Goal: Task Accomplishment & Management: Manage account settings

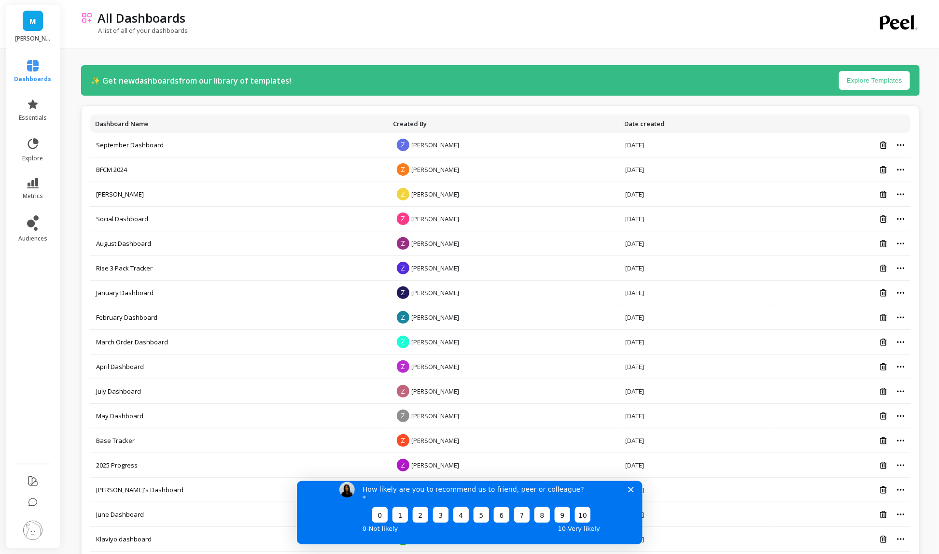
click at [632, 492] on polygon "Close survey" at bounding box center [630, 489] width 6 height 6
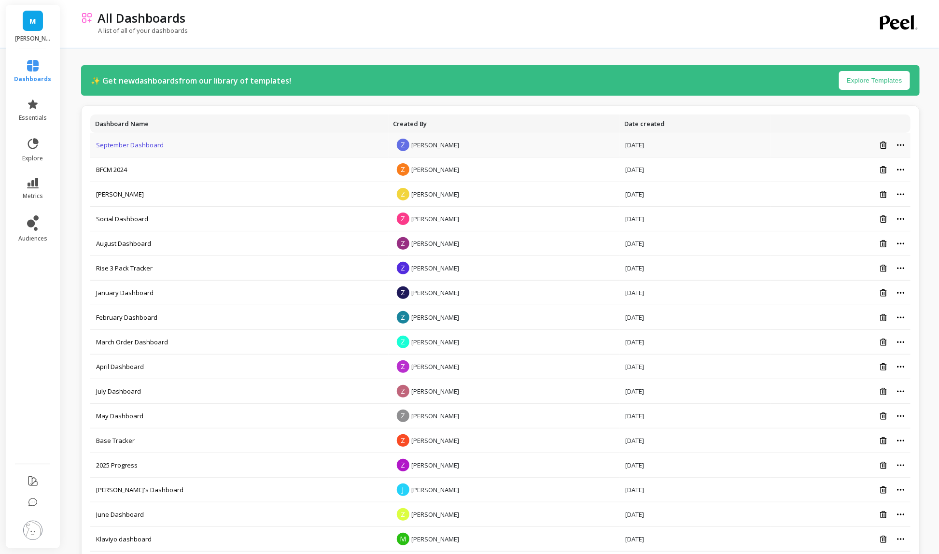
click at [137, 144] on link "September Dashboard" at bounding box center [130, 144] width 68 height 9
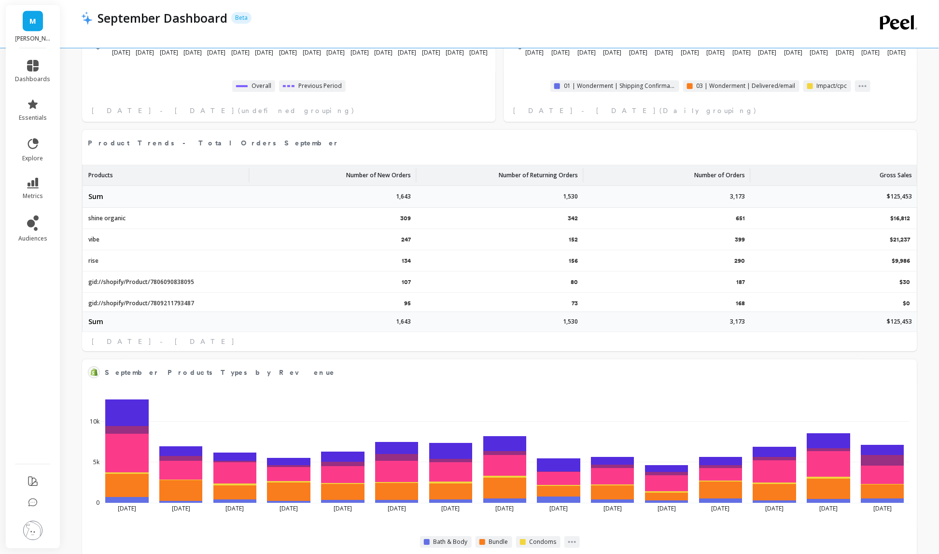
select select "sum"
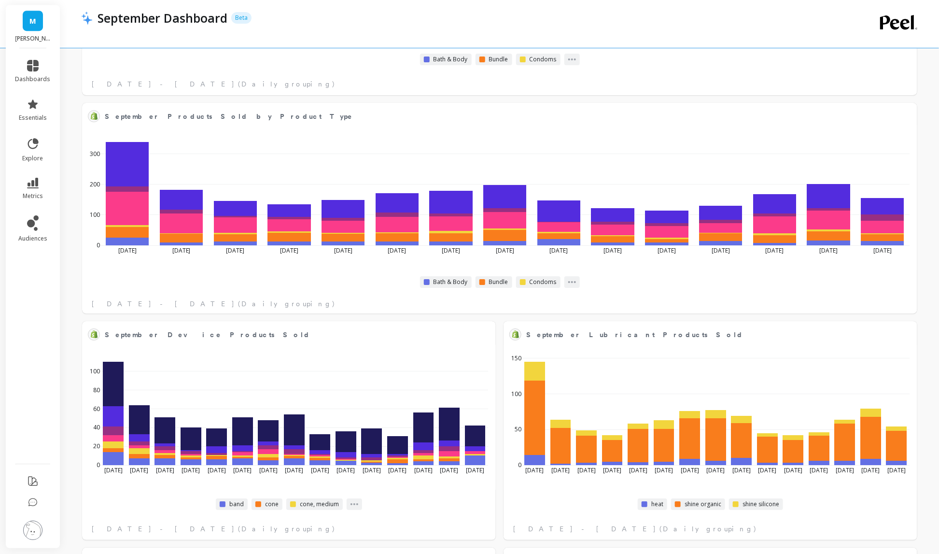
select select "sum"
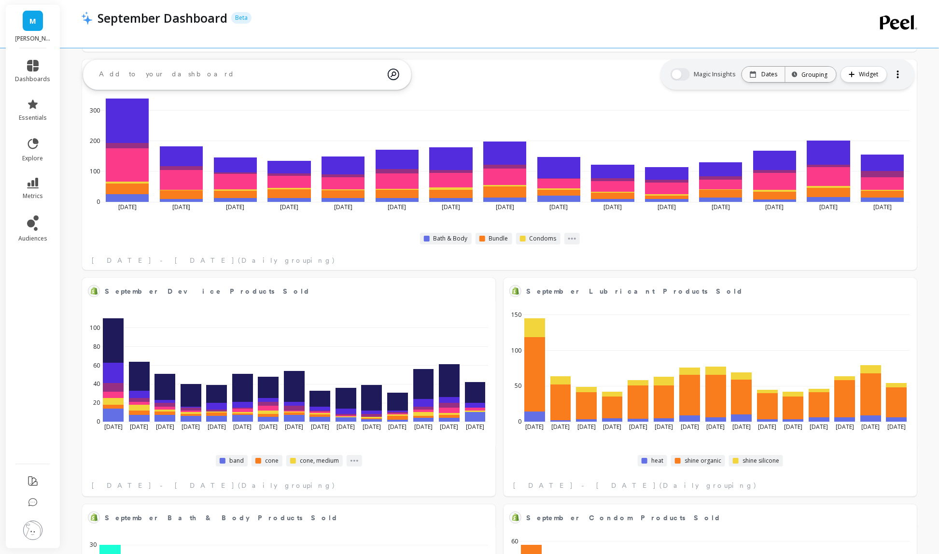
select select "sum"
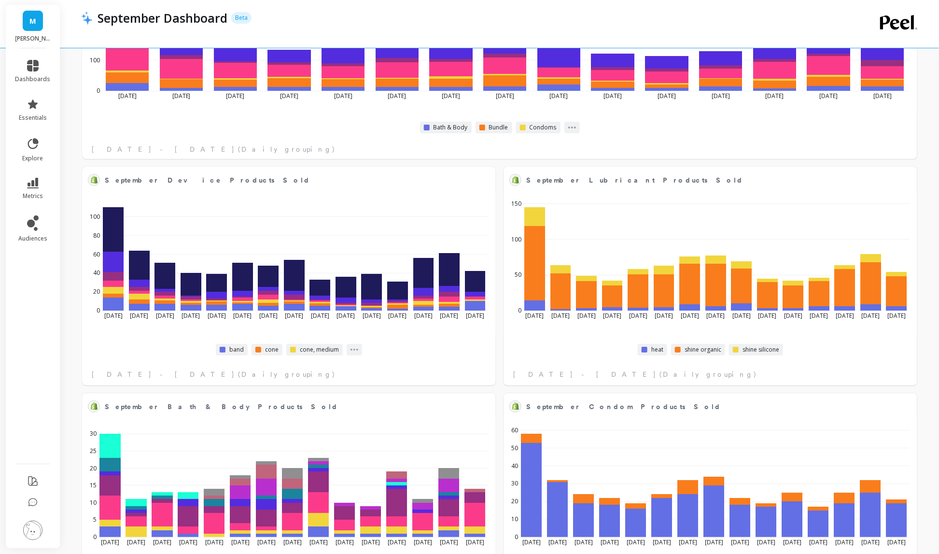
scroll to position [1772, 0]
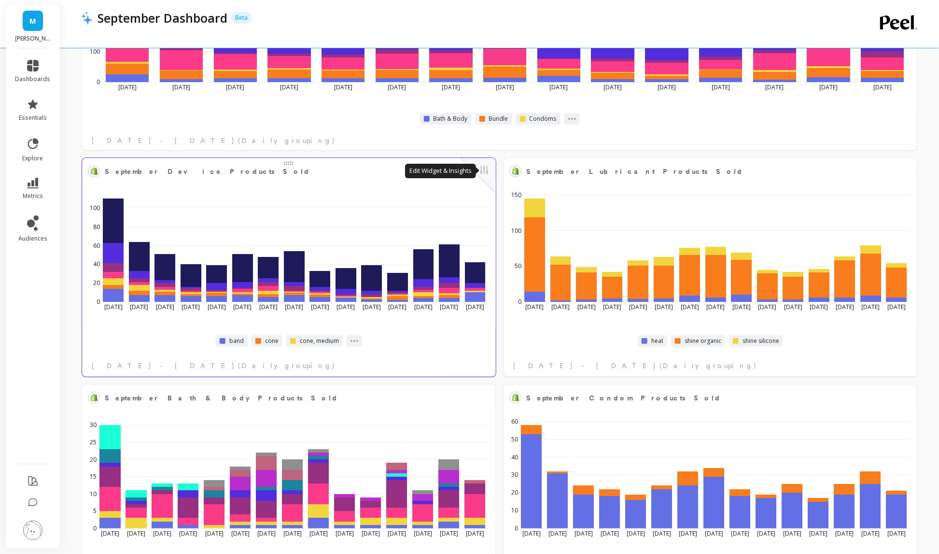
click at [483, 172] on button at bounding box center [484, 171] width 12 height 14
select select "sum"
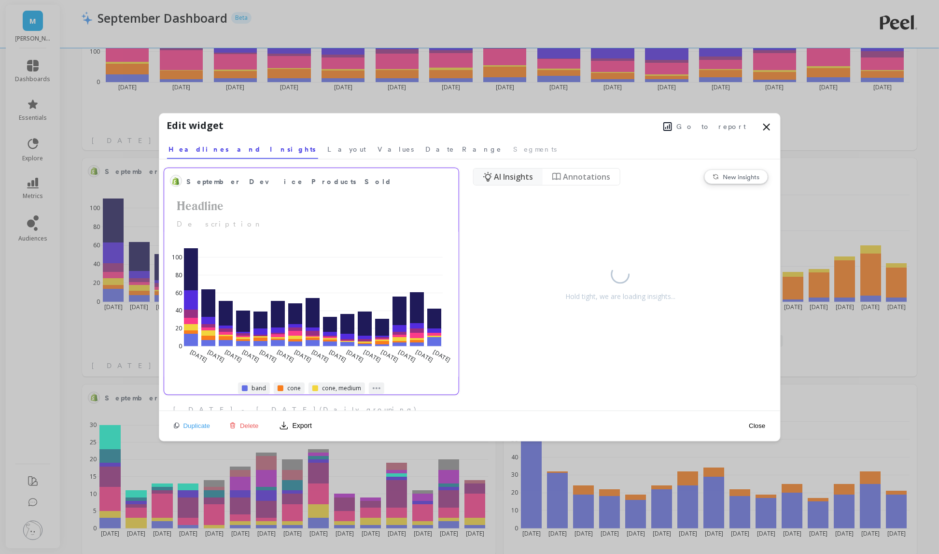
select select "sum"
click at [718, 123] on span "Go to report" at bounding box center [712, 127] width 70 height 10
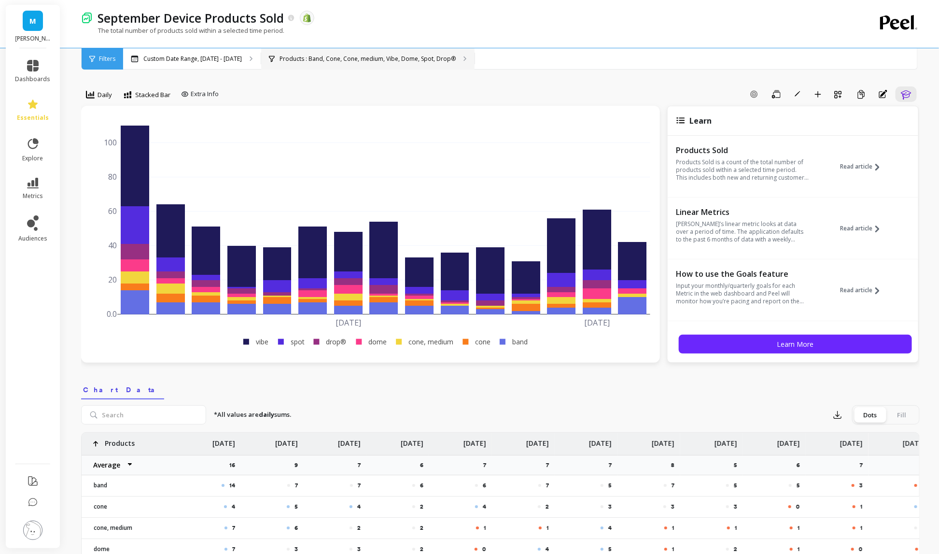
click at [309, 55] on p "Products : Band, Cone, Cone, medium, Vibe, Dome, Spot, Drop®" at bounding box center [367, 59] width 176 height 8
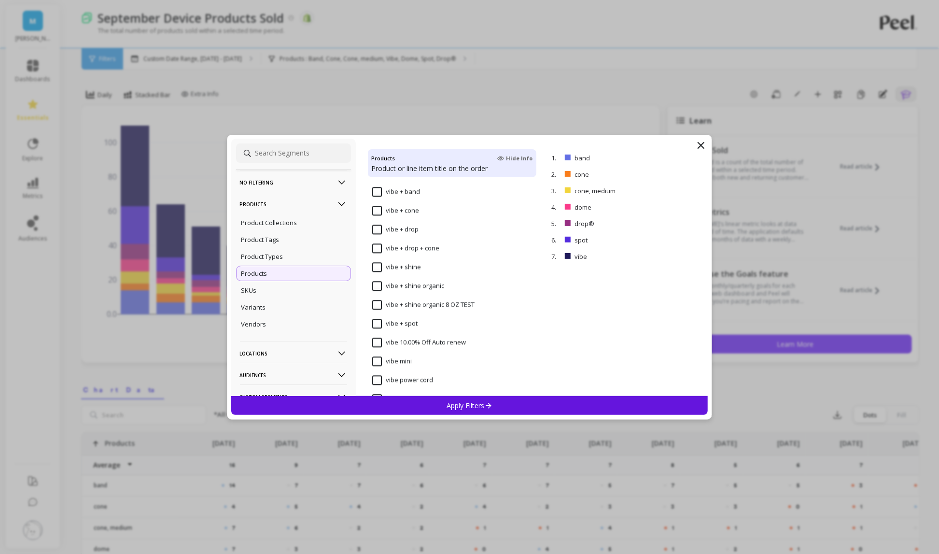
scroll to position [6852, 0]
click at [378, 357] on input "vibe mini" at bounding box center [392, 359] width 40 height 10
click at [388, 402] on div "Apply Filters" at bounding box center [469, 405] width 477 height 19
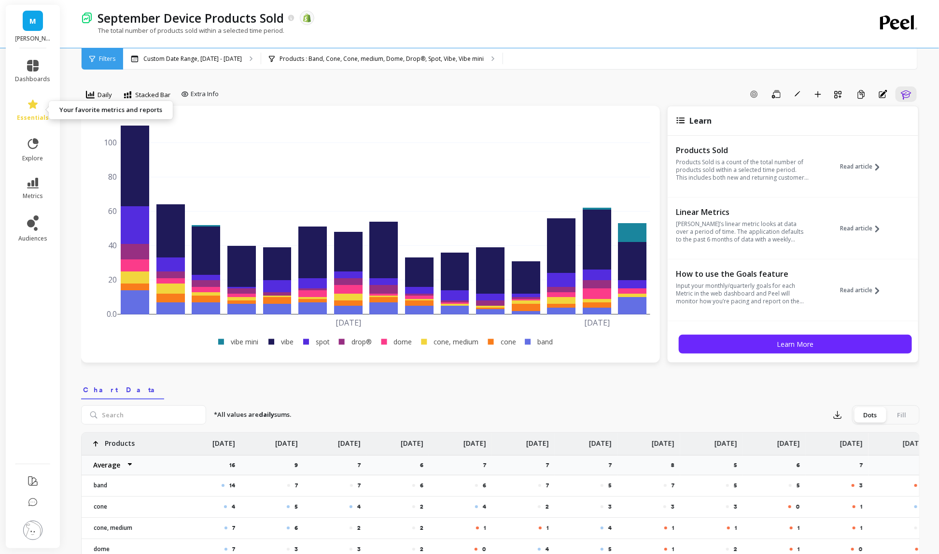
click at [26, 109] on link "essentials" at bounding box center [32, 109] width 35 height 23
click at [303, 88] on div "Add Goal Save Rename Add to Dashboard Create a Copy Annotations Learn" at bounding box center [571, 93] width 697 height 15
click at [777, 98] on icon "button" at bounding box center [776, 94] width 9 height 9
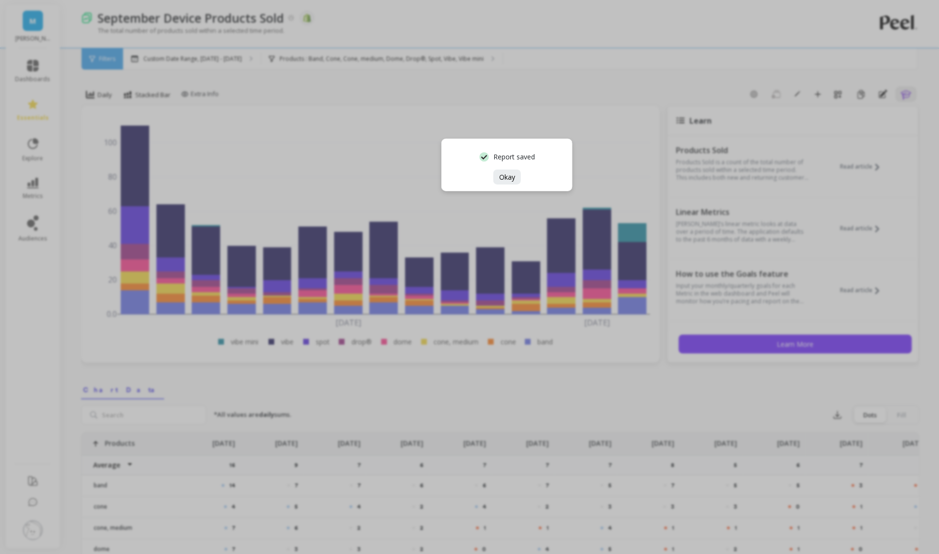
click at [488, 172] on div "Report saved Okay" at bounding box center [506, 165] width 131 height 53
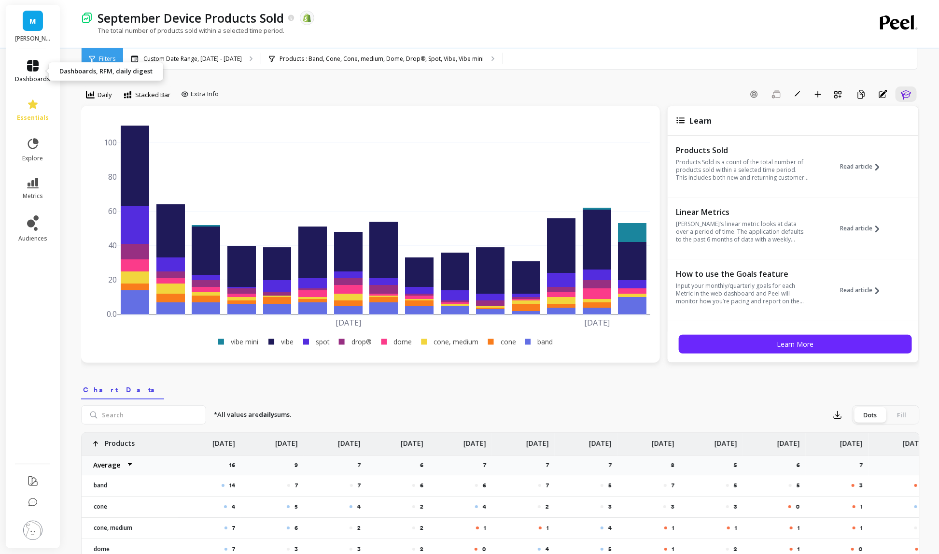
click at [35, 70] on icon at bounding box center [33, 66] width 12 height 12
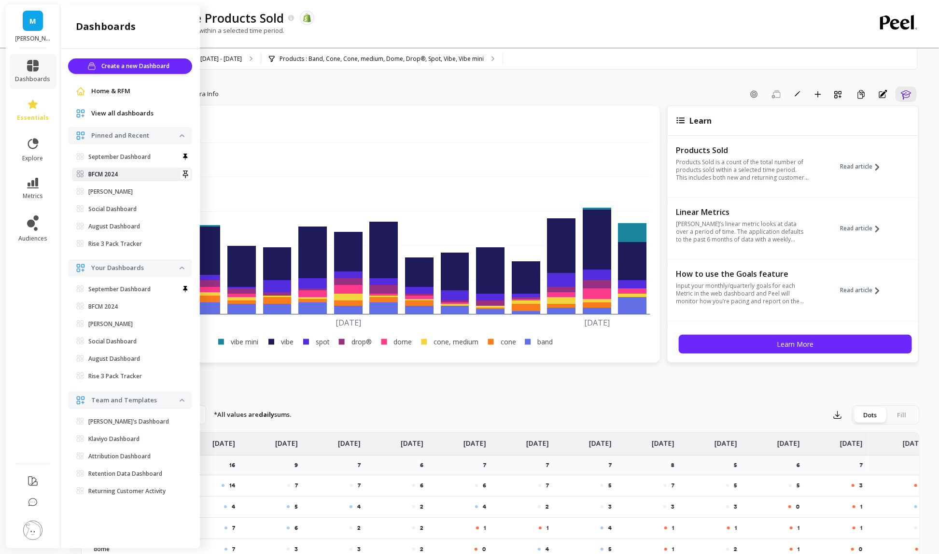
click at [127, 170] on span "BFCM 2024" at bounding box center [128, 174] width 103 height 8
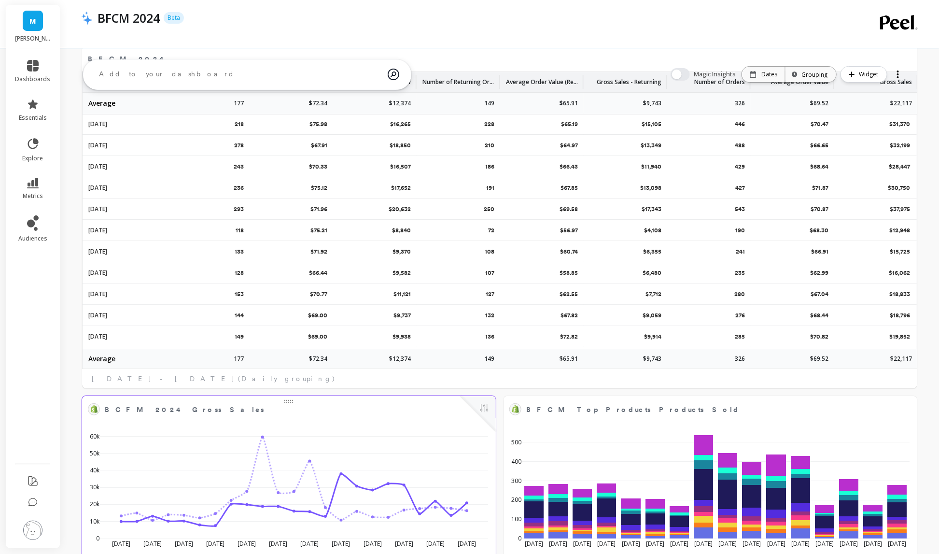
scroll to position [103, 0]
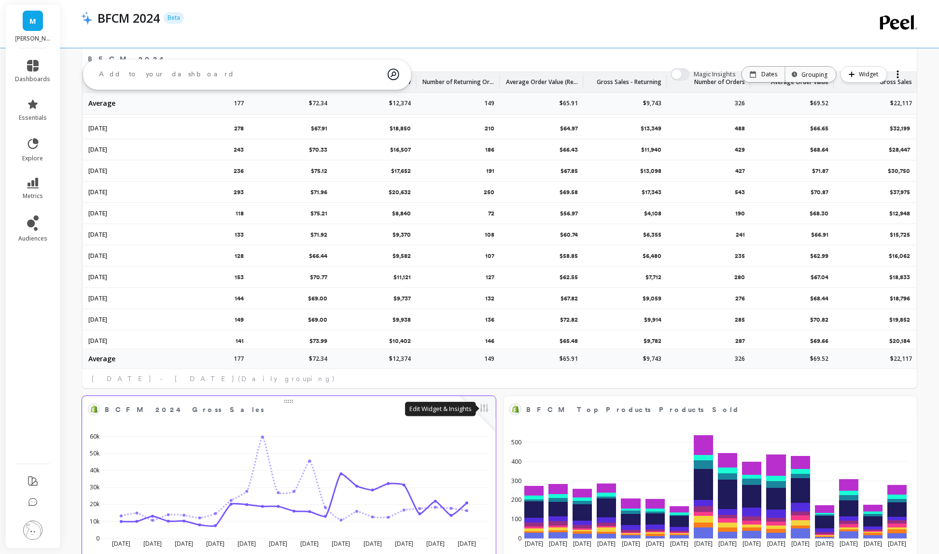
click at [484, 412] on button at bounding box center [484, 409] width 12 height 14
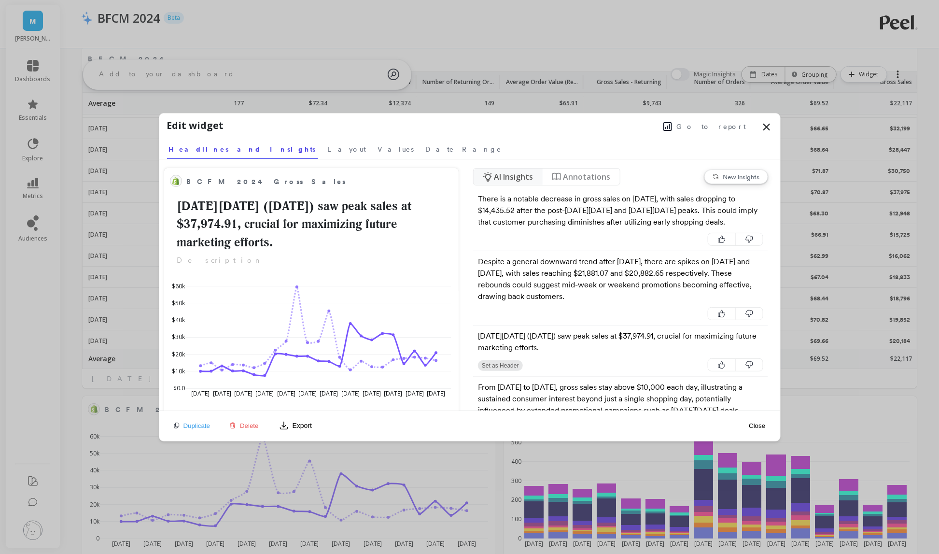
click at [732, 128] on span "Go to report" at bounding box center [712, 127] width 70 height 10
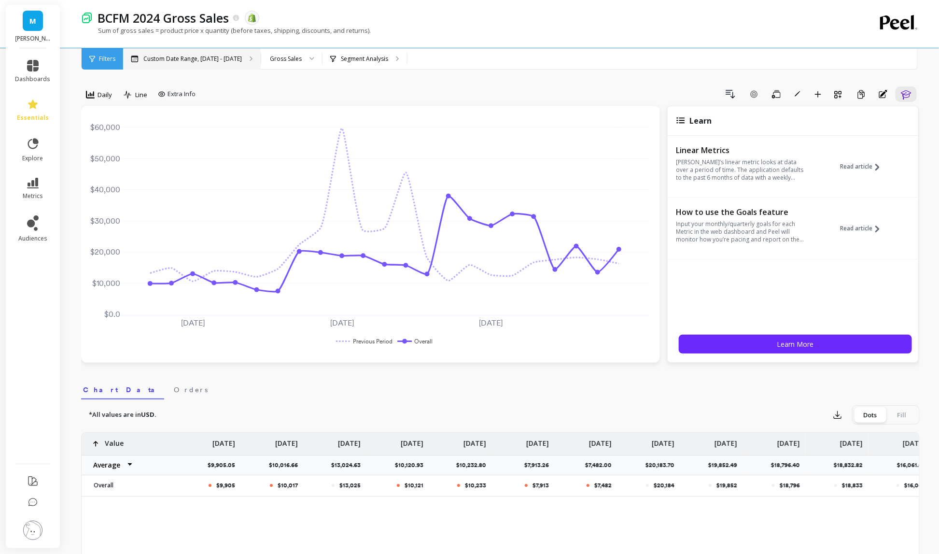
click at [220, 61] on p "Custom Date Range, [DATE] - [DATE]" at bounding box center [192, 59] width 98 height 8
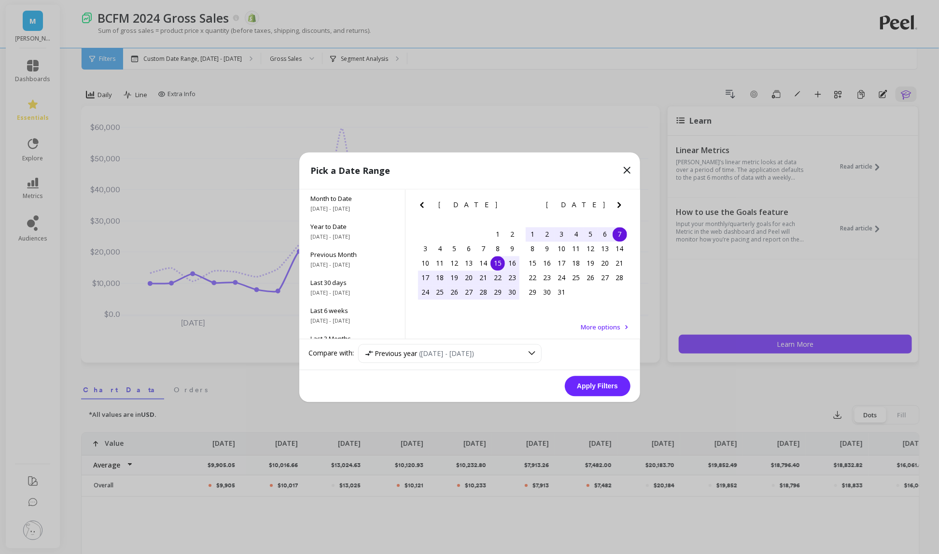
click at [423, 205] on icon "Previous Month" at bounding box center [422, 205] width 12 height 12
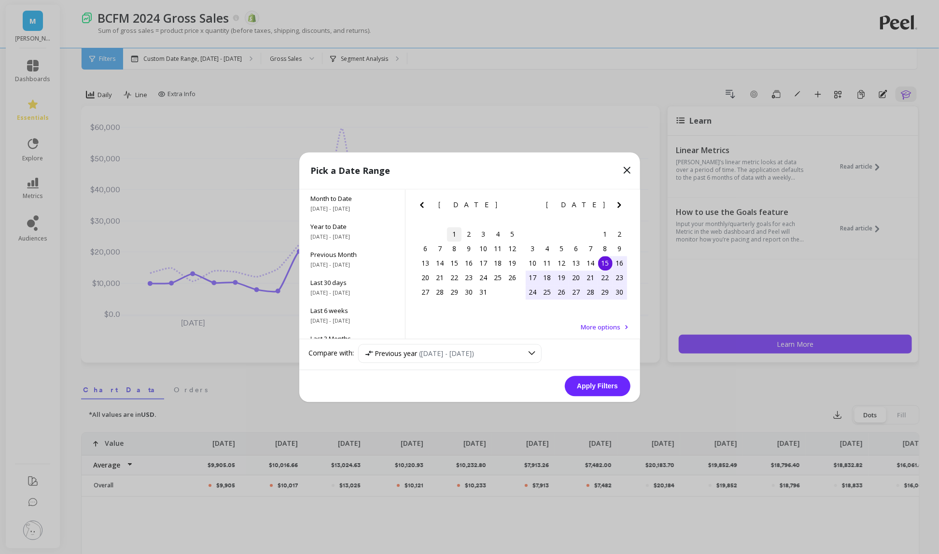
click at [455, 236] on div "1" at bounding box center [454, 234] width 14 height 14
click at [615, 204] on icon "Next Month" at bounding box center [619, 205] width 12 height 12
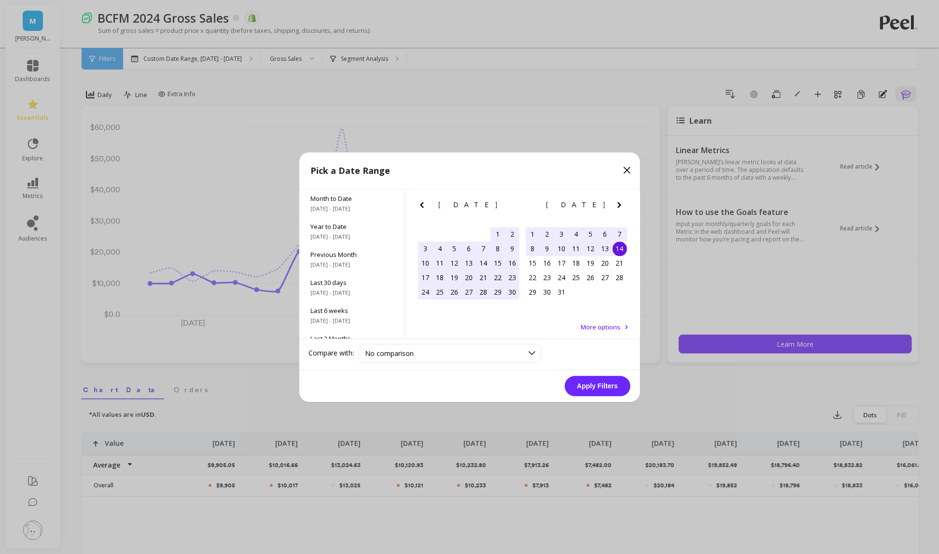
click at [618, 248] on div "14" at bounding box center [620, 248] width 14 height 14
click at [599, 384] on button "Apply Filters" at bounding box center [598, 386] width 66 height 20
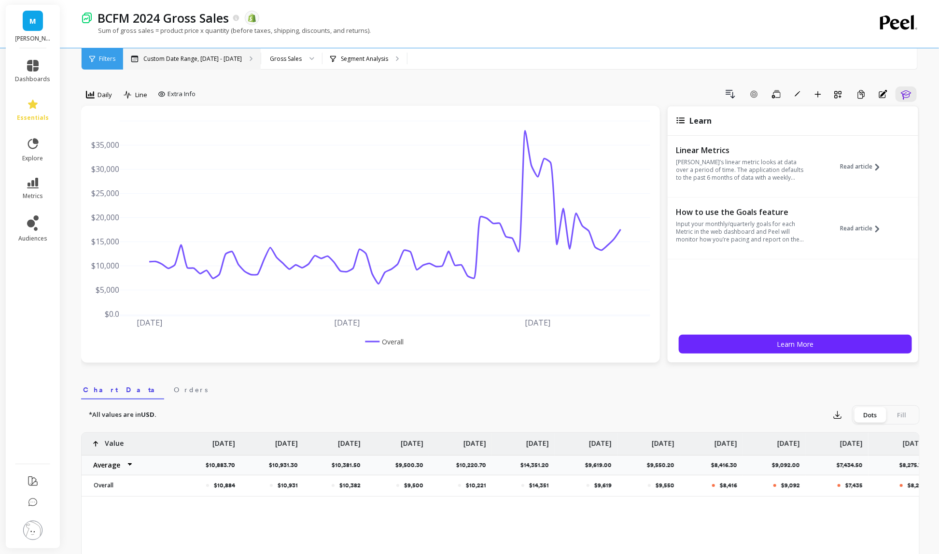
click at [176, 64] on div "Custom Date Range, [DATE] - [DATE]" at bounding box center [192, 58] width 138 height 21
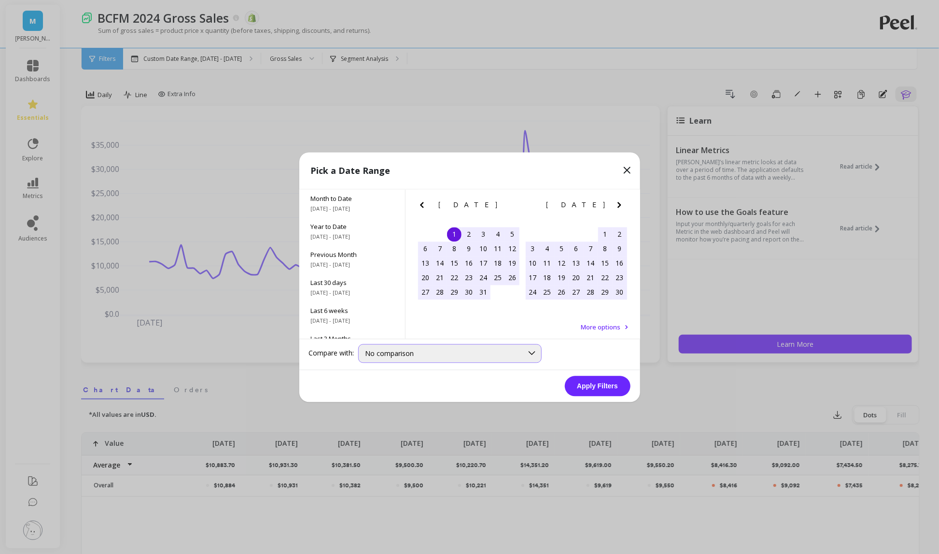
click at [399, 350] on span "No comparison" at bounding box center [389, 352] width 49 height 9
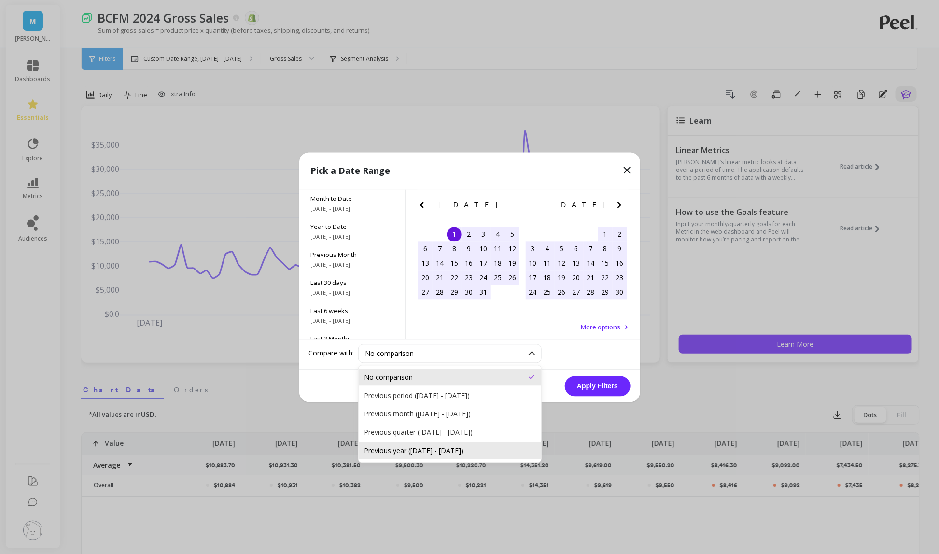
click at [469, 447] on div "Previous year ([DATE] - [DATE])" at bounding box center [449, 450] width 171 height 9
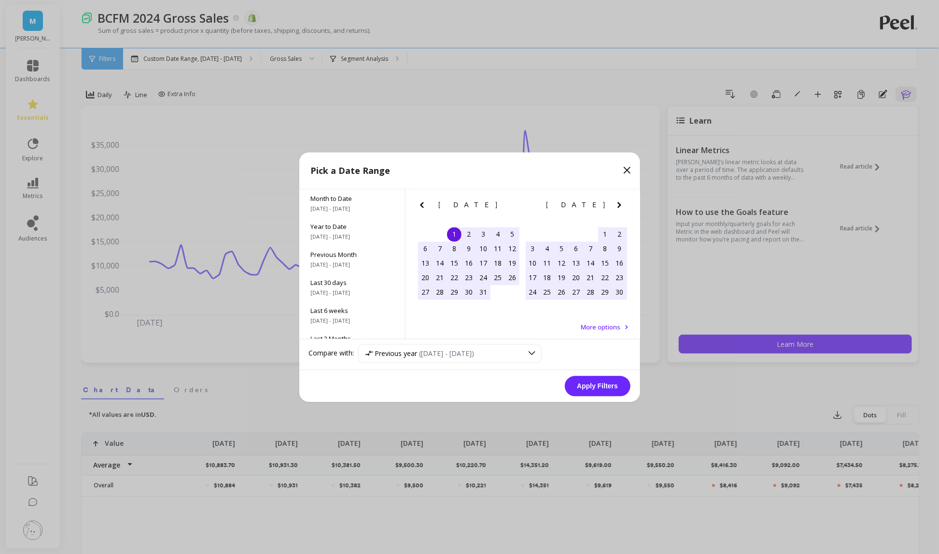
click at [592, 387] on button "Apply Filters" at bounding box center [598, 386] width 66 height 20
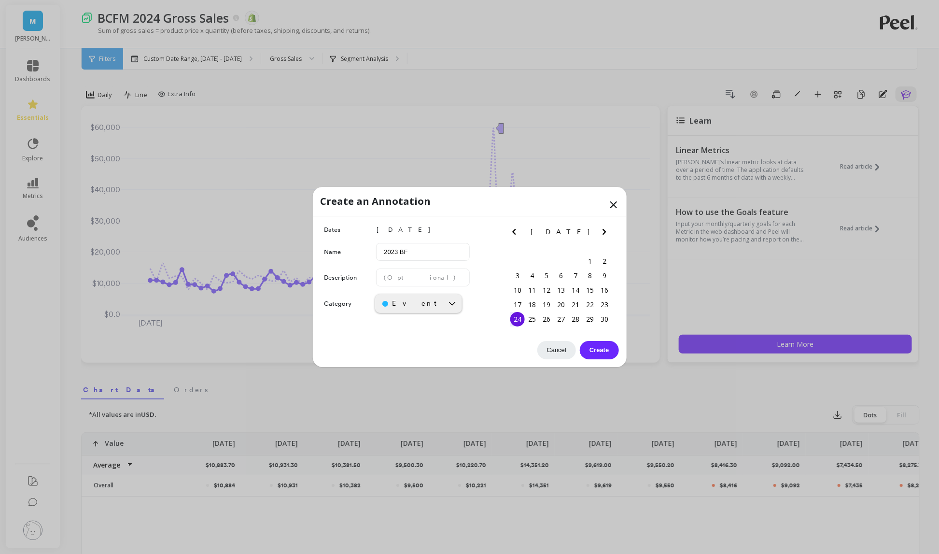
drag, startPoint x: 423, startPoint y: 253, endPoint x: 363, endPoint y: 251, distance: 59.9
click at [363, 252] on div "Name 2023 BF" at bounding box center [396, 252] width 145 height 18
type input "BF2023"
click at [441, 309] on div "Event" at bounding box center [418, 303] width 87 height 19
click at [436, 328] on div "Event" at bounding box center [418, 326] width 74 height 9
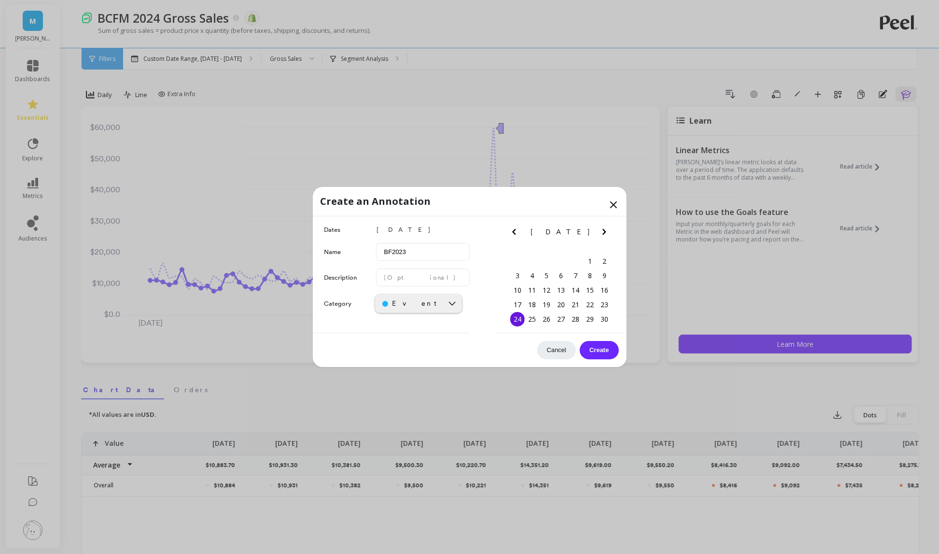
click at [592, 344] on button "Create" at bounding box center [599, 350] width 39 height 18
type input "CM 2023"
click at [508, 226] on button "Previous Month" at bounding box center [515, 233] width 15 height 15
click at [583, 333] on div "October 2024 October 2024 Su Mo Tu We Th Fr Sa 29 30 1 2 3 4 5 6 7 8 9 10 11 12…" at bounding box center [561, 274] width 108 height 117
click at [590, 347] on button "Create" at bounding box center [599, 350] width 39 height 18
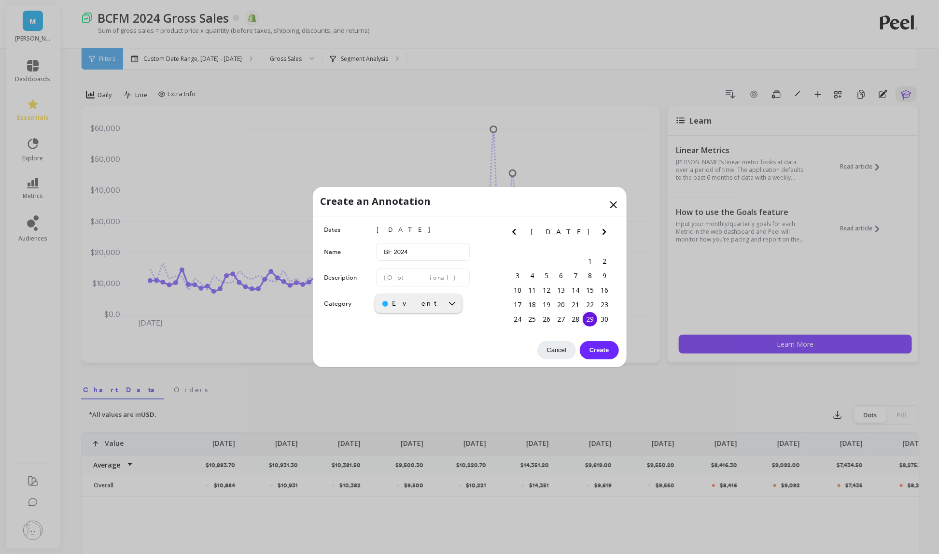
type input "BF 2024"
click at [602, 352] on button "Create" at bounding box center [599, 350] width 39 height 18
type input "CM 2024"
click at [594, 351] on button "Create" at bounding box center [599, 350] width 39 height 18
type input "BFCM Sale Start"
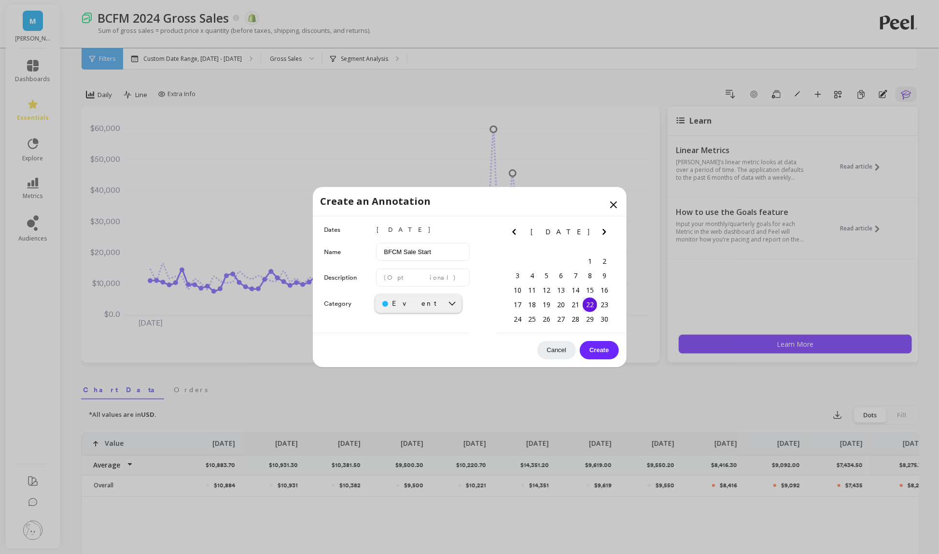
click at [586, 356] on button "Create" at bounding box center [599, 350] width 39 height 18
click at [559, 344] on button "Cancel" at bounding box center [556, 350] width 39 height 18
type input "BFCM Sale End 2024"
click at [508, 226] on button "Previous Month" at bounding box center [515, 233] width 15 height 15
click at [607, 357] on button "Create" at bounding box center [599, 350] width 39 height 18
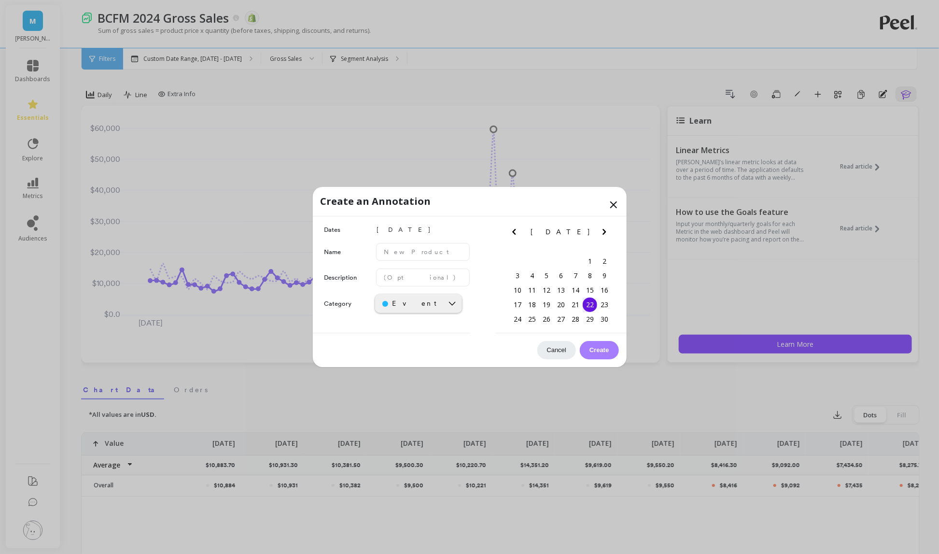
click at [610, 203] on icon at bounding box center [614, 205] width 12 height 12
click at [612, 203] on icon at bounding box center [614, 205] width 6 height 6
click at [609, 203] on icon at bounding box center [614, 205] width 12 height 12
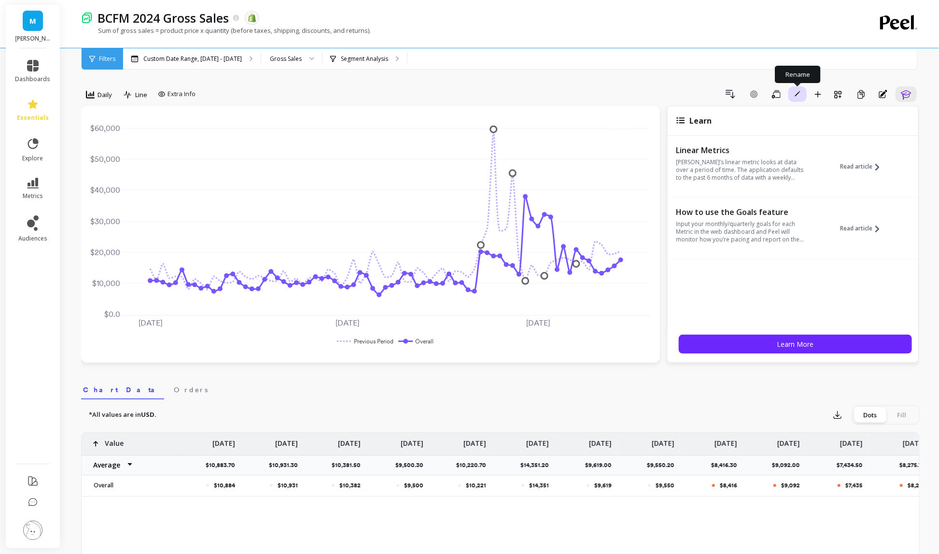
click at [793, 95] on button "Rename" at bounding box center [797, 93] width 18 height 15
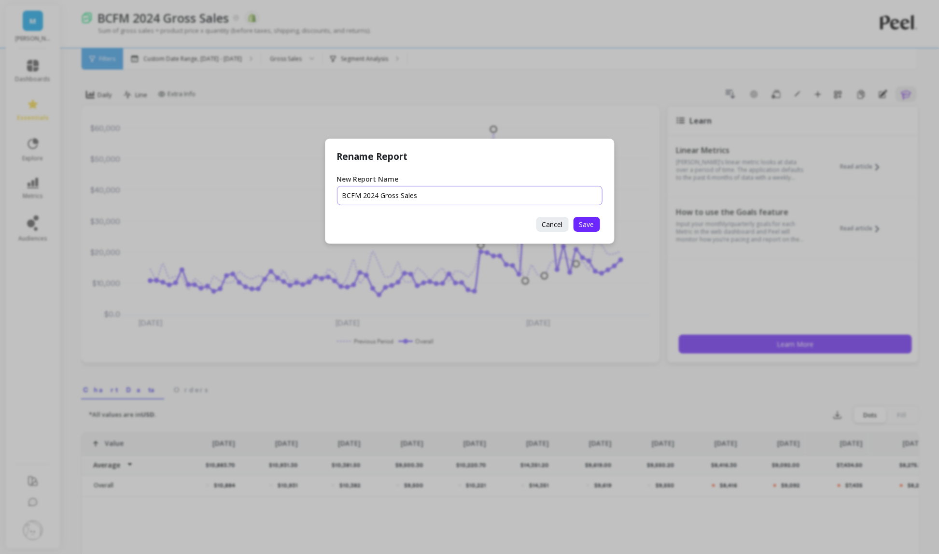
click at [349, 195] on input "New Report Name" at bounding box center [469, 195] width 265 height 19
type input "BFCM 2024 Gross Sales"
click at [582, 227] on span "Save" at bounding box center [586, 224] width 15 height 9
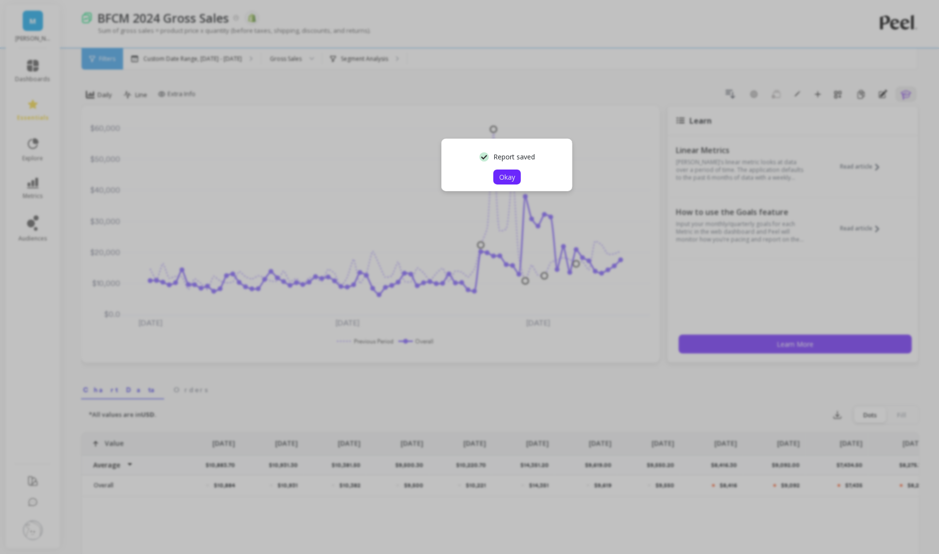
click at [498, 171] on button "Okay" at bounding box center [507, 176] width 28 height 15
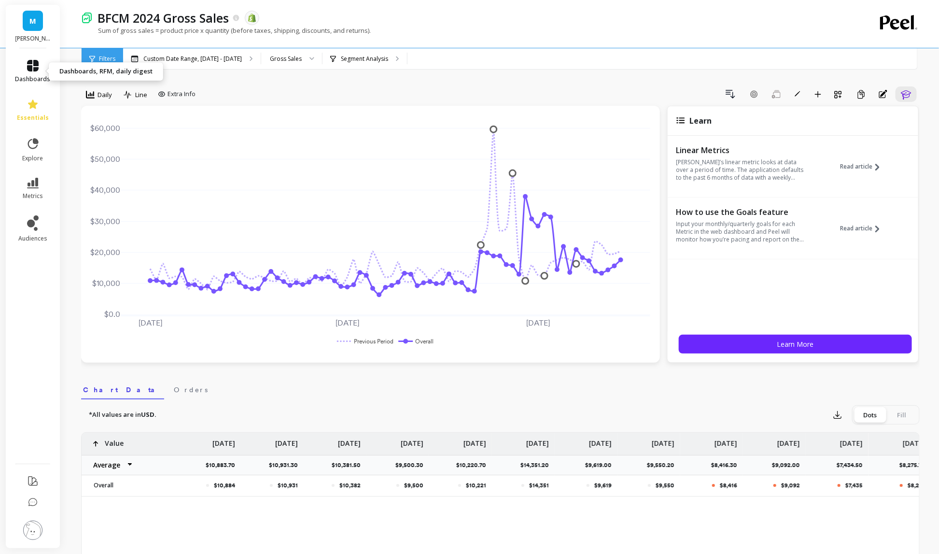
click at [33, 81] on span "dashboards" at bounding box center [32, 79] width 35 height 8
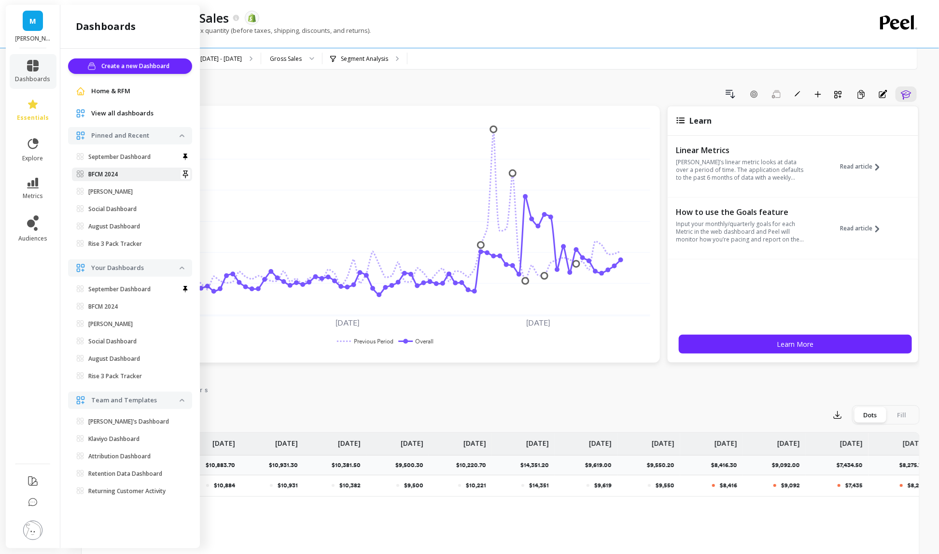
click at [103, 175] on p "BFCM 2024" at bounding box center [102, 174] width 29 height 8
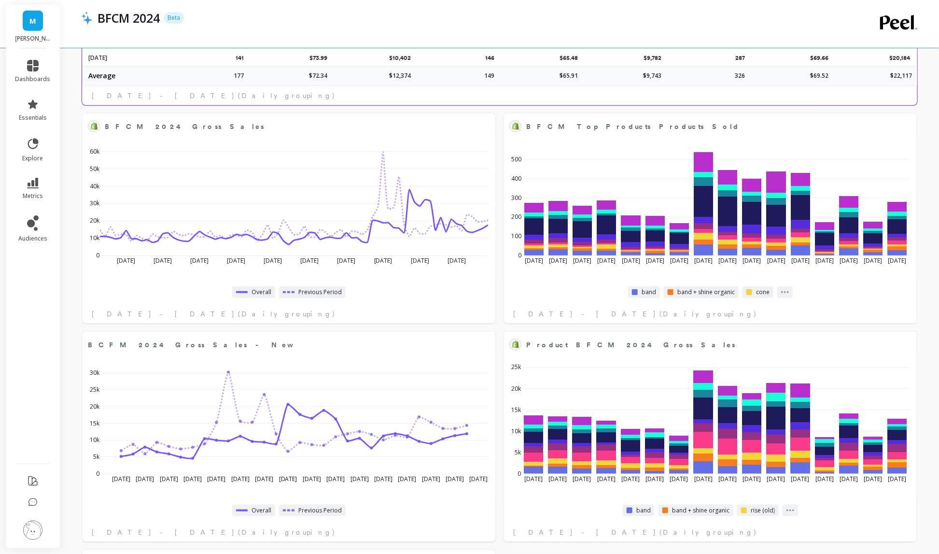
scroll to position [341, 0]
click at [486, 344] on button at bounding box center [484, 344] width 12 height 14
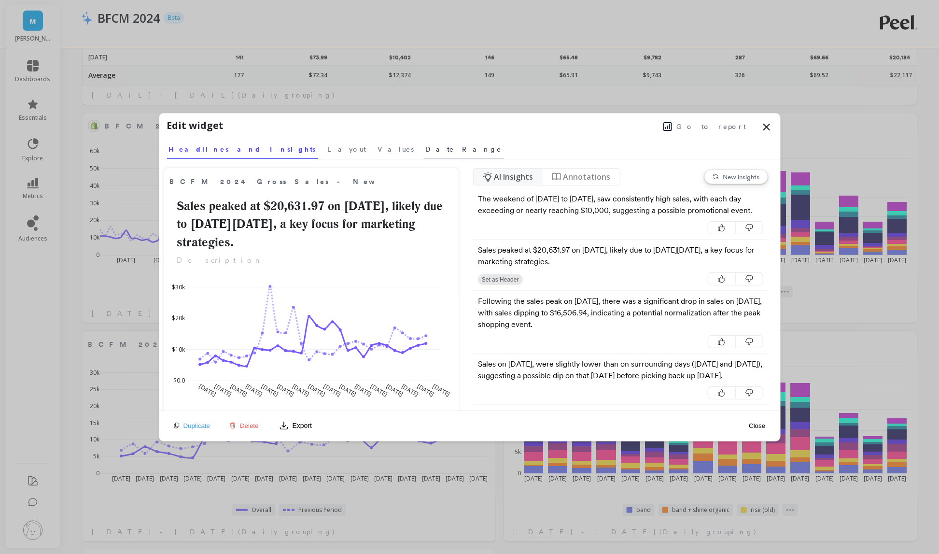
click at [424, 154] on link "Date Range" at bounding box center [464, 148] width 80 height 22
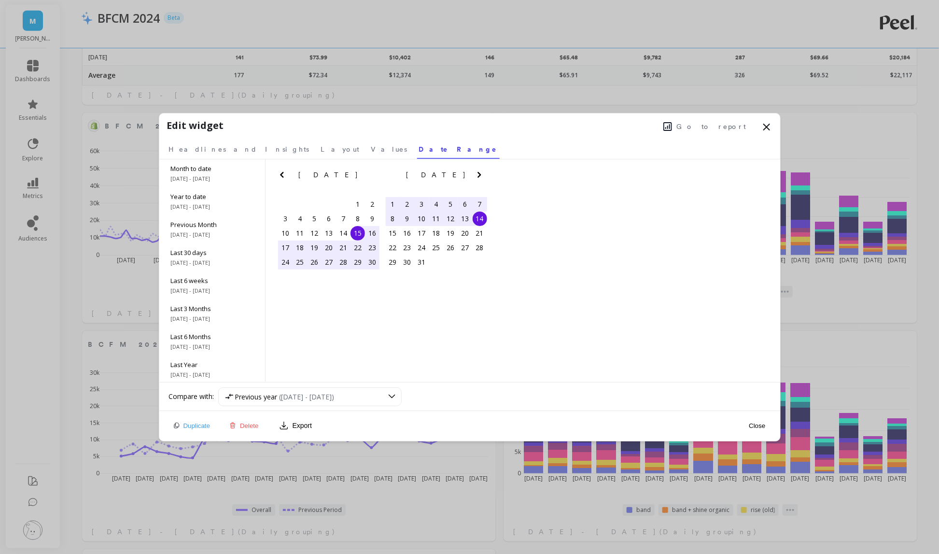
click at [718, 122] on span "Go to report" at bounding box center [712, 127] width 70 height 10
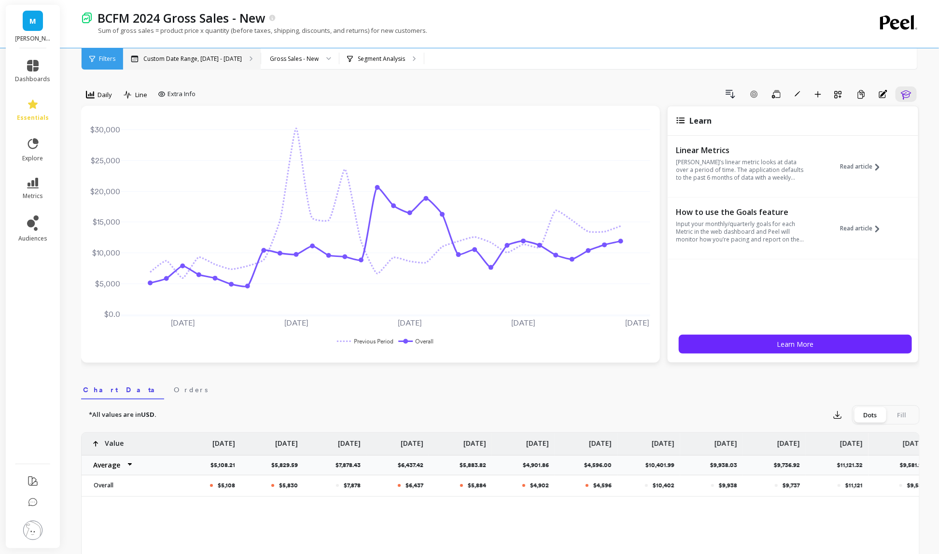
click at [206, 62] on p "Custom Date Range, [DATE] - [DATE]" at bounding box center [192, 59] width 98 height 8
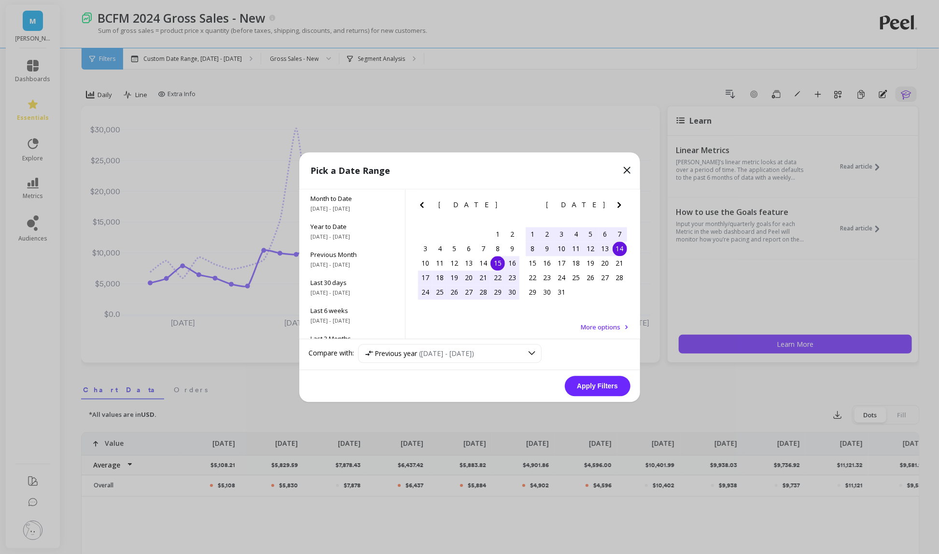
click at [419, 203] on icon "Previous Month" at bounding box center [422, 205] width 12 height 12
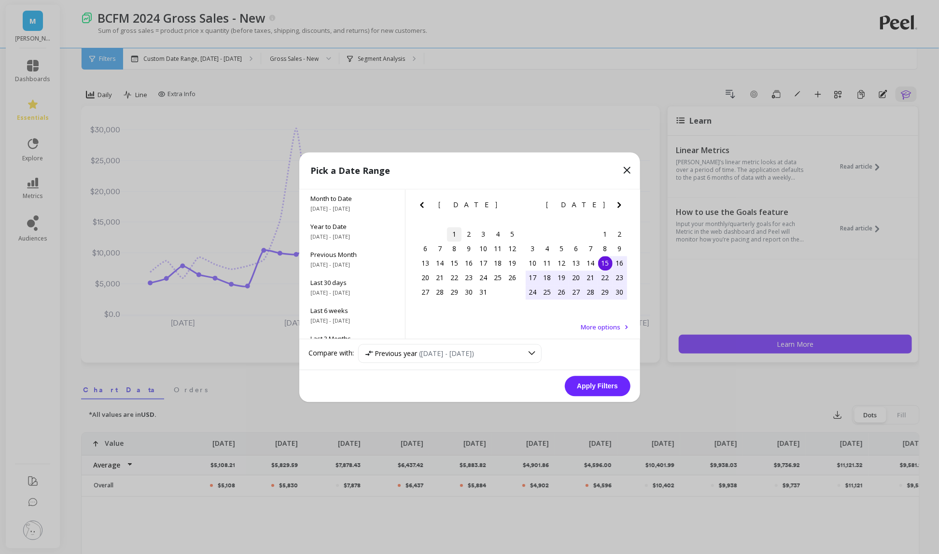
click at [454, 232] on div "1" at bounding box center [454, 234] width 14 height 14
click at [620, 204] on icon "Next Month" at bounding box center [618, 205] width 3 height 6
click at [514, 251] on div "14" at bounding box center [512, 248] width 14 height 14
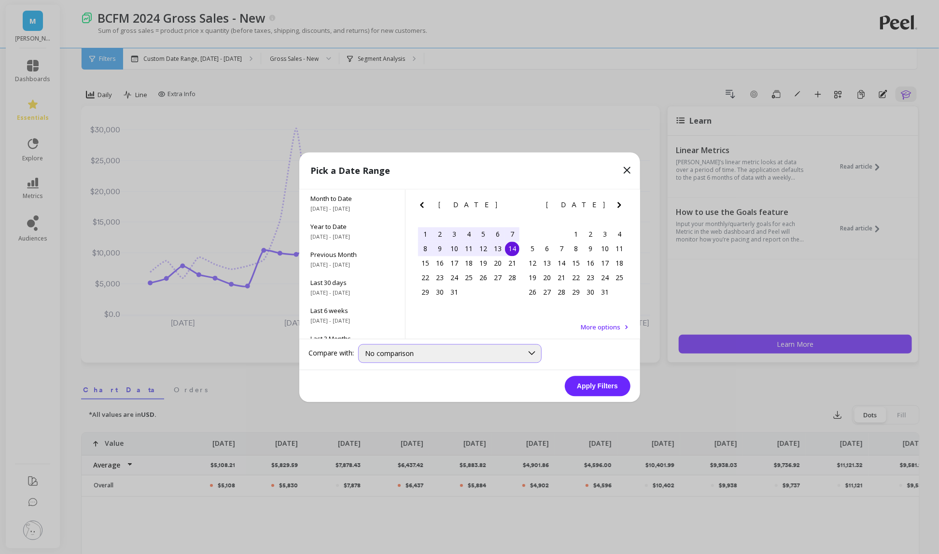
click at [512, 358] on div "No comparison" at bounding box center [449, 353] width 183 height 19
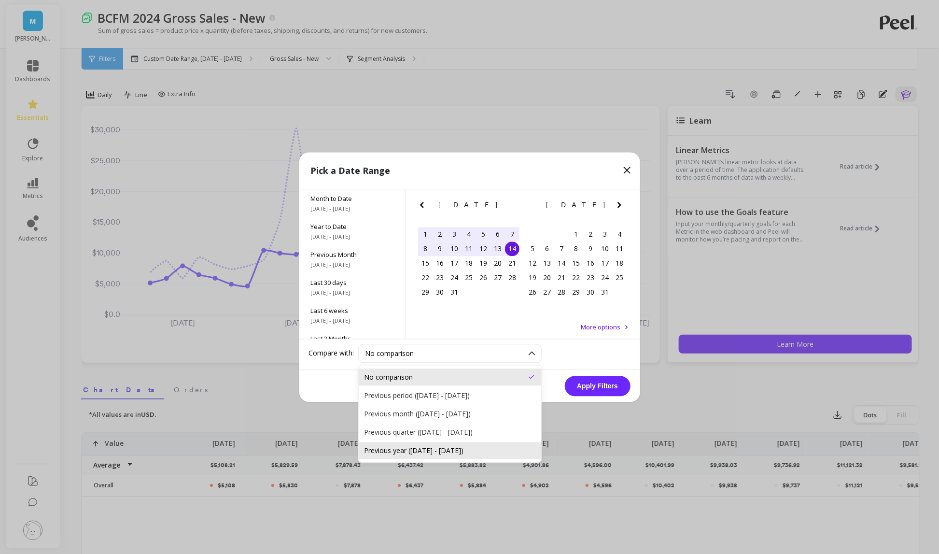
click at [467, 446] on div "Previous year (Oct 1, 2023 - Dec 14, 2023)" at bounding box center [449, 450] width 171 height 9
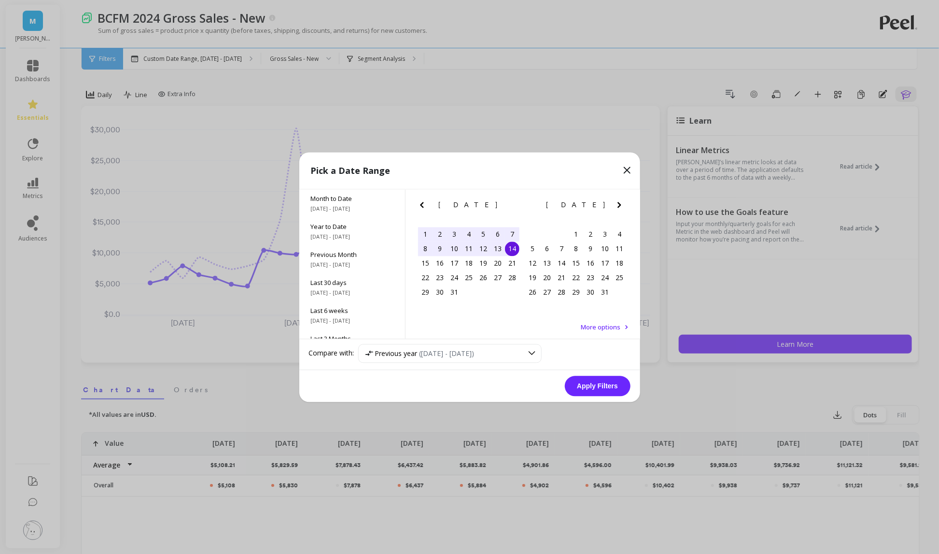
click at [593, 384] on button "Apply Filters" at bounding box center [598, 386] width 66 height 20
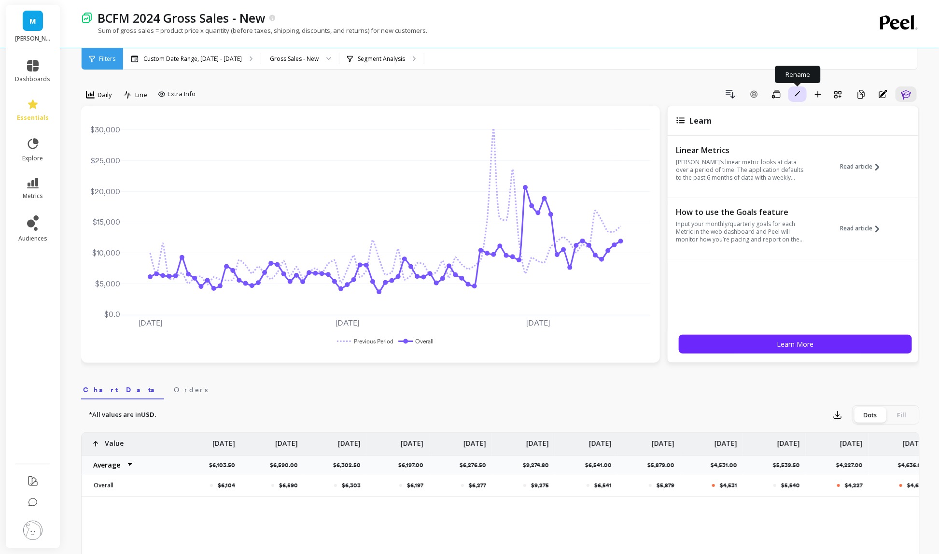
click at [799, 96] on icon "button" at bounding box center [797, 94] width 6 height 6
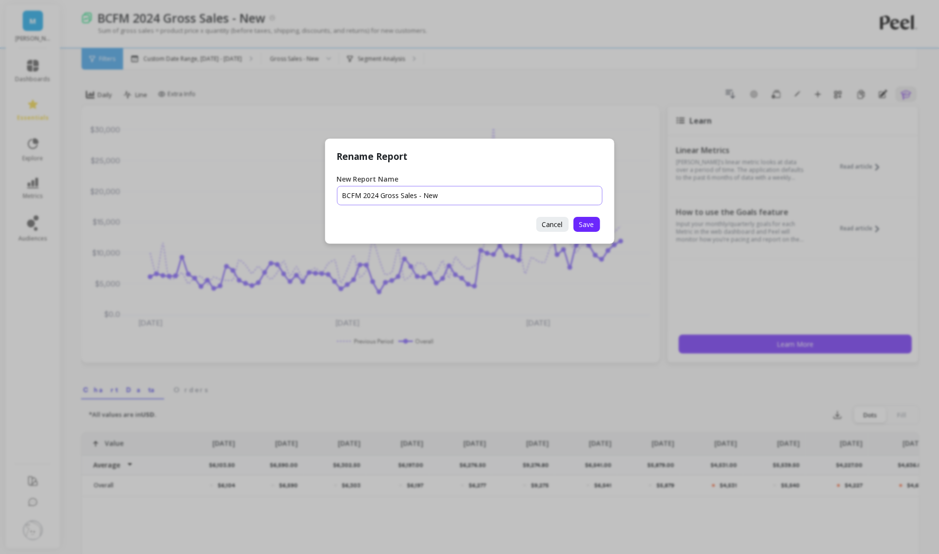
click at [352, 196] on input "New Report Name" at bounding box center [469, 195] width 265 height 19
type input "BFCM 2024 Gross Sales - New"
click at [585, 222] on span "Save" at bounding box center [586, 224] width 15 height 9
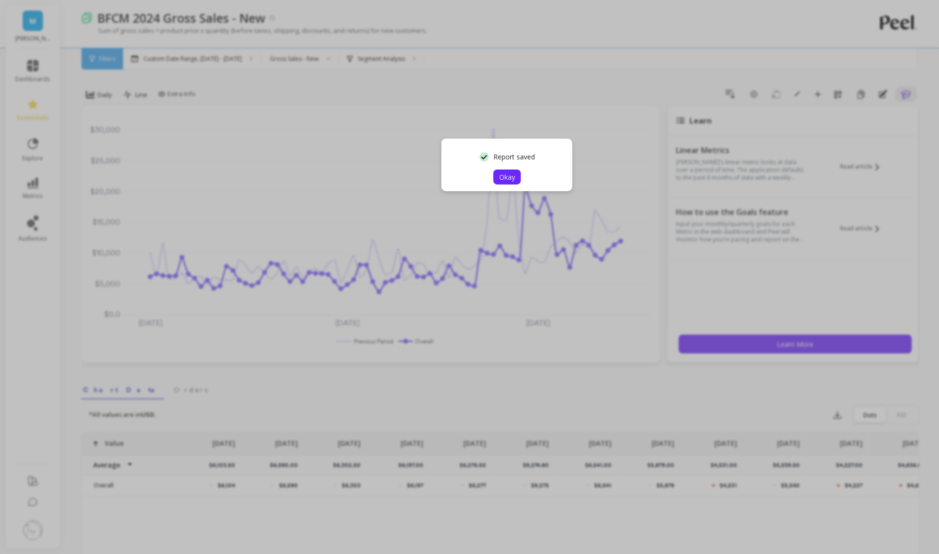
click at [512, 176] on span "Okay" at bounding box center [507, 176] width 16 height 9
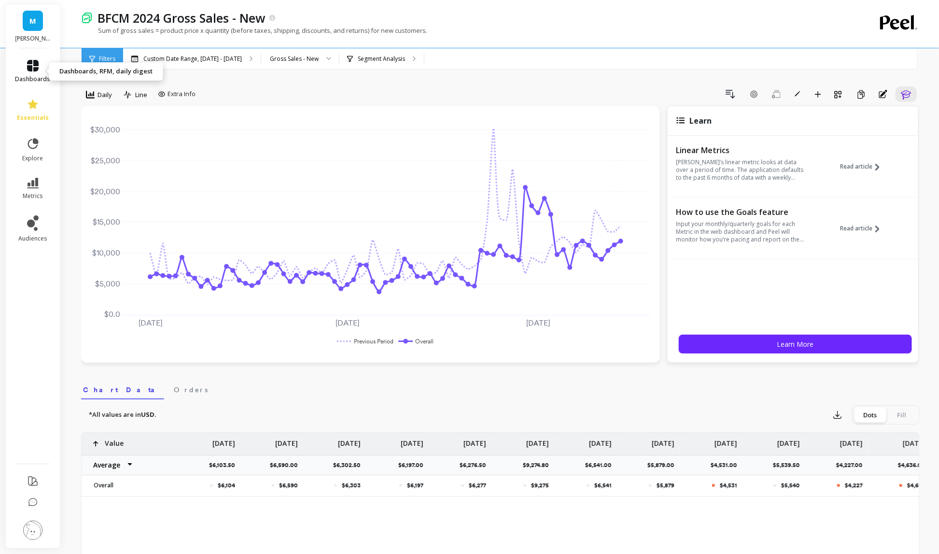
click at [38, 64] on icon at bounding box center [33, 66] width 12 height 12
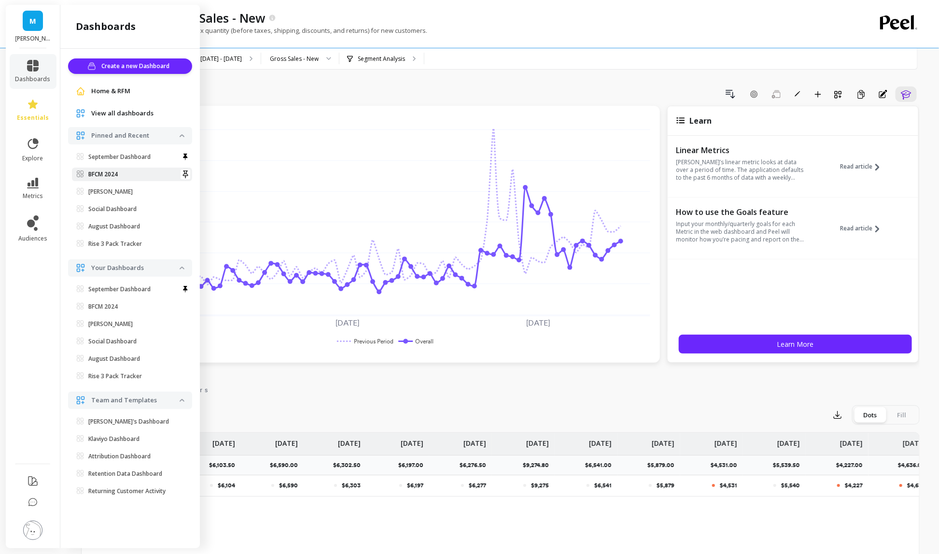
click at [117, 177] on p "BFCM 2024" at bounding box center [102, 174] width 29 height 8
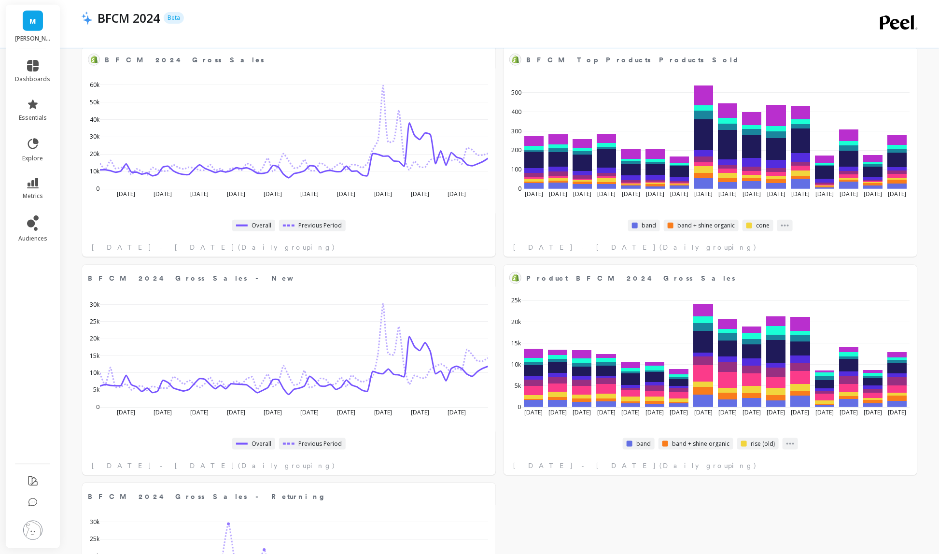
scroll to position [562, 0]
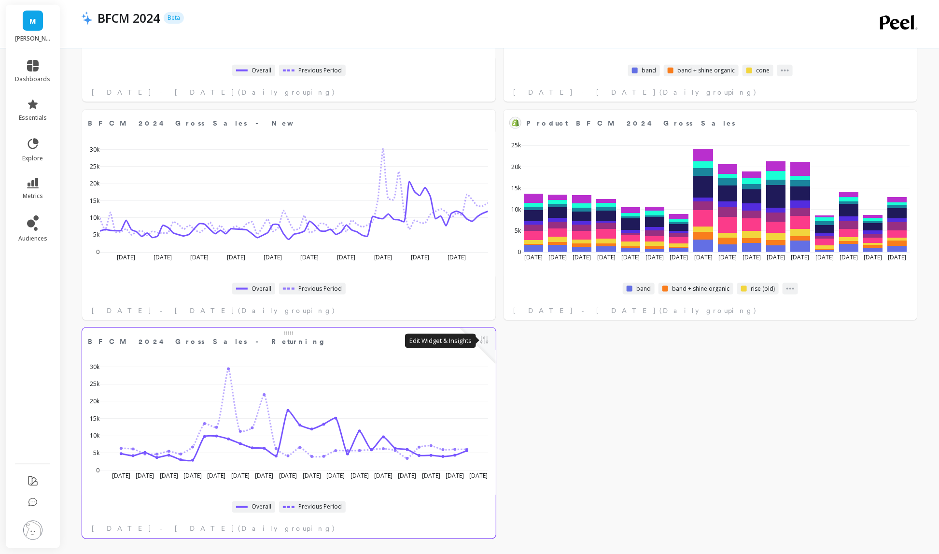
click at [487, 341] on button at bounding box center [484, 341] width 12 height 14
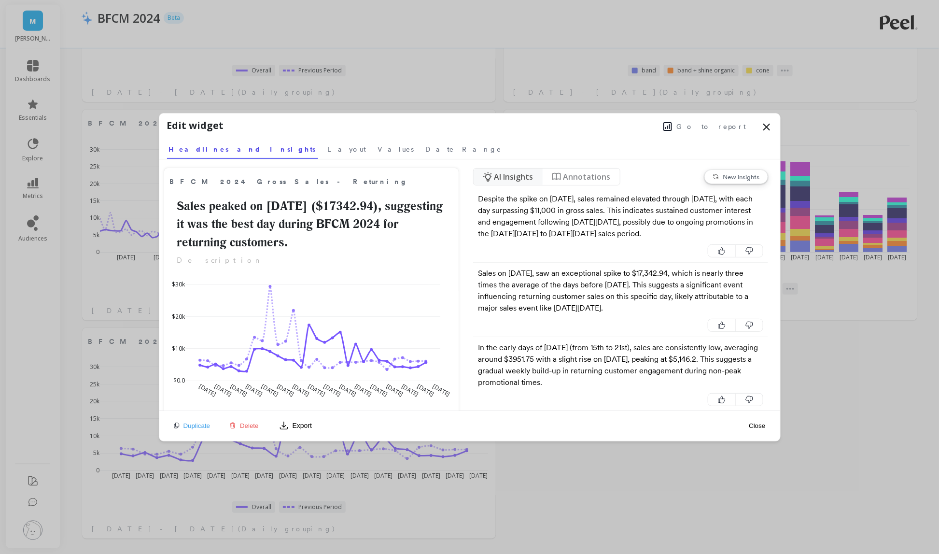
click at [715, 130] on span "Go to report" at bounding box center [712, 127] width 70 height 10
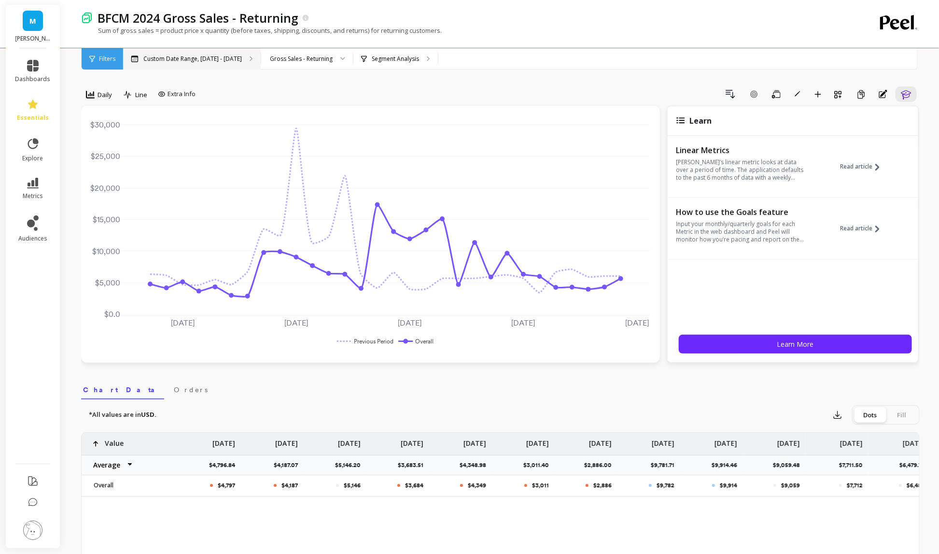
click at [206, 60] on p "Custom Date Range, Nov 15 - Dec 14" at bounding box center [192, 59] width 98 height 8
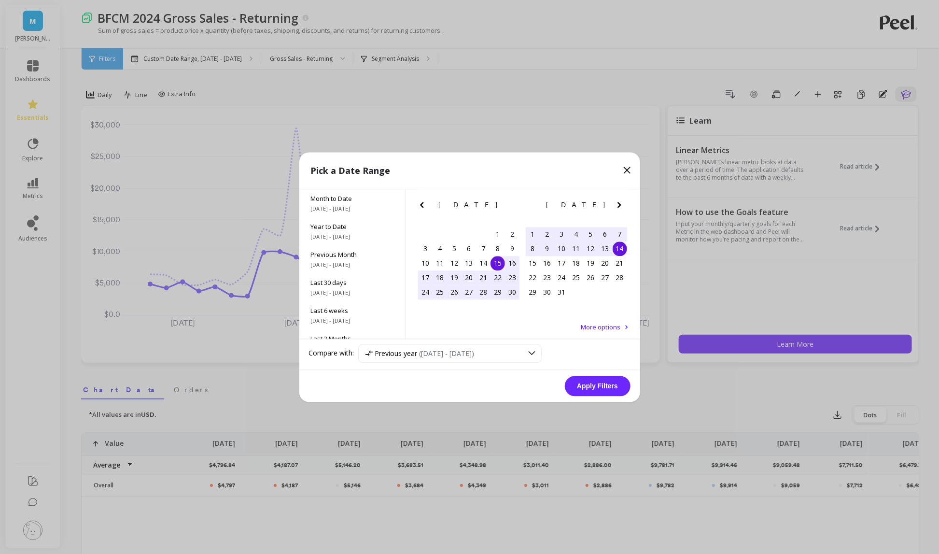
click at [421, 206] on icon "Previous Month" at bounding box center [422, 205] width 12 height 12
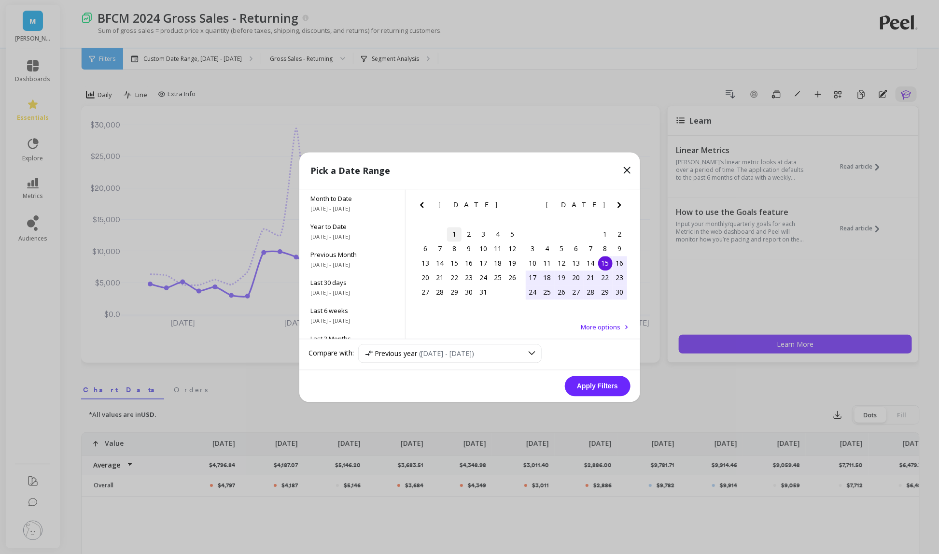
click at [453, 232] on div "1" at bounding box center [454, 234] width 14 height 14
click at [620, 201] on icon "Next Month" at bounding box center [619, 205] width 12 height 12
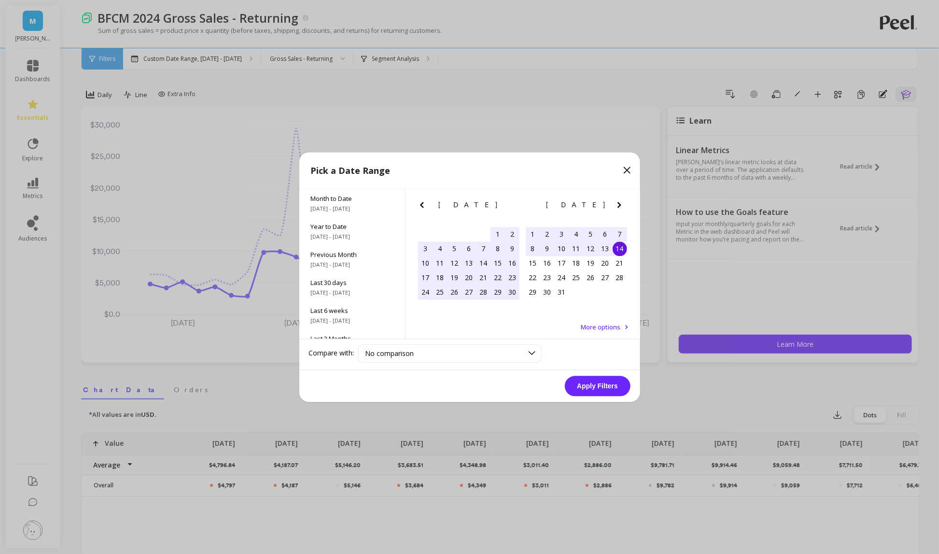
click at [618, 251] on div "14" at bounding box center [620, 248] width 14 height 14
click at [598, 387] on button "Apply Filters" at bounding box center [598, 386] width 66 height 20
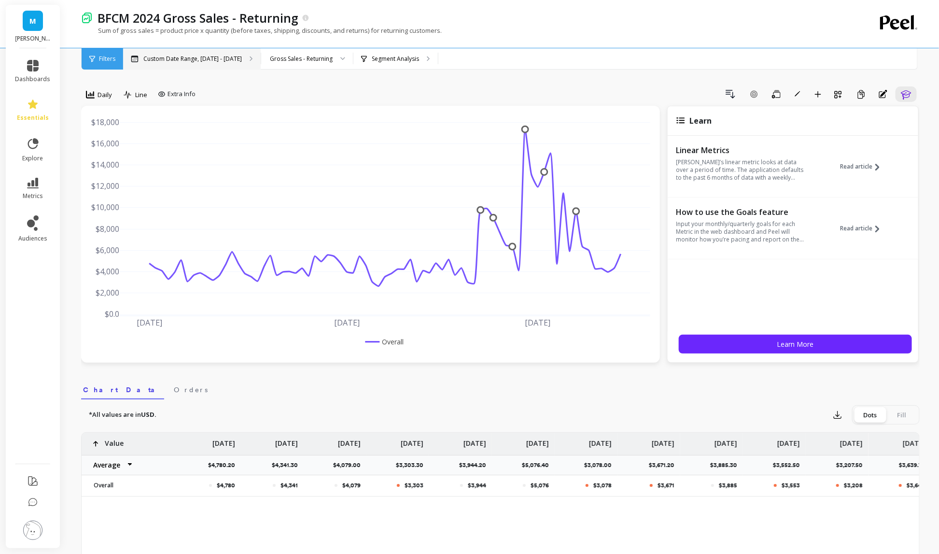
click at [204, 59] on p "Custom Date Range, Oct 1 - Dec 14" at bounding box center [192, 59] width 98 height 8
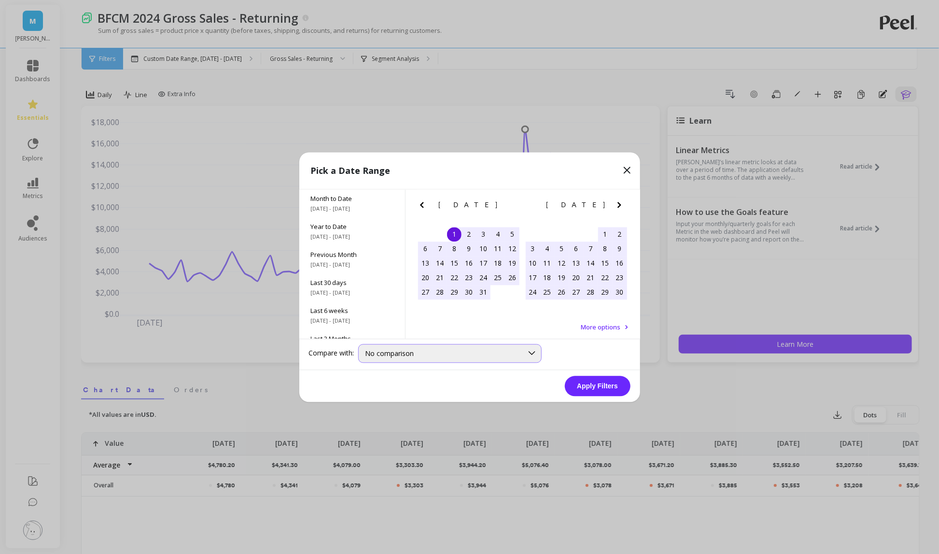
click at [406, 360] on div "No comparison" at bounding box center [449, 353] width 183 height 19
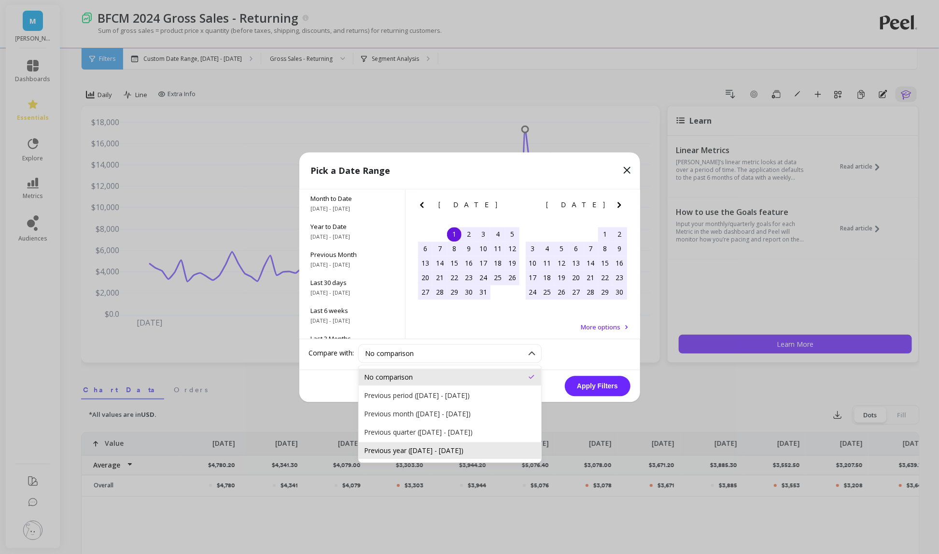
click at [401, 453] on div "Previous year (Oct 1, 2023 - Dec 14, 2023)" at bounding box center [449, 450] width 171 height 9
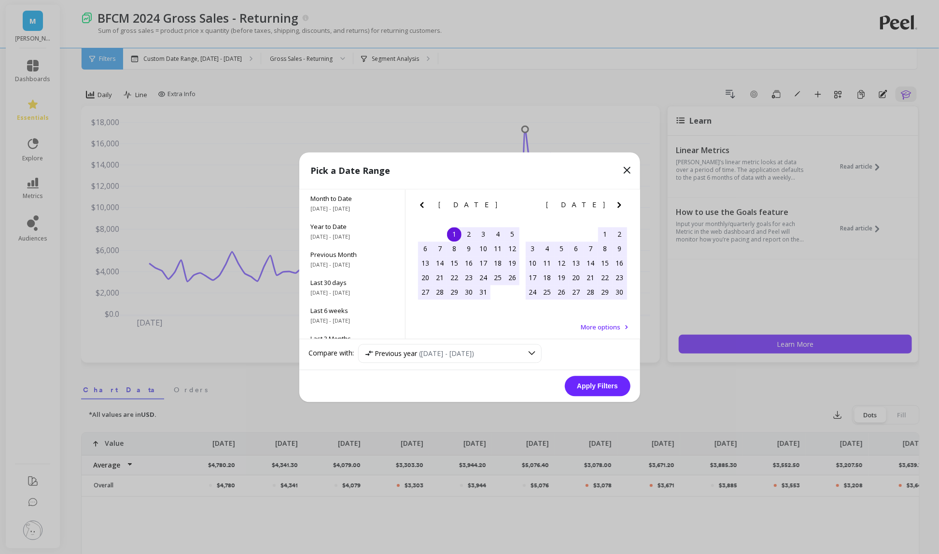
click at [582, 393] on button "Apply Filters" at bounding box center [598, 386] width 66 height 20
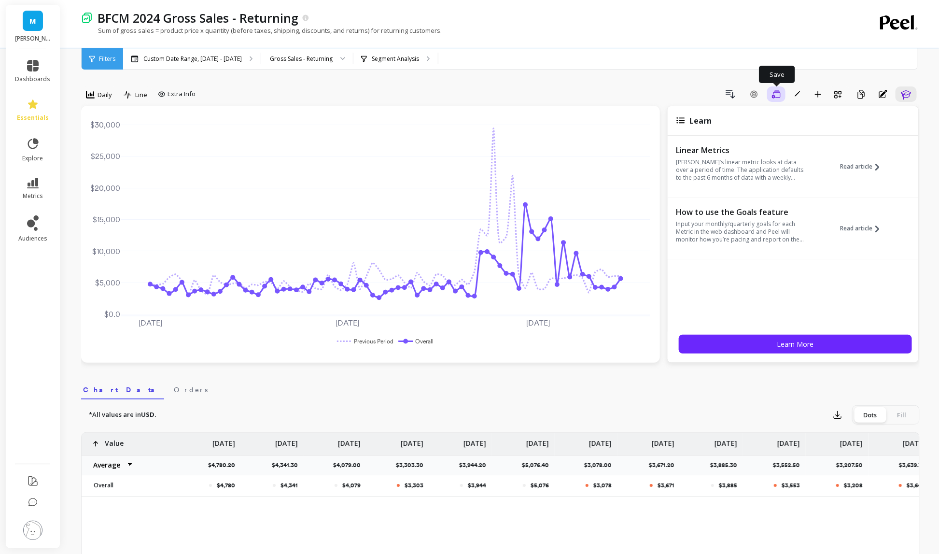
click at [774, 92] on icon "button" at bounding box center [776, 94] width 9 height 8
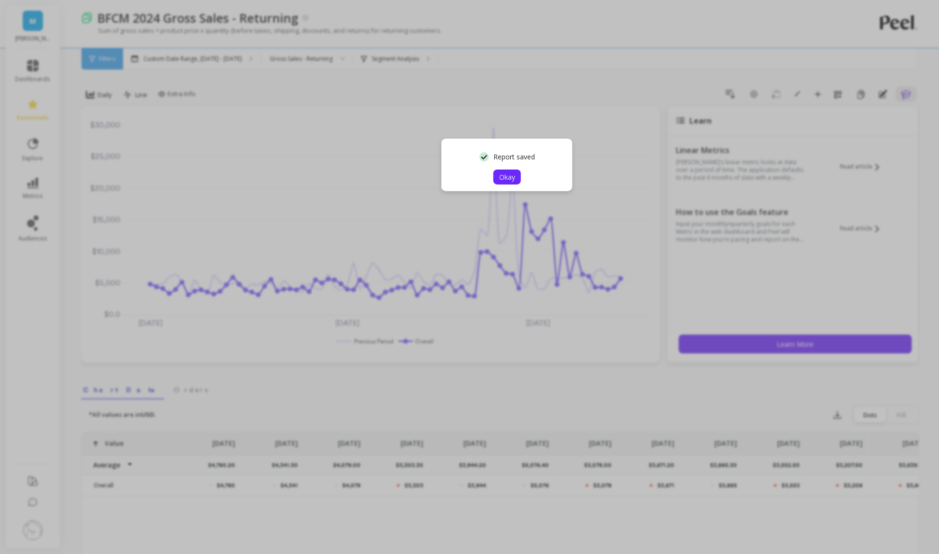
click at [505, 175] on span "Okay" at bounding box center [507, 176] width 16 height 9
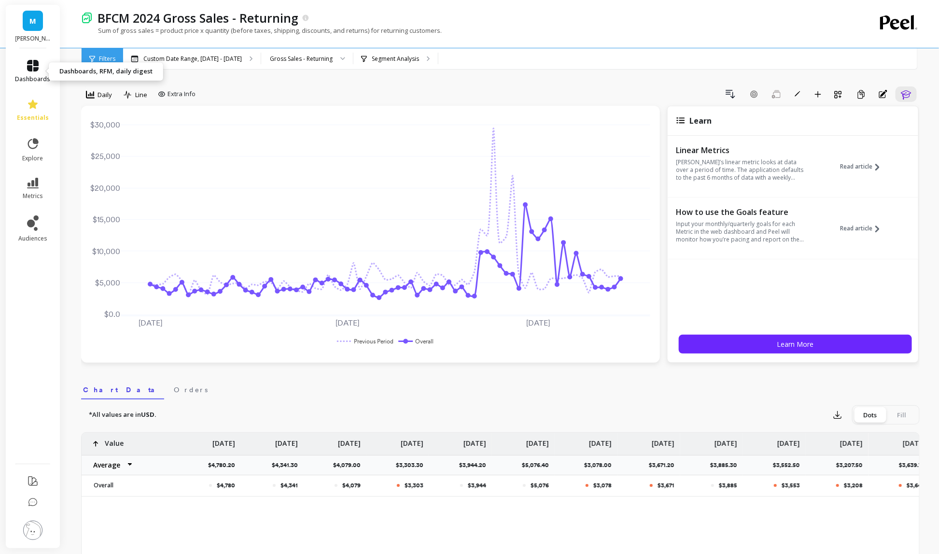
click at [25, 73] on link "dashboards" at bounding box center [32, 71] width 35 height 23
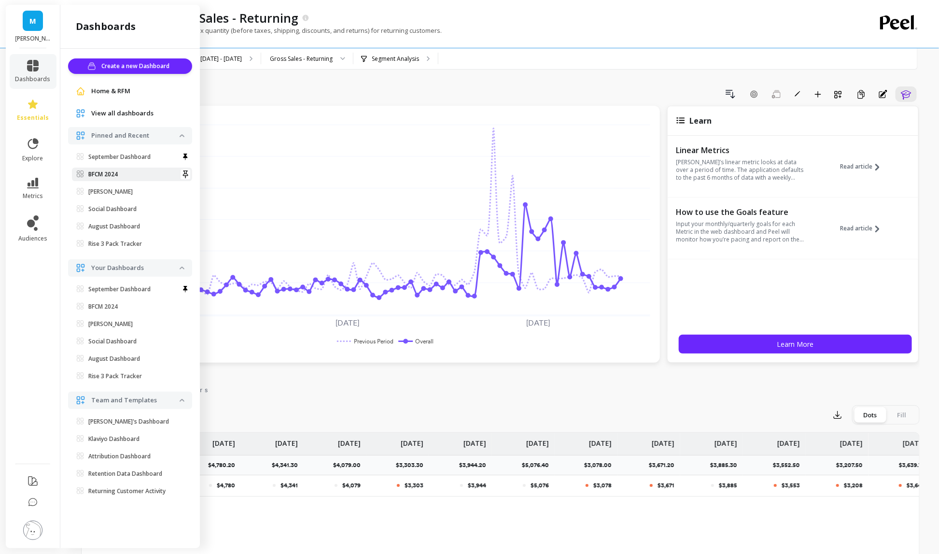
click at [125, 167] on link "BFCM 2024" at bounding box center [132, 174] width 120 height 14
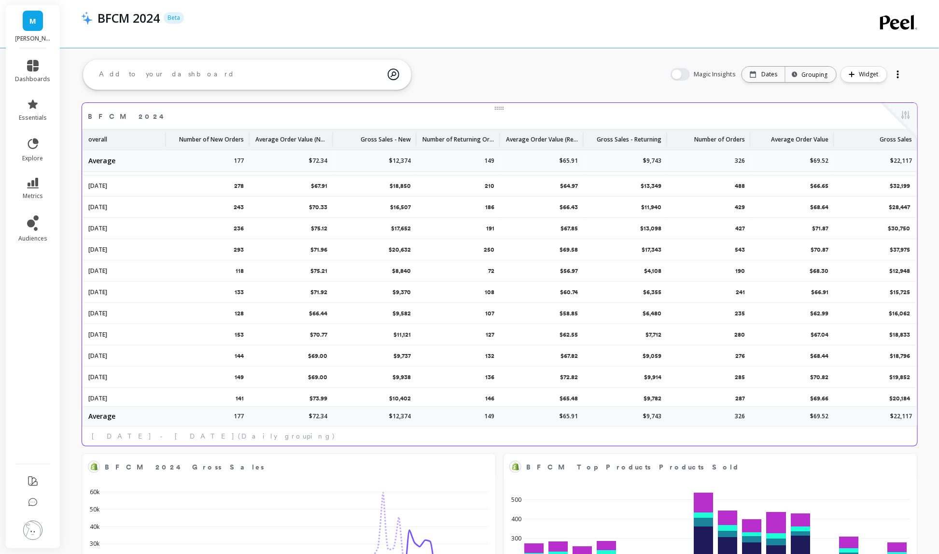
click at [213, 116] on span "BFCM 2024" at bounding box center [484, 117] width 793 height 14
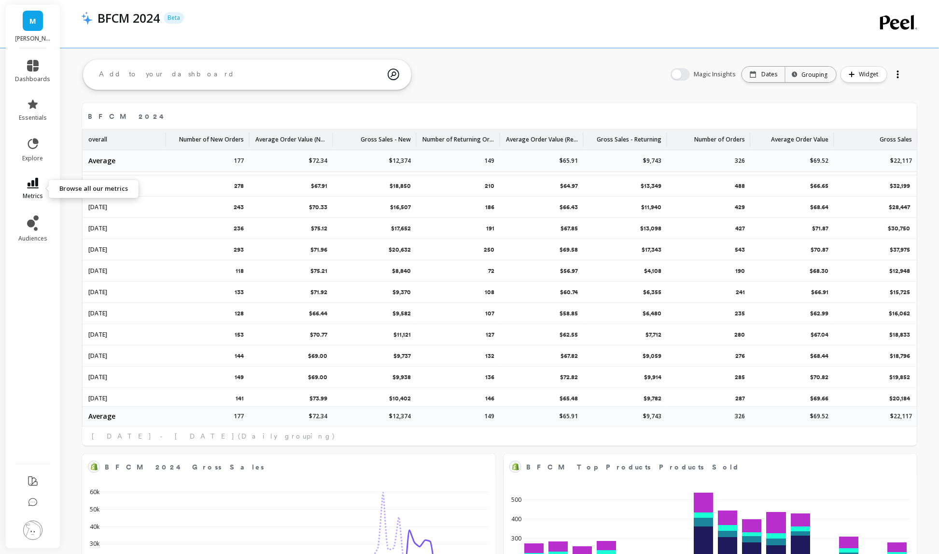
click at [28, 188] on icon at bounding box center [33, 183] width 12 height 11
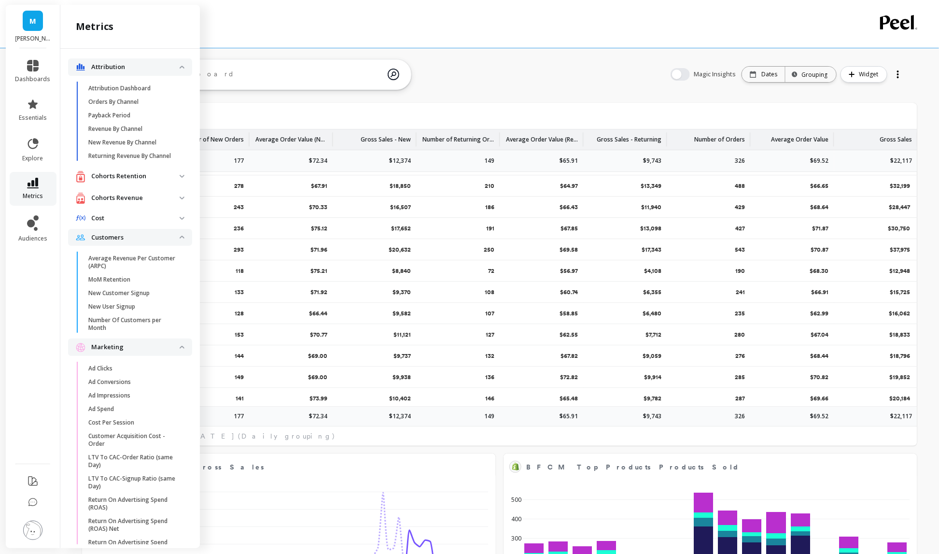
scroll to position [1064, 0]
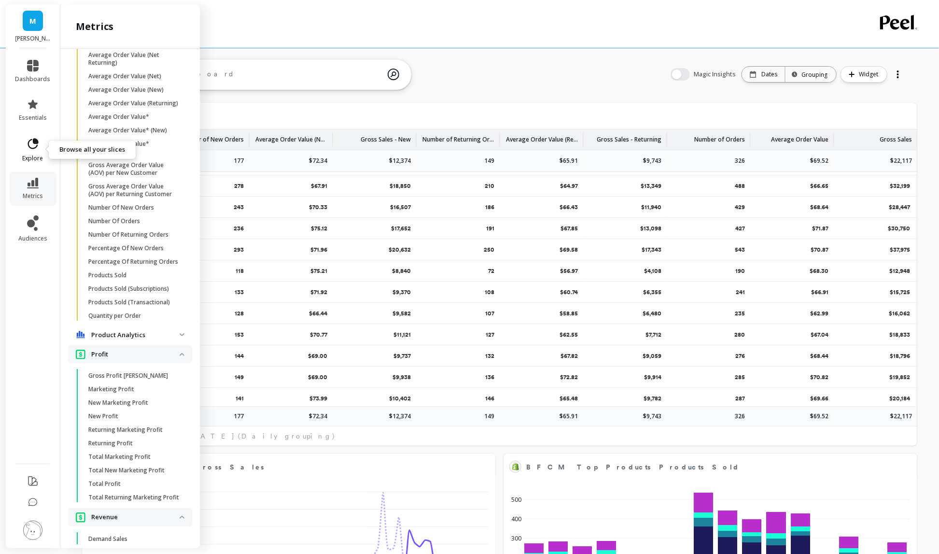
click at [37, 139] on icon at bounding box center [33, 144] width 14 height 14
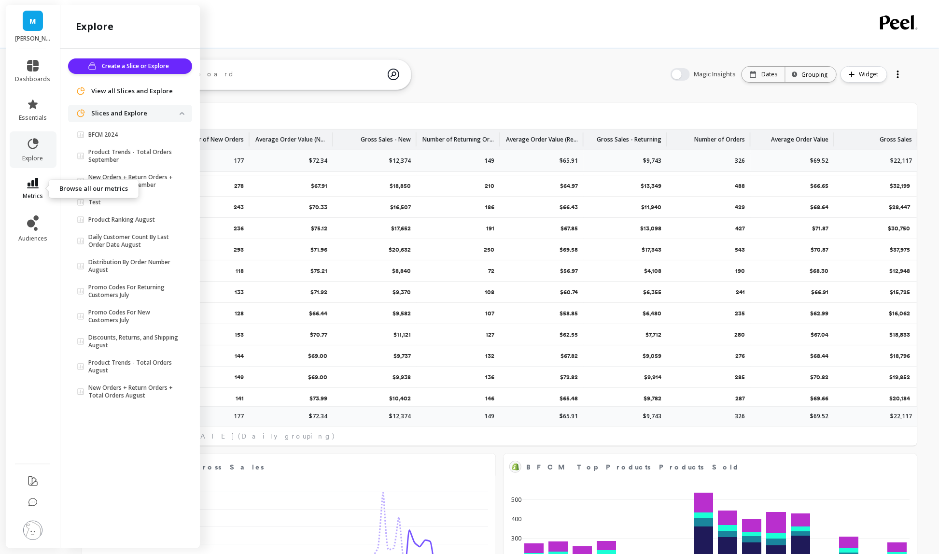
click at [37, 190] on link "metrics" at bounding box center [32, 189] width 35 height 22
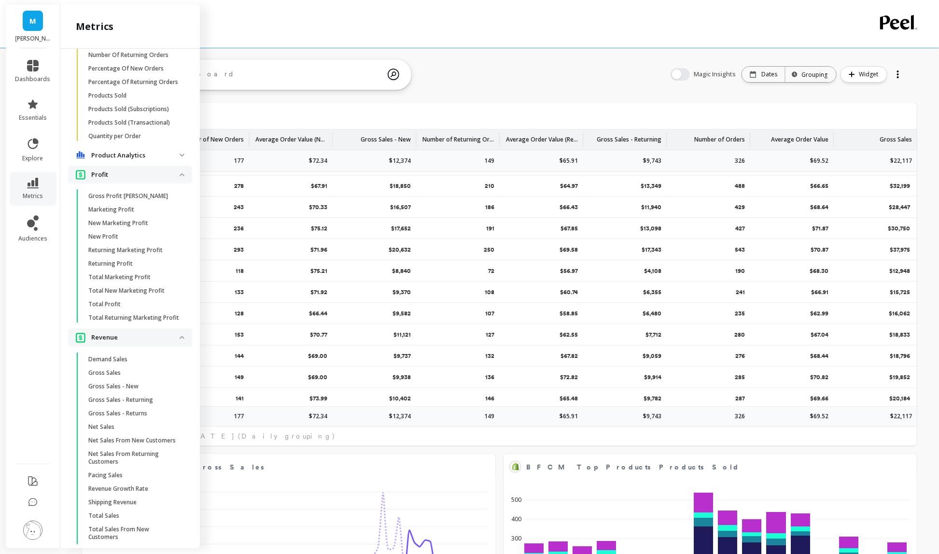
scroll to position [1270, 0]
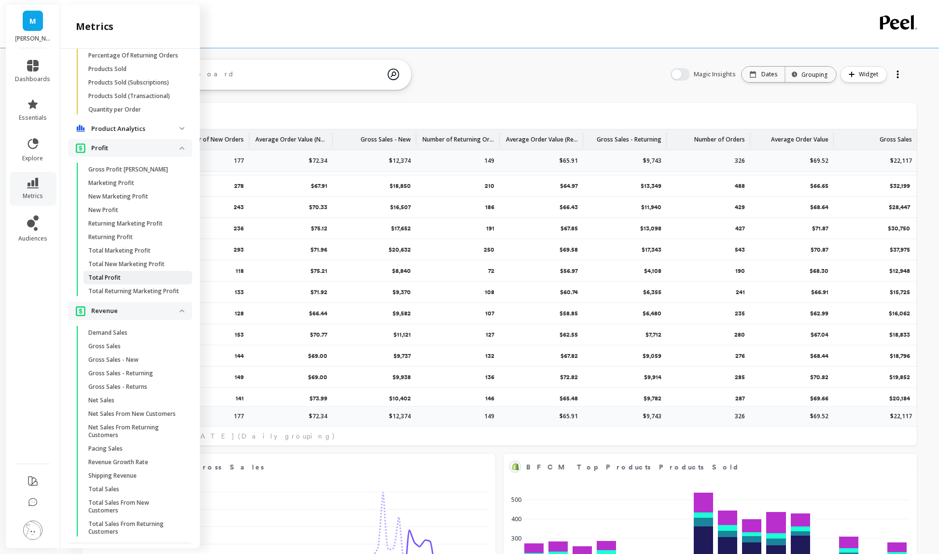
click at [133, 279] on span "Total Profit" at bounding box center [134, 278] width 92 height 8
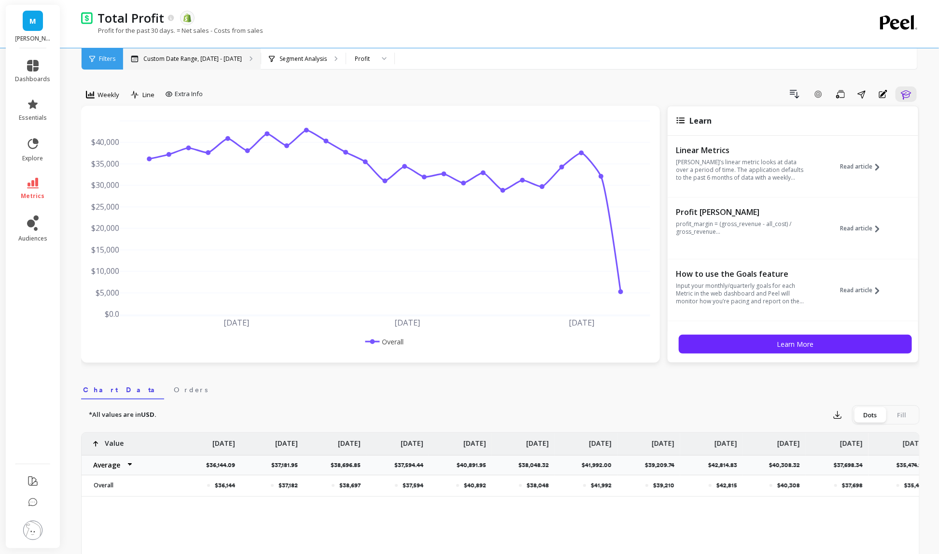
click at [214, 56] on p "Custom Date Range, [DATE] - [DATE]" at bounding box center [192, 59] width 98 height 8
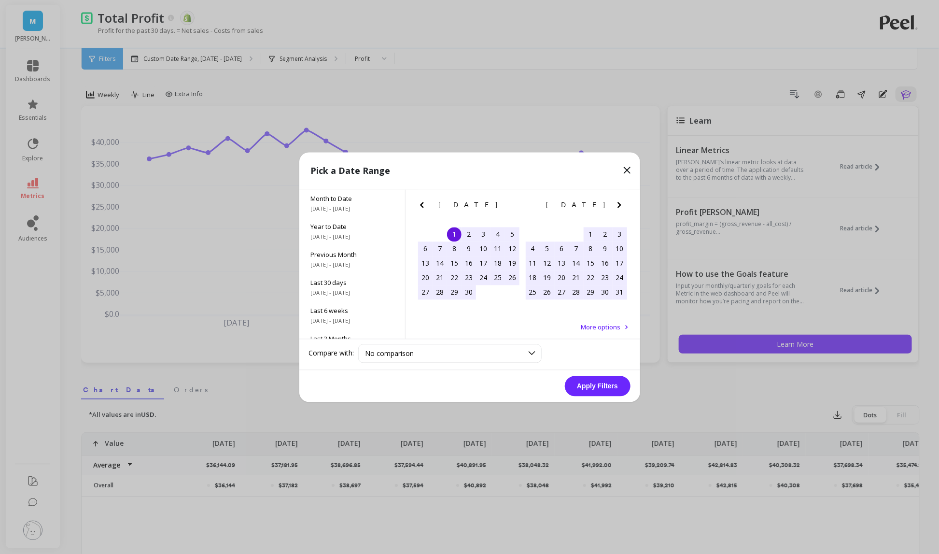
click at [421, 207] on icon "Previous Month" at bounding box center [422, 205] width 12 height 12
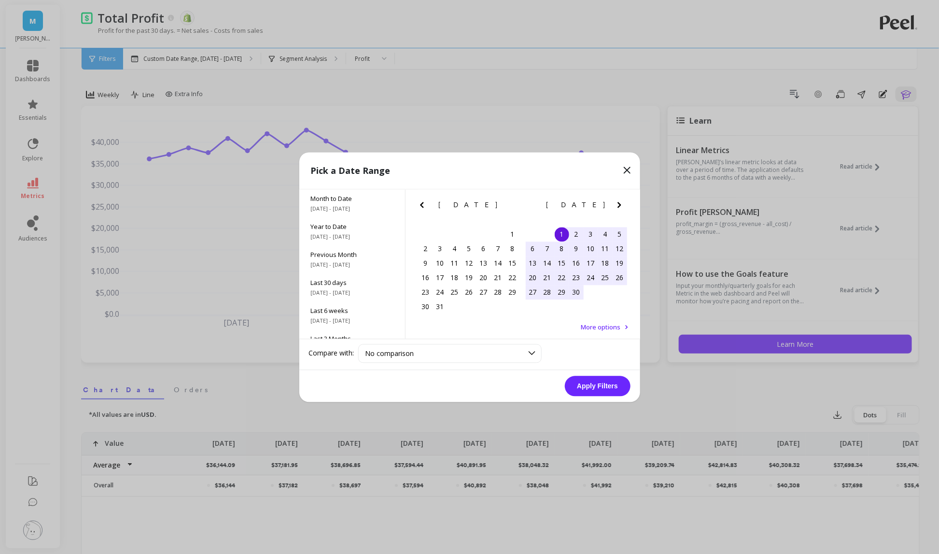
click at [421, 207] on icon "Previous Month" at bounding box center [422, 205] width 12 height 12
click at [423, 204] on icon "Previous Month" at bounding box center [422, 205] width 12 height 12
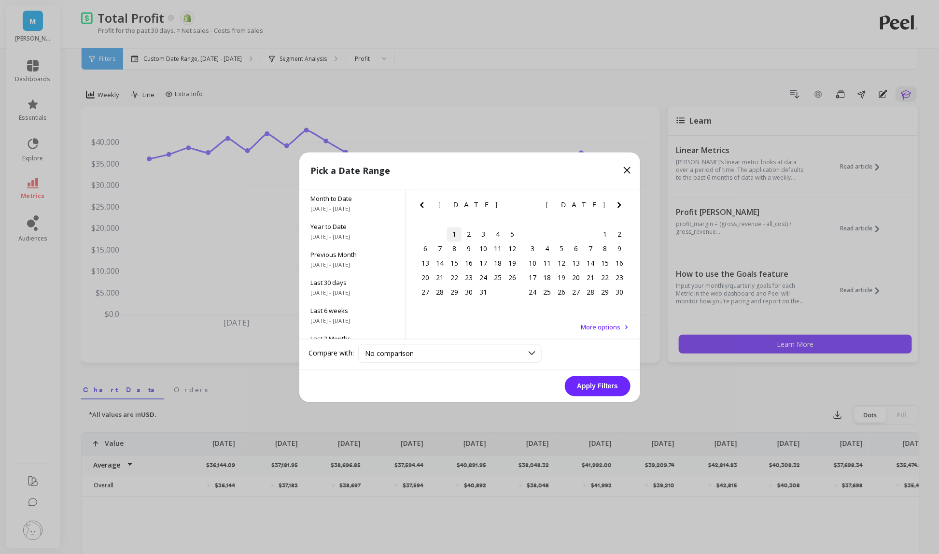
click at [453, 231] on div "1" at bounding box center [454, 234] width 14 height 14
click at [614, 207] on icon "Next Month" at bounding box center [619, 205] width 12 height 12
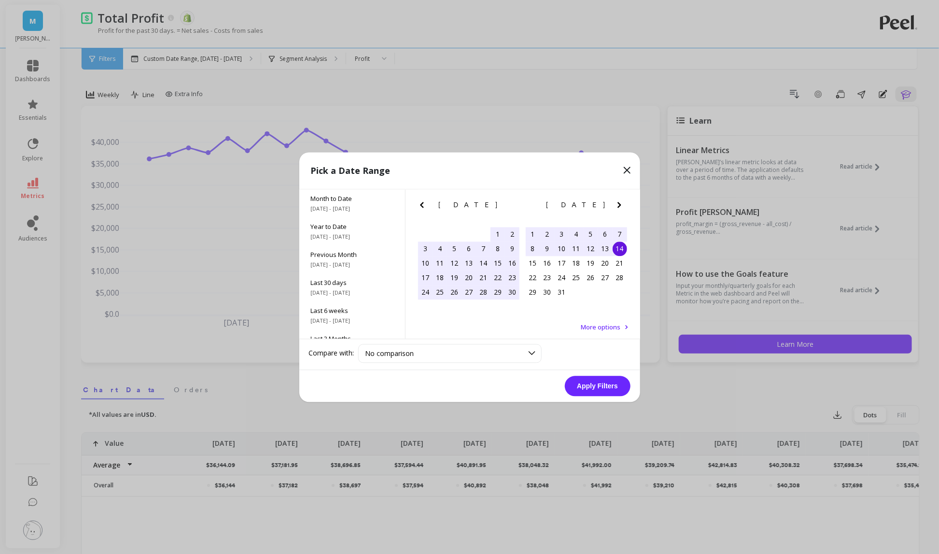
click at [619, 248] on div "14" at bounding box center [620, 248] width 14 height 14
click at [590, 384] on button "Apply Filters" at bounding box center [598, 386] width 66 height 20
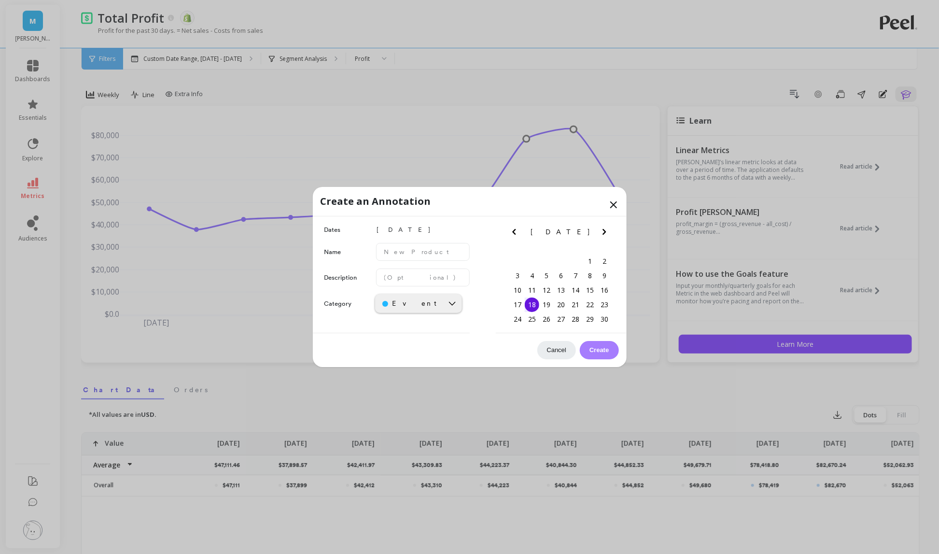
click at [619, 202] on div "Create an Annotation" at bounding box center [470, 201] width 314 height 29
click at [614, 202] on icon at bounding box center [614, 205] width 12 height 12
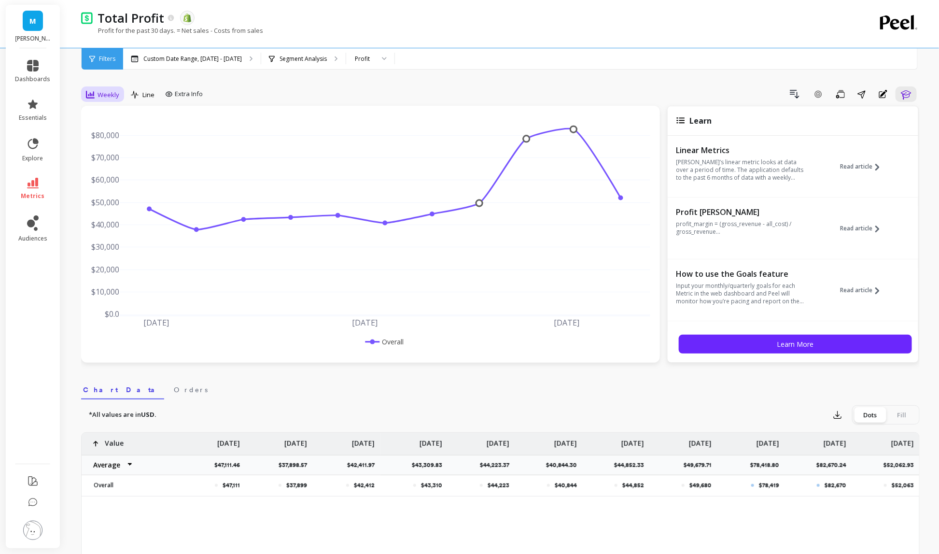
click at [102, 96] on span "Weekly" at bounding box center [109, 94] width 22 height 9
click at [126, 134] on div "Daily" at bounding box center [116, 134] width 55 height 9
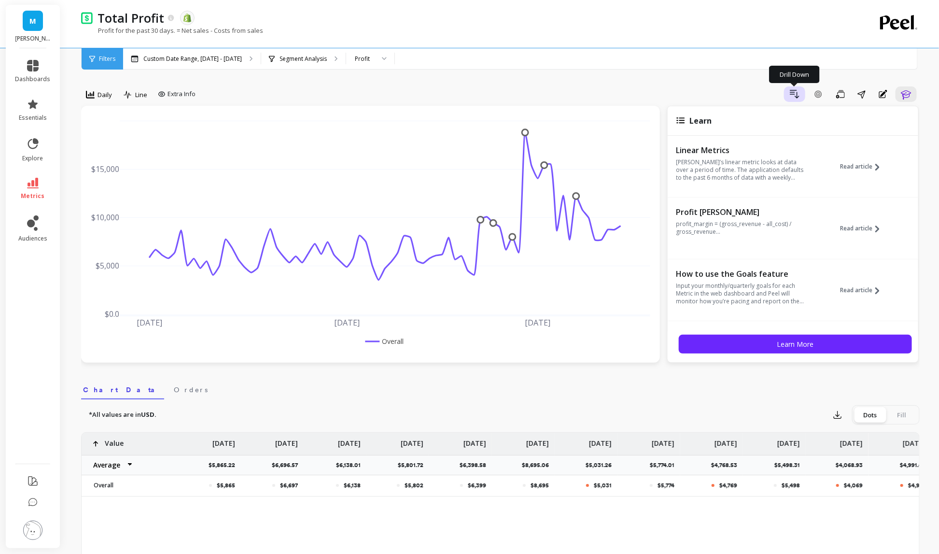
click at [798, 91] on icon "button" at bounding box center [795, 94] width 12 height 12
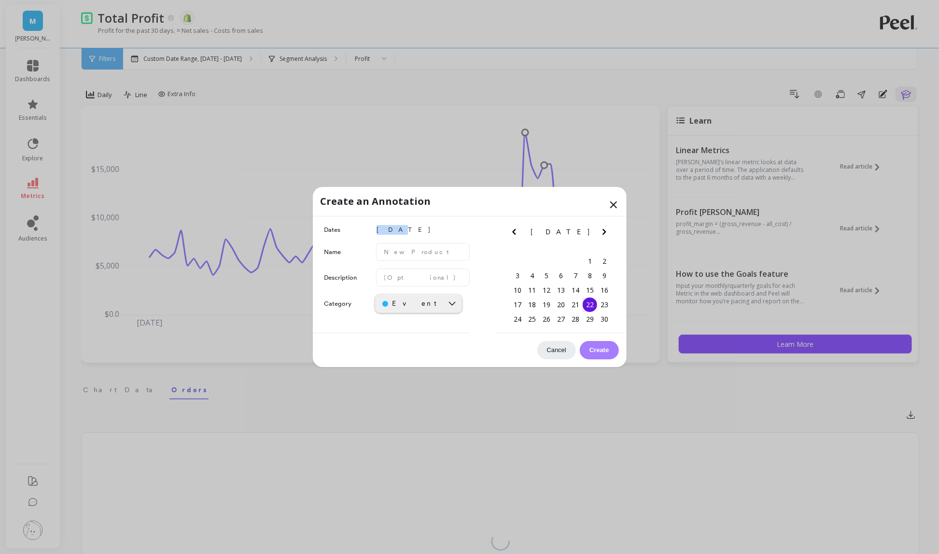
click at [481, 219] on div "Dates [DATE] Name Description Category Event [DATE] Su Mo Tu We Th Fr Sa 27 28 …" at bounding box center [470, 274] width 314 height 117
click at [567, 350] on button "Cancel" at bounding box center [556, 350] width 39 height 18
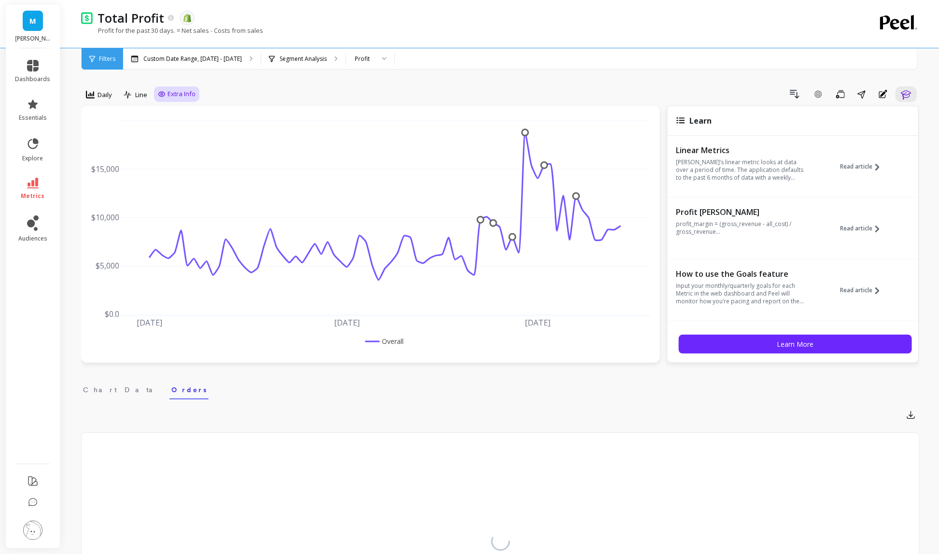
click at [179, 92] on span "Extra Info" at bounding box center [181, 94] width 28 height 10
click at [191, 131] on input "Annotations" at bounding box center [186, 132] width 49 height 10
checkbox input "false"
click at [201, 355] on div "[DATE] [DATE] [DATE] $0.0 $5,000 $10,000 $15,000 $20,000 Overall" at bounding box center [370, 234] width 579 height 257
click at [24, 195] on span "metrics" at bounding box center [33, 196] width 24 height 8
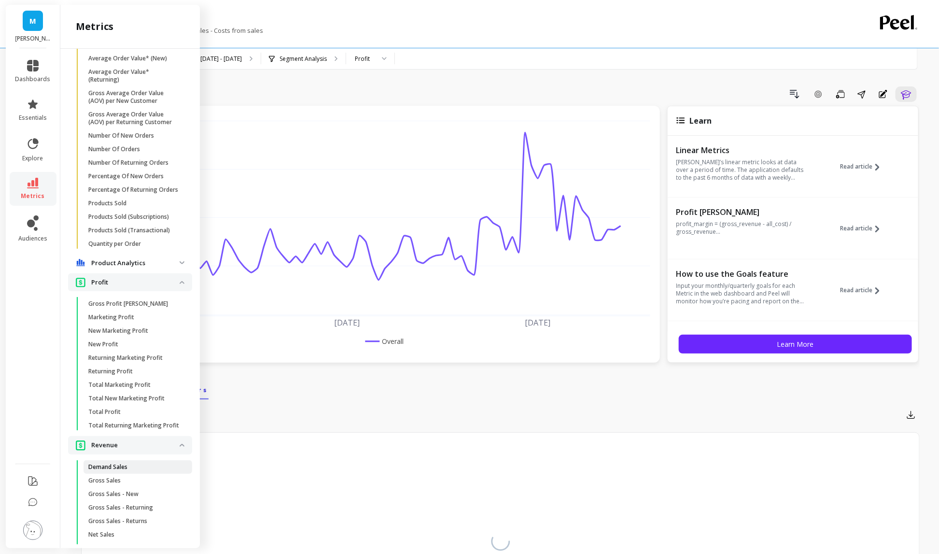
scroll to position [1136, 0]
click at [157, 263] on p "Product Analytics" at bounding box center [135, 263] width 88 height 10
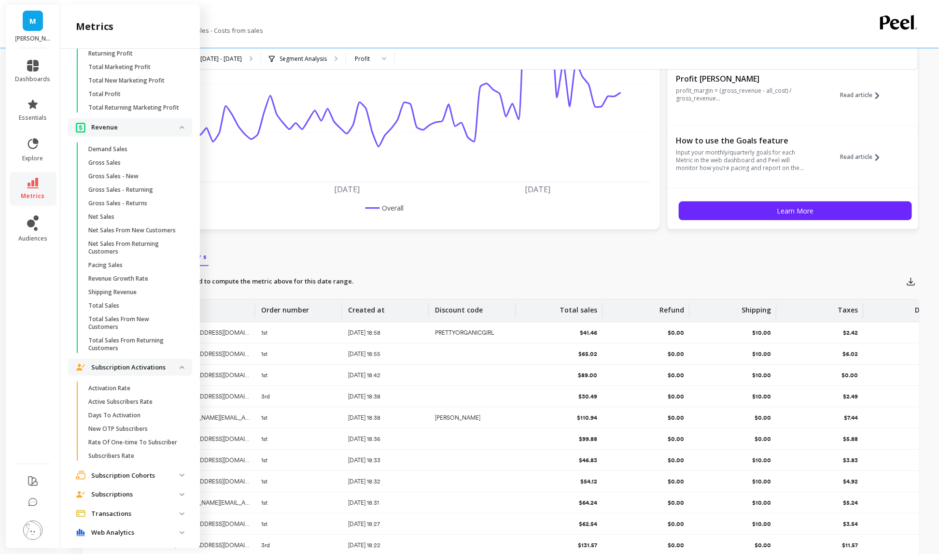
scroll to position [0, 0]
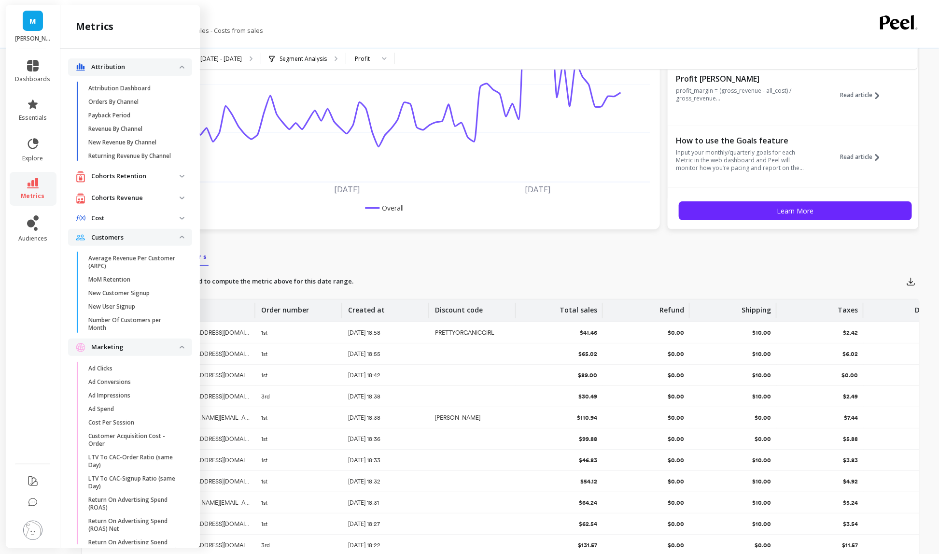
click at [314, 243] on div "option Daily, selected. Daily Line Extra Info Drill Down Add Goal Save Share An…" at bounding box center [500, 416] width 838 height 1022
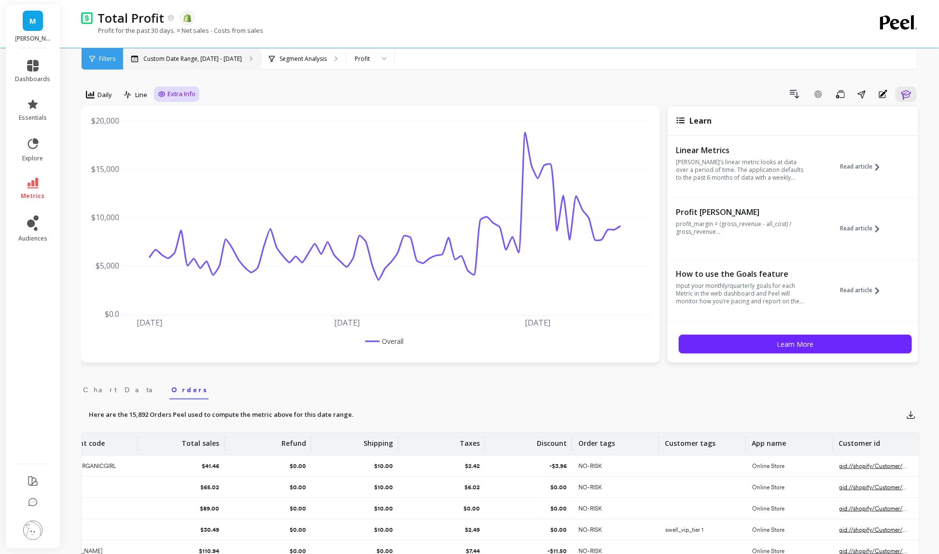
click at [161, 55] on p "Custom Date Range, [DATE] - [DATE]" at bounding box center [192, 59] width 98 height 8
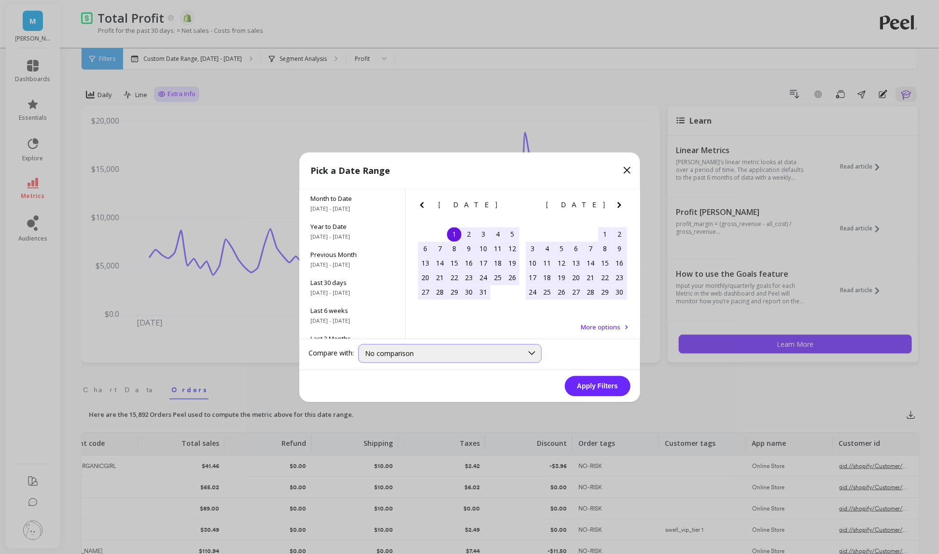
click at [373, 349] on span "No comparison" at bounding box center [389, 352] width 49 height 9
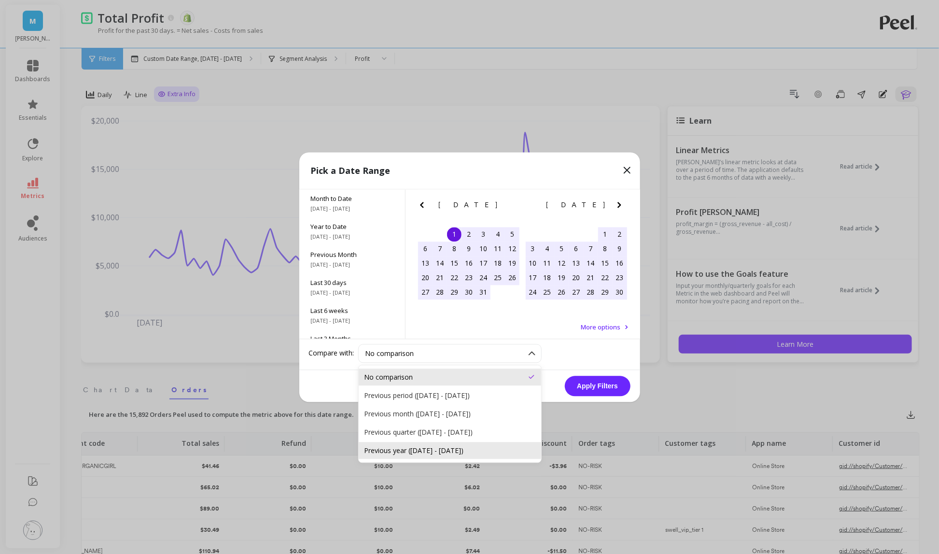
click at [397, 450] on div "Previous year ([DATE] - [DATE])" at bounding box center [449, 450] width 171 height 9
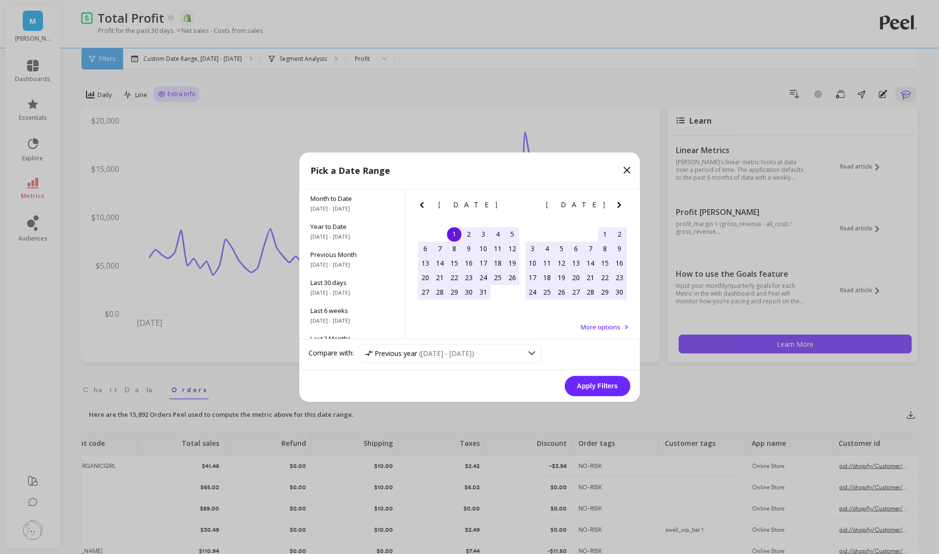
click at [603, 392] on button "Apply Filters" at bounding box center [598, 386] width 66 height 20
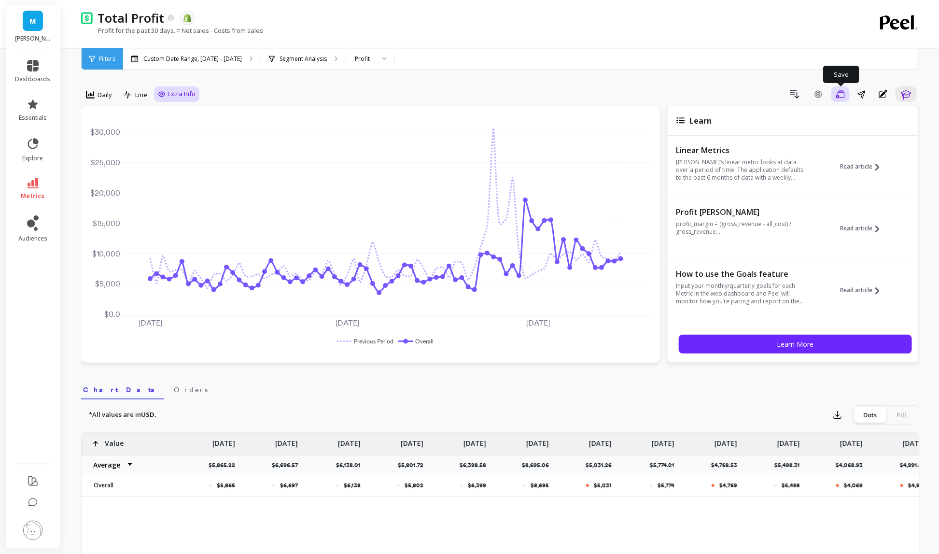
click at [835, 95] on button "Save" at bounding box center [840, 93] width 18 height 15
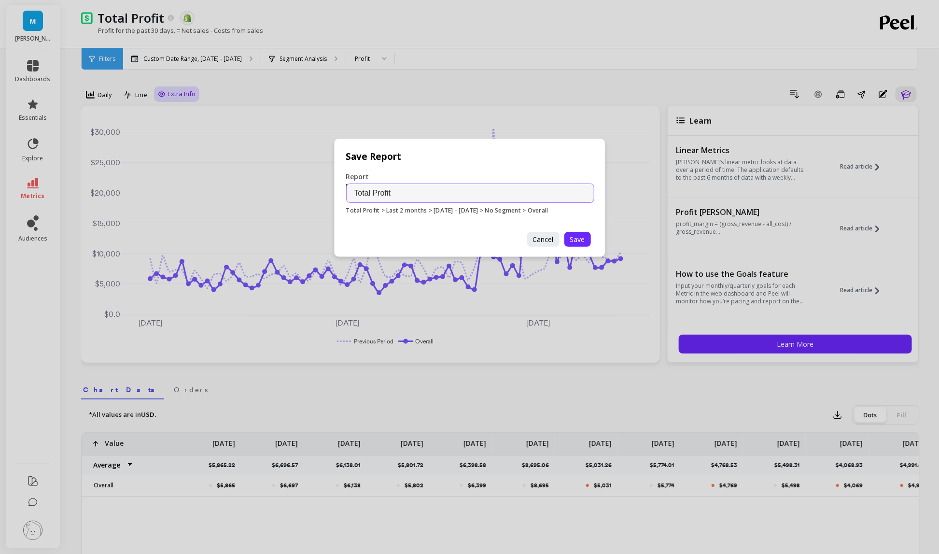
click at [350, 192] on input "Total Profit" at bounding box center [470, 192] width 248 height 19
type input "BFCM 2024 Total Profit"
click at [576, 237] on span "Save" at bounding box center [577, 239] width 15 height 9
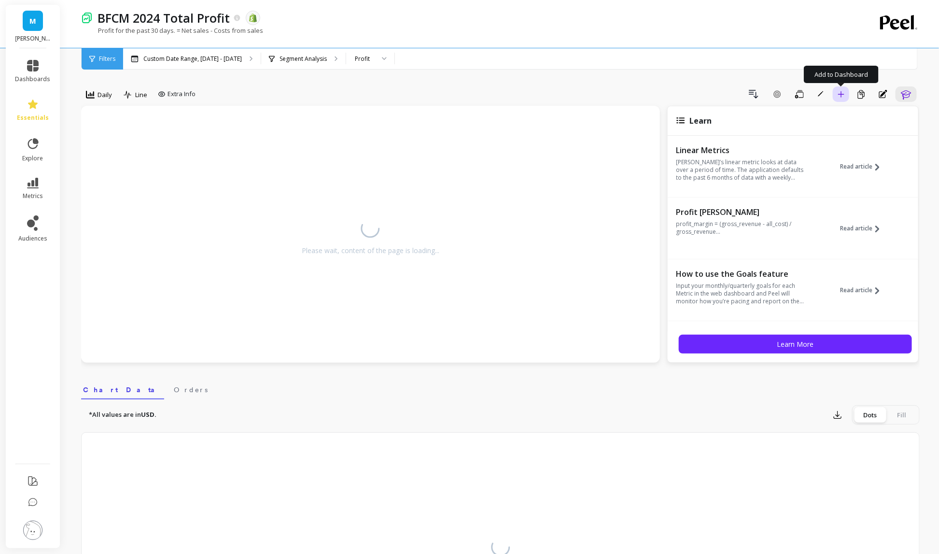
click at [846, 98] on button "Add to Dashboard" at bounding box center [841, 93] width 16 height 15
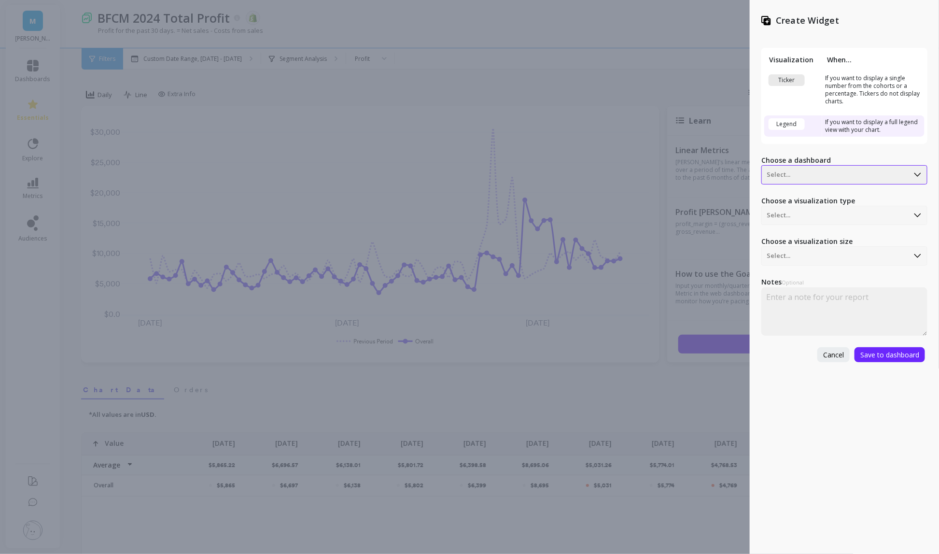
click at [825, 174] on div at bounding box center [834, 175] width 137 height 12
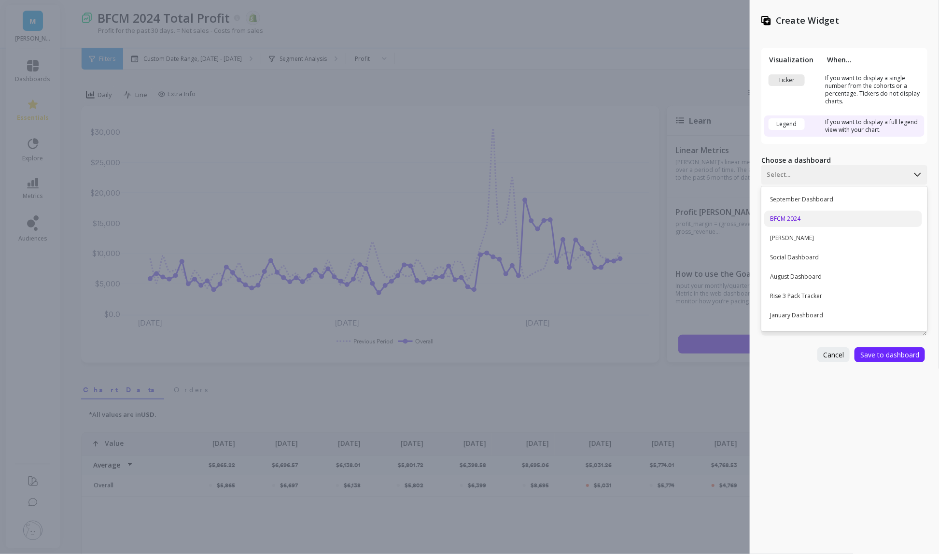
click at [826, 220] on div "BFCM 2024" at bounding box center [843, 218] width 158 height 16
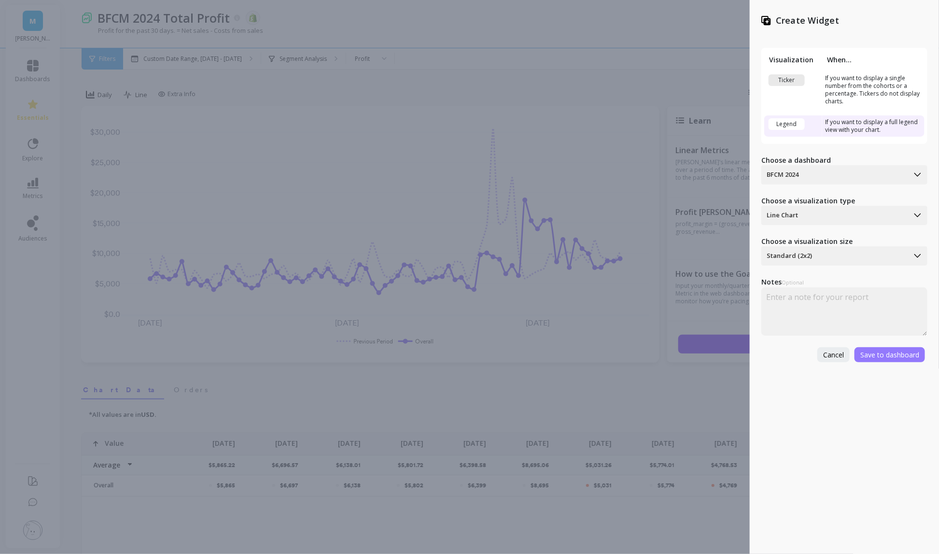
click at [872, 352] on span "Save to dashboard" at bounding box center [889, 354] width 59 height 9
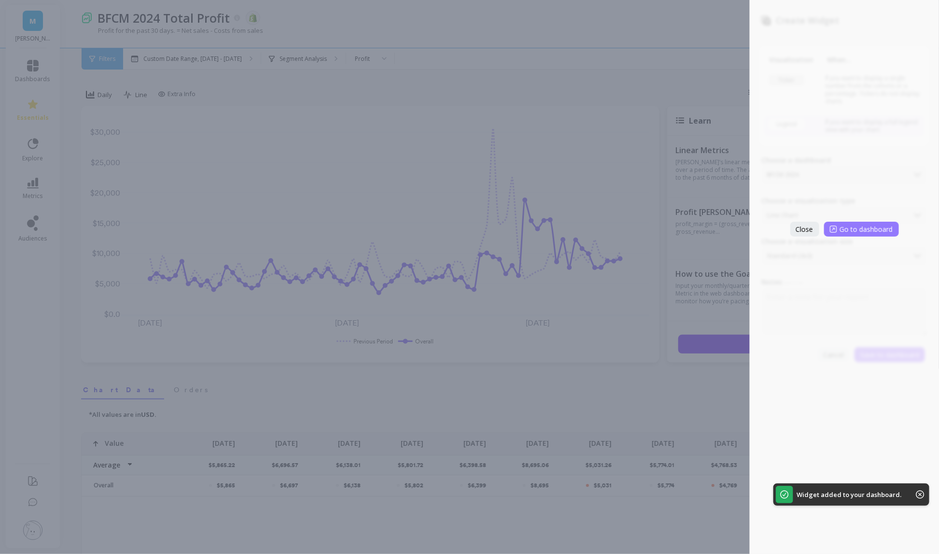
click at [868, 228] on span "Go to dashboard" at bounding box center [866, 228] width 53 height 9
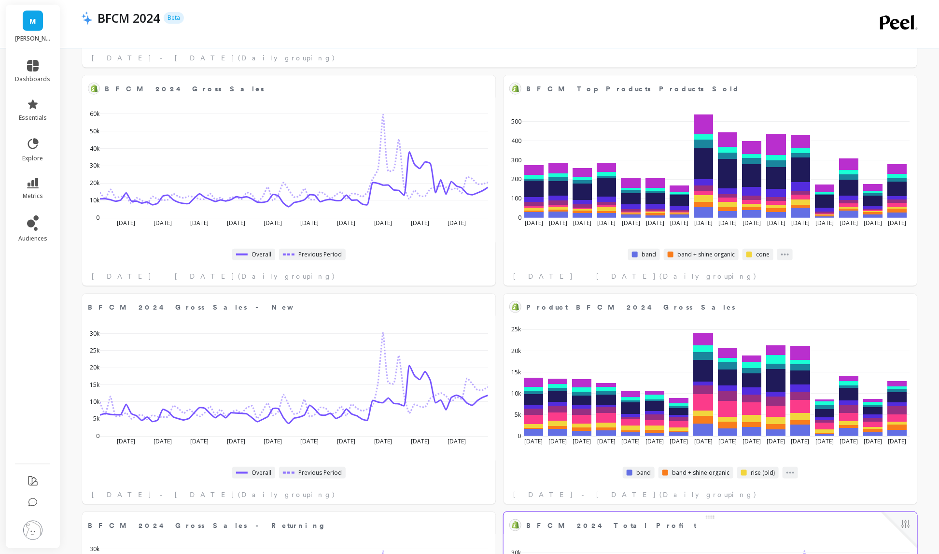
scroll to position [380, 0]
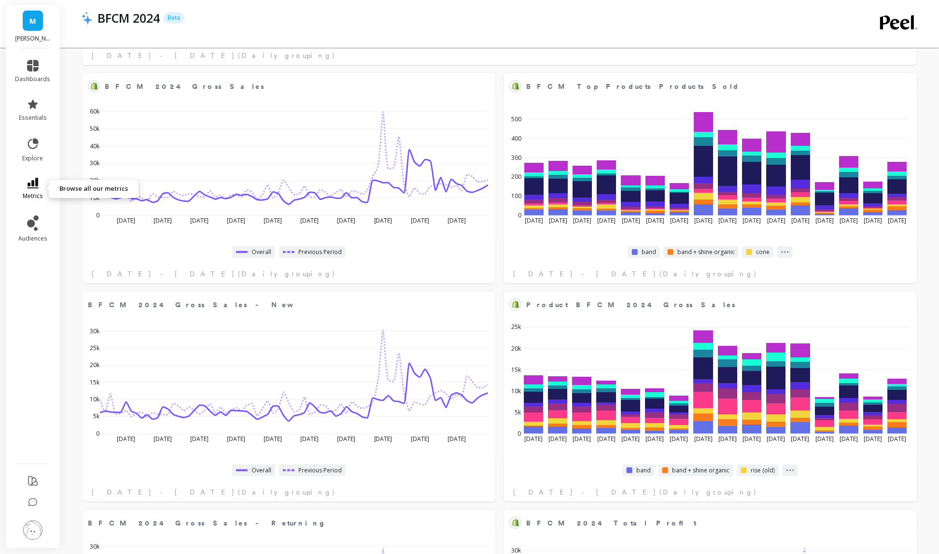
click at [41, 196] on span "metrics" at bounding box center [33, 196] width 20 height 8
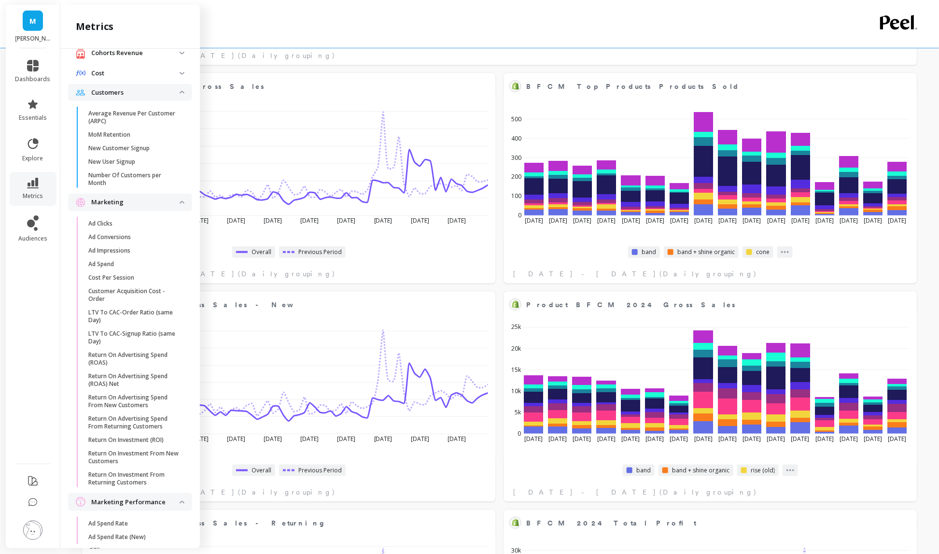
scroll to position [0, 0]
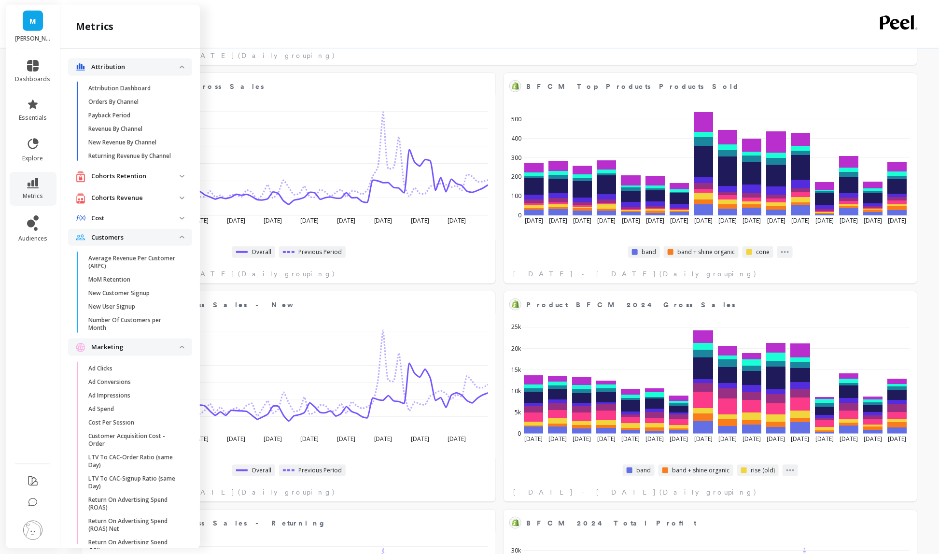
click at [148, 182] on retention "Cohorts Retention" at bounding box center [130, 177] width 124 height 20
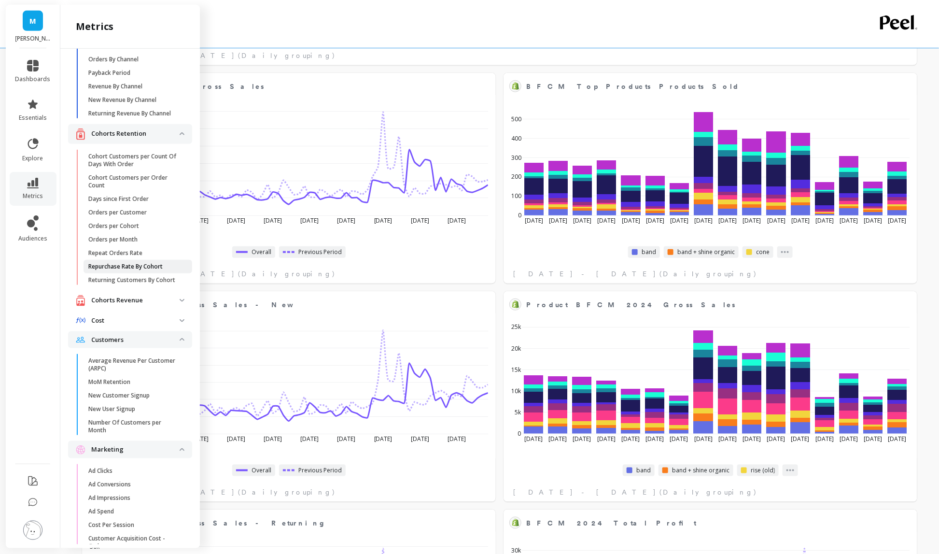
scroll to position [46, 0]
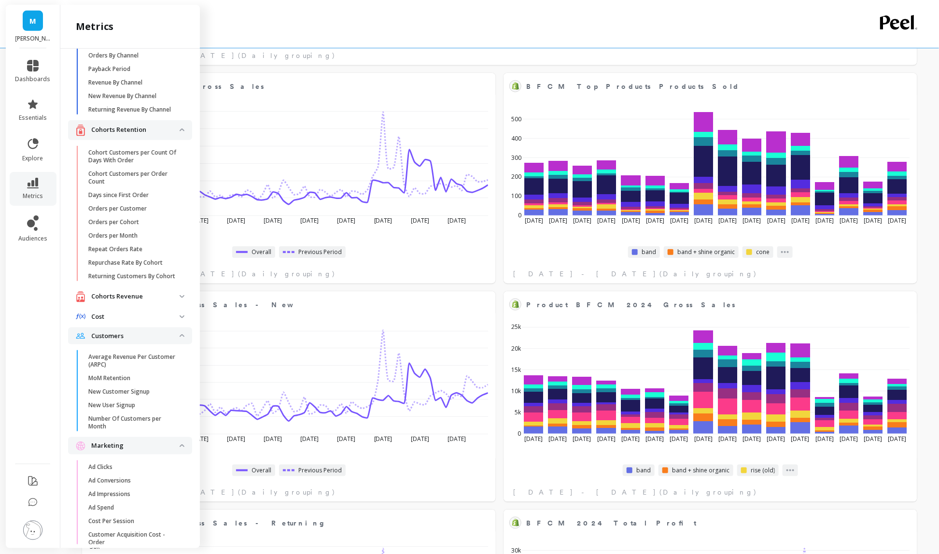
click at [156, 312] on p "Cost" at bounding box center [135, 317] width 88 height 10
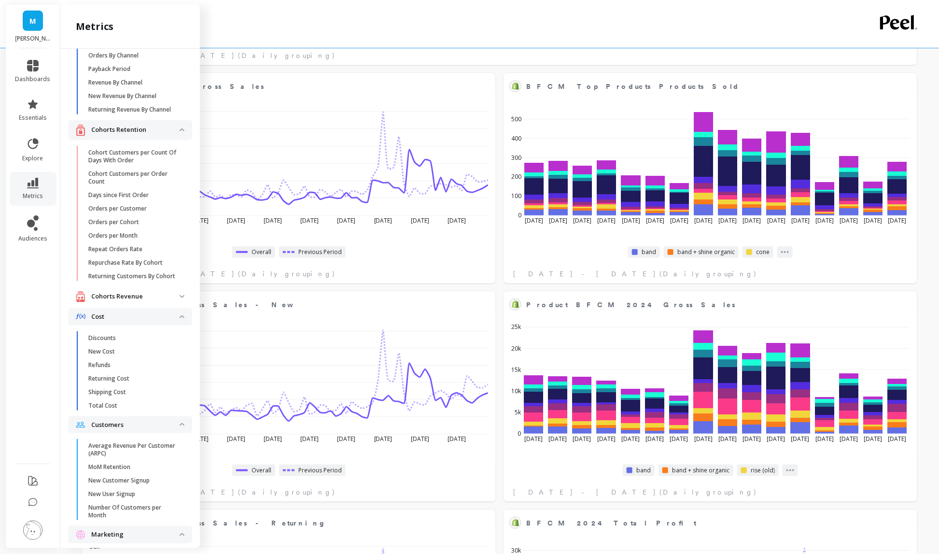
click at [157, 293] on p "Cohorts Revenue" at bounding box center [135, 297] width 88 height 10
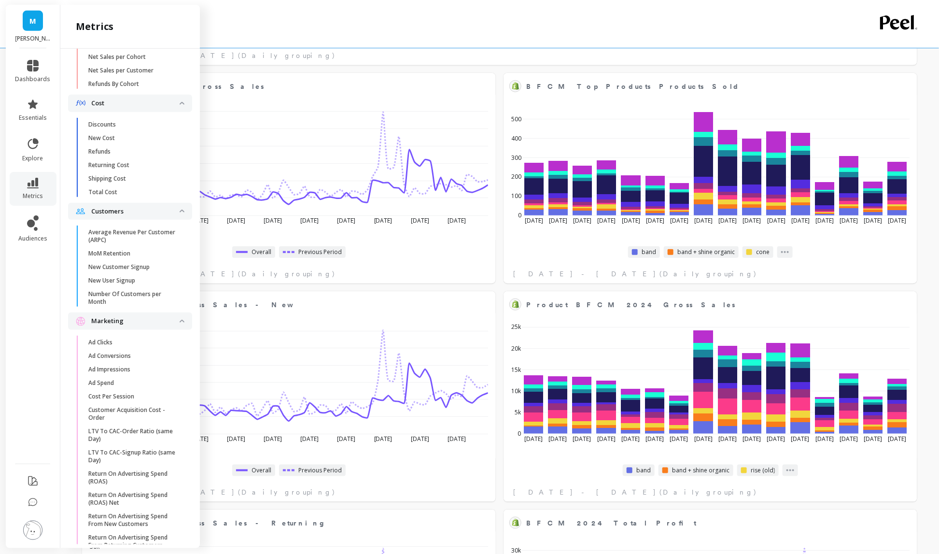
scroll to position [591, 0]
click at [122, 120] on span "Discounts" at bounding box center [134, 123] width 92 height 8
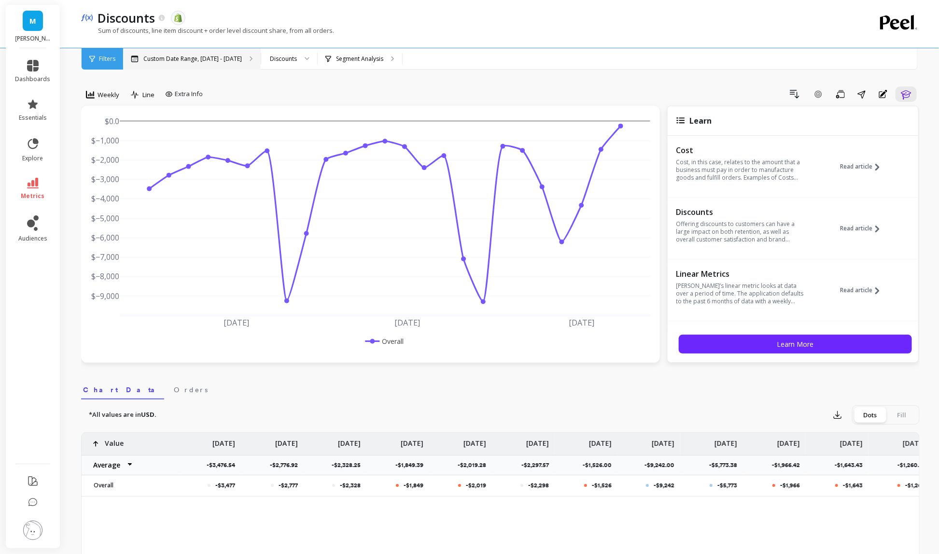
click at [231, 63] on div "Custom Date Range, Apr 1 - Sep 15" at bounding box center [192, 58] width 138 height 21
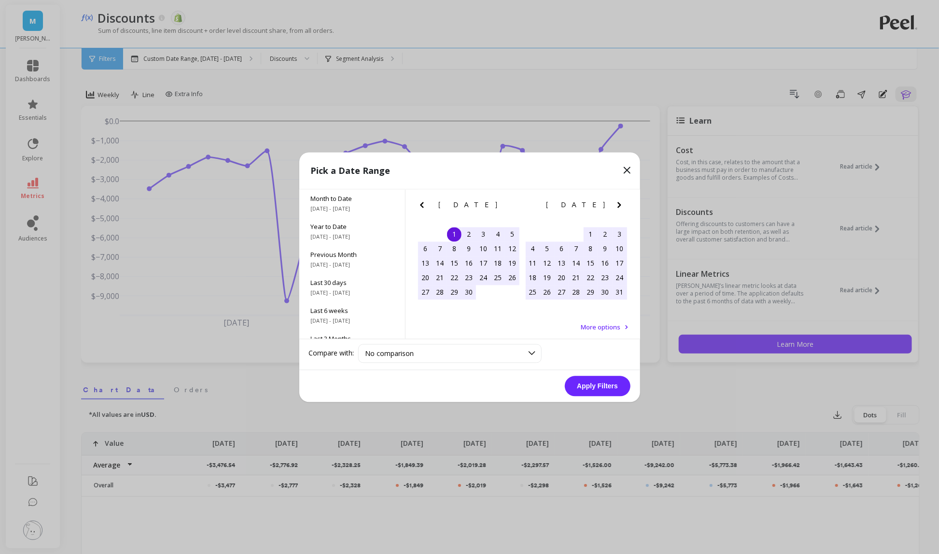
click at [620, 207] on icon "Next Month" at bounding box center [619, 205] width 12 height 12
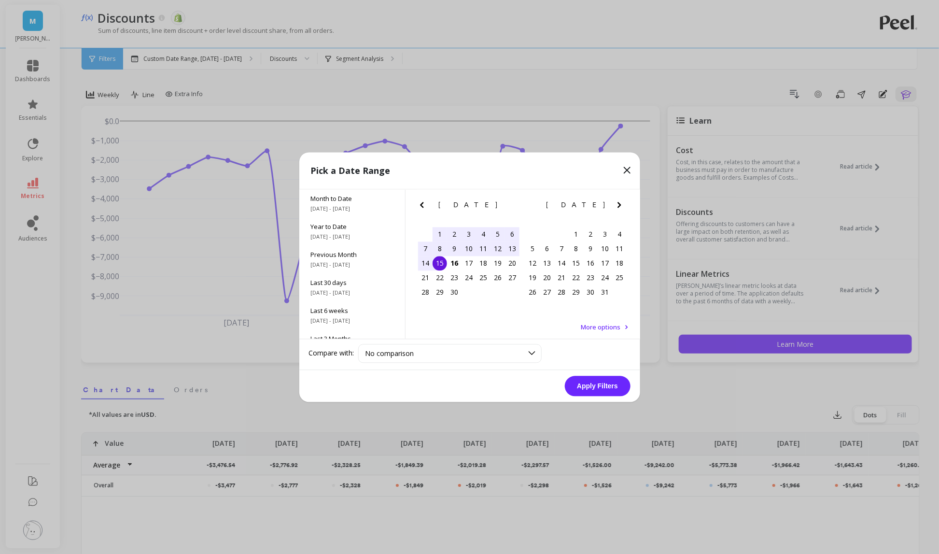
click at [429, 205] on button "Previous Month" at bounding box center [423, 206] width 15 height 15
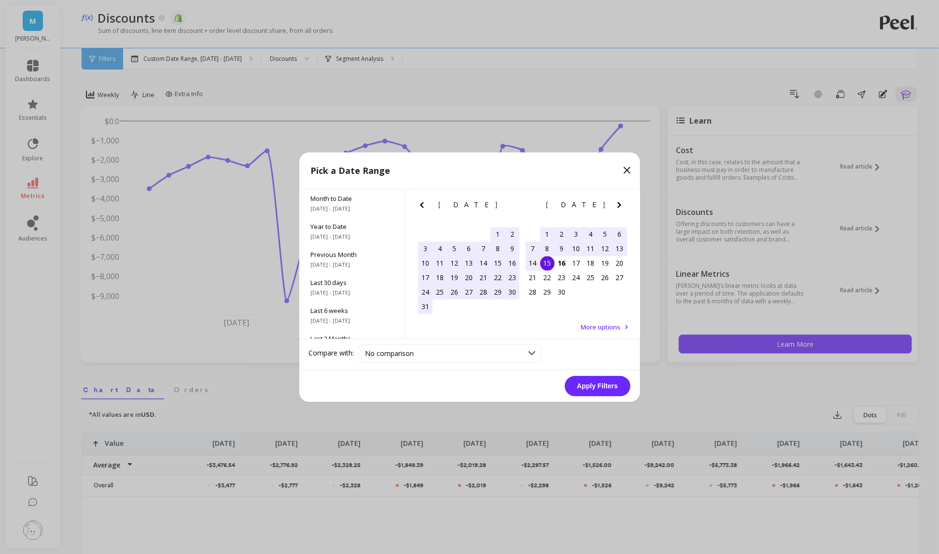
click at [429, 205] on button "Previous Month" at bounding box center [423, 206] width 15 height 15
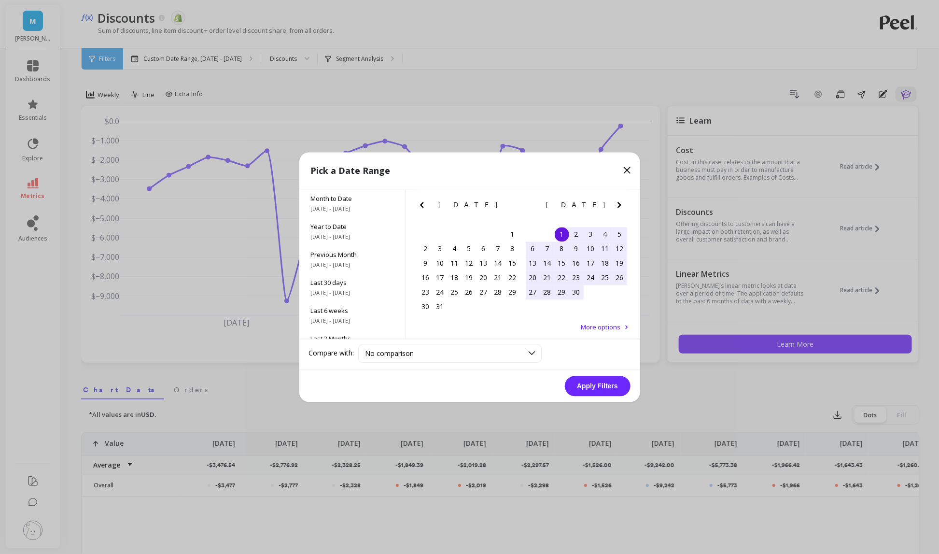
click at [429, 205] on button "Previous Month" at bounding box center [423, 206] width 15 height 15
click at [418, 206] on icon "Previous Month" at bounding box center [422, 205] width 12 height 12
click at [501, 281] on div "22" at bounding box center [497, 277] width 14 height 14
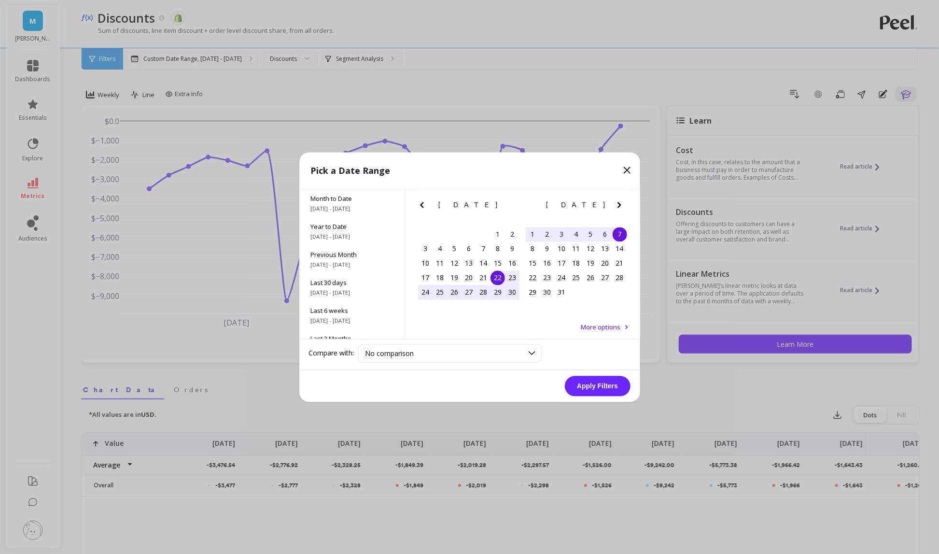
click at [614, 234] on div "7" at bounding box center [620, 234] width 14 height 14
click at [605, 390] on button "Apply Filters" at bounding box center [598, 386] width 66 height 20
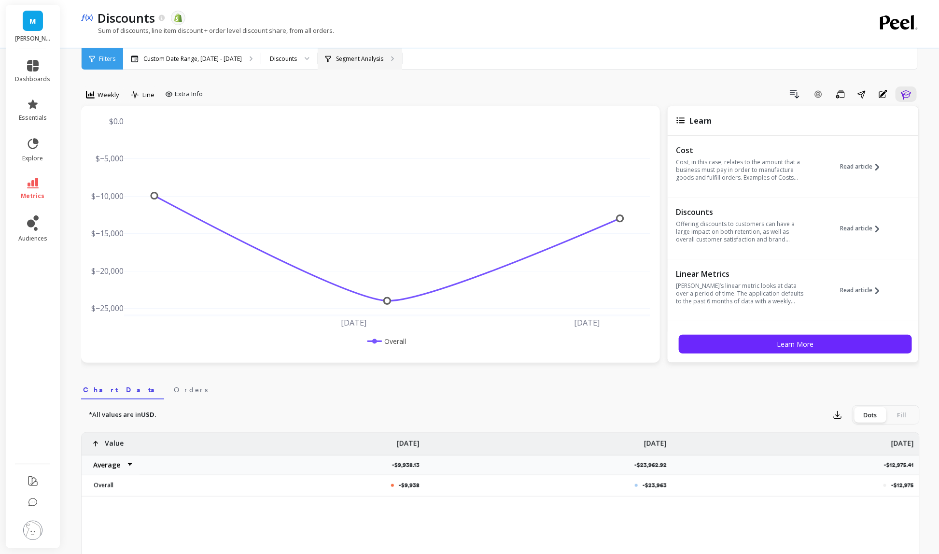
click at [345, 58] on p "Segment Analysis" at bounding box center [359, 59] width 47 height 8
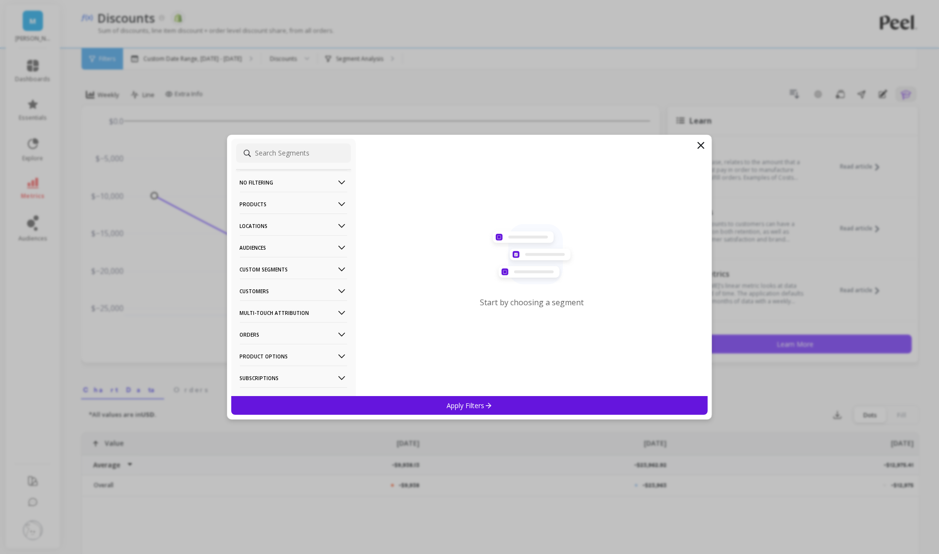
click at [278, 199] on p "Products" at bounding box center [293, 204] width 107 height 25
click at [294, 270] on div "Products" at bounding box center [293, 272] width 115 height 15
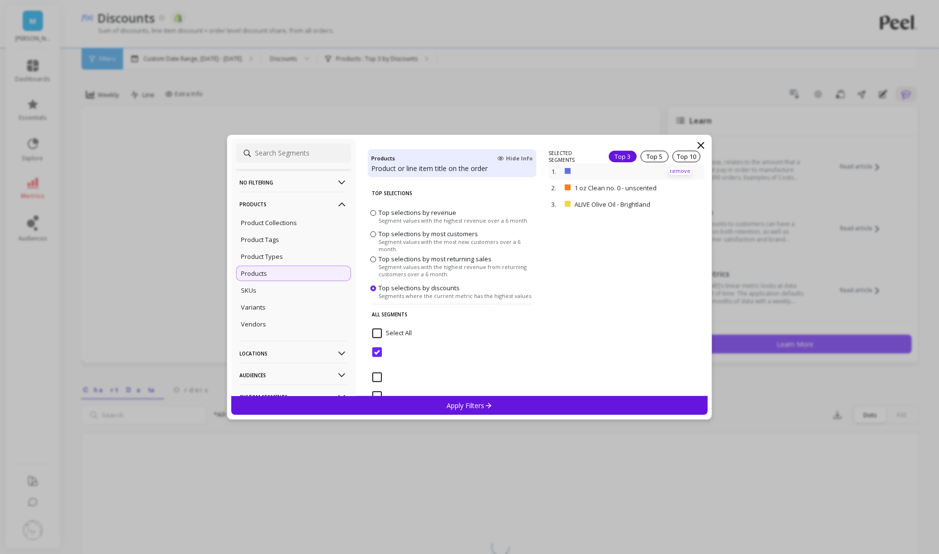
click at [676, 167] on p "remove" at bounding box center [680, 170] width 25 height 7
click at [676, 167] on div "2. ALIVE Olive Oil - Brightland remove" at bounding box center [626, 174] width 156 height 16
click at [676, 159] on p "remove" at bounding box center [680, 157] width 25 height 7
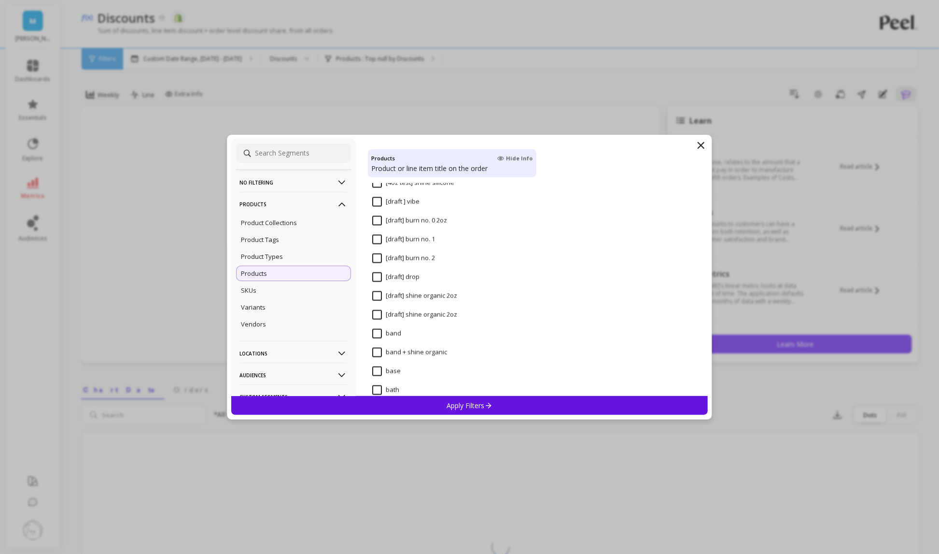
scroll to position [2658, 0]
click at [379, 334] on input "band" at bounding box center [386, 336] width 29 height 10
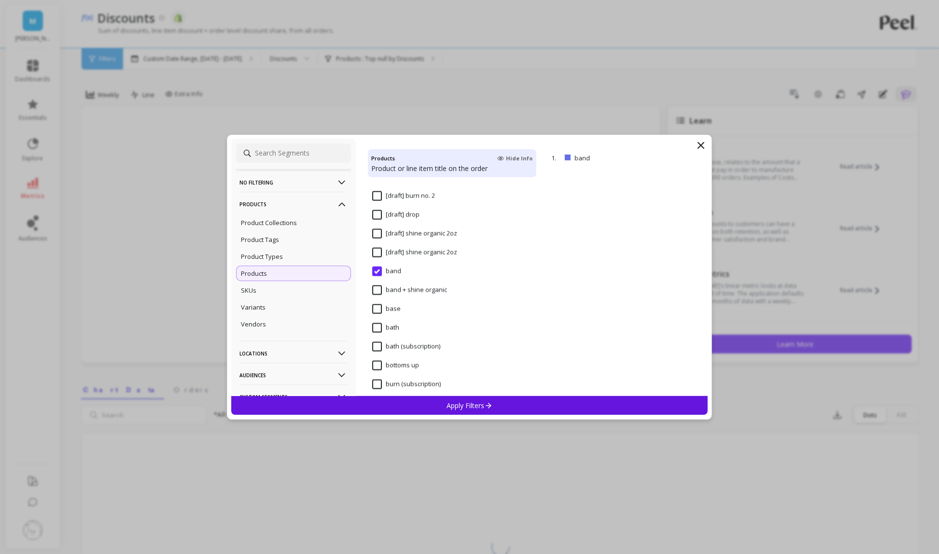
scroll to position [2723, 0]
click at [380, 292] on input "band + shine organic" at bounding box center [409, 290] width 75 height 10
click at [380, 304] on input "base" at bounding box center [386, 309] width 28 height 10
click at [378, 306] on input "base" at bounding box center [386, 309] width 28 height 10
click at [377, 324] on input "bath" at bounding box center [385, 327] width 27 height 10
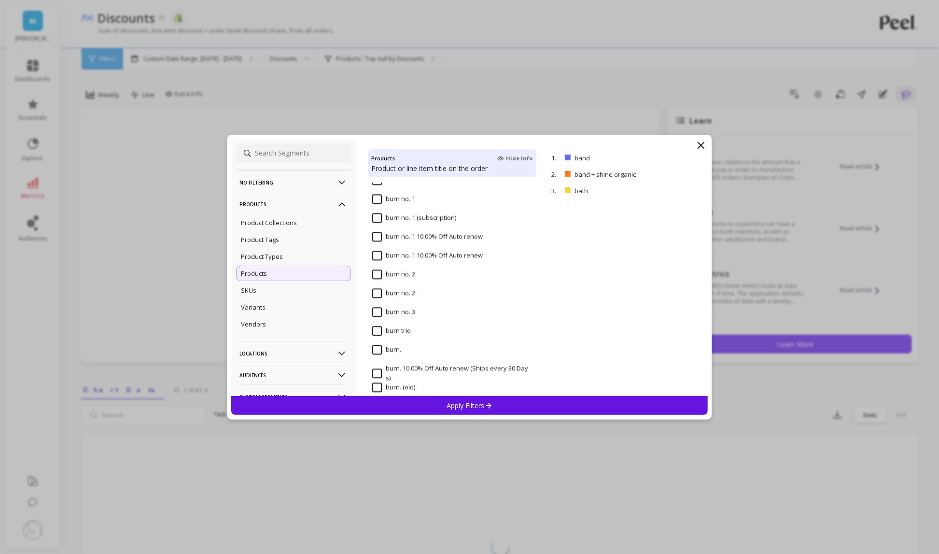
scroll to position [3138, 0]
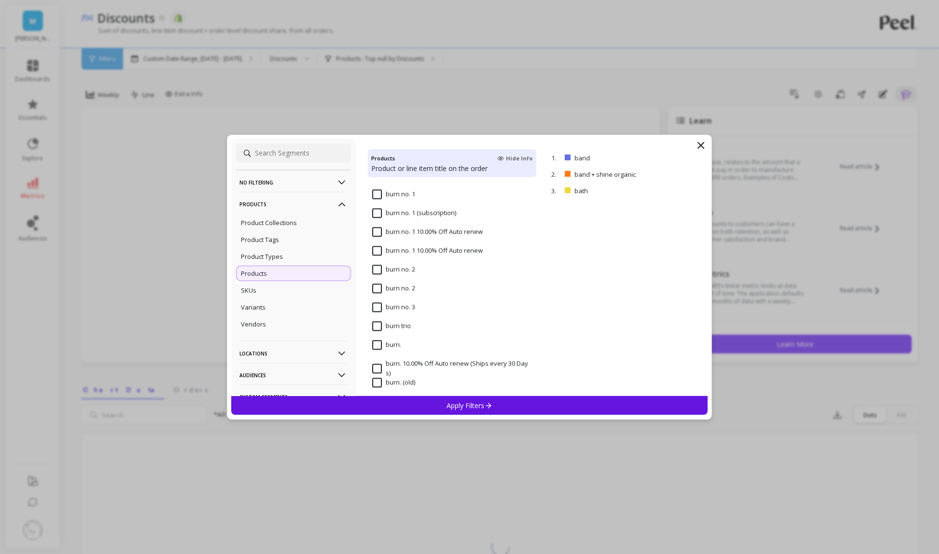
click at [378, 196] on input "burn no. 1" at bounding box center [393, 194] width 43 height 10
click at [375, 272] on 2 "burn no. 2" at bounding box center [393, 270] width 43 height 10
click at [376, 301] on div "burn no. 3" at bounding box center [452, 312] width 169 height 29
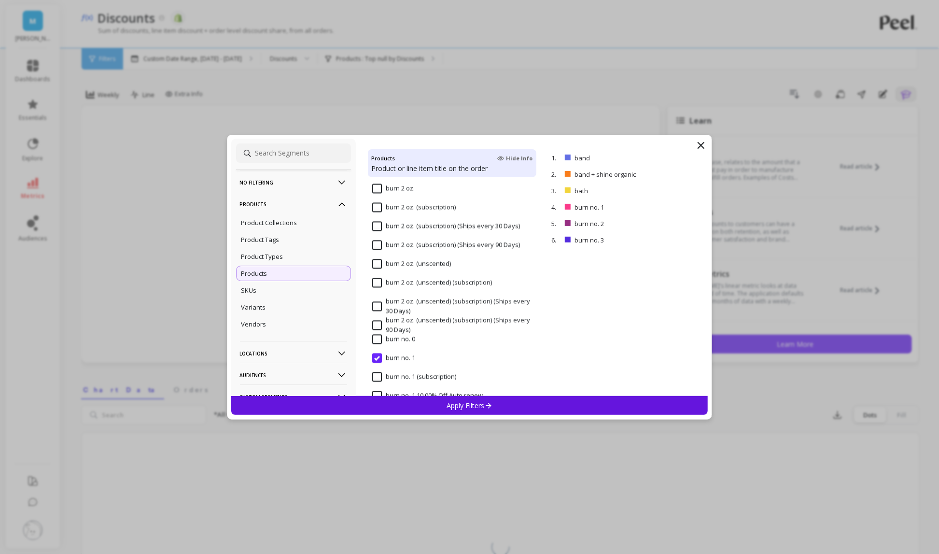
scroll to position [2973, 0]
click at [378, 340] on input "burn no. 0" at bounding box center [393, 340] width 43 height 10
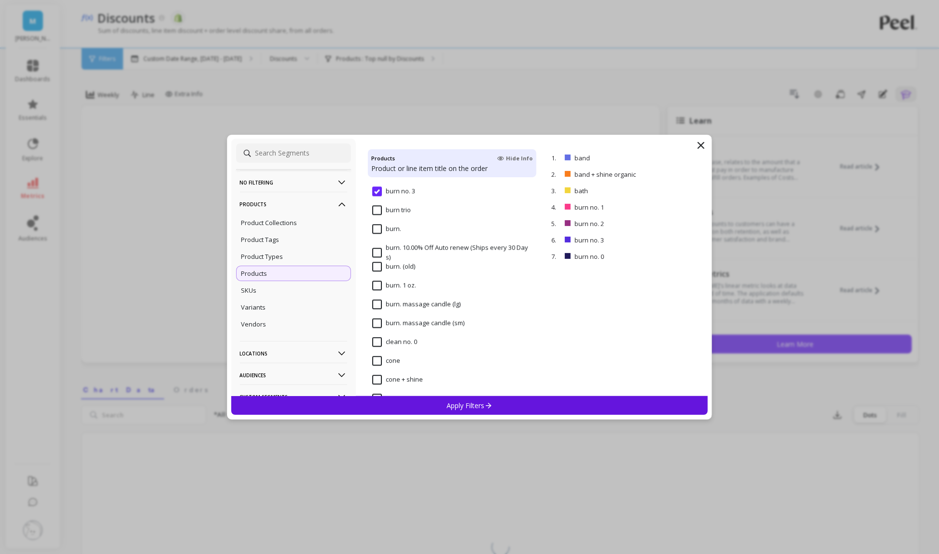
scroll to position [3251, 0]
click at [378, 340] on input "clean no. 0" at bounding box center [394, 345] width 45 height 10
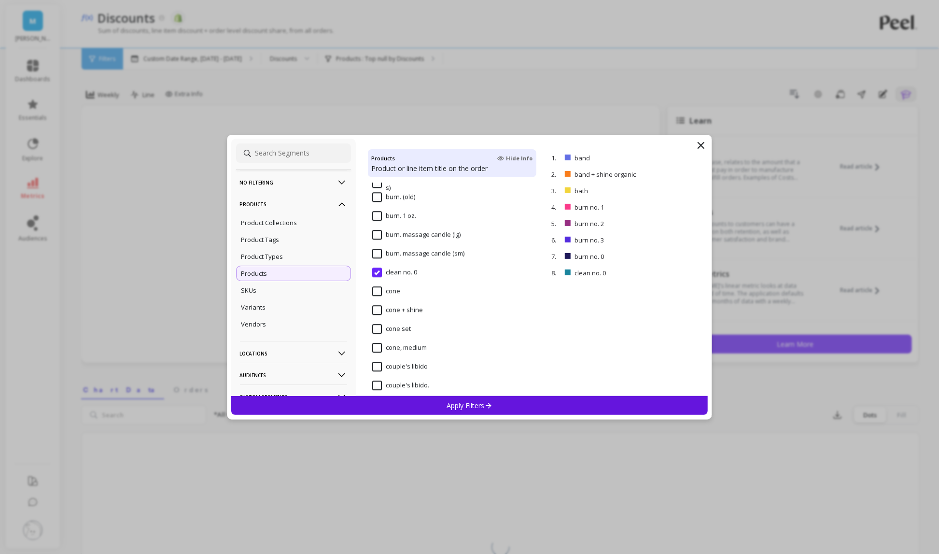
scroll to position [3327, 0]
click at [376, 293] on span "cone" at bounding box center [386, 293] width 28 height 20
click at [376, 308] on input "cone + shine" at bounding box center [397, 307] width 51 height 10
click at [376, 325] on input "cone set" at bounding box center [391, 326] width 39 height 10
click at [376, 345] on input "cone, medium" at bounding box center [399, 345] width 55 height 10
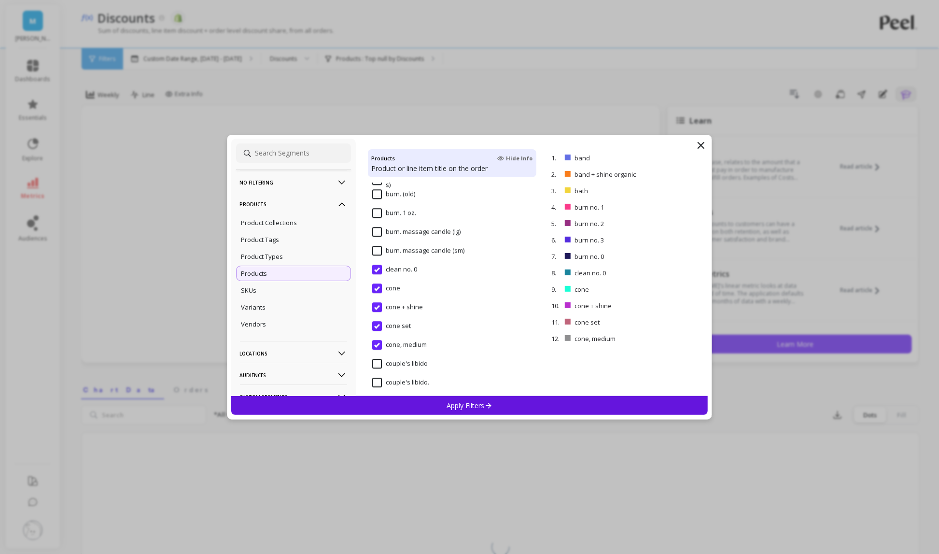
click at [377, 322] on input "cone set" at bounding box center [391, 326] width 39 height 10
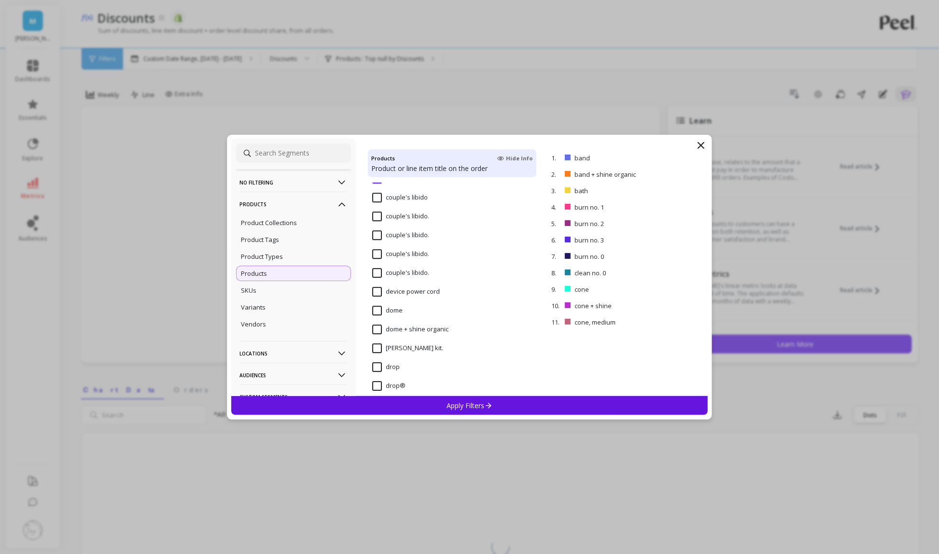
scroll to position [3495, 0]
click at [382, 305] on input "dome" at bounding box center [387, 309] width 30 height 10
click at [377, 333] on span "dome + shine organic" at bounding box center [410, 332] width 76 height 20
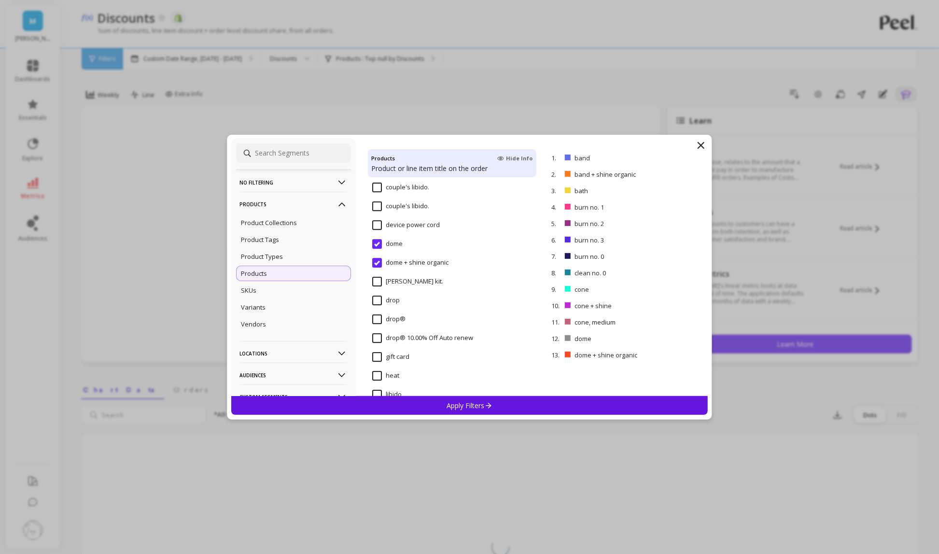
click at [377, 306] on span "drop" at bounding box center [386, 305] width 28 height 20
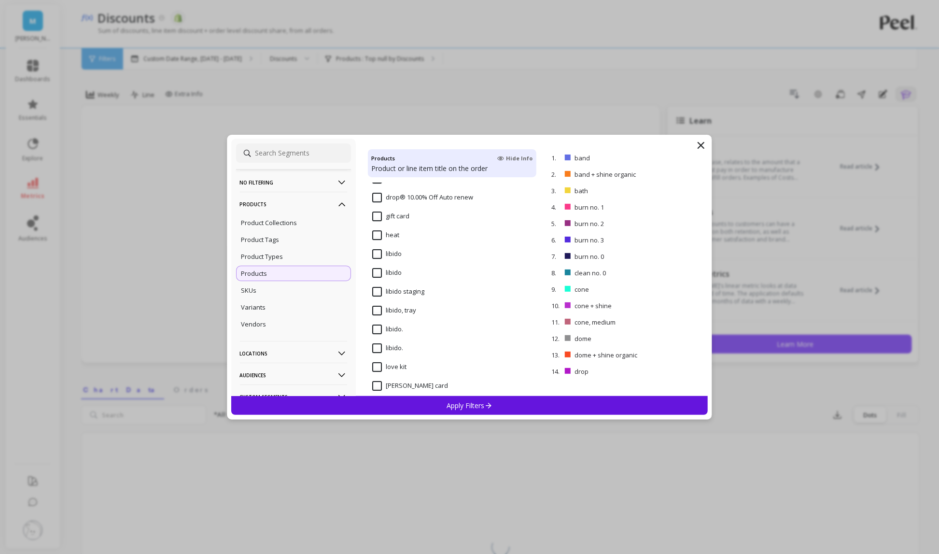
click at [376, 260] on span "libido" at bounding box center [386, 259] width 29 height 20
click at [375, 232] on input "heat" at bounding box center [385, 235] width 27 height 10
click at [379, 274] on input "oil no. 0" at bounding box center [390, 278] width 36 height 10
click at [379, 308] on input "rise" at bounding box center [384, 309] width 25 height 10
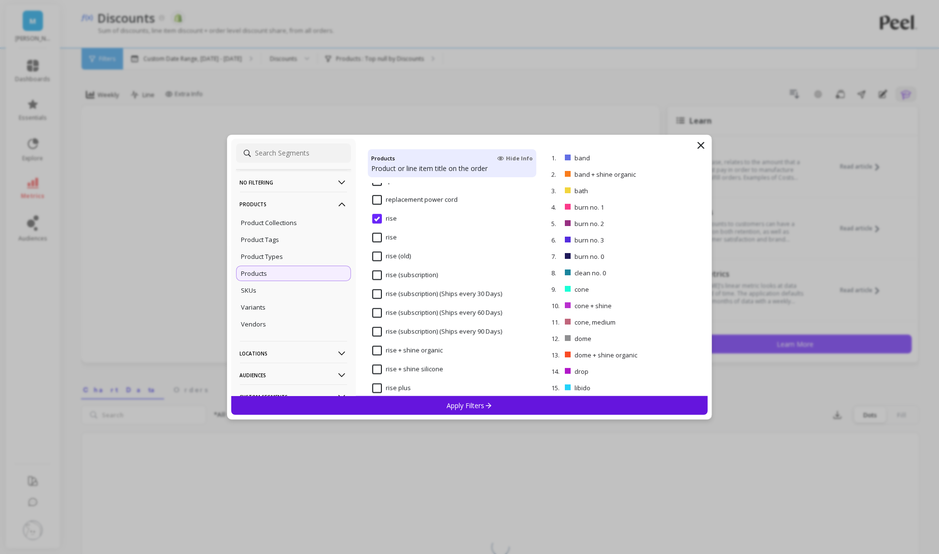
scroll to position [4170, 0]
click at [377, 262] on span "rise (old)" at bounding box center [391, 259] width 39 height 20
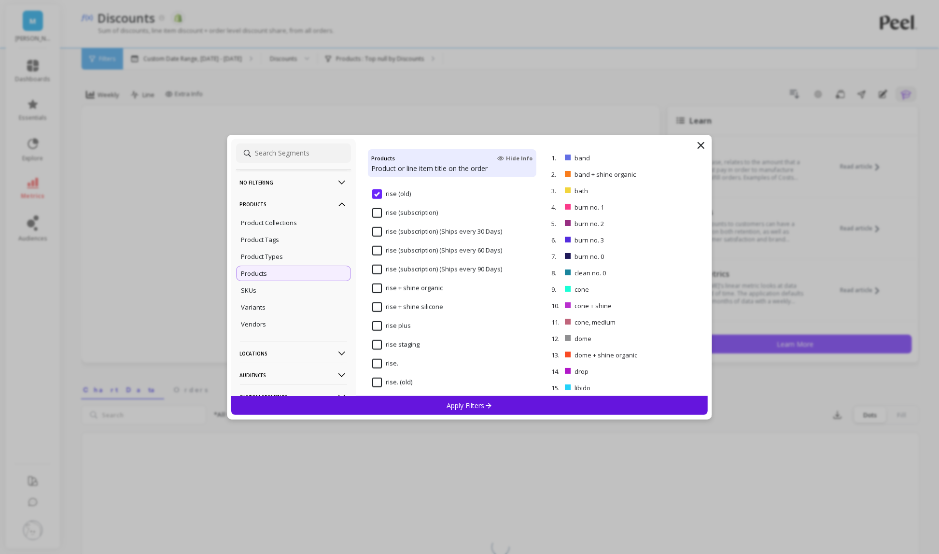
scroll to position [4231, 0]
click at [378, 292] on span "rise + shine organic" at bounding box center [407, 292] width 70 height 20
click at [378, 302] on input "rise + shine silicone" at bounding box center [407, 306] width 71 height 10
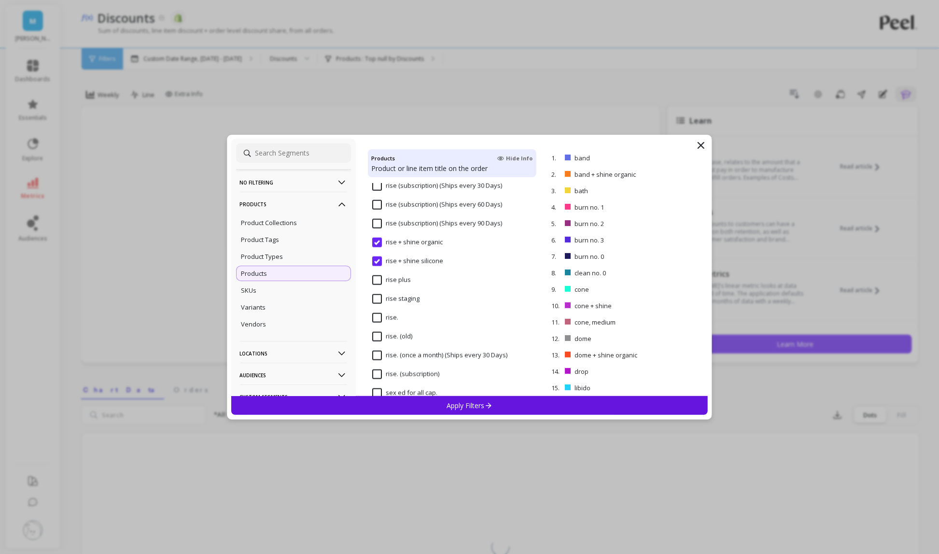
scroll to position [4313, 0]
click at [378, 247] on input "rise plus" at bounding box center [391, 243] width 39 height 10
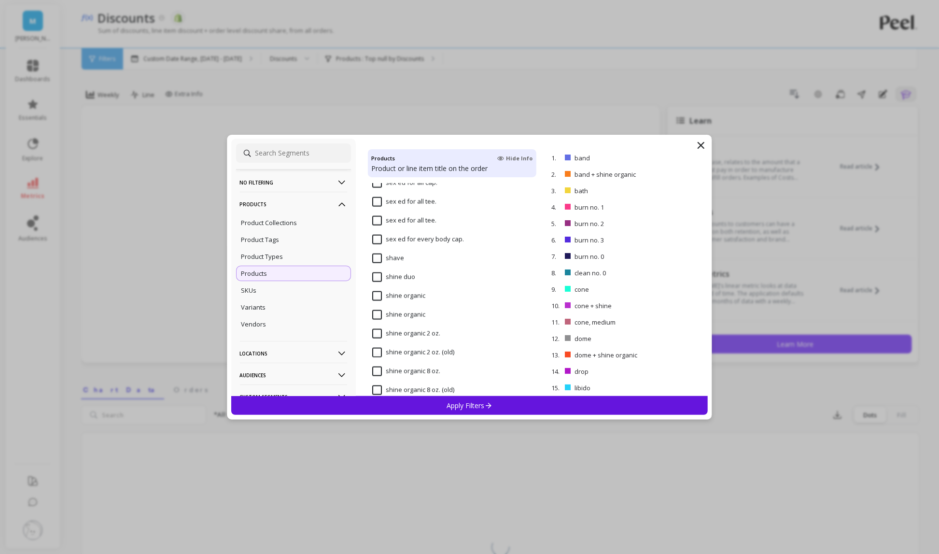
scroll to position [4494, 0]
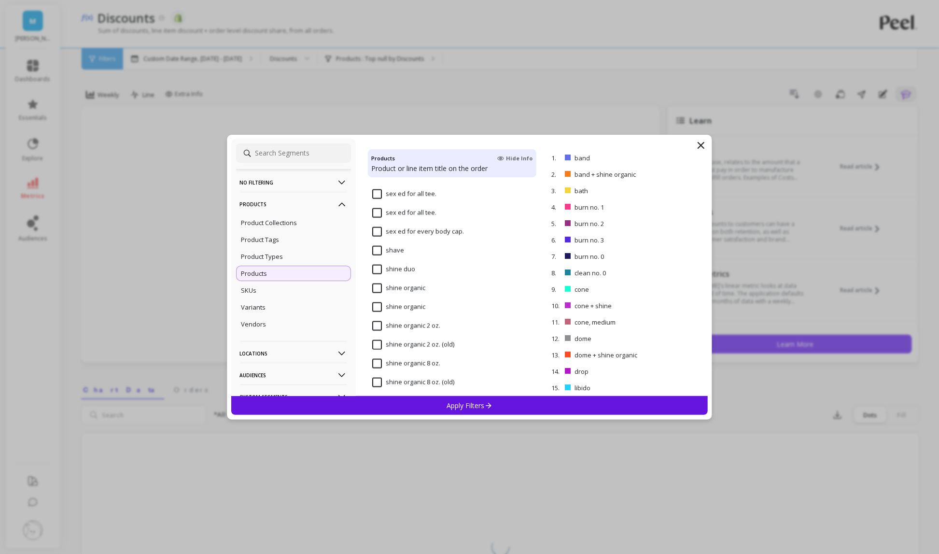
click at [379, 247] on input "shave" at bounding box center [388, 251] width 32 height 10
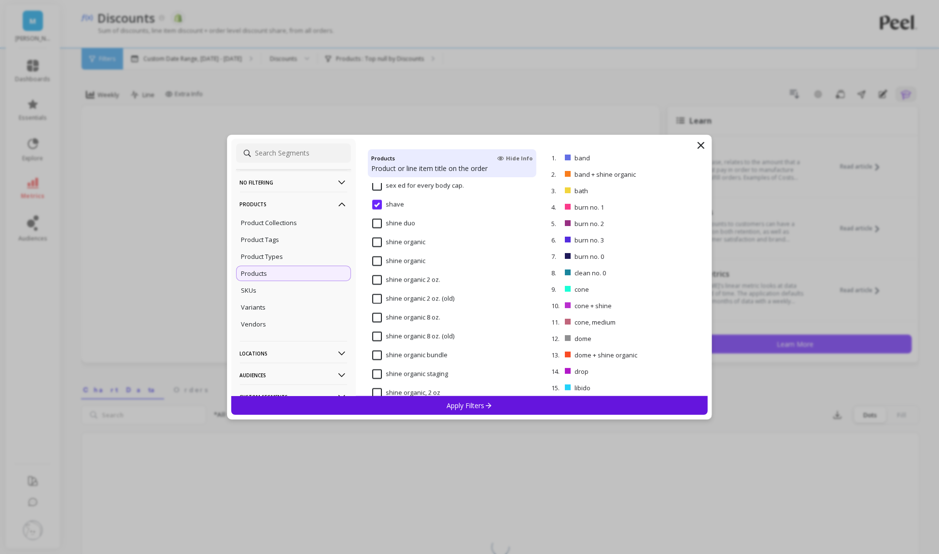
scroll to position [4540, 0]
click at [377, 240] on input "shine organic" at bounding box center [398, 242] width 53 height 10
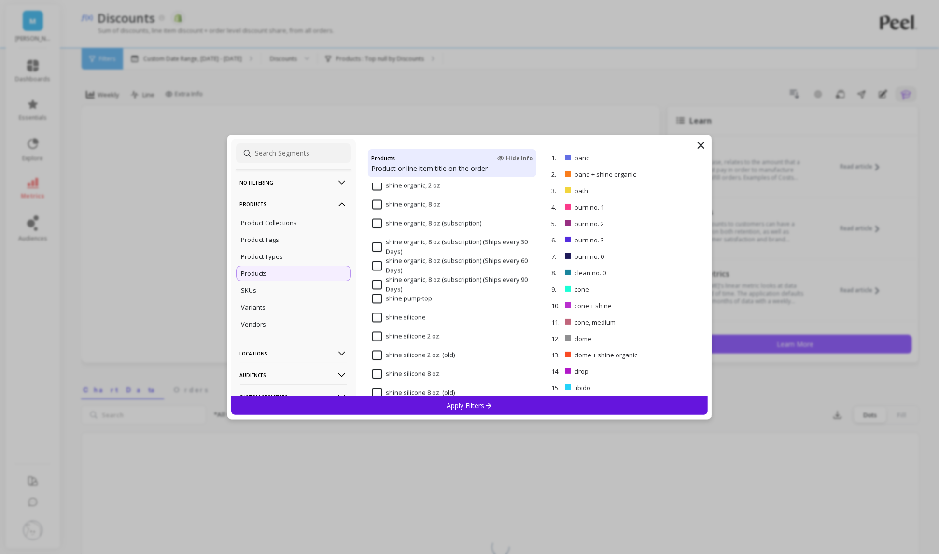
scroll to position [4760, 0]
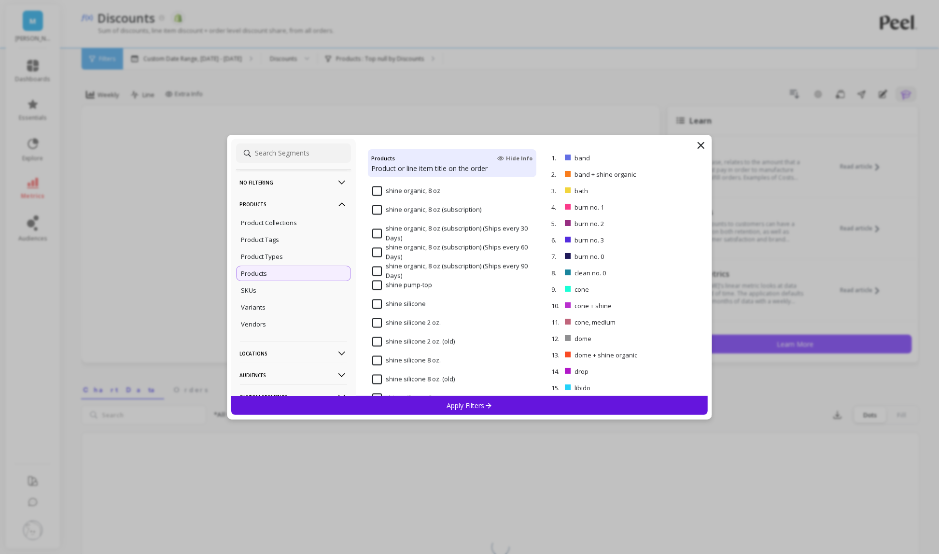
click at [374, 303] on input "shine silicone" at bounding box center [399, 304] width 54 height 10
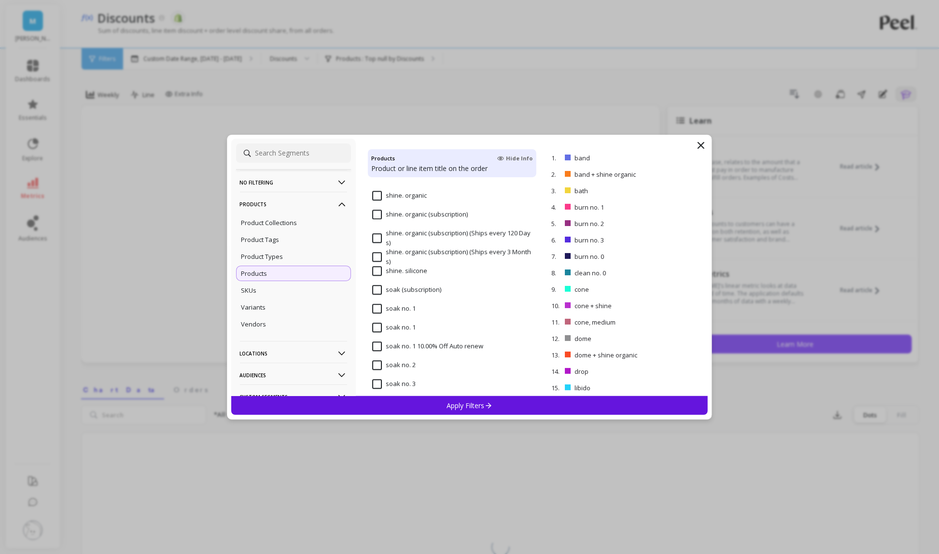
scroll to position [5122, 0]
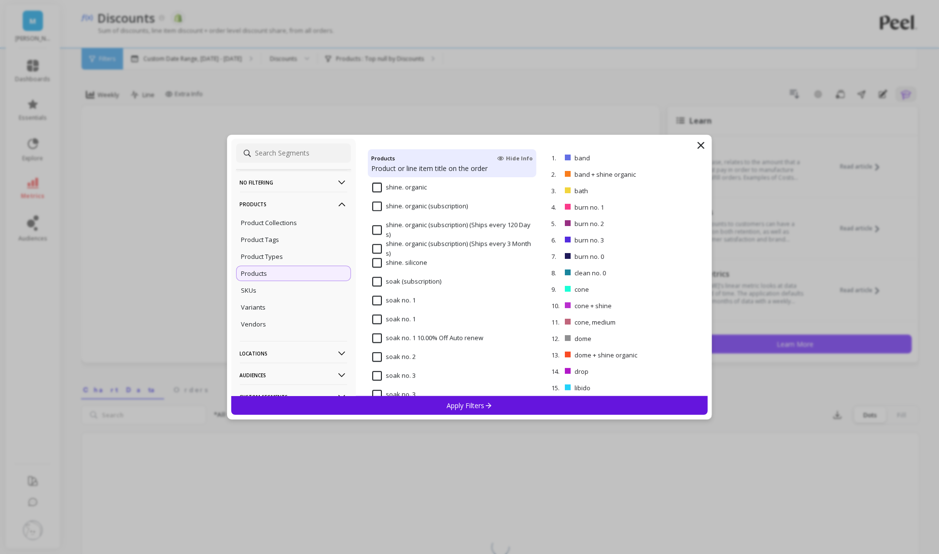
click at [375, 299] on input "soak no. 1" at bounding box center [393, 300] width 43 height 10
click at [376, 348] on div "soak no. 2" at bounding box center [452, 362] width 169 height 29
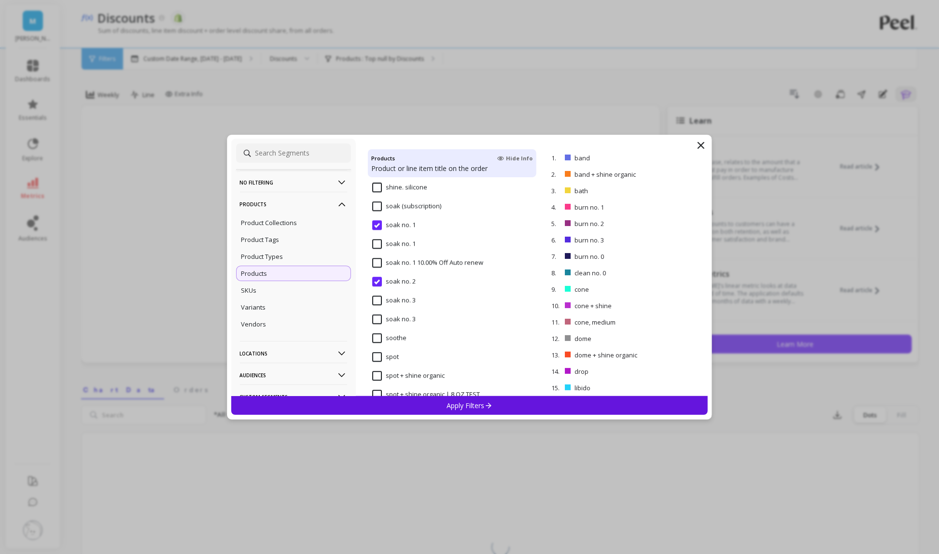
scroll to position [5199, 0]
click at [376, 301] on input "soak no. 3" at bounding box center [393, 298] width 43 height 10
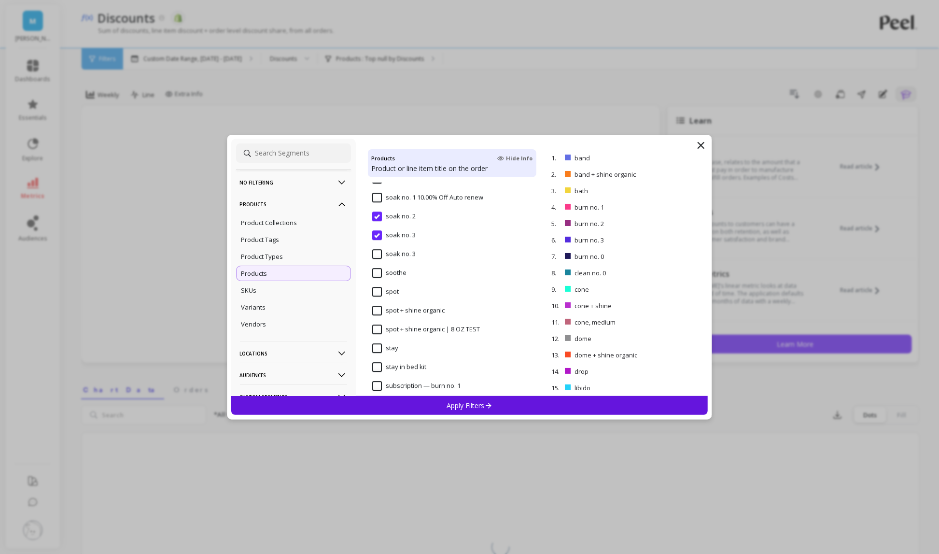
scroll to position [5271, 0]
click at [376, 265] on input "soothe" at bounding box center [389, 264] width 34 height 10
click at [376, 280] on input "spot" at bounding box center [385, 283] width 27 height 10
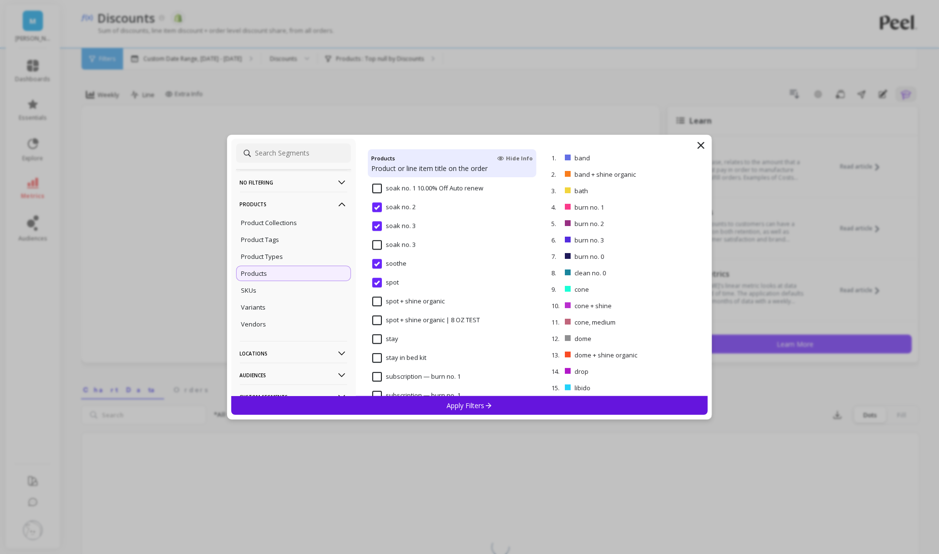
click at [376, 300] on input "spot + shine organic" at bounding box center [408, 301] width 72 height 10
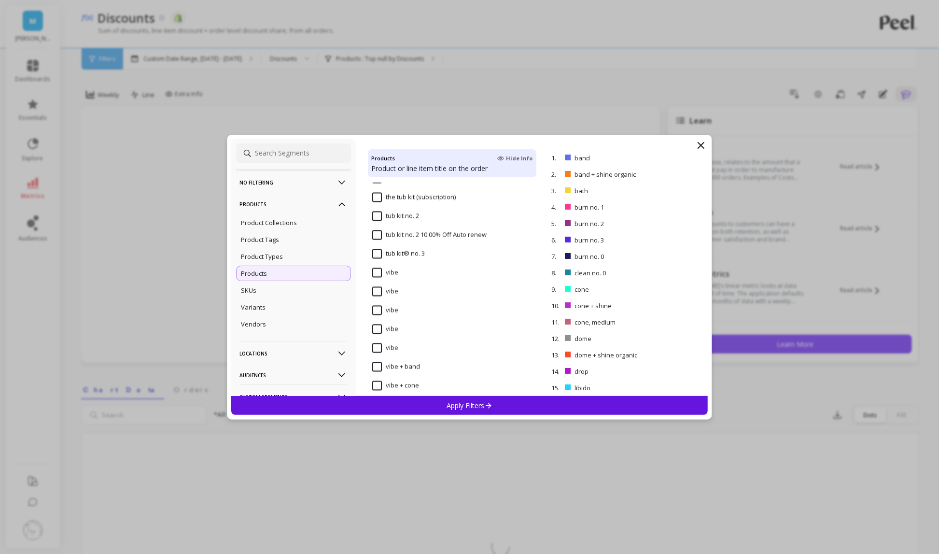
scroll to position [6677, 0]
click at [378, 271] on input "vibe" at bounding box center [385, 270] width 26 height 10
click at [382, 297] on input "vibe + band" at bounding box center [396, 296] width 48 height 10
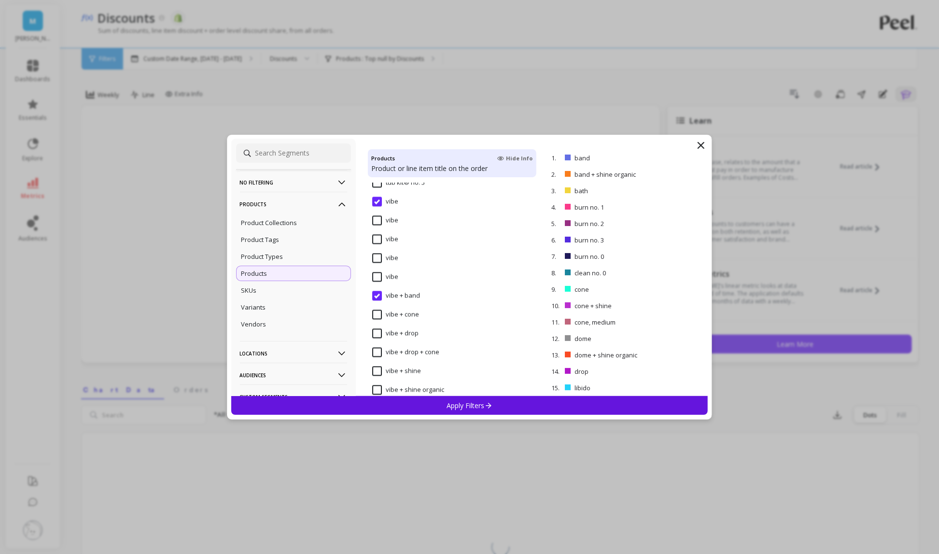
click at [379, 314] on input "vibe + cone" at bounding box center [395, 315] width 47 height 10
click at [377, 331] on input "vibe + drop" at bounding box center [395, 334] width 46 height 10
click at [377, 350] on input "vibe + drop + cone" at bounding box center [405, 353] width 67 height 10
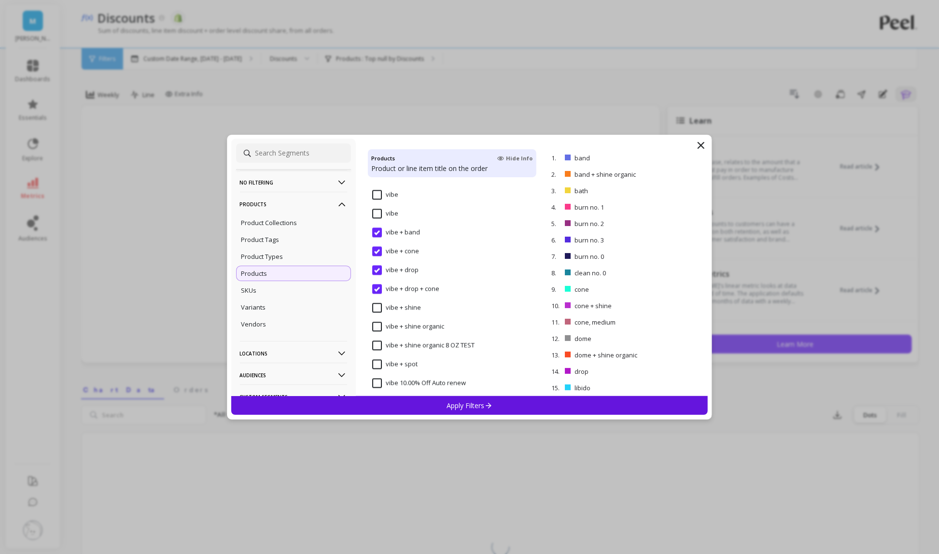
click at [376, 309] on input "vibe + shine" at bounding box center [396, 308] width 49 height 10
click at [375, 329] on input "vibe + shine organic" at bounding box center [408, 326] width 72 height 10
click at [376, 307] on span "vibe + spot" at bounding box center [394, 308] width 45 height 20
click at [377, 251] on input "wash no. 0" at bounding box center [394, 252] width 45 height 10
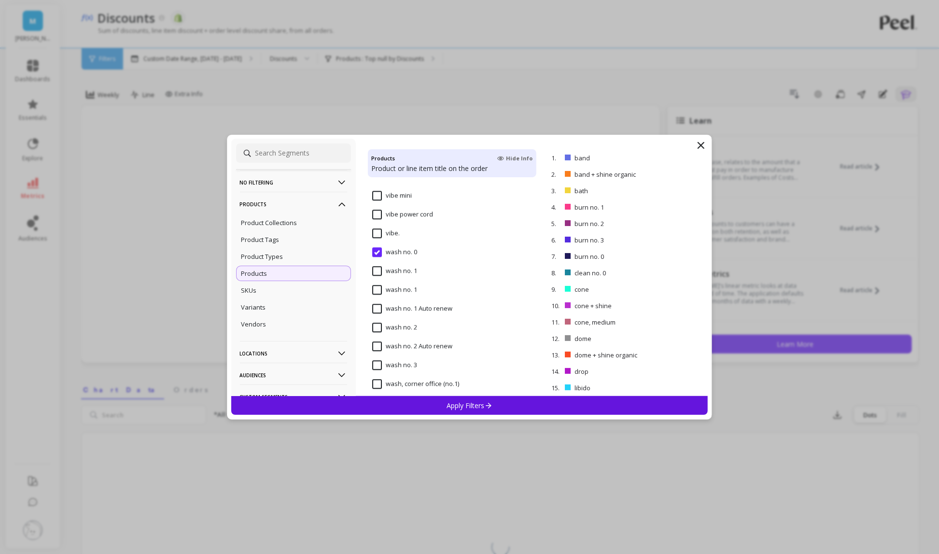
click at [377, 267] on input "wash no. 1" at bounding box center [394, 271] width 45 height 10
click at [375, 325] on input "wash no. 2" at bounding box center [394, 327] width 45 height 10
click at [377, 364] on input "wash no. 3" at bounding box center [394, 365] width 45 height 10
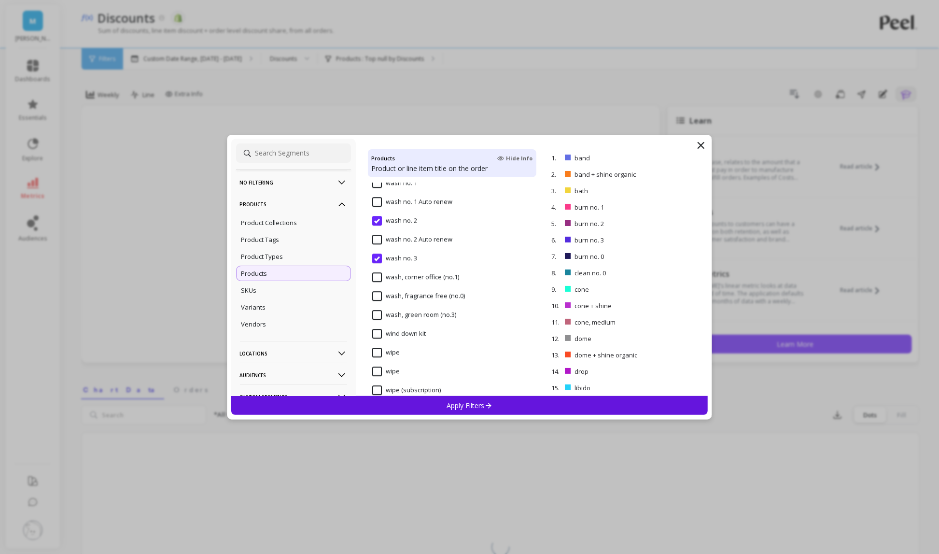
scroll to position [7135, 0]
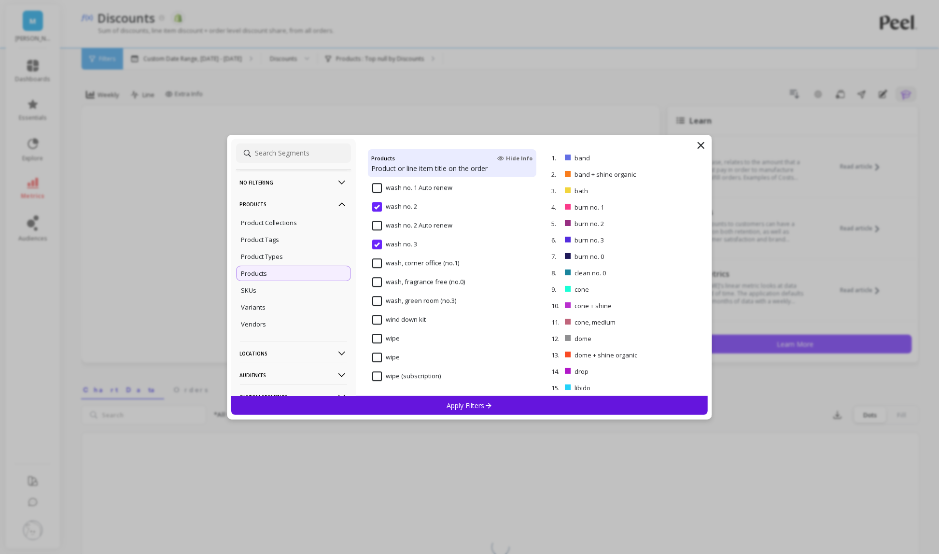
click at [394, 408] on div "Apply Filters" at bounding box center [469, 405] width 477 height 19
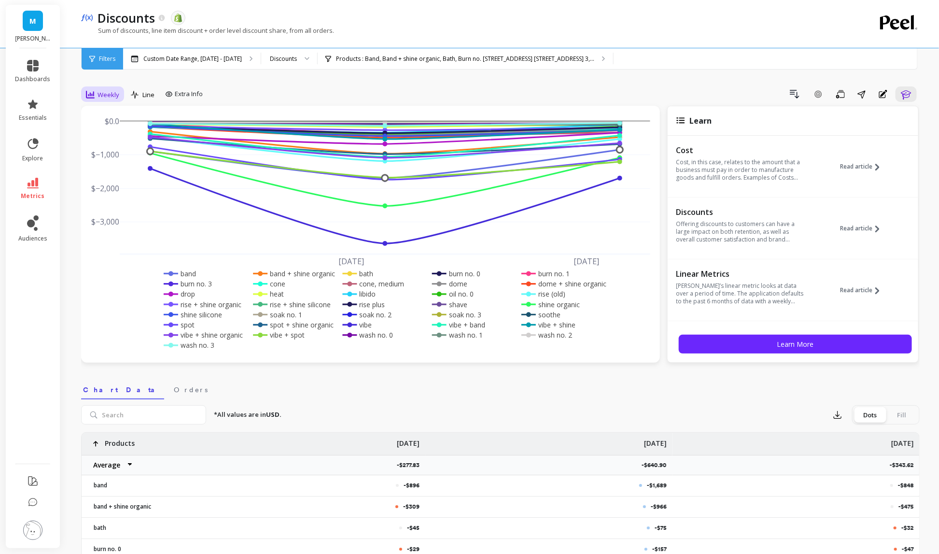
click at [95, 96] on div "Weekly" at bounding box center [102, 95] width 33 height 12
click at [121, 114] on div "All" at bounding box center [116, 116] width 55 height 9
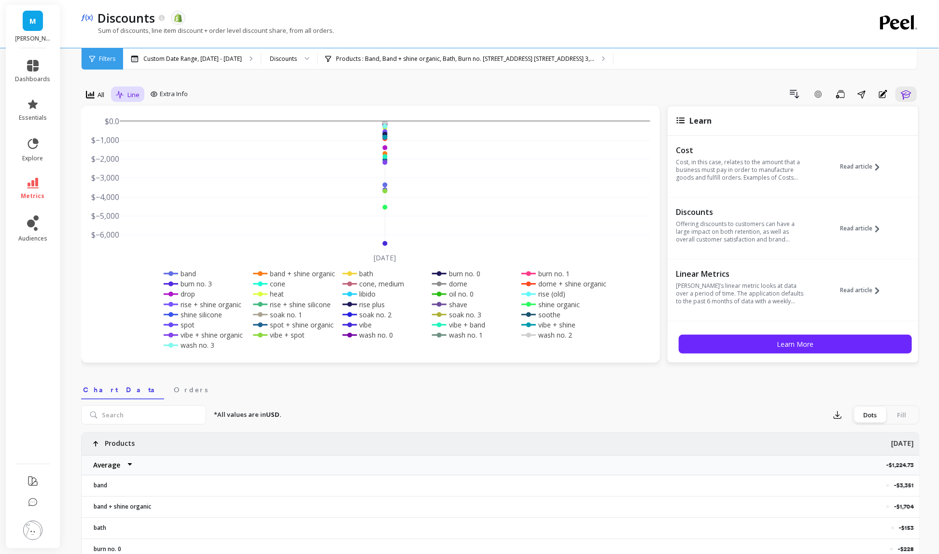
click at [131, 94] on span "Line" at bounding box center [133, 94] width 12 height 9
click at [156, 141] on div "Bar" at bounding box center [146, 134] width 67 height 17
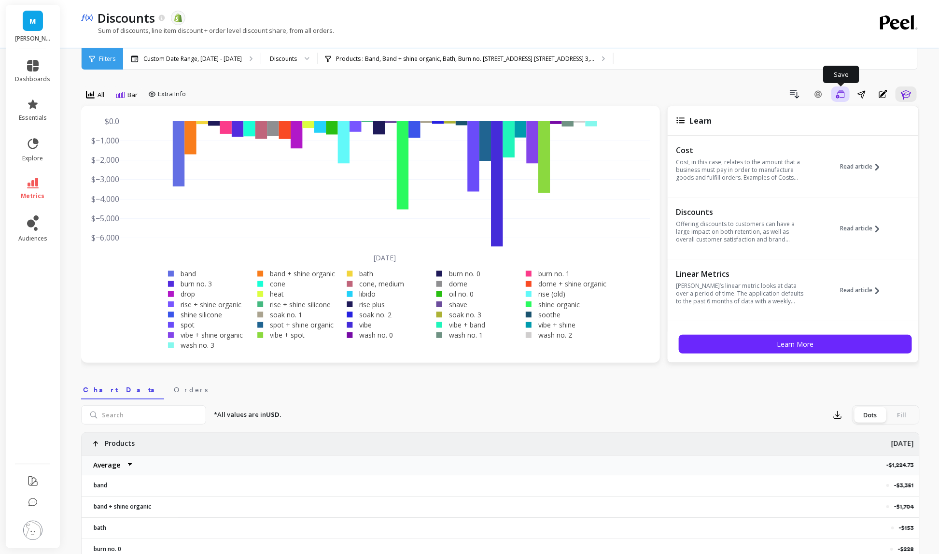
click at [839, 96] on icon "button" at bounding box center [840, 94] width 9 height 8
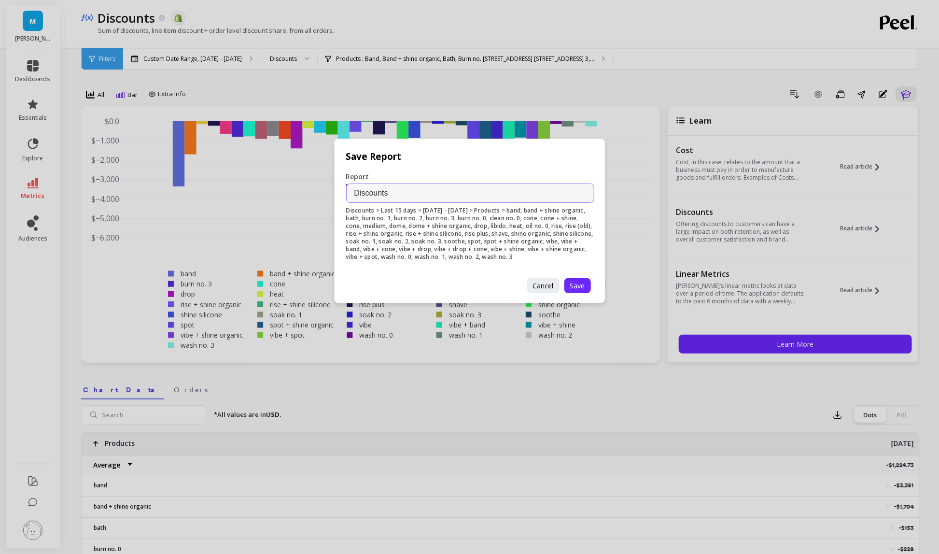
click at [352, 195] on input "Discounts" at bounding box center [470, 192] width 248 height 19
click at [464, 192] on input "BFCM 2024 Discounts" at bounding box center [470, 192] width 248 height 19
type input "BFCM 2024 Discounts by Product"
click at [581, 287] on span "Save" at bounding box center [577, 285] width 15 height 9
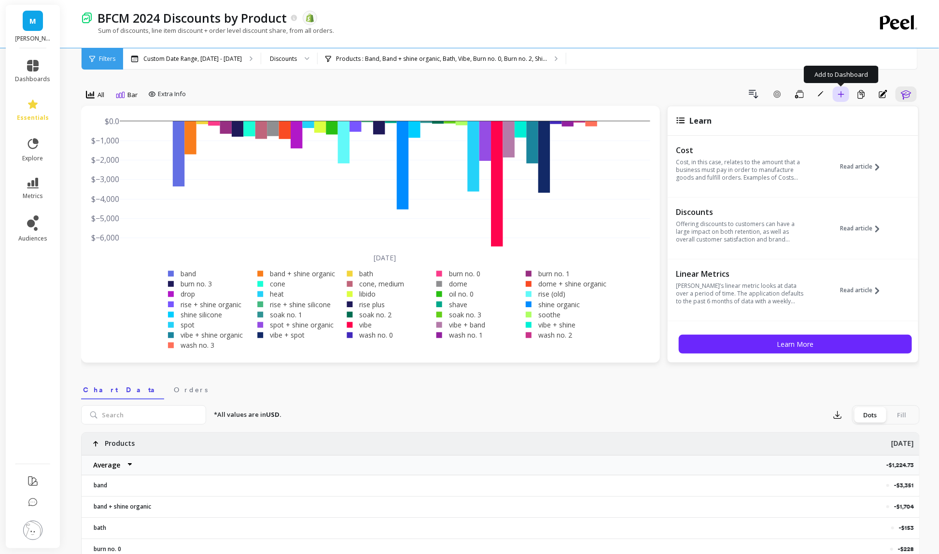
click at [838, 98] on button "Add to Dashboard" at bounding box center [841, 93] width 16 height 15
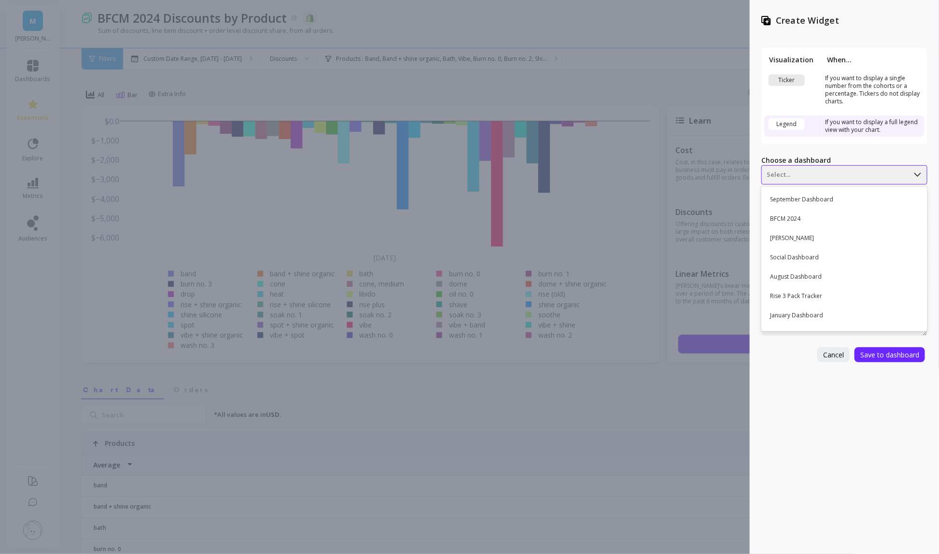
click at [795, 166] on div "Select..." at bounding box center [844, 174] width 166 height 19
click at [808, 223] on div "BFCM 2024" at bounding box center [843, 218] width 158 height 16
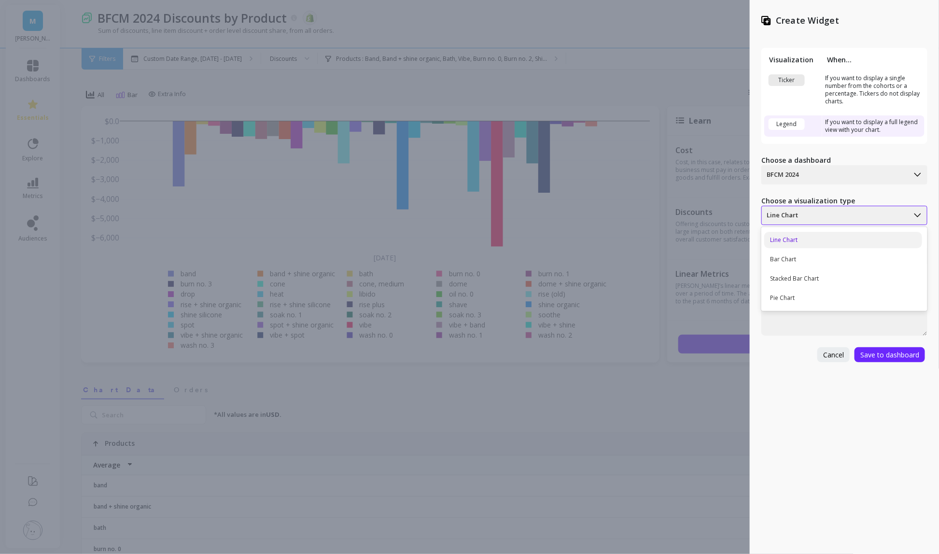
click at [806, 219] on div at bounding box center [834, 215] width 137 height 12
click at [808, 259] on div "Bar Chart" at bounding box center [843, 259] width 158 height 16
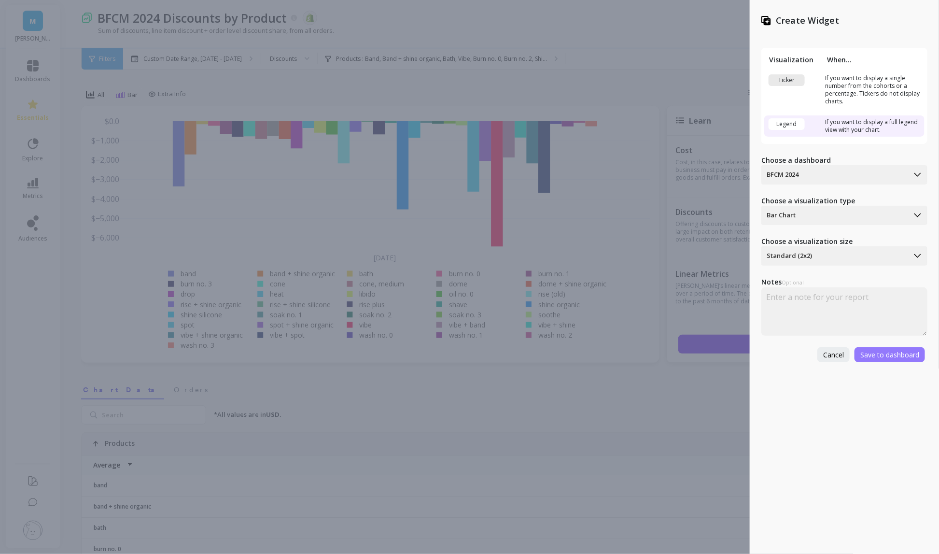
click at [881, 352] on span "Save to dashboard" at bounding box center [889, 354] width 59 height 9
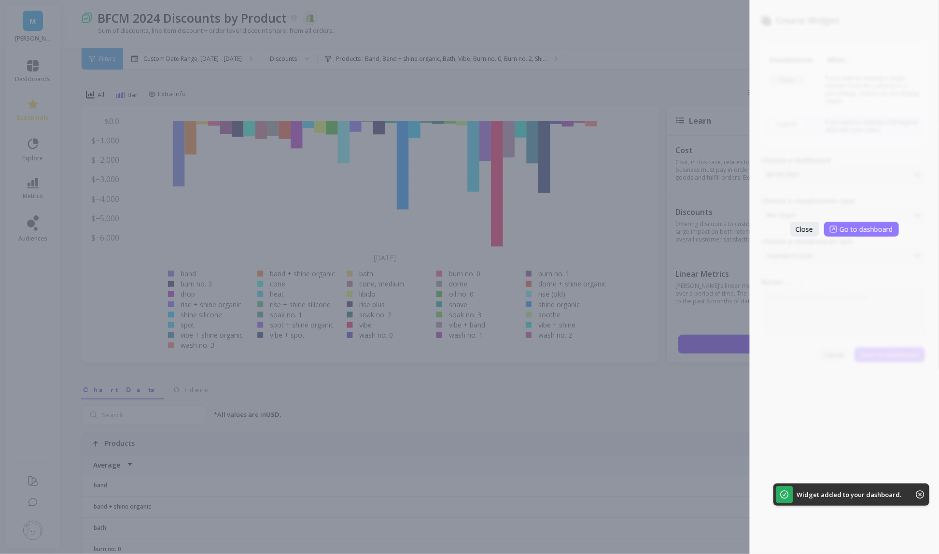
click at [834, 227] on icon at bounding box center [833, 228] width 7 height 7
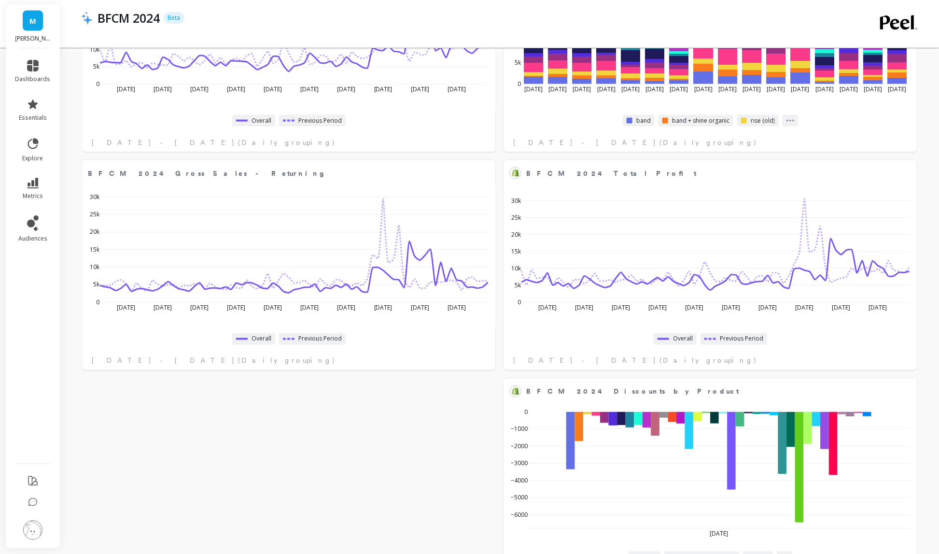
scroll to position [780, 0]
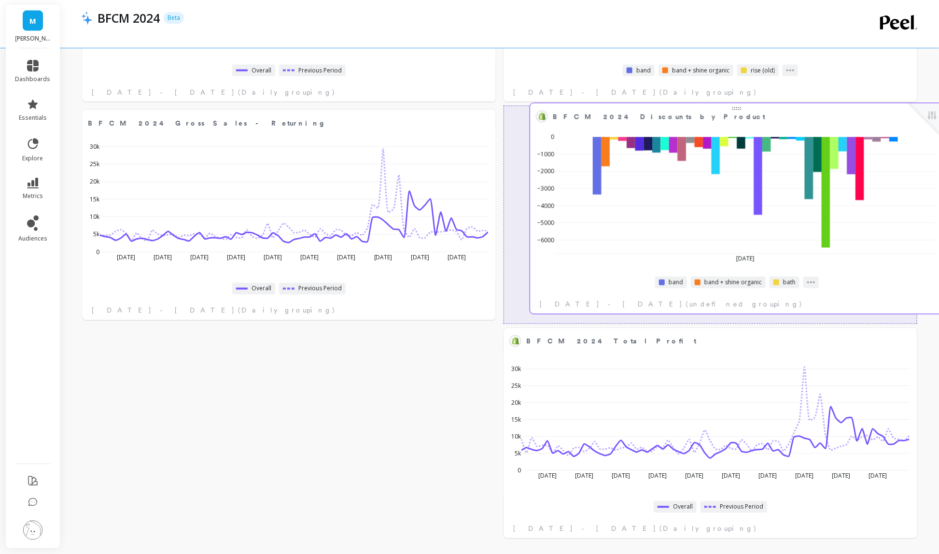
drag, startPoint x: 619, startPoint y: 354, endPoint x: 644, endPoint y: 129, distance: 225.8
click at [644, 129] on div "[DATE] −6000 −5000 −4000 −3000 −2000 −1000 0" at bounding box center [737, 196] width 408 height 142
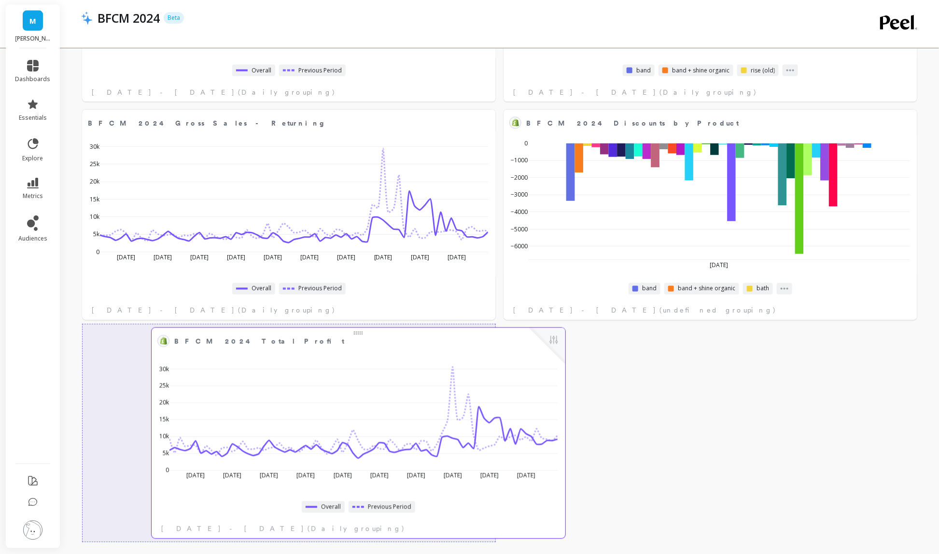
drag, startPoint x: 671, startPoint y: 352, endPoint x: 320, endPoint y: 352, distance: 351.9
click at [320, 352] on div "[DATE] Oct [DATE] Oct [DATE] [DATE] Nov [DATE] [DATE] [DATE] 0 5k 10k 15k 20k 2…" at bounding box center [358, 421] width 408 height 142
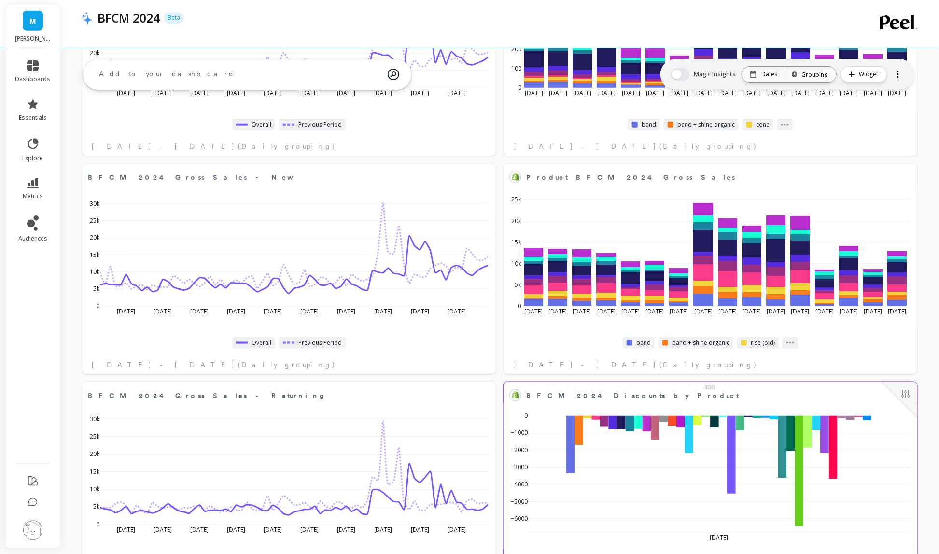
scroll to position [507, 0]
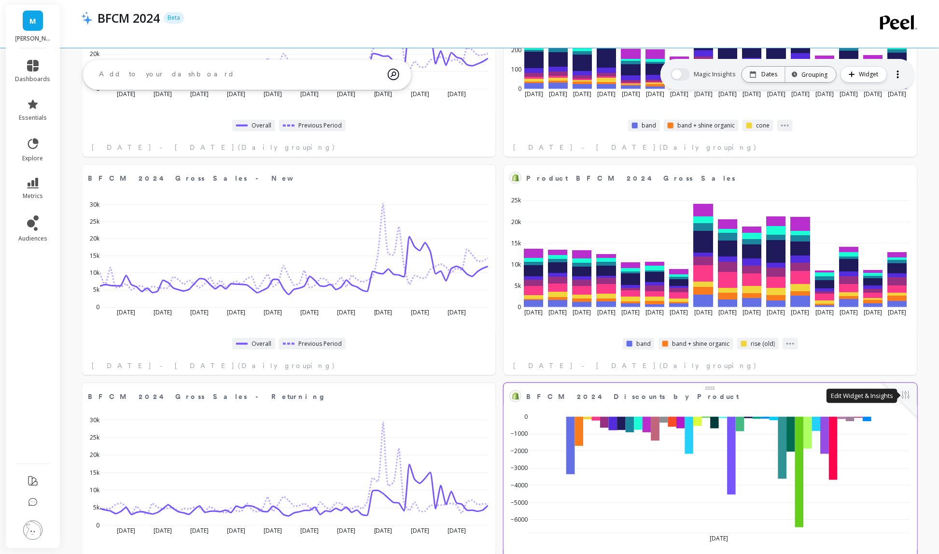
click at [904, 394] on button at bounding box center [906, 396] width 12 height 14
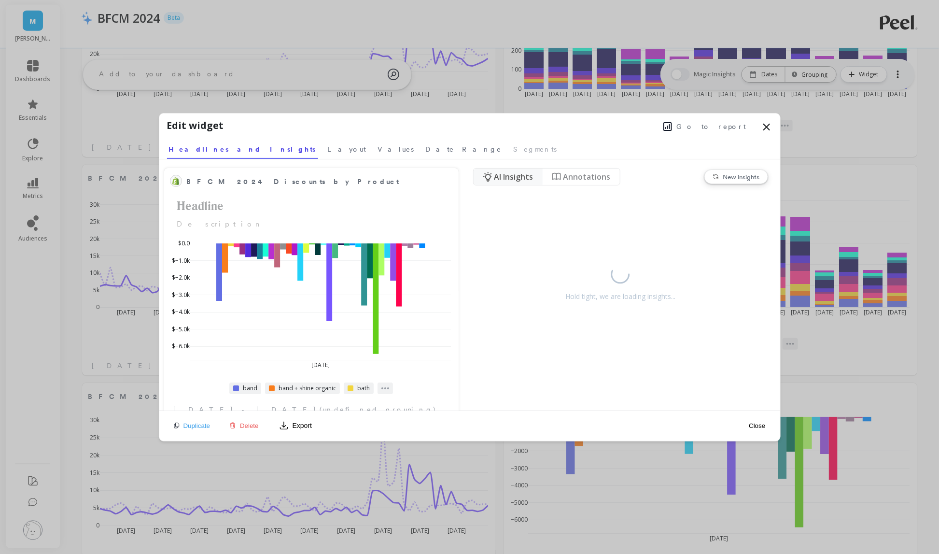
click at [721, 129] on span "Go to report" at bounding box center [712, 127] width 70 height 10
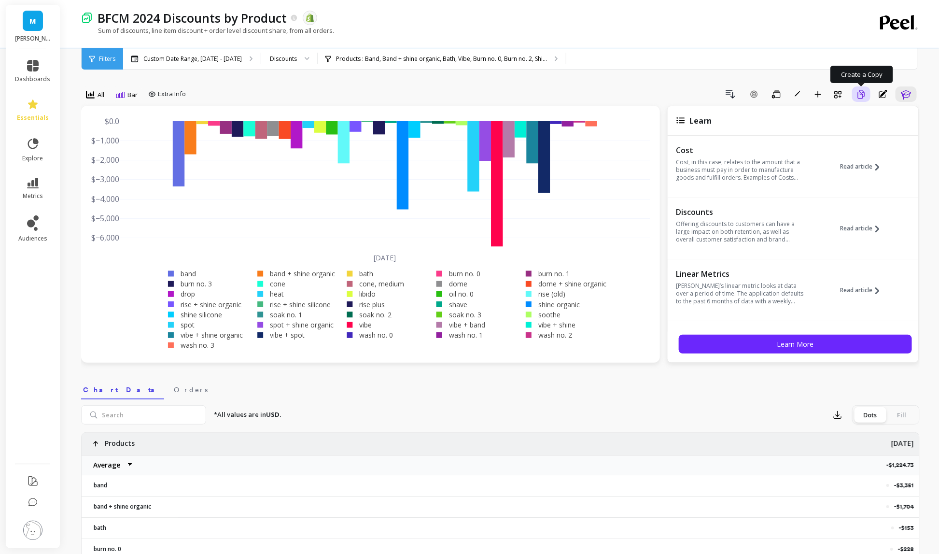
click at [853, 97] on button "Create a Copy" at bounding box center [861, 93] width 18 height 15
drag, startPoint x: 282, startPoint y: 63, endPoint x: 286, endPoint y: 54, distance: 9.3
click at [298, 57] on div at bounding box center [304, 58] width 12 height 21
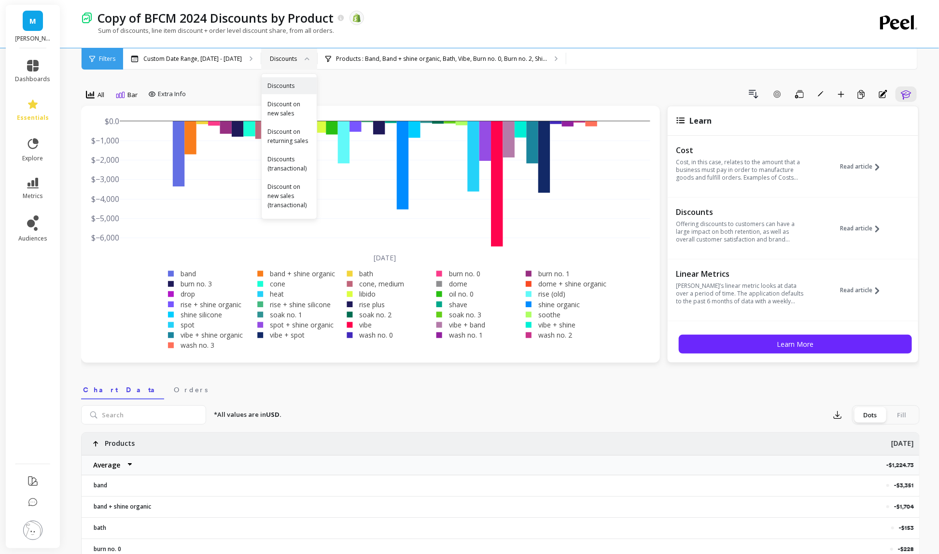
click at [283, 50] on div "Discounts" at bounding box center [289, 58] width 56 height 21
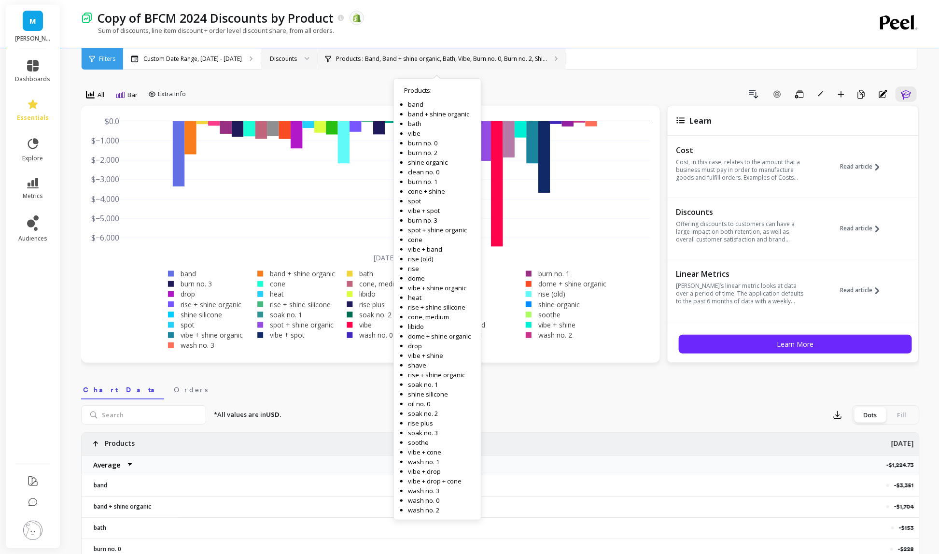
click at [336, 56] on p "Products : Band, Band + shine organic, Bath, Vibe, Burn no. 0, Burn no. 2, Shi.…" at bounding box center [441, 59] width 211 height 8
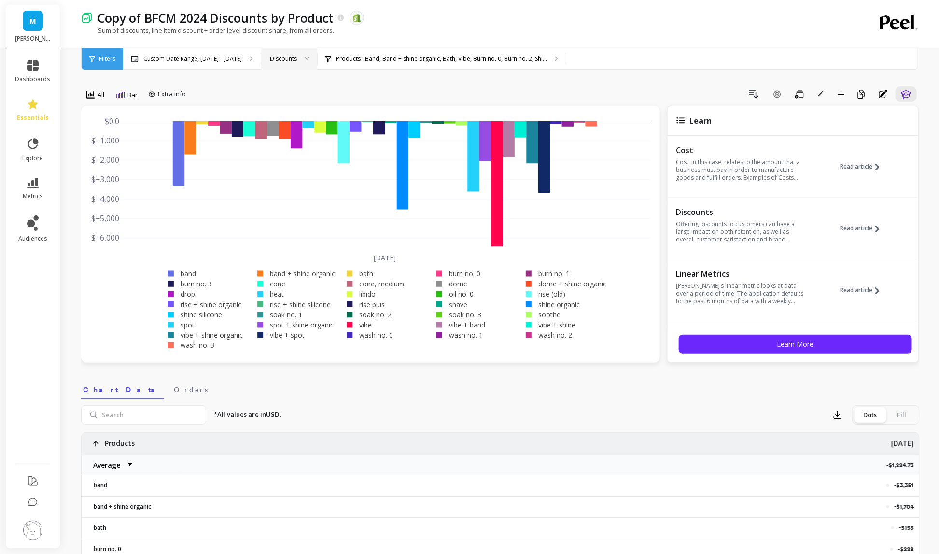
click at [283, 58] on div "Discounts" at bounding box center [283, 58] width 27 height 9
click at [216, 105] on div "All Bar Extra Info Drill Down Add Goal Save Rename Add to Dashboard Create a Co…" at bounding box center [500, 224] width 838 height 276
click at [39, 181] on link "metrics" at bounding box center [32, 189] width 35 height 22
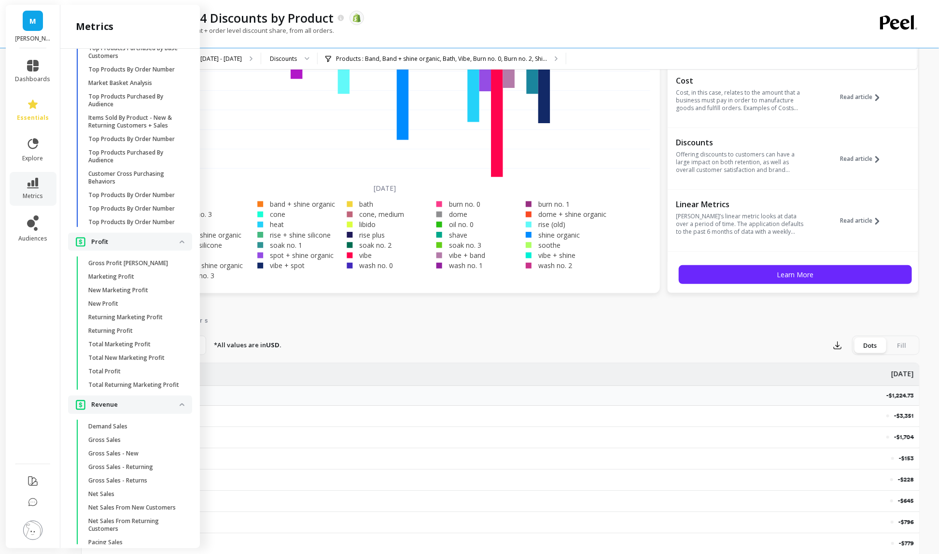
scroll to position [2098, 0]
click at [136, 371] on span "Total Profit" at bounding box center [134, 375] width 92 height 8
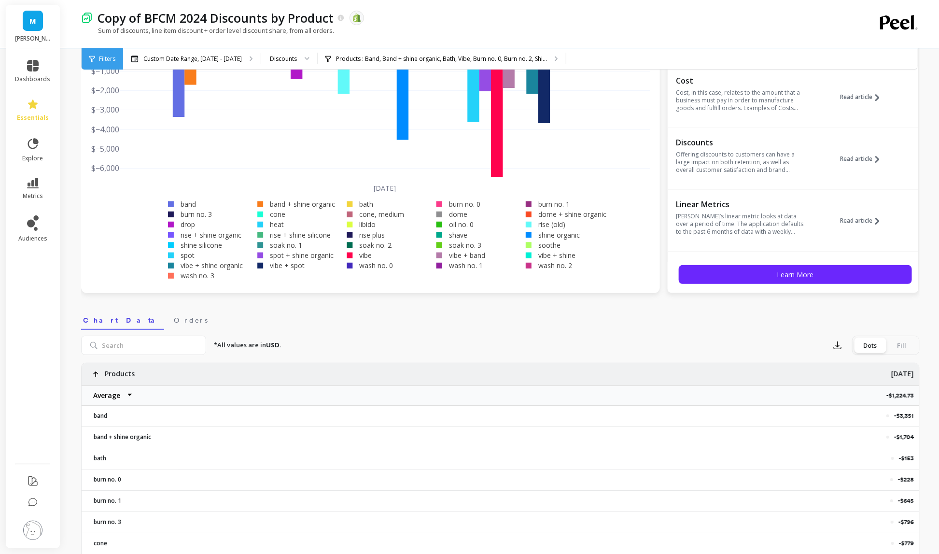
scroll to position [0, 0]
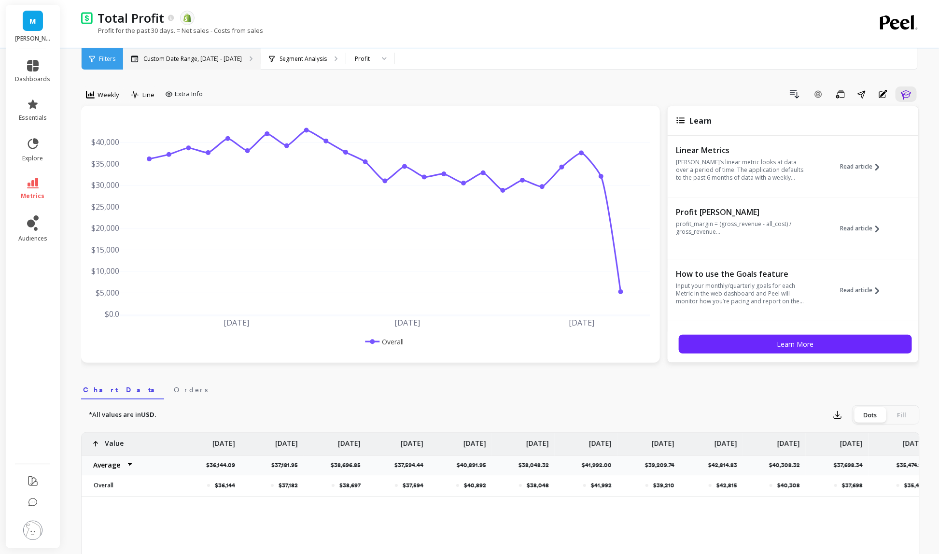
click at [206, 63] on div "Custom Date Range, Apr 1 - Sep 15" at bounding box center [192, 58] width 138 height 21
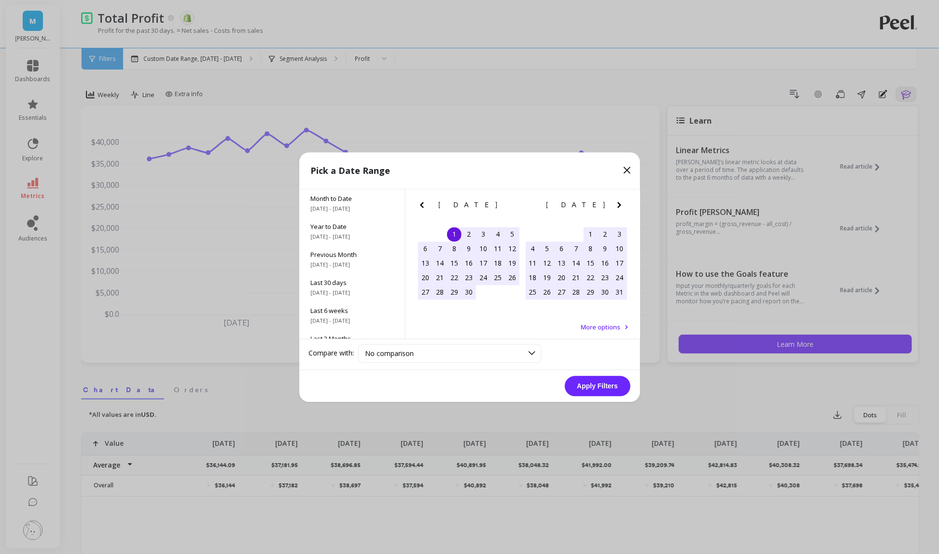
click at [426, 209] on icon "Previous Month" at bounding box center [422, 205] width 12 height 12
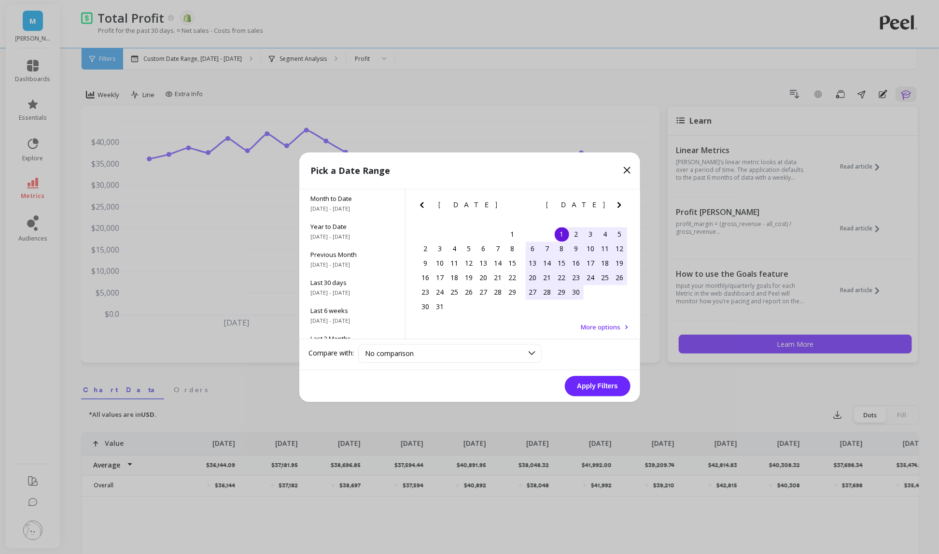
click at [426, 209] on icon "Previous Month" at bounding box center [422, 205] width 12 height 12
click at [424, 208] on icon "Previous Month" at bounding box center [422, 205] width 12 height 12
click at [494, 281] on div "22" at bounding box center [497, 277] width 14 height 14
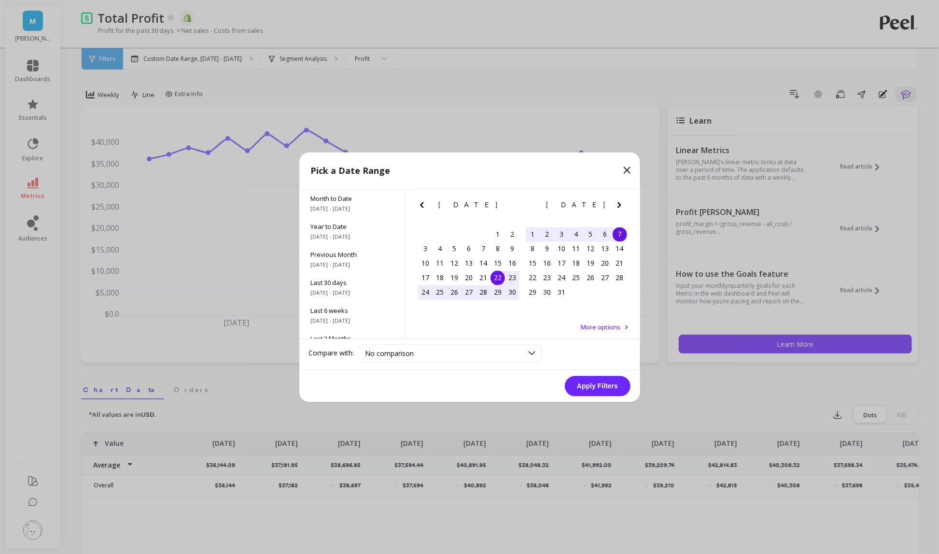
click at [620, 230] on div "7" at bounding box center [620, 234] width 14 height 14
click at [600, 385] on button "Apply Filters" at bounding box center [598, 386] width 66 height 20
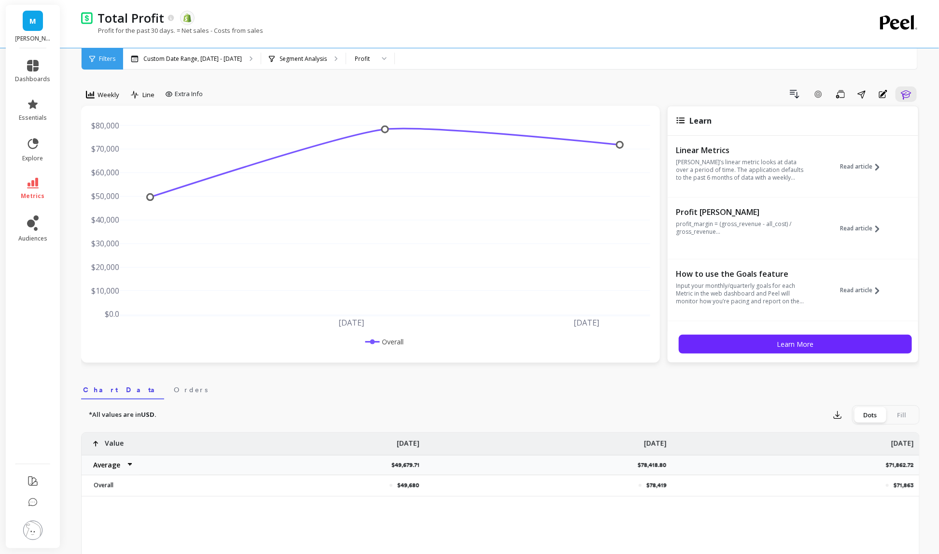
click at [93, 106] on div "Nov 24 2024 Dec 1 $0.0 $10,000 $20,000 $30,000 $40,000 $50,000 $60,000 $70,000 …" at bounding box center [370, 234] width 579 height 257
click at [98, 95] on span "Weekly" at bounding box center [109, 94] width 22 height 9
click at [107, 134] on div "Daily" at bounding box center [116, 134] width 55 height 9
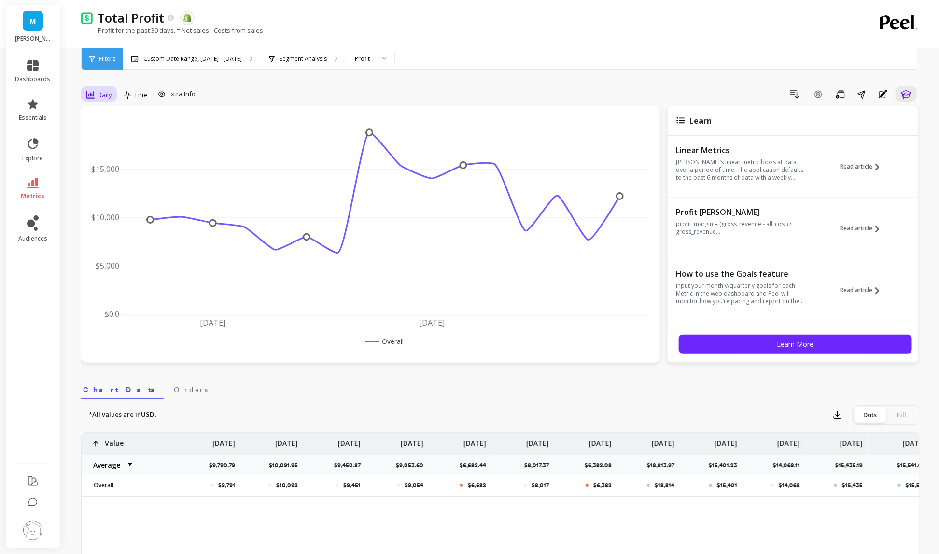
click at [103, 91] on span "Daily" at bounding box center [105, 94] width 14 height 9
click at [106, 119] on div "All" at bounding box center [116, 116] width 55 height 9
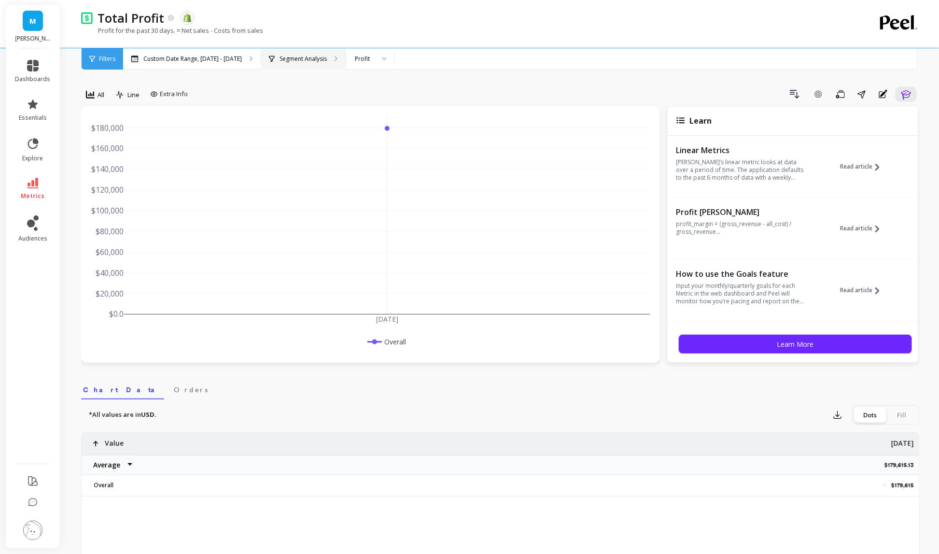
click at [320, 59] on p "Segment Analysis" at bounding box center [302, 59] width 47 height 8
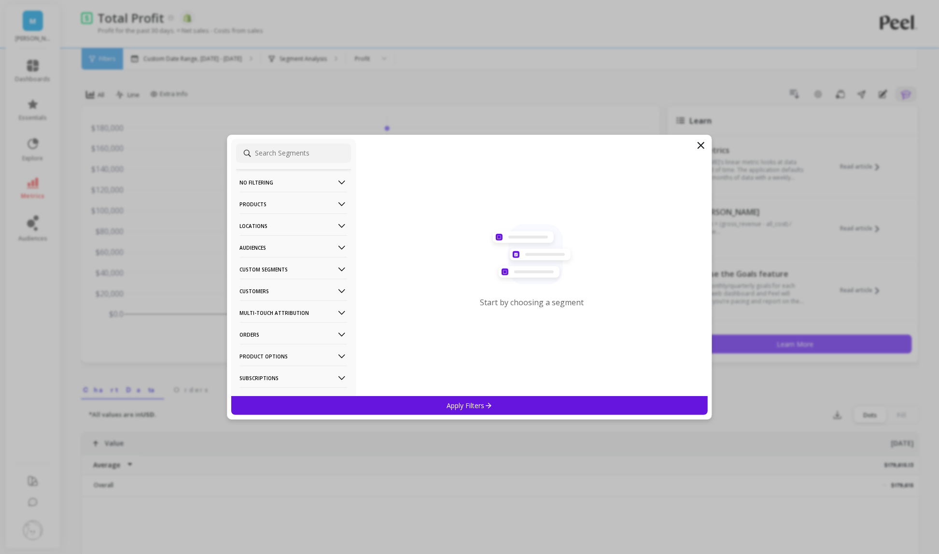
click at [302, 203] on p "Products" at bounding box center [293, 204] width 107 height 25
click at [287, 269] on div "Products" at bounding box center [293, 272] width 115 height 15
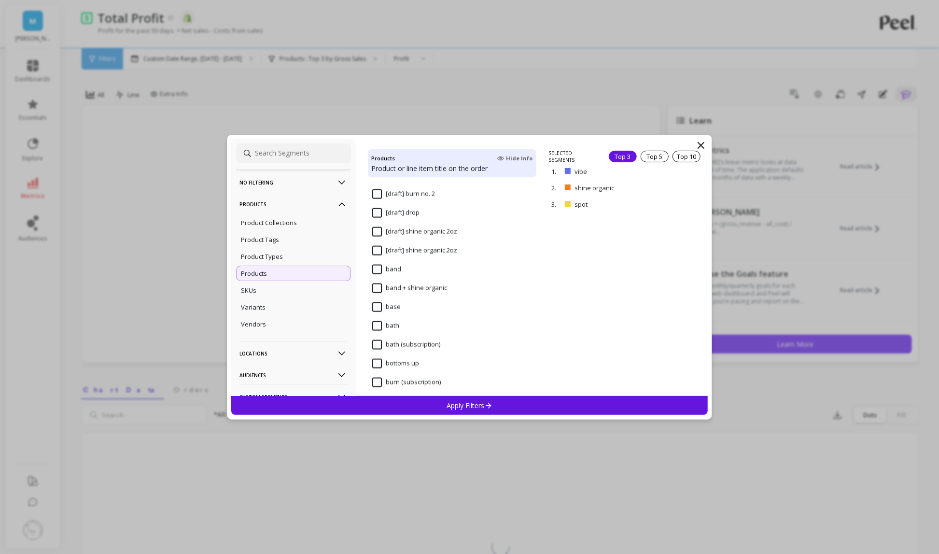
scroll to position [2696, 0]
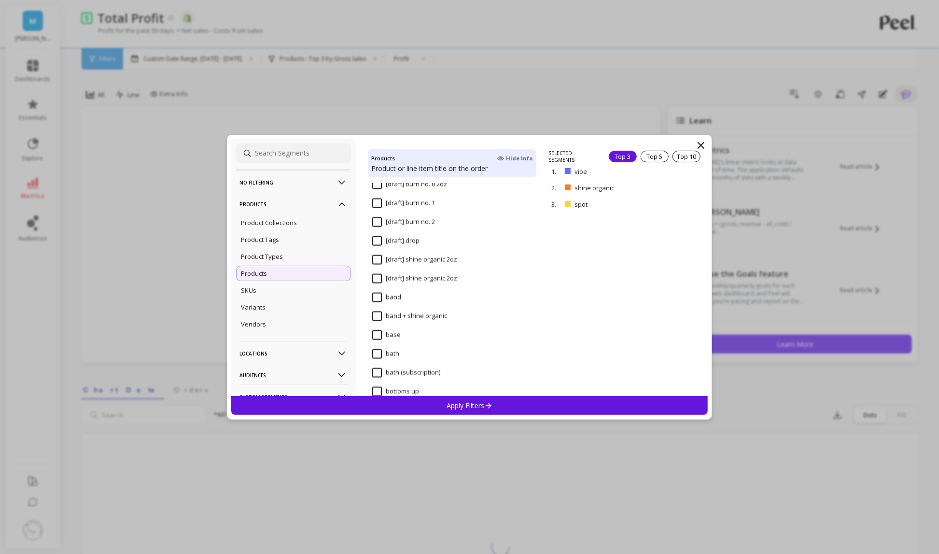
click at [378, 298] on input "band" at bounding box center [386, 298] width 29 height 10
click at [376, 316] on input "band + shine organic" at bounding box center [409, 316] width 75 height 10
click at [373, 331] on input "base" at bounding box center [386, 335] width 28 height 10
click at [373, 351] on input "bath" at bounding box center [385, 354] width 27 height 10
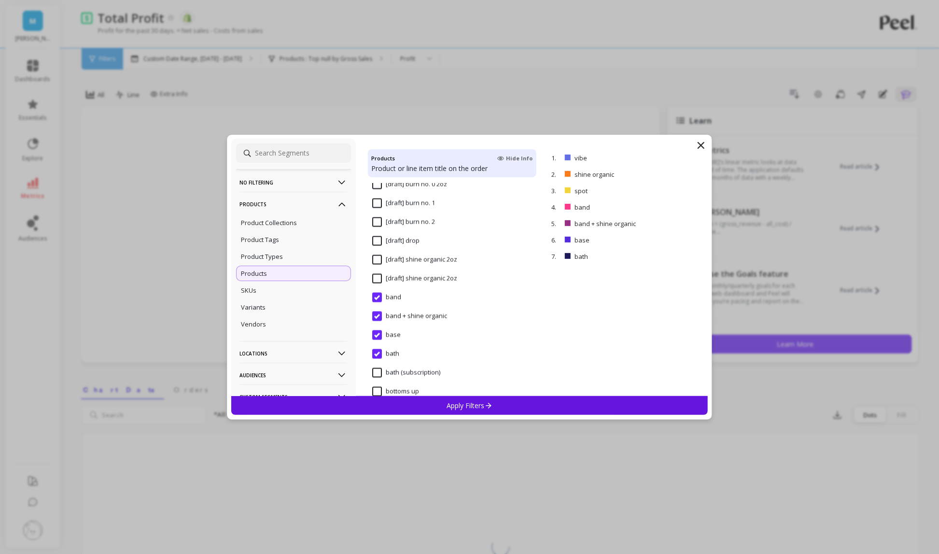
click at [373, 337] on input "base" at bounding box center [386, 335] width 28 height 10
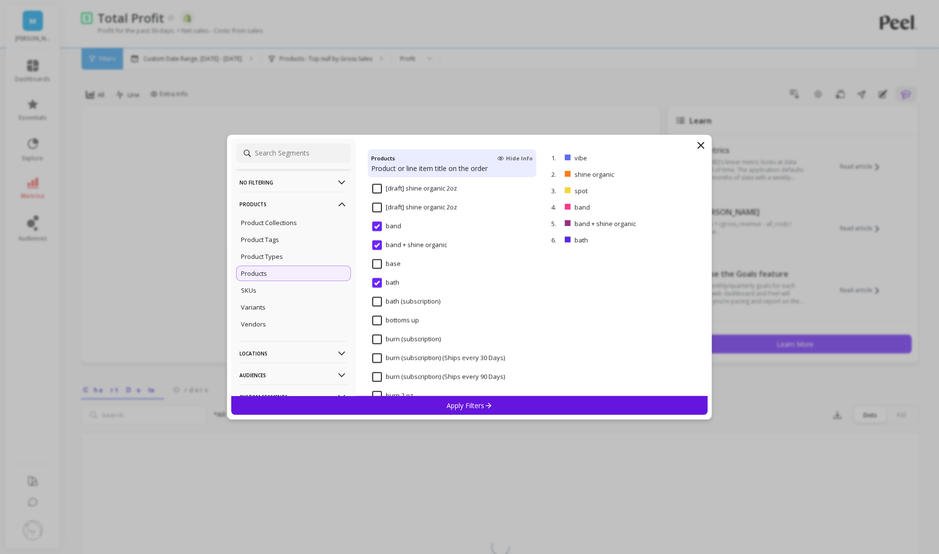
click at [384, 264] on input "base" at bounding box center [386, 264] width 28 height 10
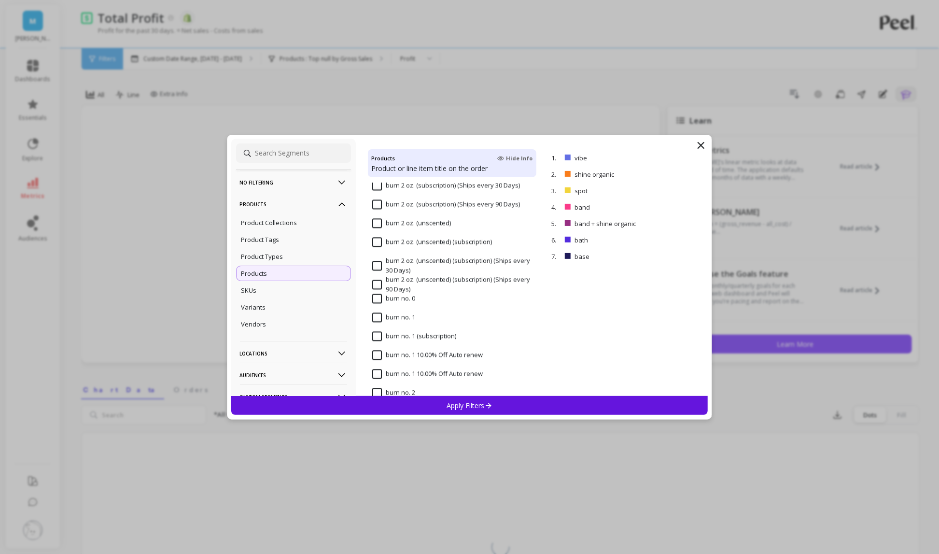
scroll to position [3023, 0]
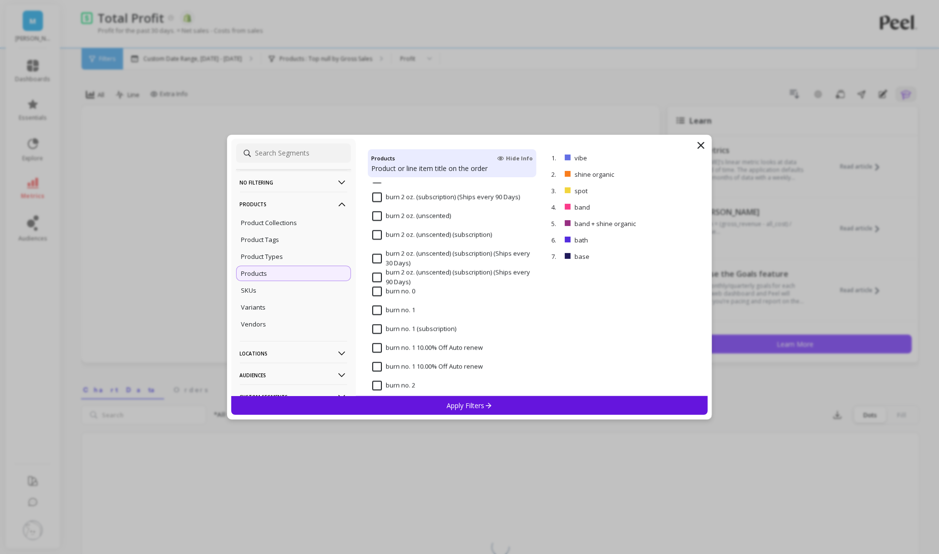
click at [376, 284] on Days\) "burn 2 oz. (unscented) (subscription) (Ships every 90 Days)" at bounding box center [452, 276] width 160 height 19
click at [376, 271] on Days\) "burn 2 oz. (unscented) (subscription) (Ships every 90 Days)" at bounding box center [452, 276] width 160 height 19
click at [376, 289] on input "burn no. 0" at bounding box center [393, 291] width 43 height 10
click at [375, 310] on input "burn no. 1" at bounding box center [393, 310] width 43 height 10
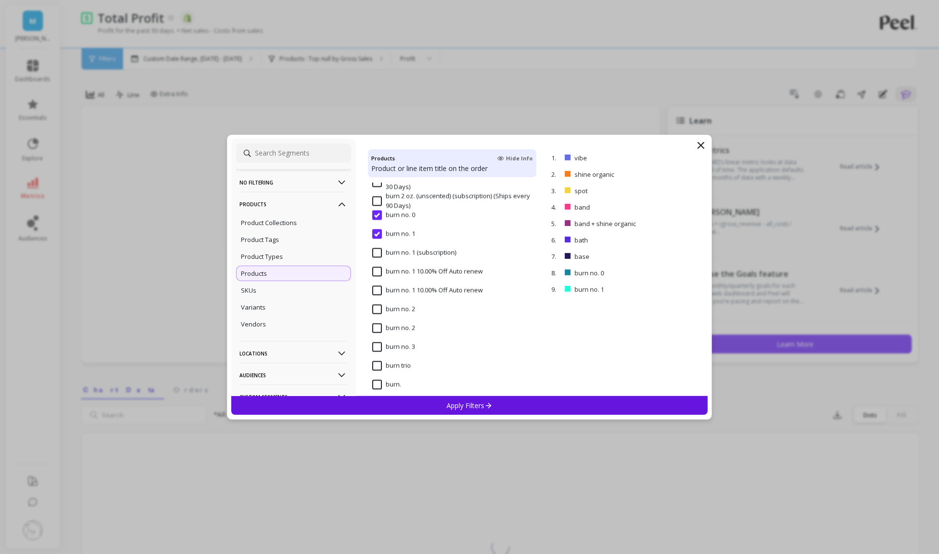
click at [377, 305] on input "burn no. 2" at bounding box center [393, 309] width 43 height 10
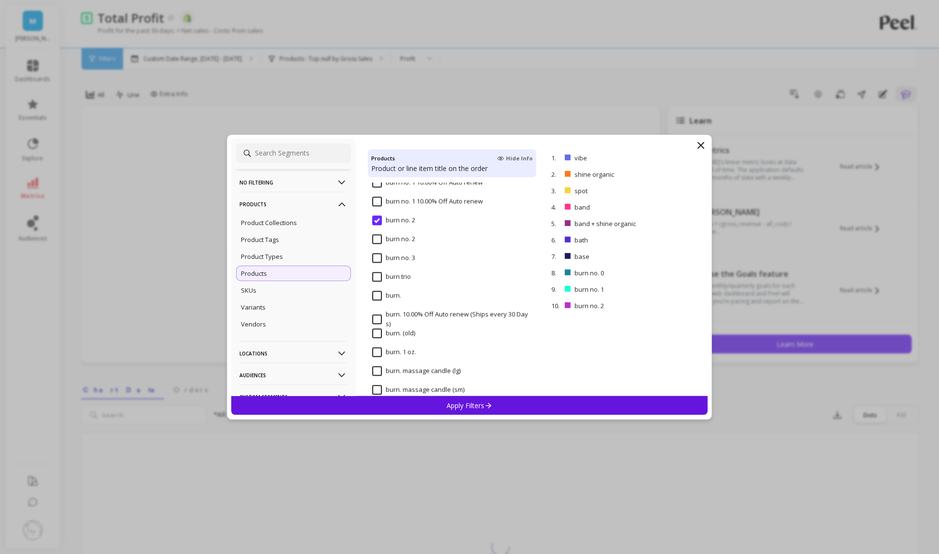
scroll to position [3190, 0]
click at [376, 255] on input "burn no. 3" at bounding box center [393, 256] width 43 height 10
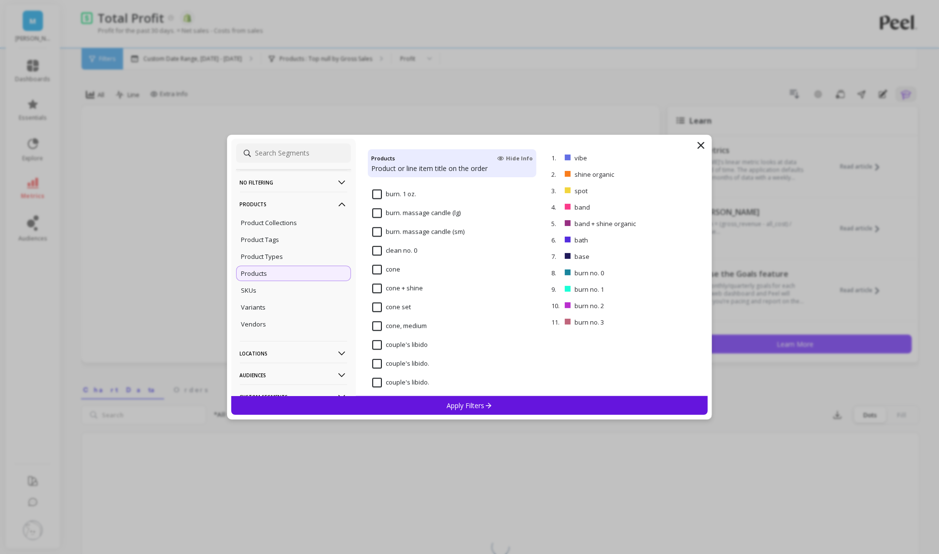
scroll to position [3348, 0]
click at [380, 251] on input "clean no. 0" at bounding box center [394, 248] width 45 height 10
click at [380, 259] on div "cone" at bounding box center [452, 271] width 169 height 29
click at [379, 284] on input "cone + shine" at bounding box center [397, 285] width 51 height 10
click at [377, 323] on input "cone, medium" at bounding box center [399, 323] width 55 height 10
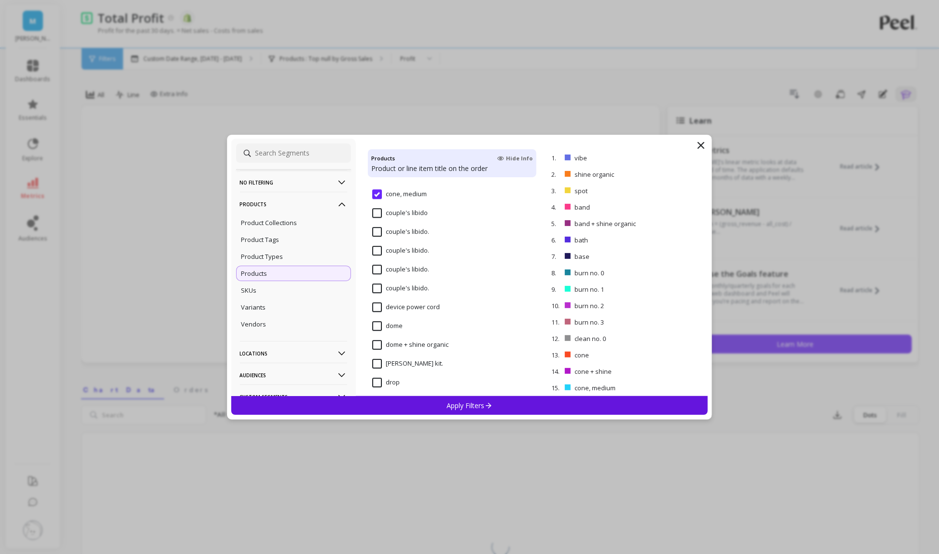
scroll to position [3519, 0]
click at [377, 281] on input "dome" at bounding box center [387, 284] width 30 height 10
click at [377, 306] on input "dome + shine organic" at bounding box center [410, 303] width 76 height 10
click at [377, 341] on input "drop" at bounding box center [386, 341] width 28 height 10
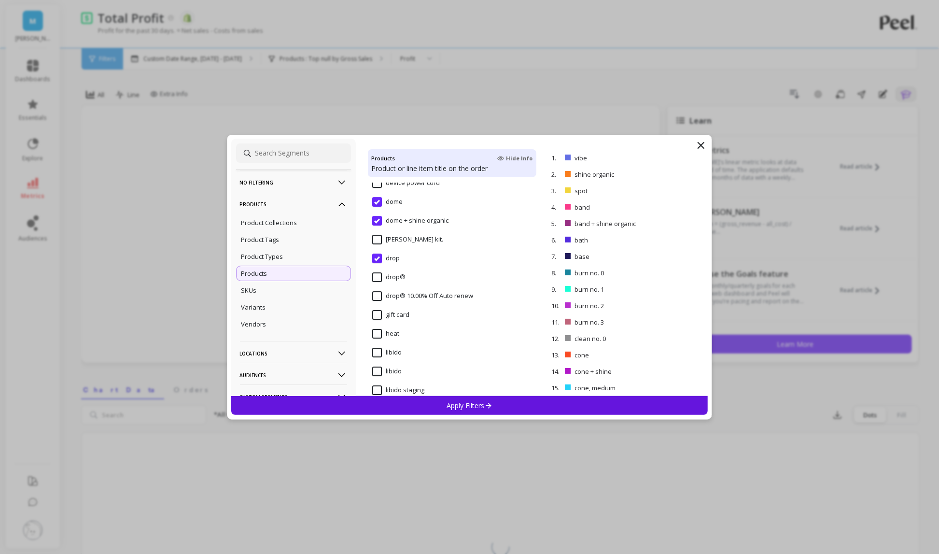
click at [377, 334] on input "heat" at bounding box center [385, 334] width 27 height 10
click at [378, 355] on input "libido" at bounding box center [386, 353] width 29 height 10
click at [375, 313] on input "oil no. 0" at bounding box center [390, 314] width 36 height 10
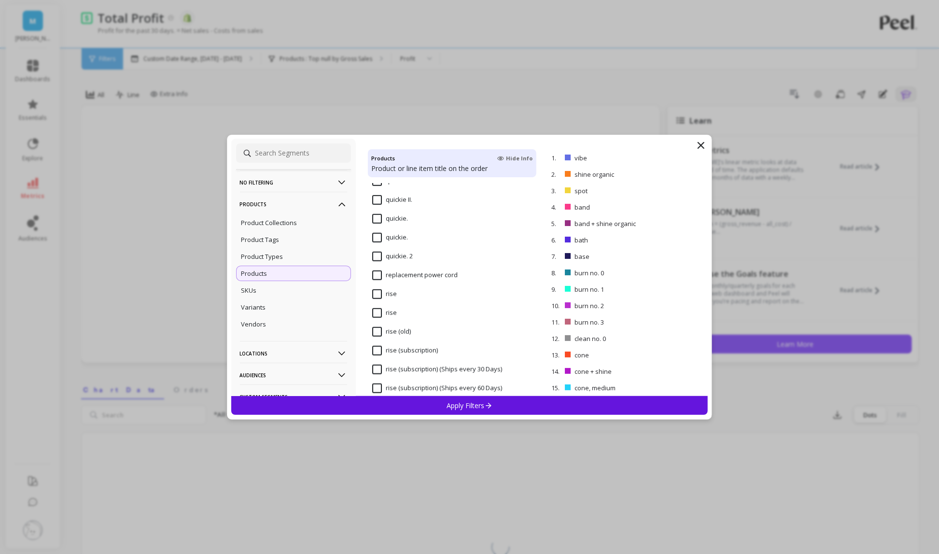
scroll to position [4094, 0]
click at [376, 293] on input "rise" at bounding box center [384, 293] width 25 height 10
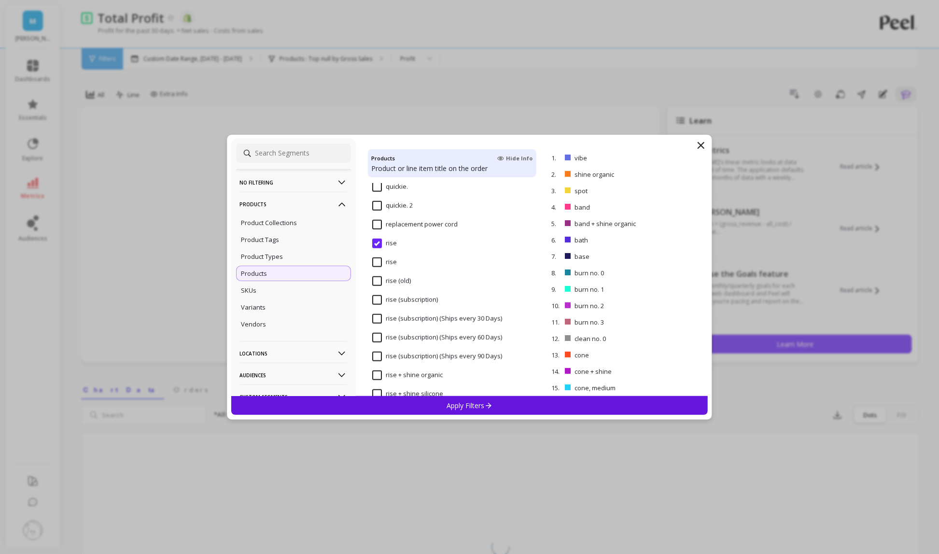
scroll to position [4165, 0]
click at [377, 261] on input "rise (old)" at bounding box center [391, 259] width 39 height 10
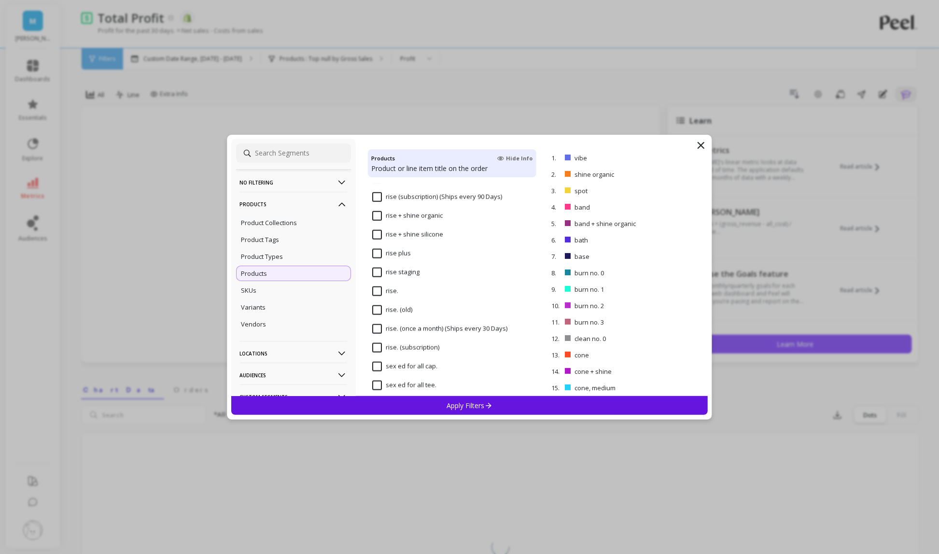
click at [376, 254] on input "rise plus" at bounding box center [391, 254] width 39 height 10
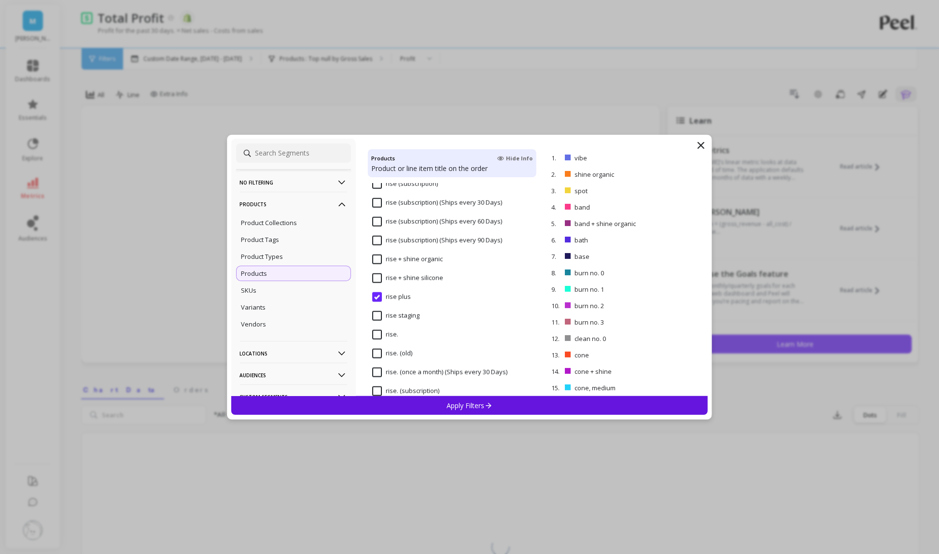
scroll to position [4242, 0]
click at [375, 272] on input "rise + shine organic" at bounding box center [407, 277] width 70 height 10
click at [375, 294] on input "rise + shine silicone" at bounding box center [407, 296] width 71 height 10
click at [375, 294] on input "shave" at bounding box center [388, 294] width 32 height 10
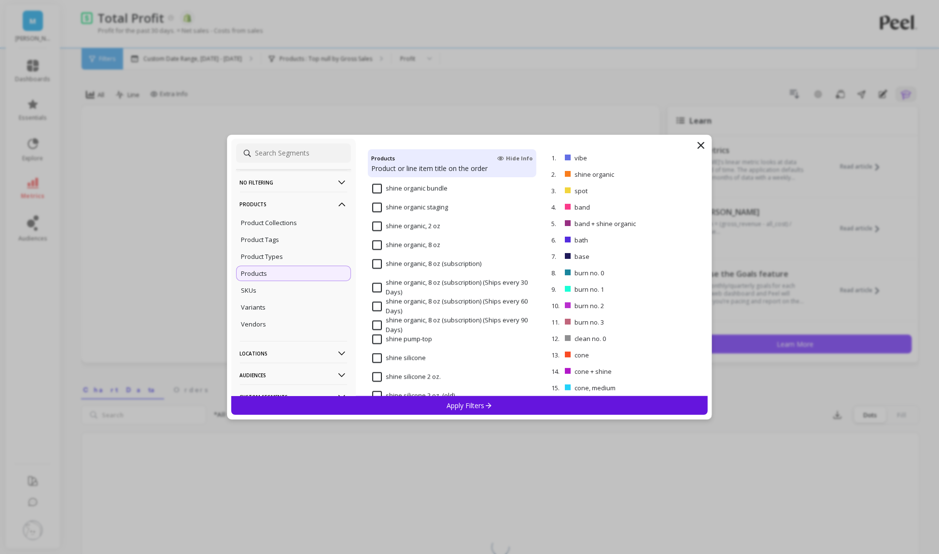
scroll to position [4709, 0]
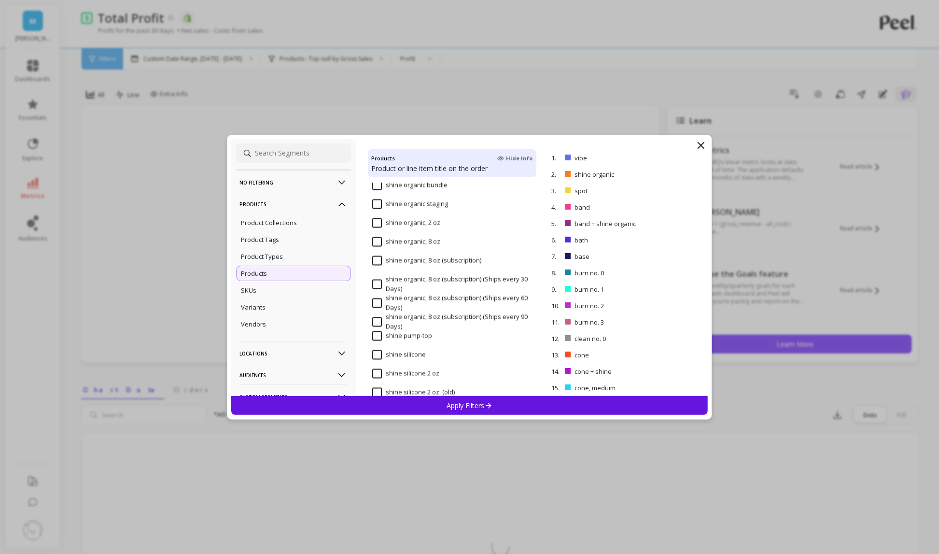
click at [375, 354] on input "shine silicone" at bounding box center [399, 355] width 54 height 10
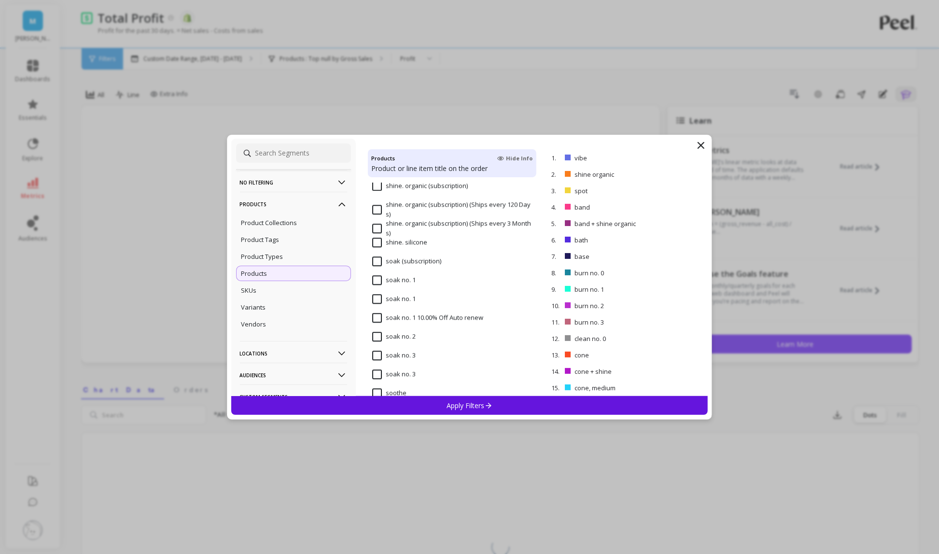
scroll to position [5142, 0]
click at [382, 277] on input "soak no. 1" at bounding box center [393, 280] width 43 height 10
click at [375, 331] on input "soak no. 2" at bounding box center [393, 336] width 43 height 10
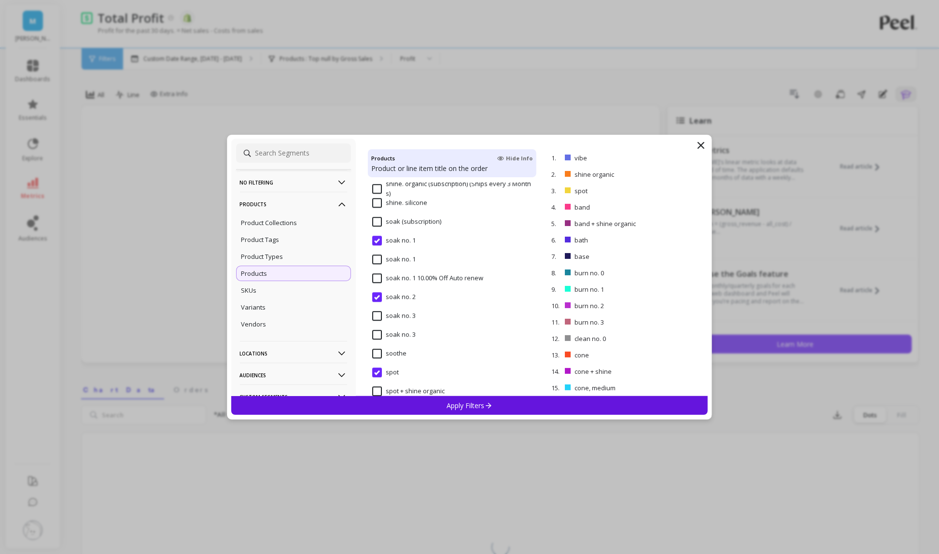
click at [375, 321] on span "soak no. 3" at bounding box center [393, 321] width 43 height 20
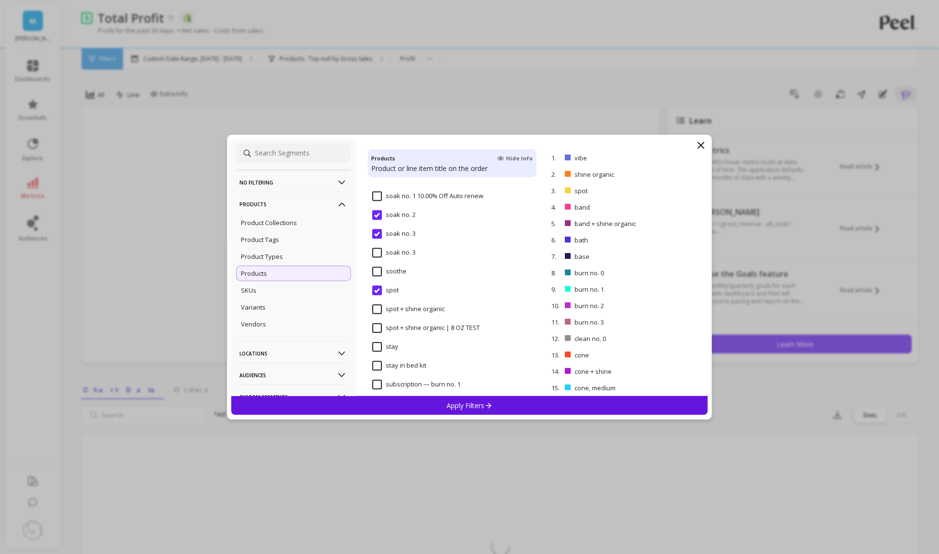
scroll to position [5281, 0]
click at [378, 292] on input "spot + shine organic" at bounding box center [408, 292] width 72 height 10
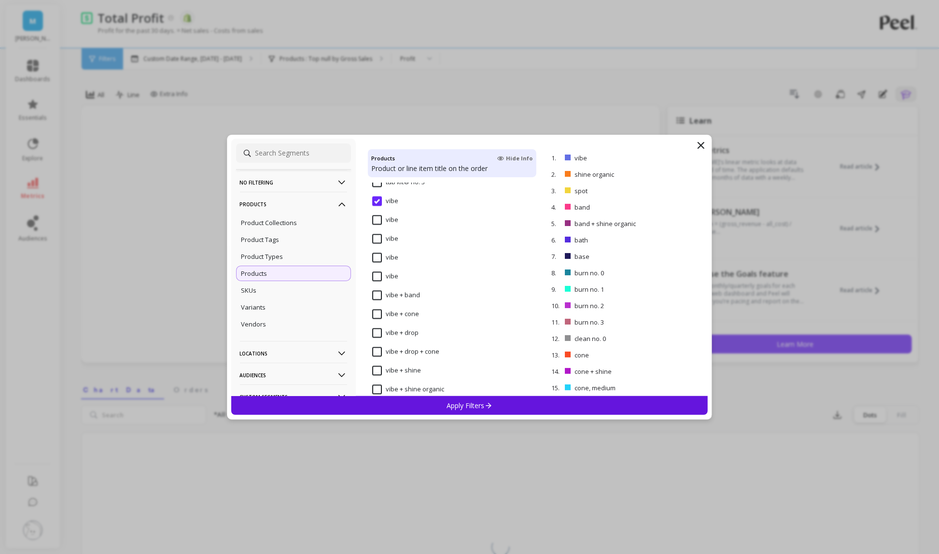
click at [377, 297] on input "vibe + band" at bounding box center [396, 296] width 48 height 10
click at [376, 314] on input "vibe + cone" at bounding box center [395, 314] width 47 height 10
click at [376, 335] on input "vibe + drop" at bounding box center [395, 333] width 46 height 10
click at [377, 350] on input "vibe + drop + cone" at bounding box center [405, 352] width 67 height 10
click at [375, 371] on input "vibe + shine" at bounding box center [396, 371] width 49 height 10
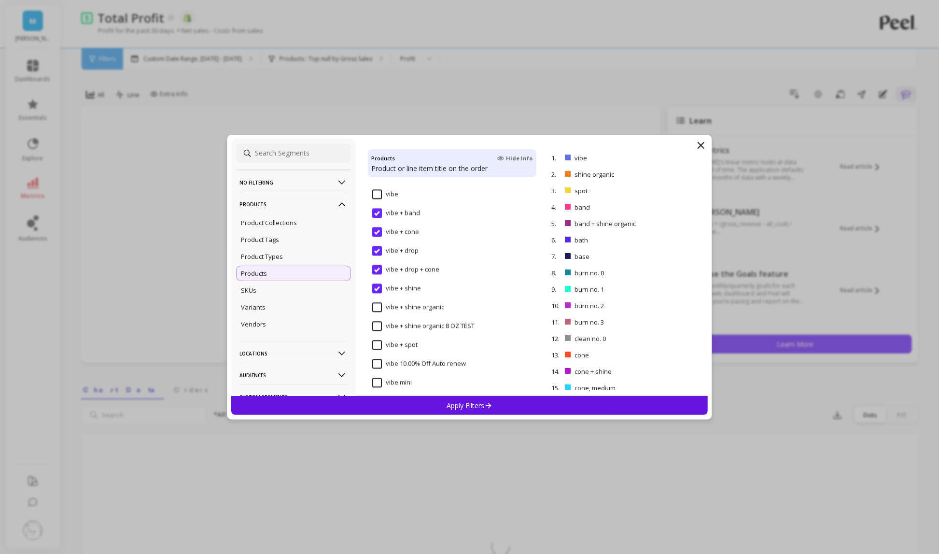
scroll to position [6843, 0]
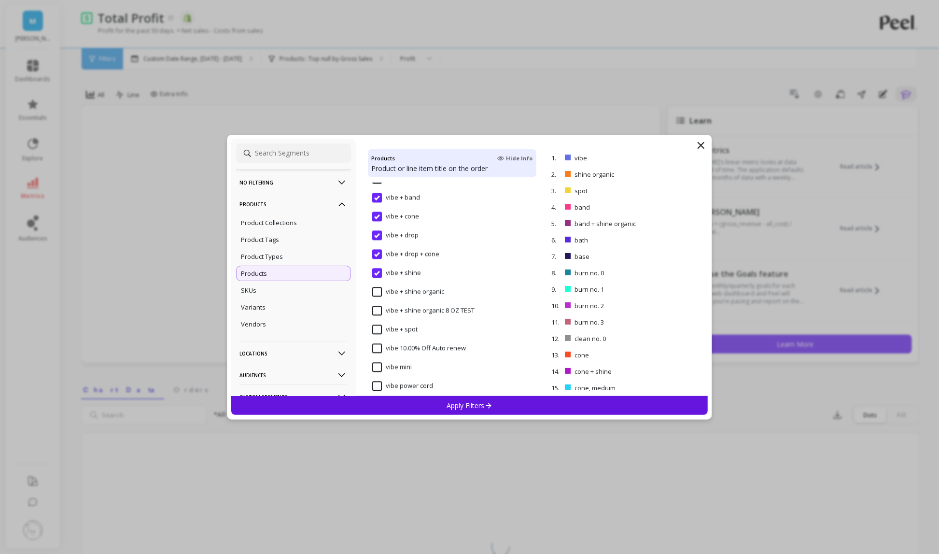
click at [377, 294] on input "vibe + shine organic" at bounding box center [408, 292] width 72 height 10
click at [377, 248] on div "vibe 10.00% Off Auto renew" at bounding box center [452, 262] width 169 height 29
click at [376, 235] on input "vibe + spot" at bounding box center [394, 238] width 45 height 10
click at [376, 255] on input "vibe 10.00% Off Auto renew" at bounding box center [419, 257] width 94 height 10
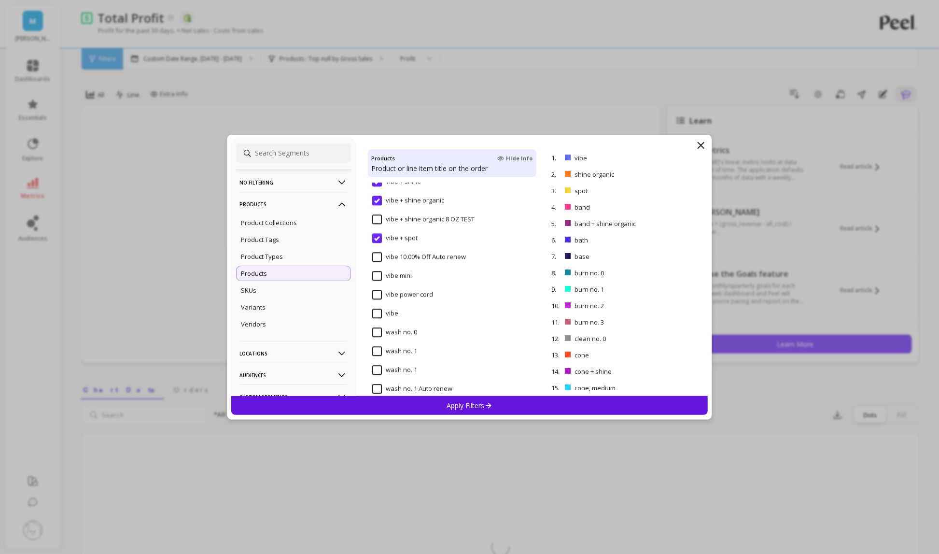
click at [376, 274] on input "vibe mini" at bounding box center [392, 276] width 40 height 10
click at [376, 253] on input "wash no. 0" at bounding box center [394, 254] width 45 height 10
click at [376, 270] on input "wash no. 1" at bounding box center [394, 272] width 45 height 10
click at [374, 327] on input "wash no. 2" at bounding box center [394, 329] width 45 height 10
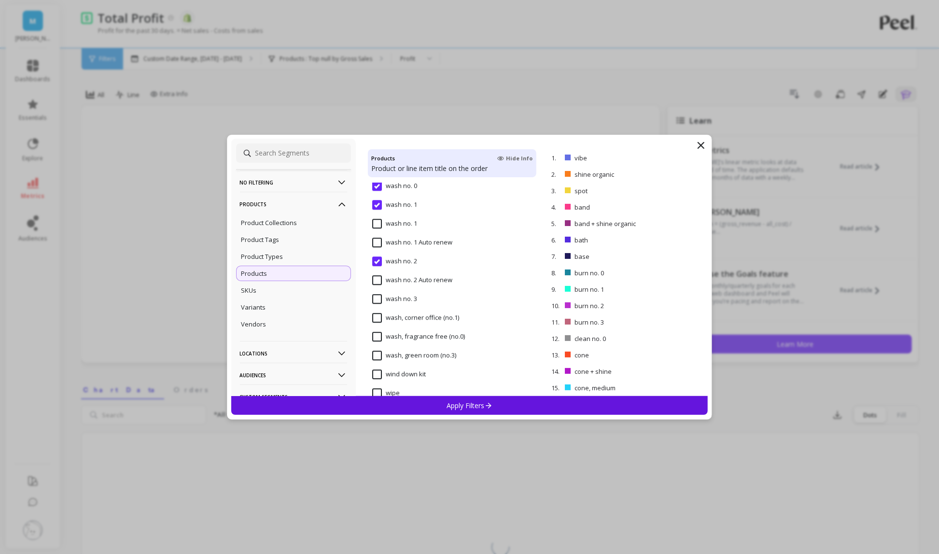
scroll to position [7087, 0]
click at [376, 295] on input "wash no. 3" at bounding box center [394, 293] width 45 height 10
click at [433, 406] on div "Apply Filters" at bounding box center [469, 405] width 477 height 19
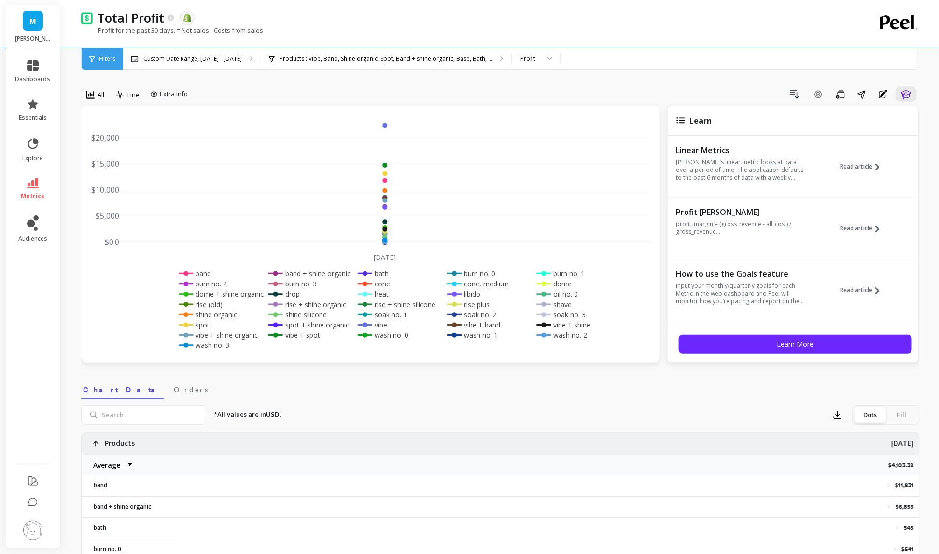
click at [133, 104] on div "Line" at bounding box center [127, 95] width 33 height 19
click at [129, 100] on div "Line" at bounding box center [128, 95] width 24 height 12
click at [141, 132] on div "Bar" at bounding box center [146, 134] width 55 height 9
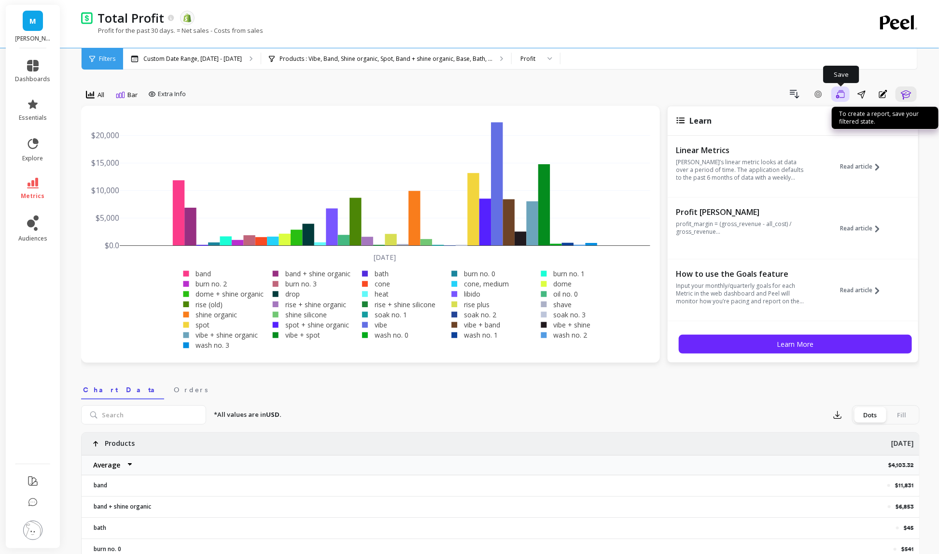
click at [836, 94] on icon "button" at bounding box center [840, 94] width 9 height 9
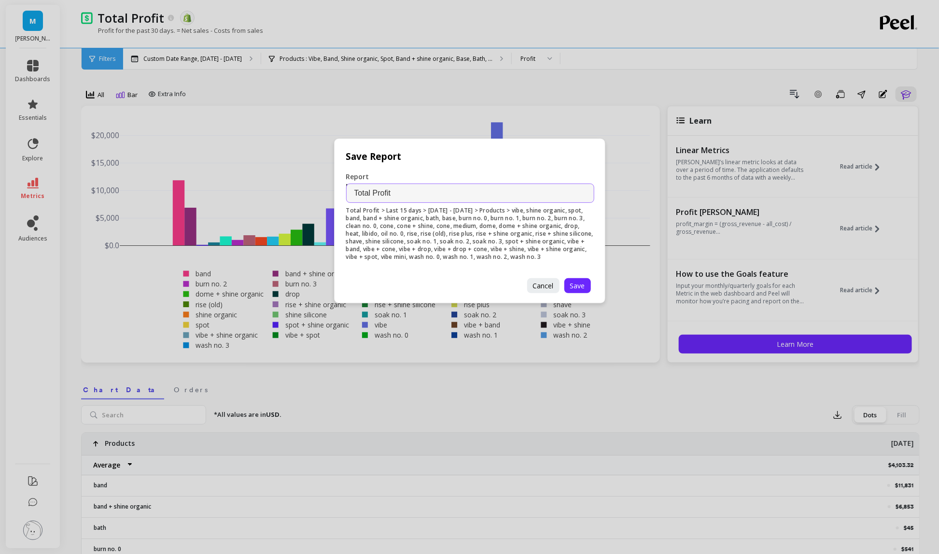
click at [352, 193] on input "Total Profit" at bounding box center [470, 192] width 248 height 19
click at [459, 198] on input "BFCM 2024 Total Profit" at bounding box center [470, 192] width 248 height 19
click at [457, 197] on input "BFCM 2024 Total Profit by Rpfouct" at bounding box center [470, 192] width 248 height 19
type input "BFCM 2024 Total Profit by Product"
click at [577, 287] on span "Save" at bounding box center [577, 285] width 15 height 9
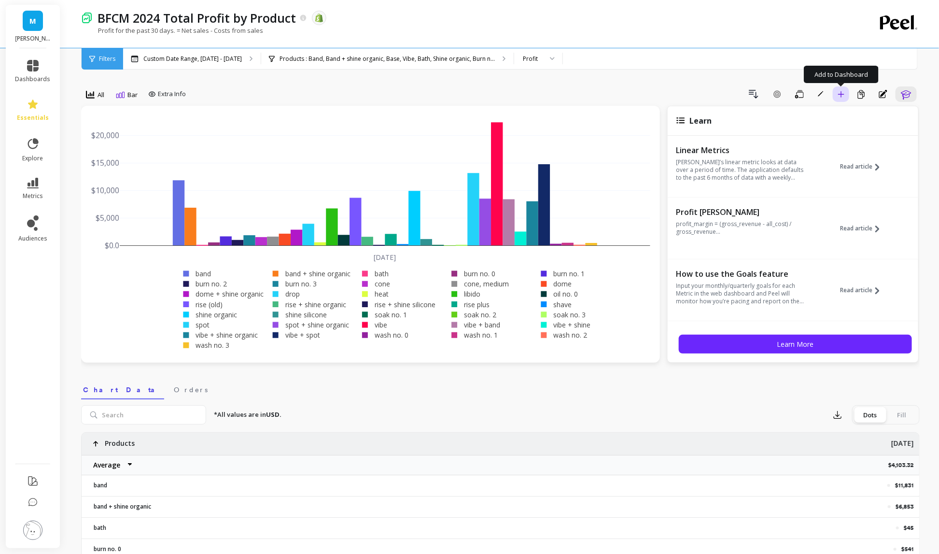
click at [836, 96] on button "Add to Dashboard" at bounding box center [841, 93] width 16 height 15
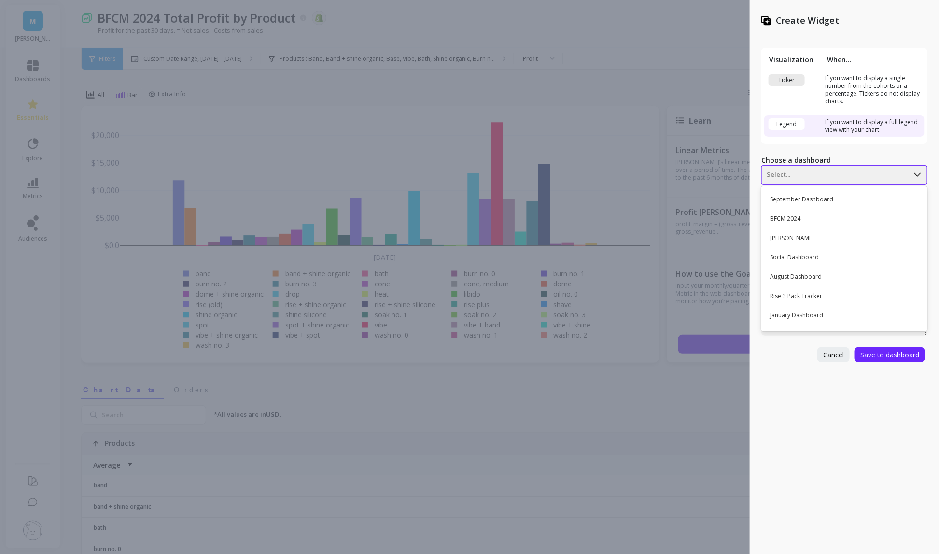
click at [781, 175] on div at bounding box center [834, 175] width 137 height 12
click at [802, 222] on div "BFCM 2024" at bounding box center [843, 218] width 158 height 16
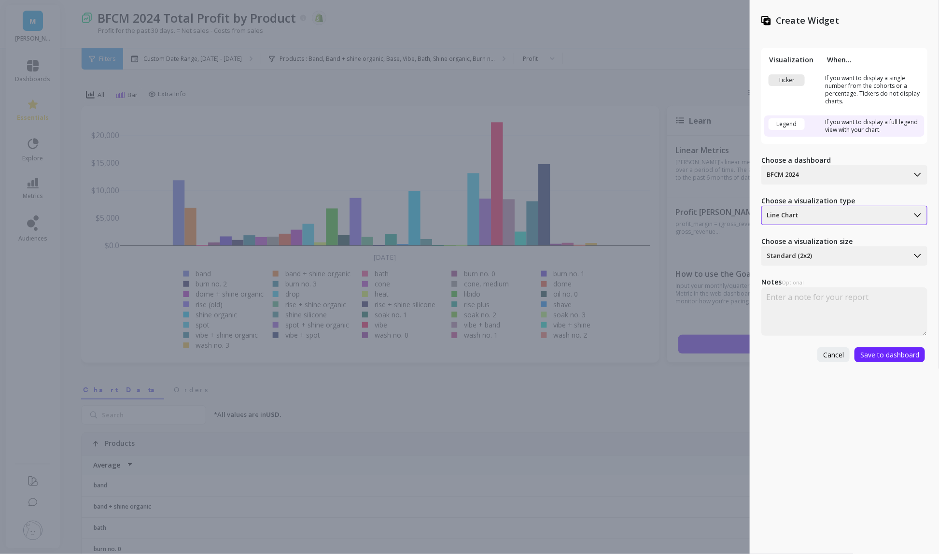
click at [852, 208] on div "Line Chart" at bounding box center [835, 215] width 147 height 15
click at [844, 263] on div "Bar Chart" at bounding box center [843, 259] width 158 height 16
click at [870, 350] on span "Save to dashboard" at bounding box center [889, 354] width 59 height 9
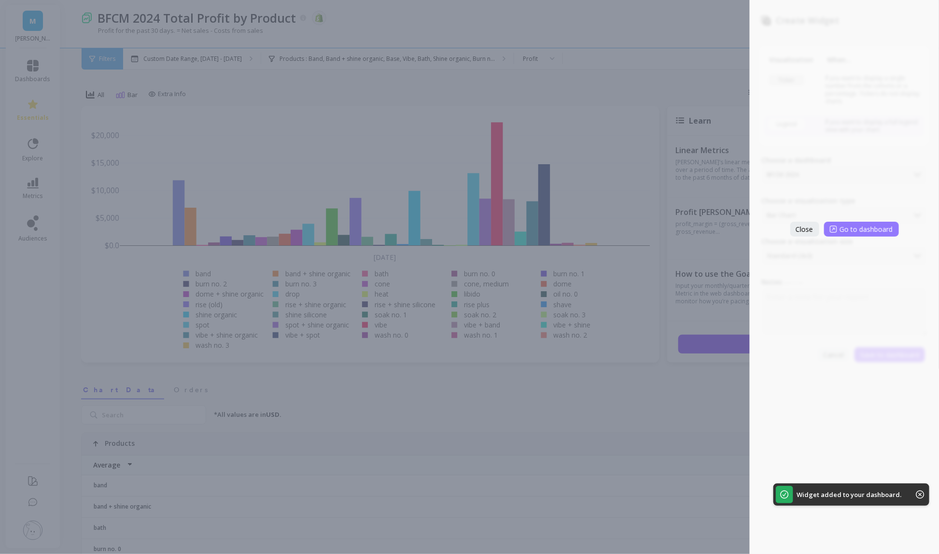
click at [860, 235] on button "Go to dashboard" at bounding box center [861, 229] width 75 height 15
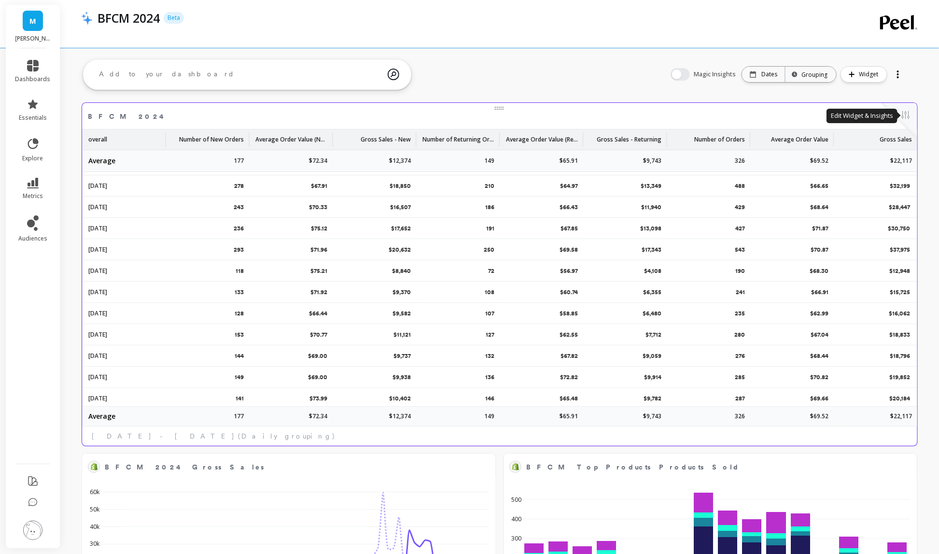
click at [901, 113] on button at bounding box center [906, 116] width 12 height 14
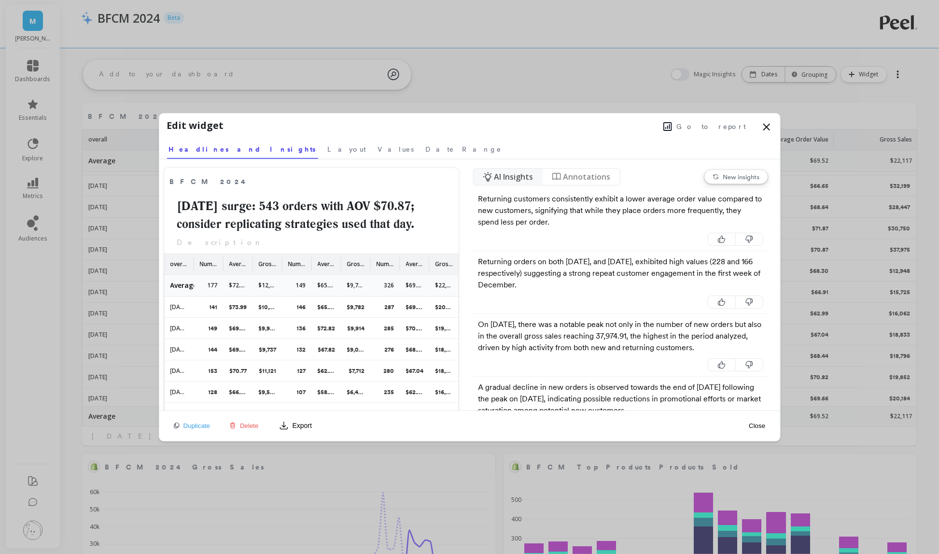
click at [712, 128] on span "Go to report" at bounding box center [712, 127] width 70 height 10
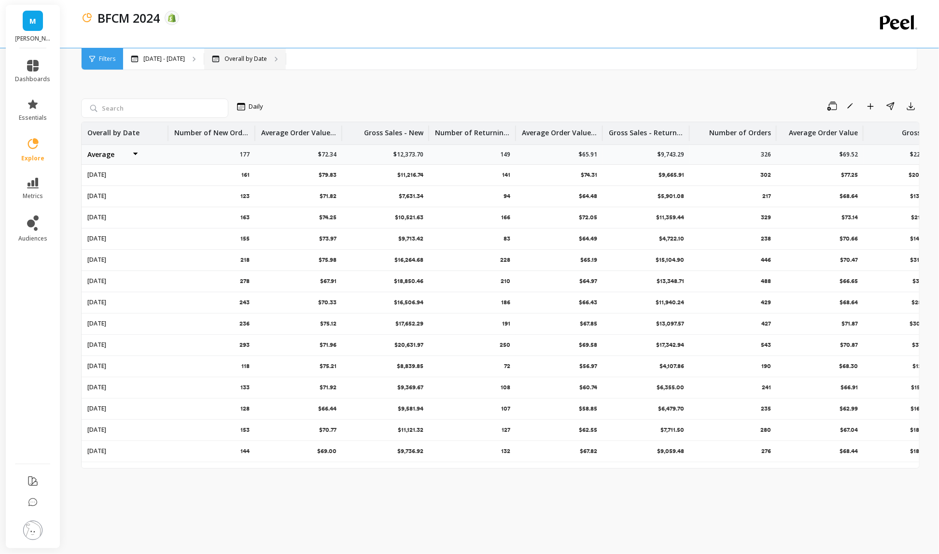
click at [266, 58] on div "Overall by Date" at bounding box center [245, 58] width 82 height 21
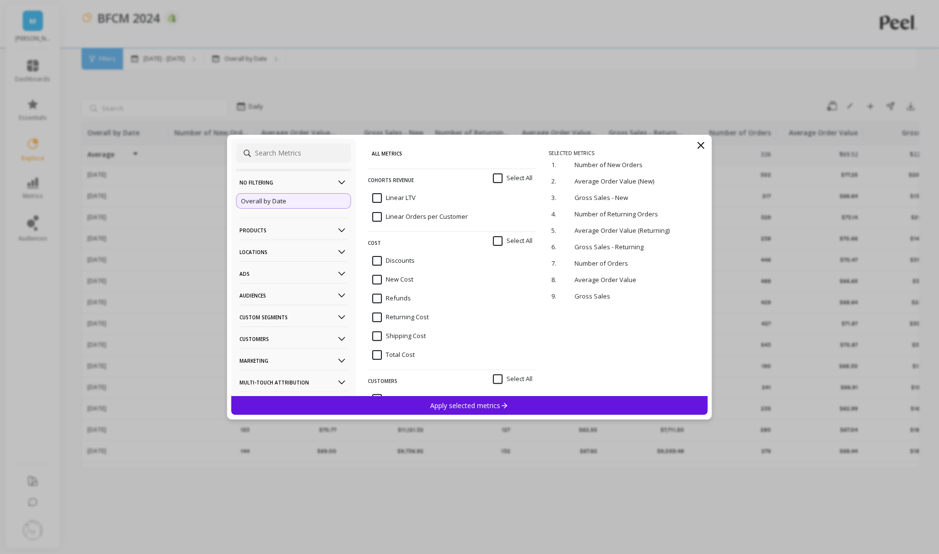
scroll to position [13, 0]
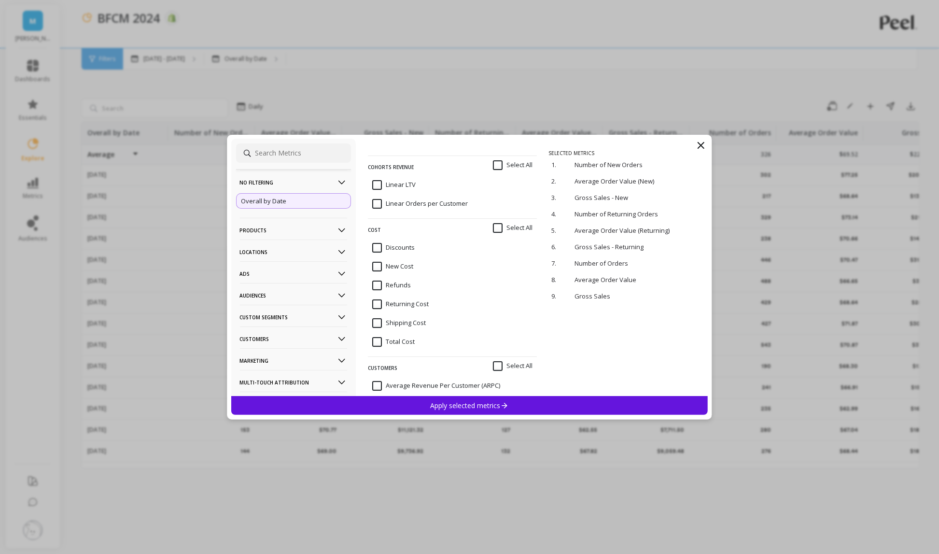
click at [382, 249] on input "Discounts" at bounding box center [393, 248] width 42 height 10
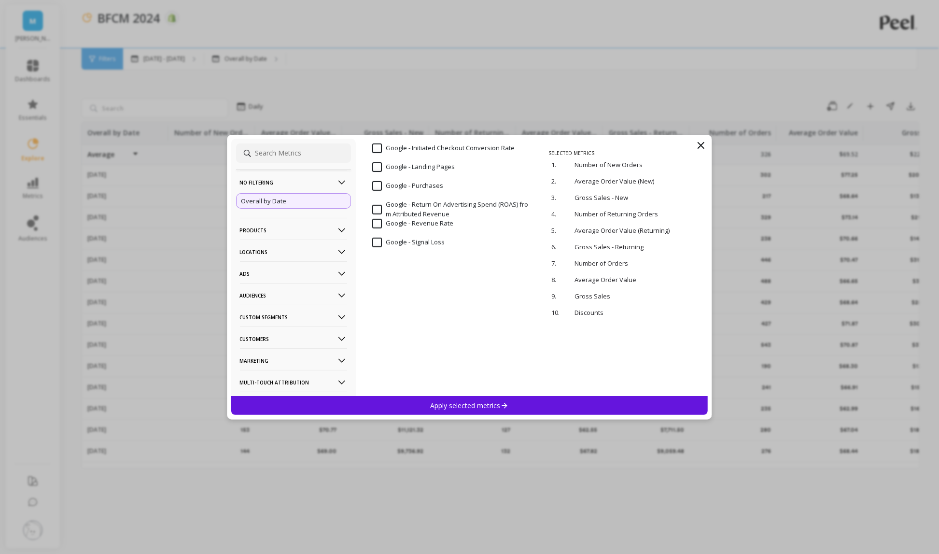
scroll to position [2401, 0]
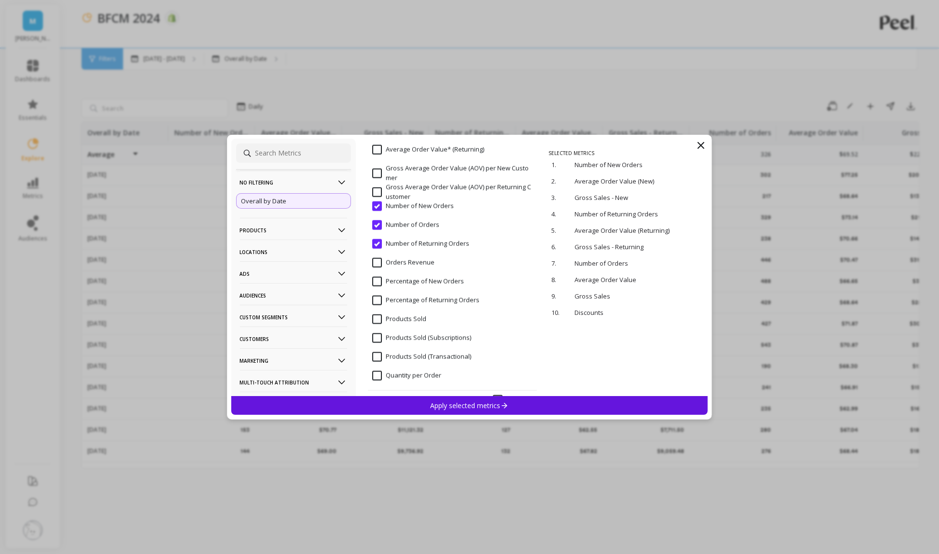
click at [407, 404] on div "Apply selected metrics" at bounding box center [469, 405] width 477 height 19
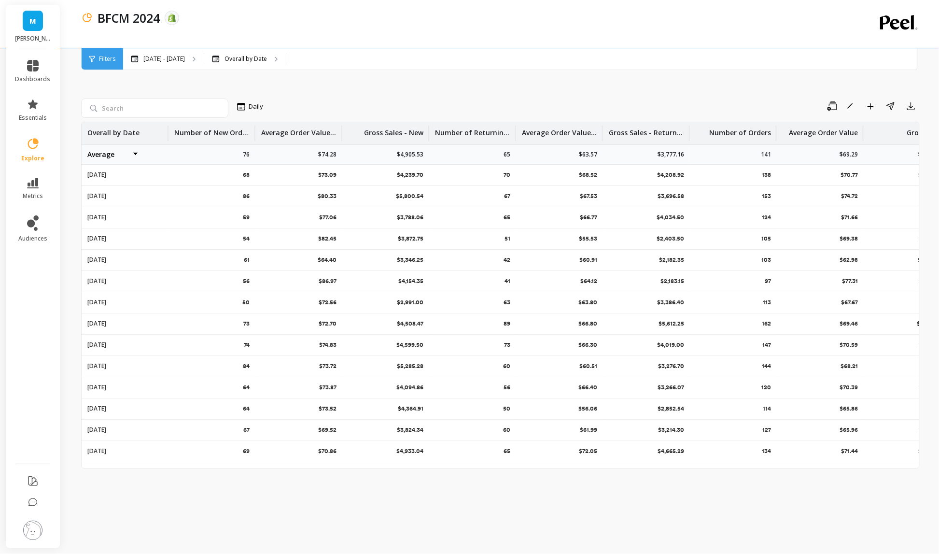
scroll to position [0, 117]
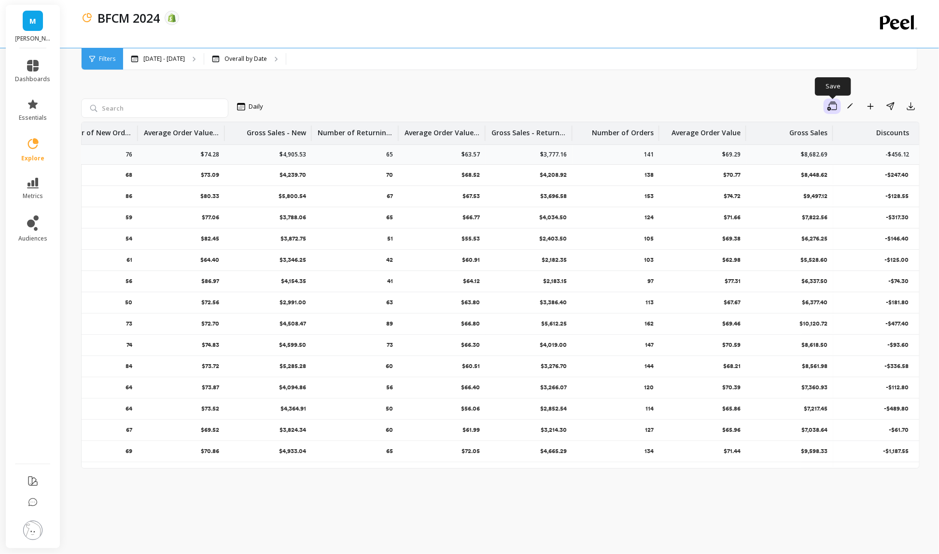
click at [824, 104] on button "button" at bounding box center [831, 105] width 17 height 15
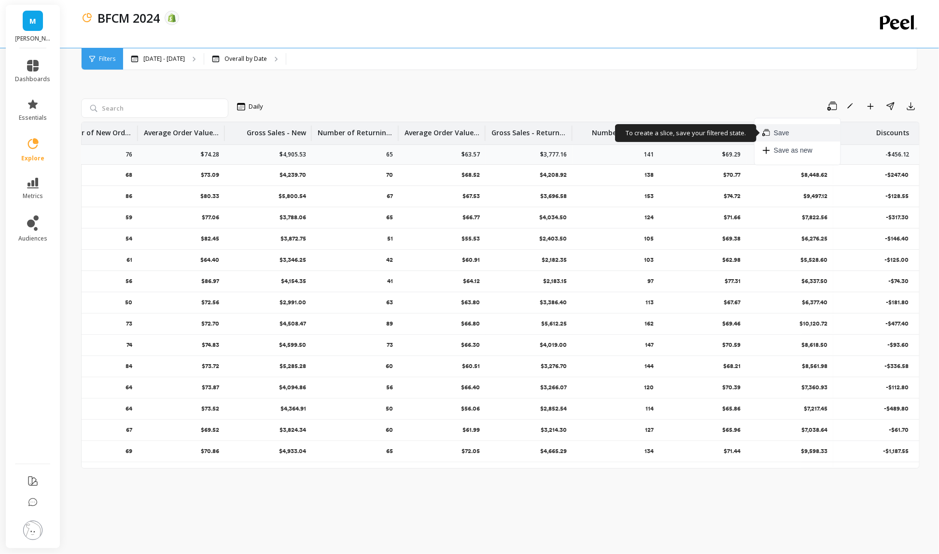
click at [792, 130] on button "Save" at bounding box center [797, 132] width 86 height 17
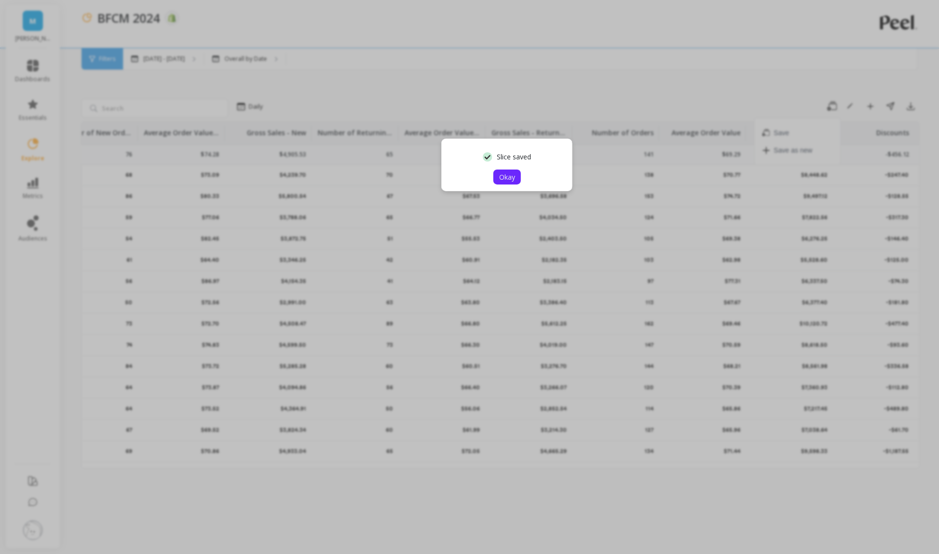
click at [501, 174] on span "Okay" at bounding box center [507, 176] width 16 height 9
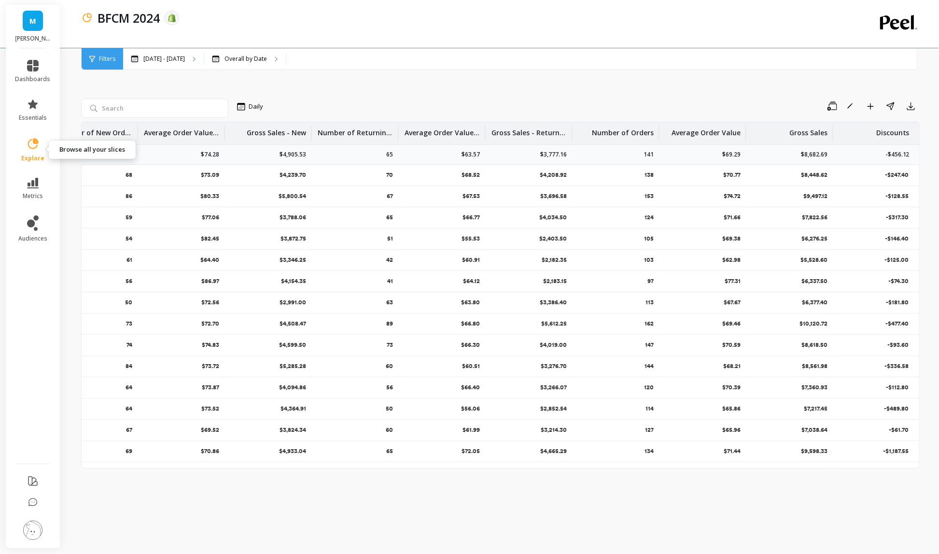
click at [30, 153] on link "explore" at bounding box center [32, 149] width 35 height 25
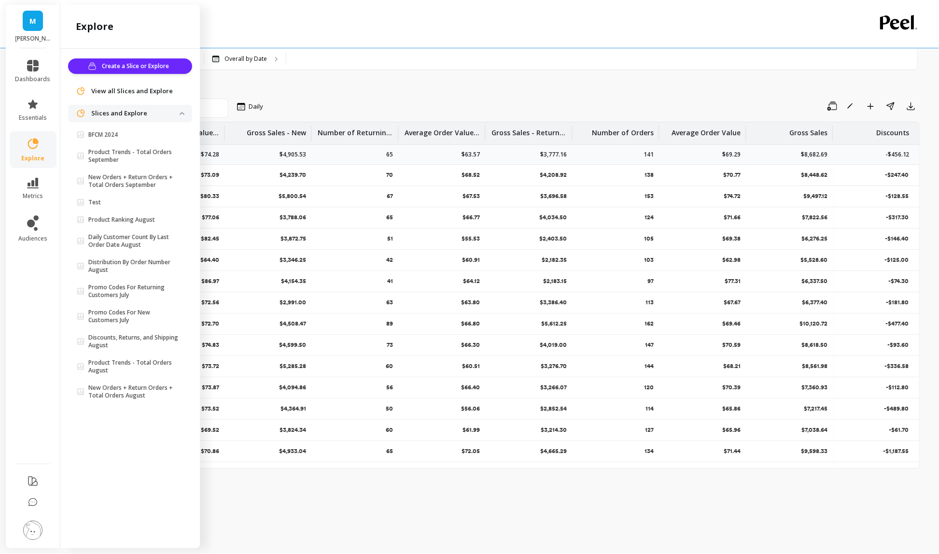
click at [32, 83] on li "dashboards" at bounding box center [33, 71] width 47 height 35
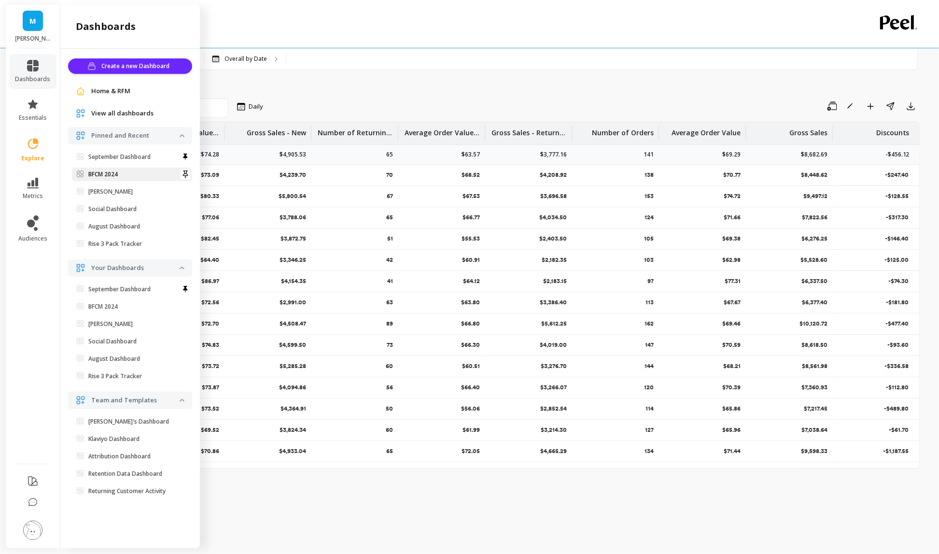
click at [137, 167] on link "BFCM 2024" at bounding box center [132, 174] width 120 height 14
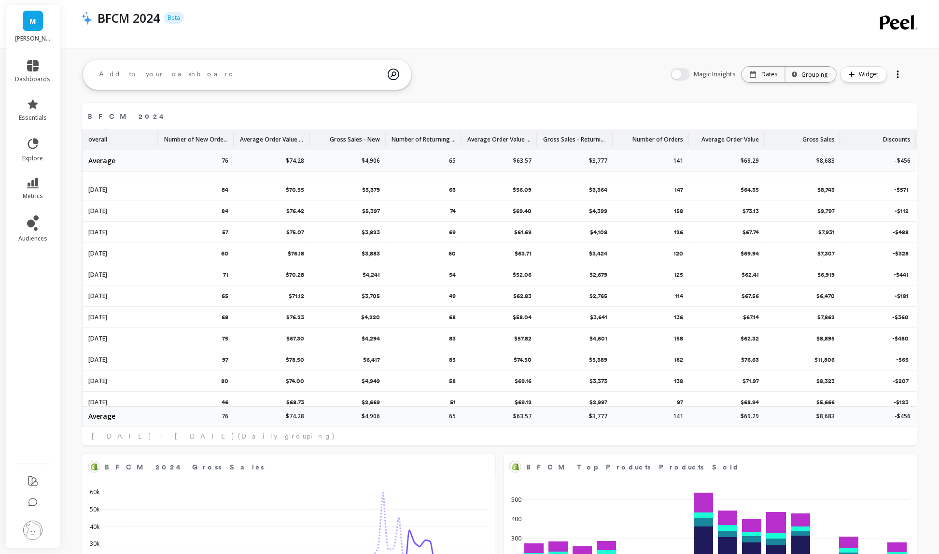
click at [895, 72] on div at bounding box center [898, 74] width 14 height 15
click at [873, 114] on span "Share" at bounding box center [866, 114] width 18 height 10
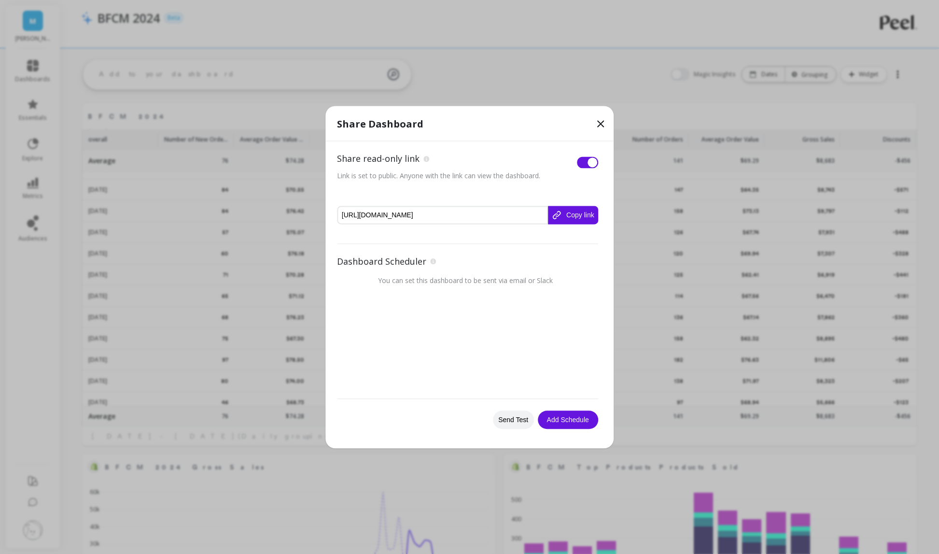
click at [579, 218] on button "Copy link" at bounding box center [573, 215] width 50 height 18
click at [600, 125] on icon at bounding box center [601, 124] width 12 height 12
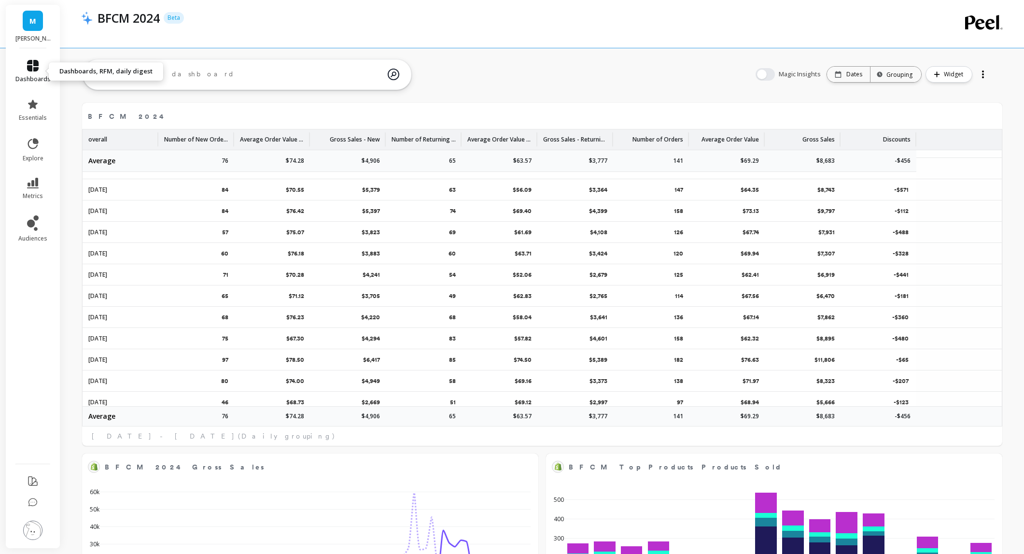
click at [34, 73] on link "dashboards" at bounding box center [32, 71] width 35 height 23
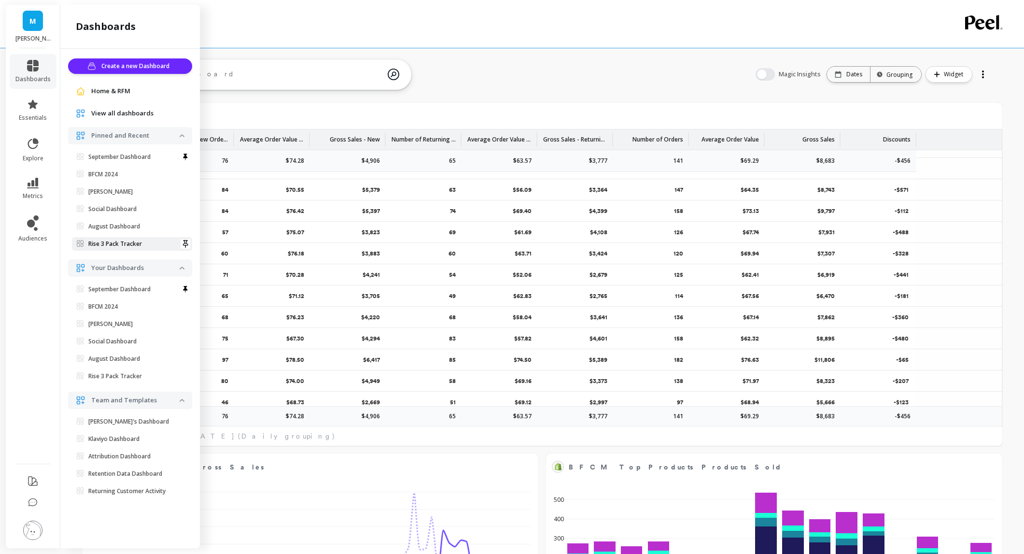
click at [133, 244] on p "Rise 3 Pack Tracker" at bounding box center [115, 244] width 54 height 8
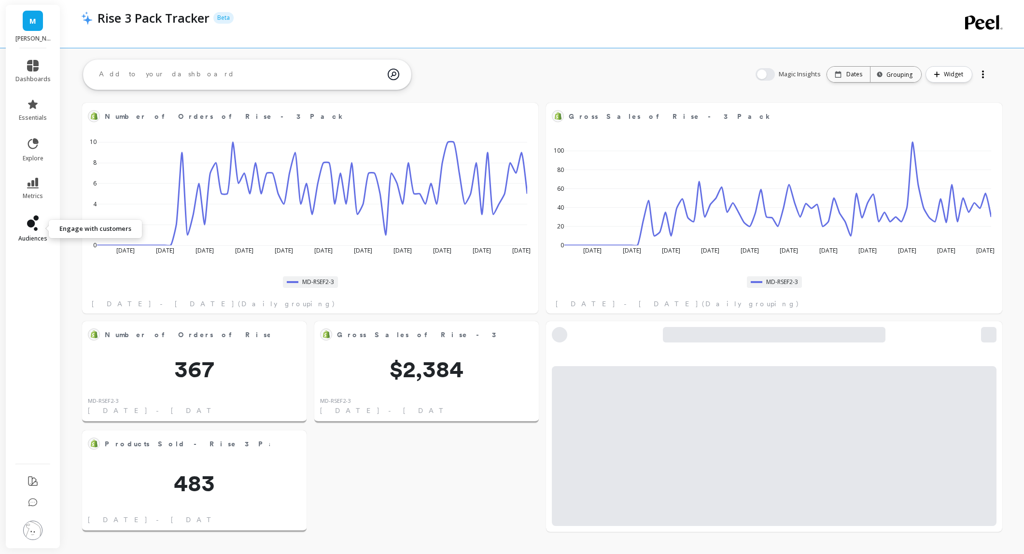
click at [40, 228] on link "audiences" at bounding box center [32, 228] width 35 height 27
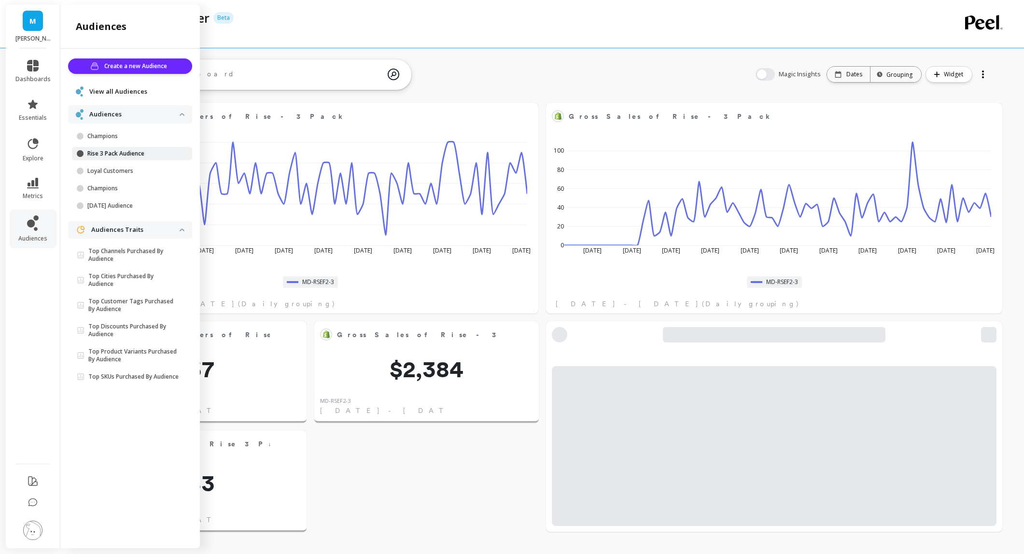
click at [129, 153] on p "Rise 3 Pack Audience" at bounding box center [133, 154] width 92 height 8
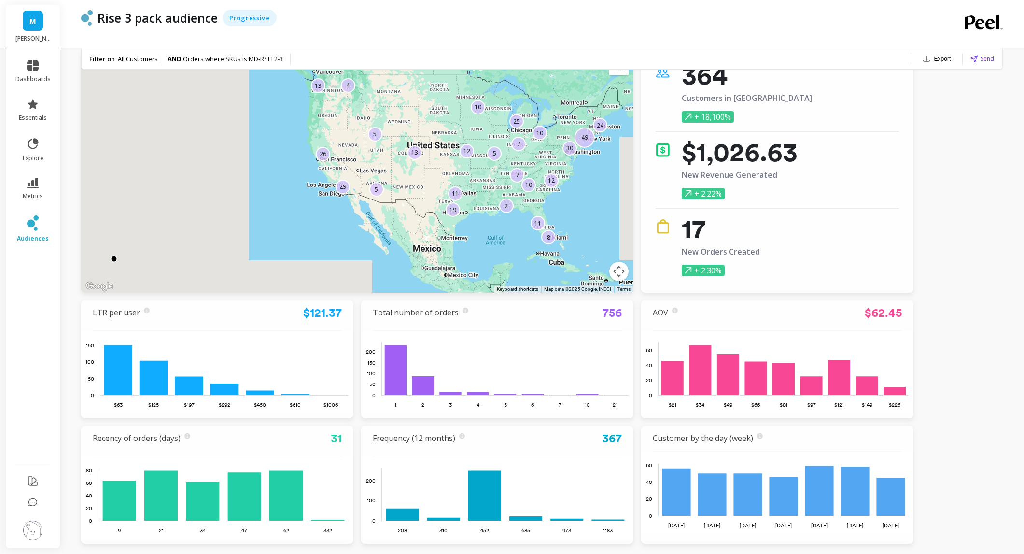
scroll to position [58, 0]
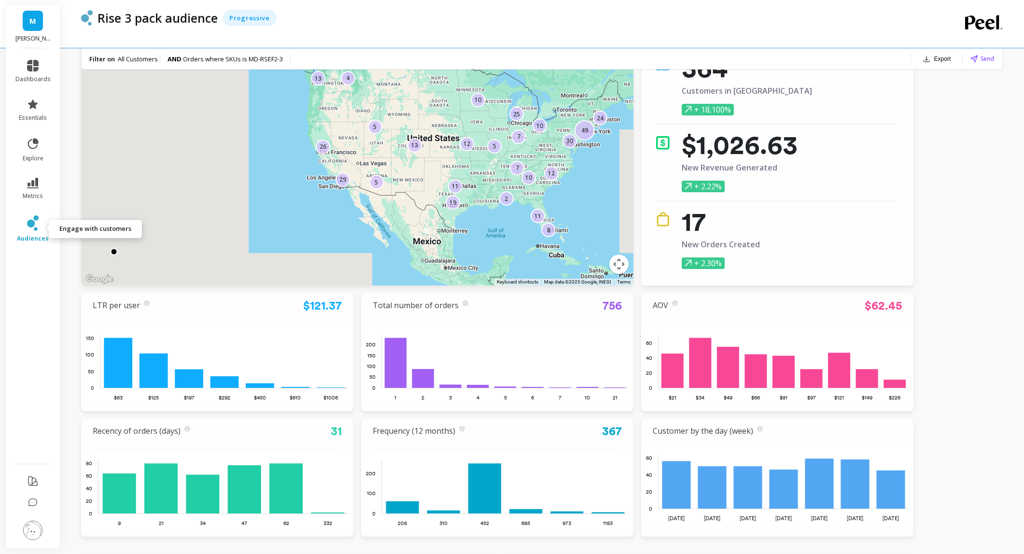
click at [29, 226] on icon at bounding box center [31, 224] width 8 height 8
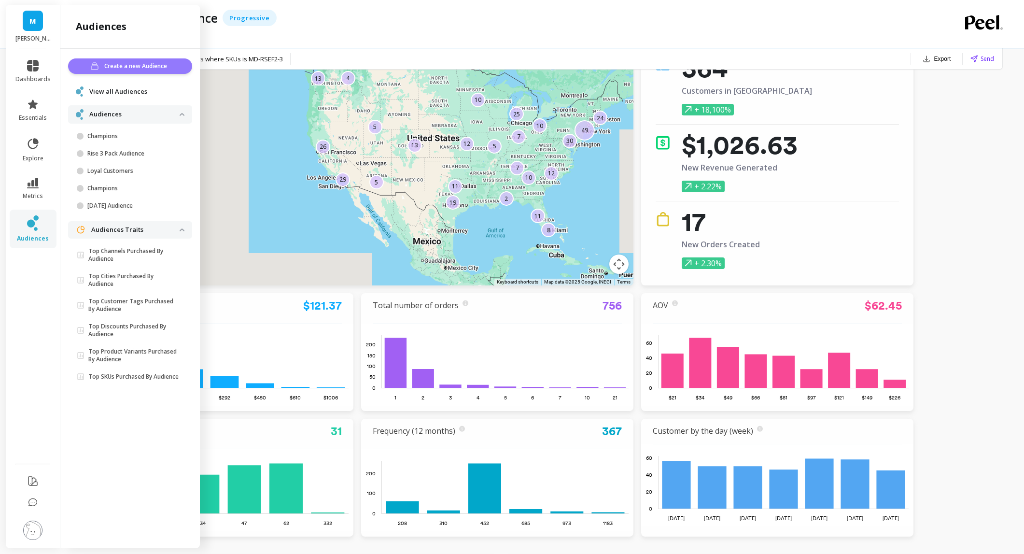
click at [141, 69] on span "Create a new Audience" at bounding box center [137, 66] width 66 height 10
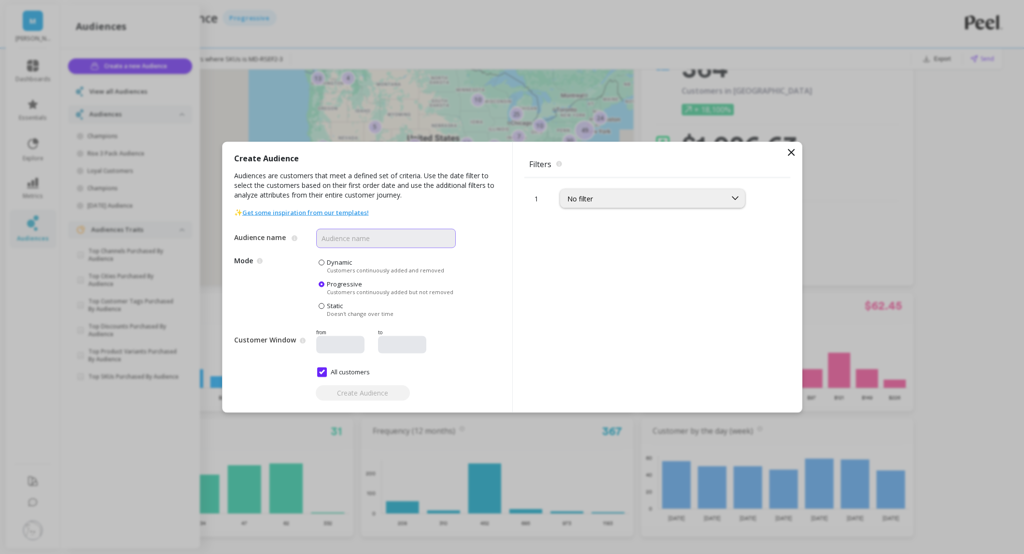
click at [391, 236] on input "Audience name" at bounding box center [385, 237] width 139 height 19
type input "V"
type input "Vibe Mini Audience"
click at [320, 372] on input "All customers" at bounding box center [343, 372] width 53 height 10
checkbox input "false"
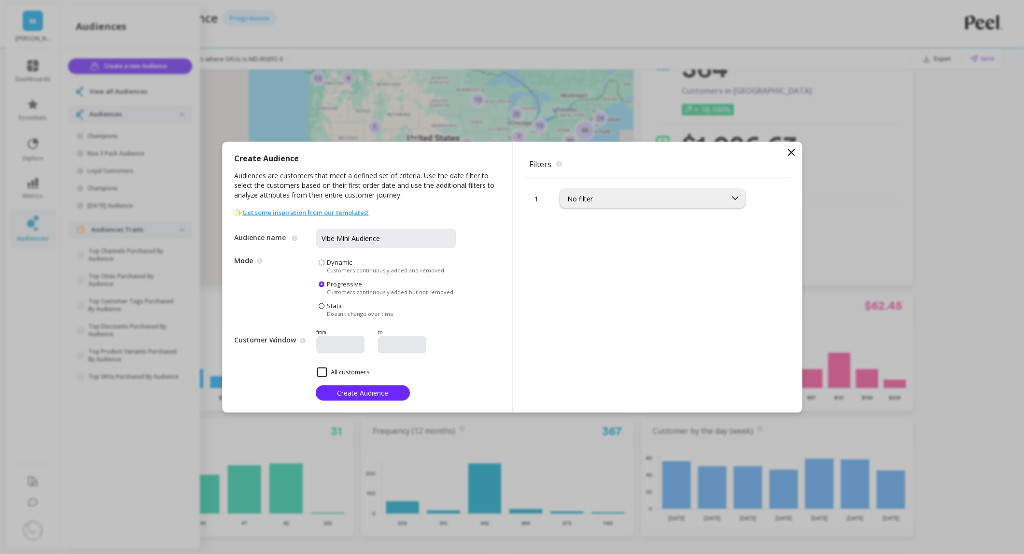
type input "08/16/2025"
type input "09/16/2025"
click at [321, 370] on input "All customers" at bounding box center [343, 372] width 53 height 10
checkbox input "true"
click at [592, 198] on div "No filter" at bounding box center [643, 198] width 152 height 9
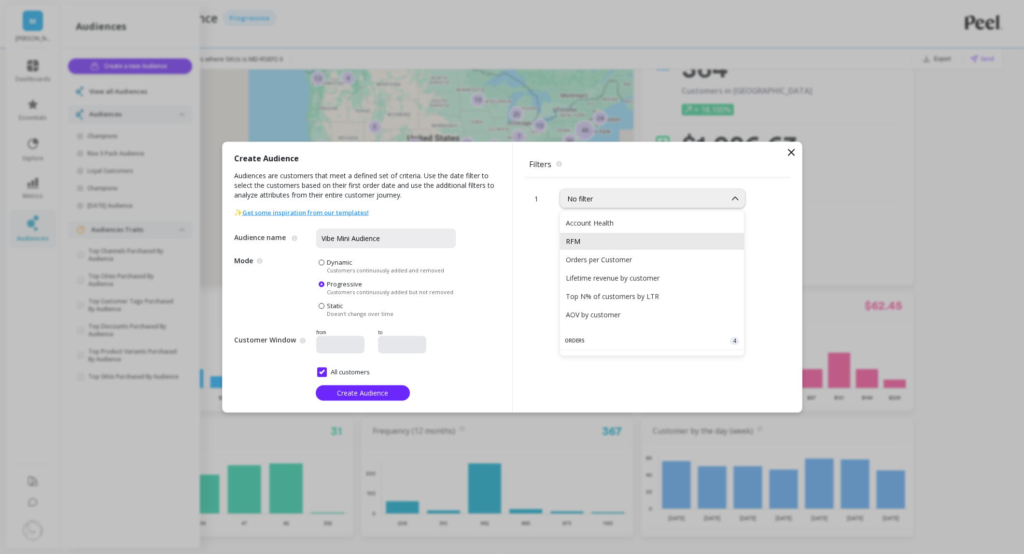
scroll to position [0, 0]
type input "Pr"
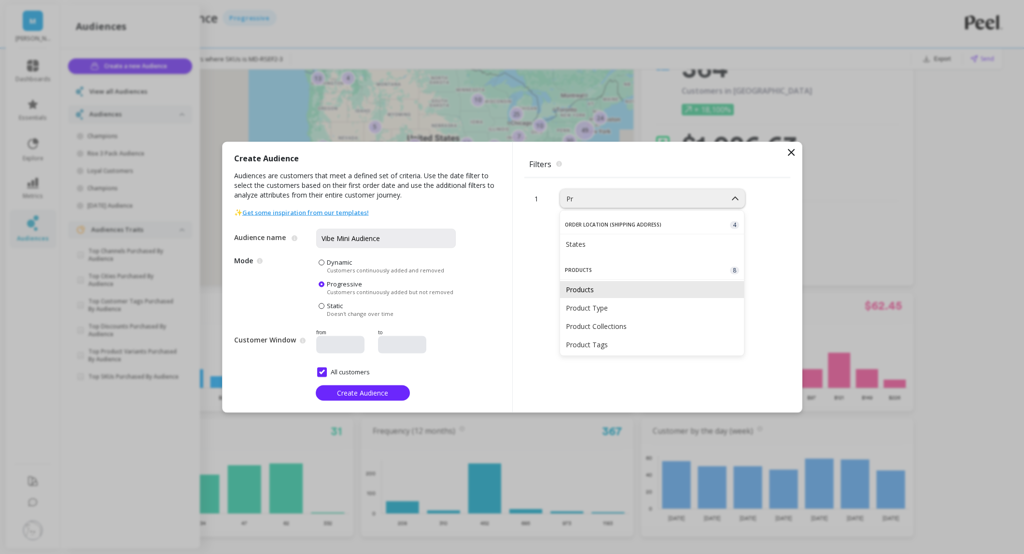
click at [599, 291] on div "Products" at bounding box center [652, 289] width 172 height 9
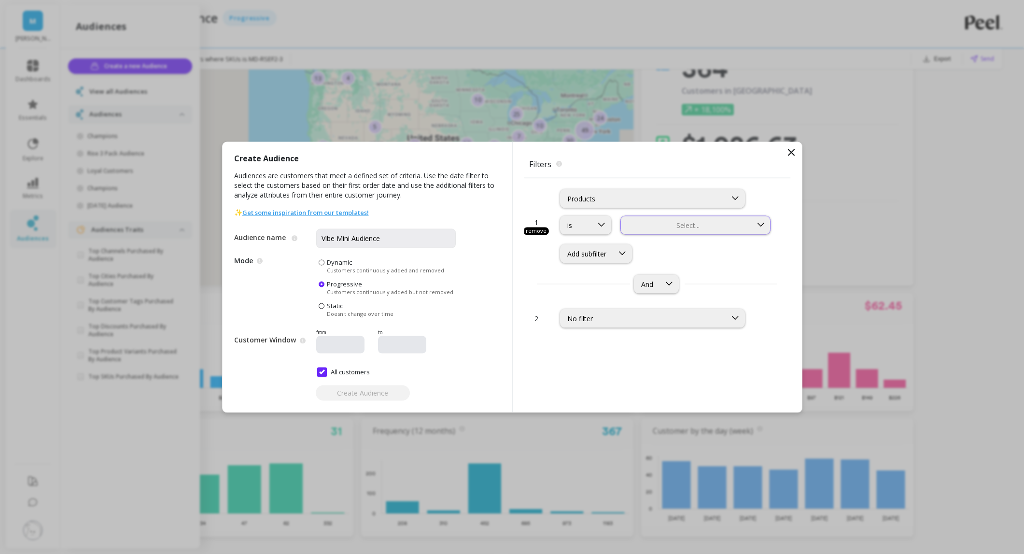
click at [643, 225] on div at bounding box center [686, 224] width 129 height 9
type input "vibe mini"
click at [652, 272] on div "vibe mini" at bounding box center [695, 270] width 138 height 9
click at [597, 231] on div at bounding box center [601, 225] width 18 height 18
click at [605, 201] on div "Products" at bounding box center [643, 198] width 152 height 9
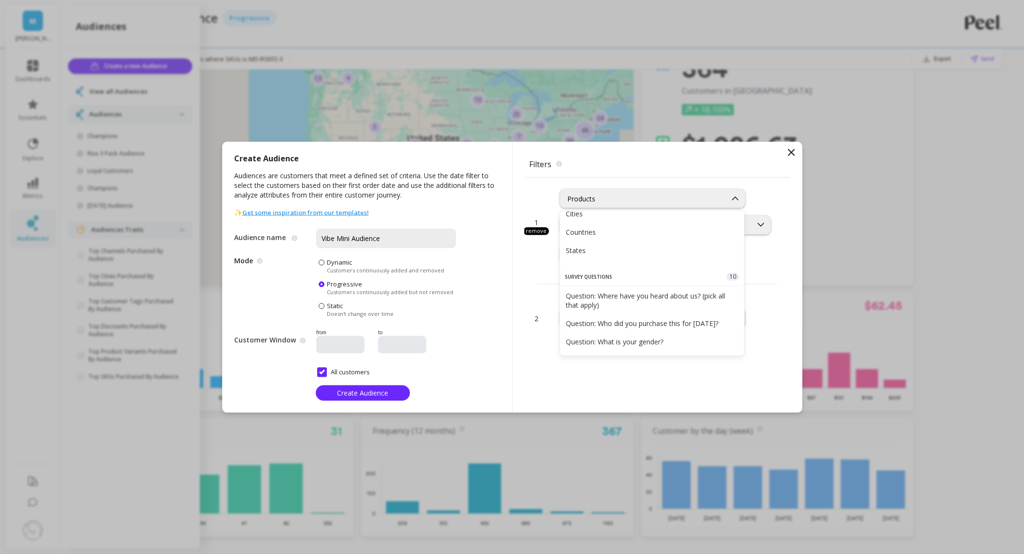
scroll to position [953, 0]
click at [539, 395] on div "1 remove Question: If you don't mind, could you share your age range?, 48 of 62…" at bounding box center [657, 294] width 266 height 235
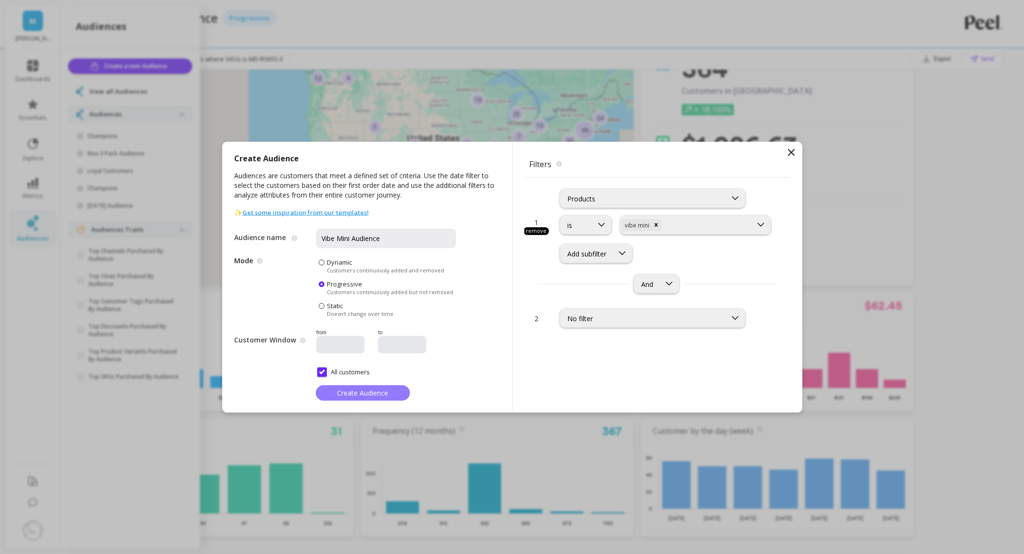
click at [393, 392] on button "Create Audience" at bounding box center [363, 392] width 94 height 15
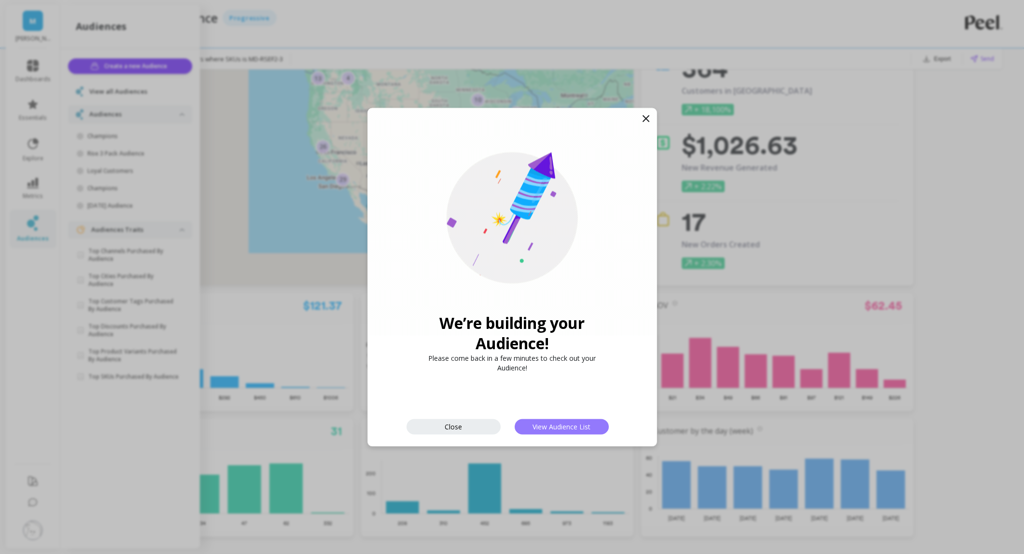
click at [552, 426] on span "View Audience List" at bounding box center [561, 426] width 58 height 9
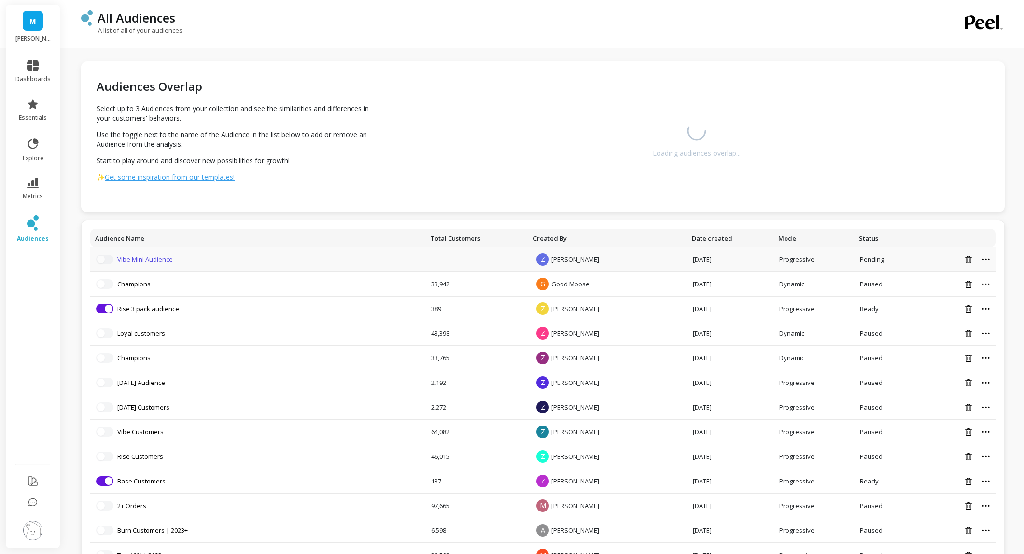
click at [152, 258] on link "Vibe Mini Audience" at bounding box center [145, 259] width 56 height 9
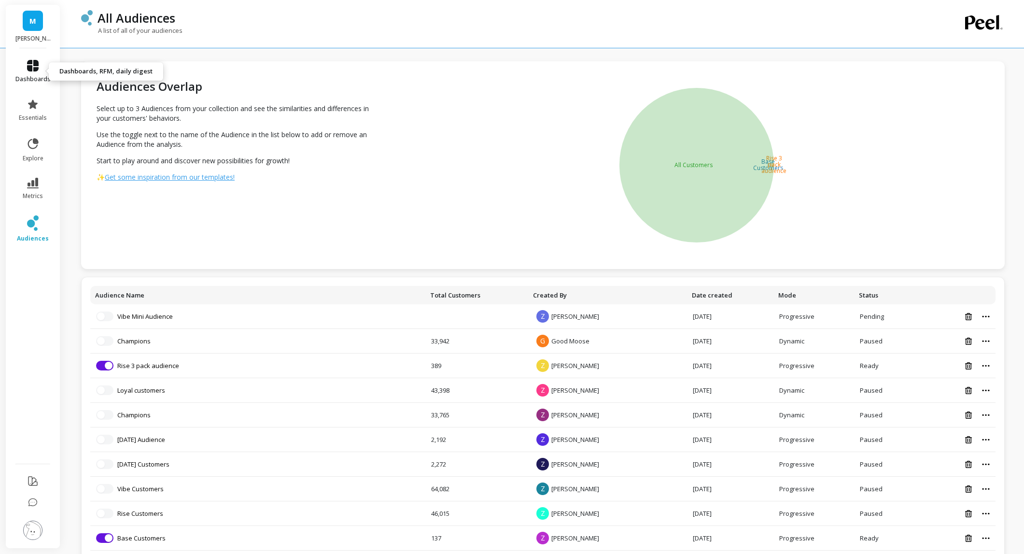
click at [27, 66] on icon at bounding box center [33, 66] width 12 height 12
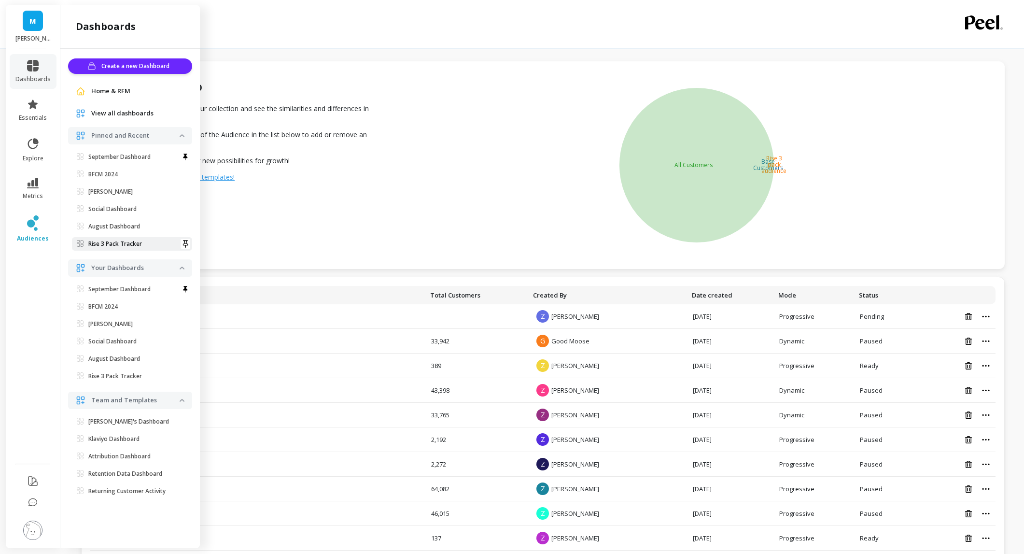
click at [125, 237] on link "Rise 3 Pack Tracker" at bounding box center [132, 244] width 120 height 14
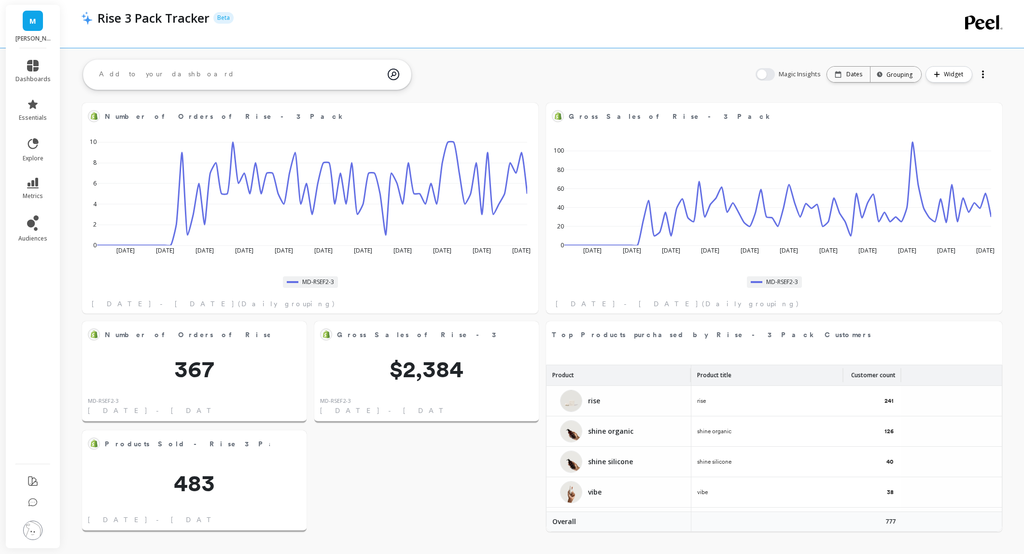
click at [41, 176] on li "metrics" at bounding box center [33, 189] width 47 height 34
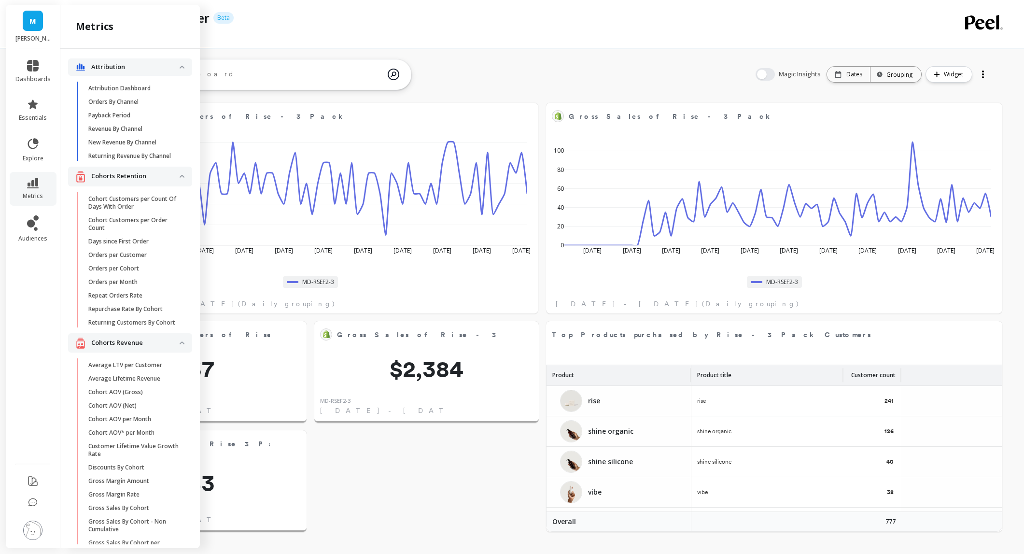
scroll to position [2098, 0]
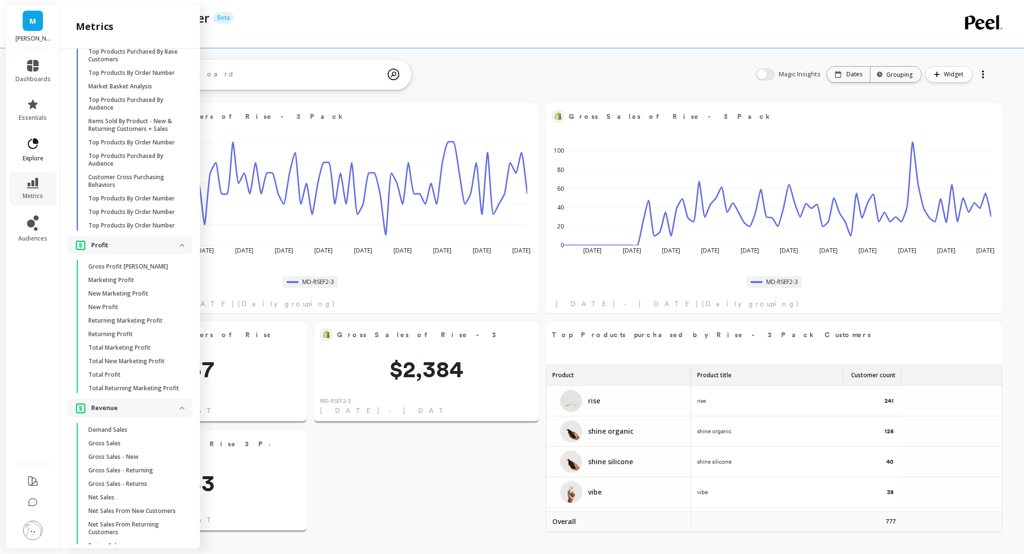
click at [43, 155] on link "explore" at bounding box center [32, 149] width 35 height 25
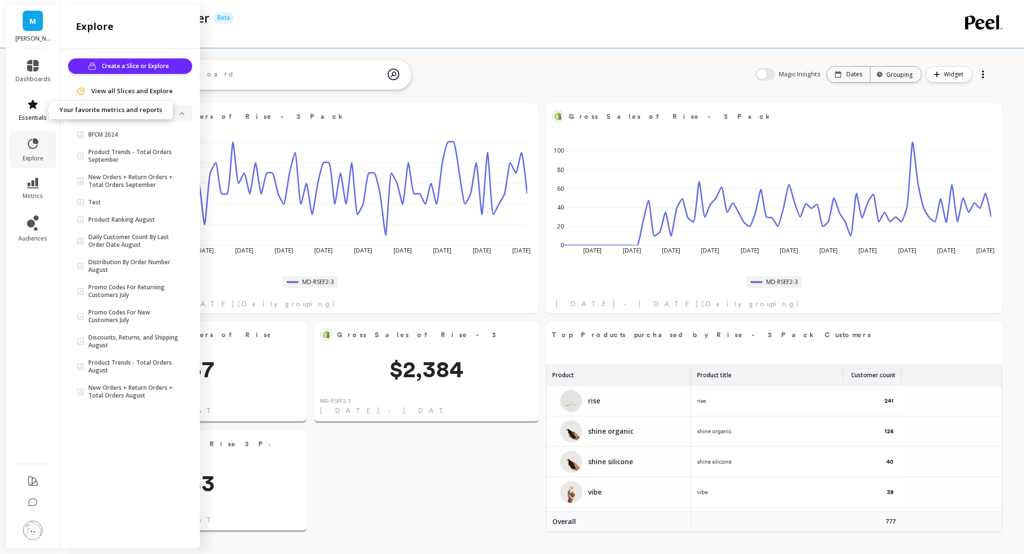
click at [33, 111] on link "essentials" at bounding box center [32, 109] width 35 height 23
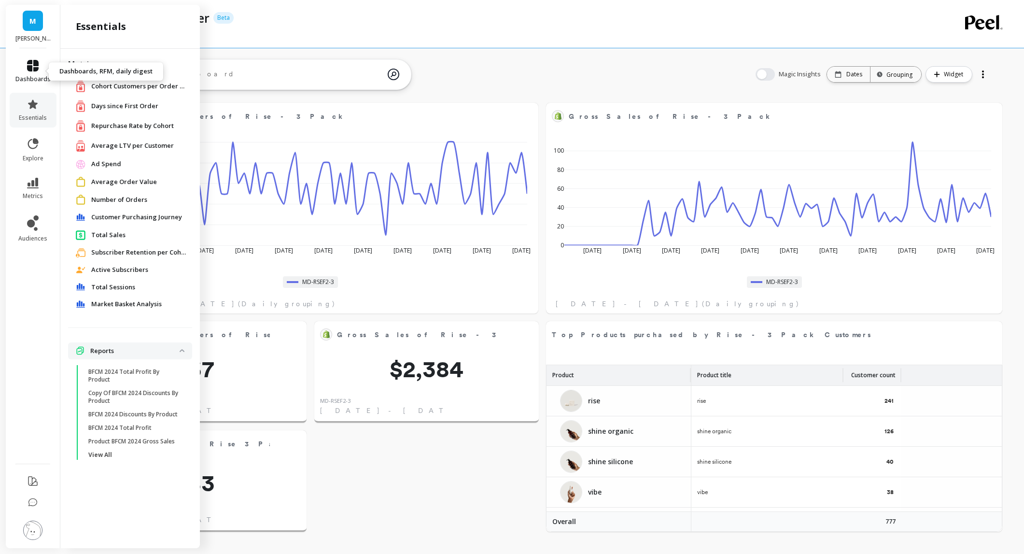
click at [29, 77] on span "dashboards" at bounding box center [32, 79] width 35 height 8
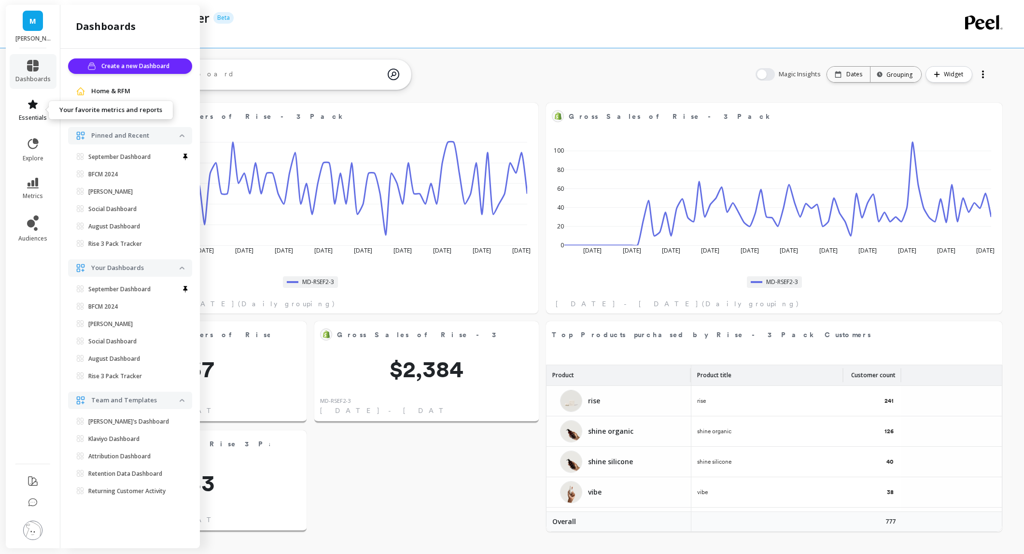
click at [38, 110] on icon at bounding box center [33, 104] width 12 height 12
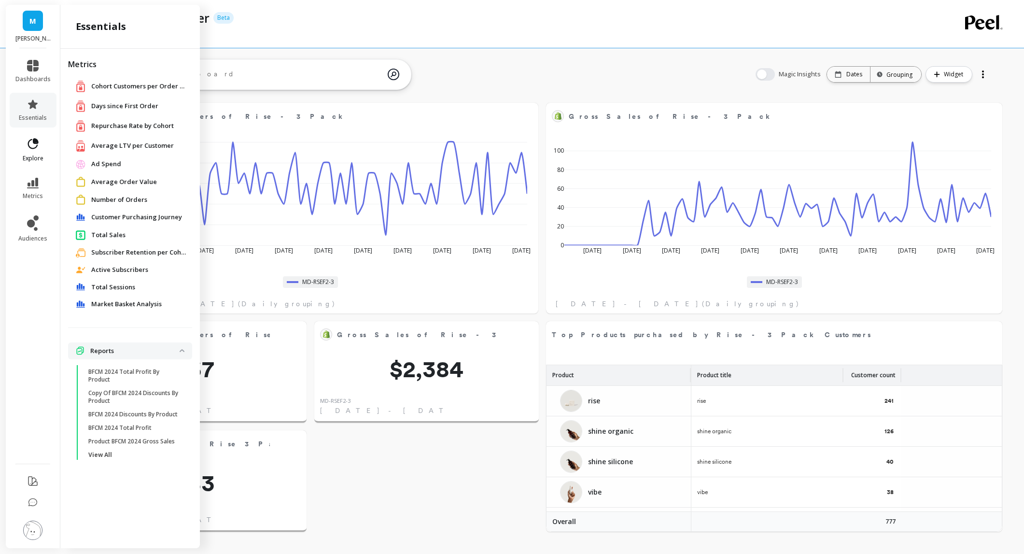
click at [38, 152] on link "explore" at bounding box center [32, 149] width 35 height 25
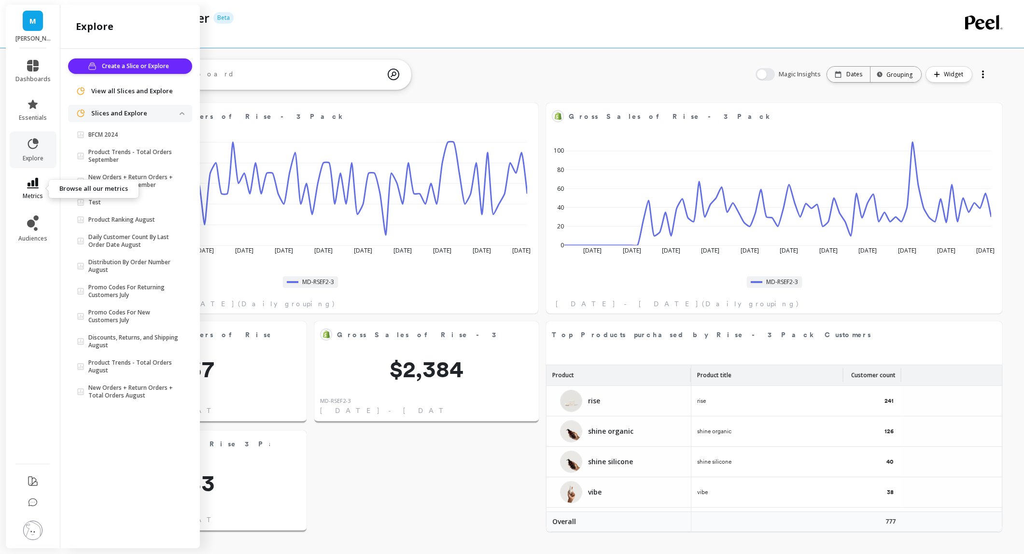
click at [37, 190] on link "metrics" at bounding box center [32, 189] width 35 height 22
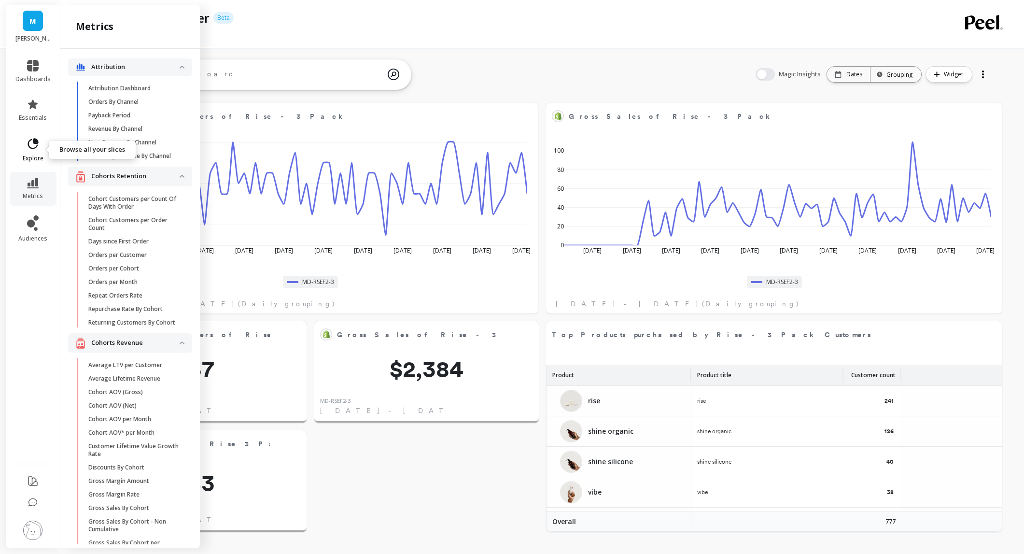
scroll to position [2098, 0]
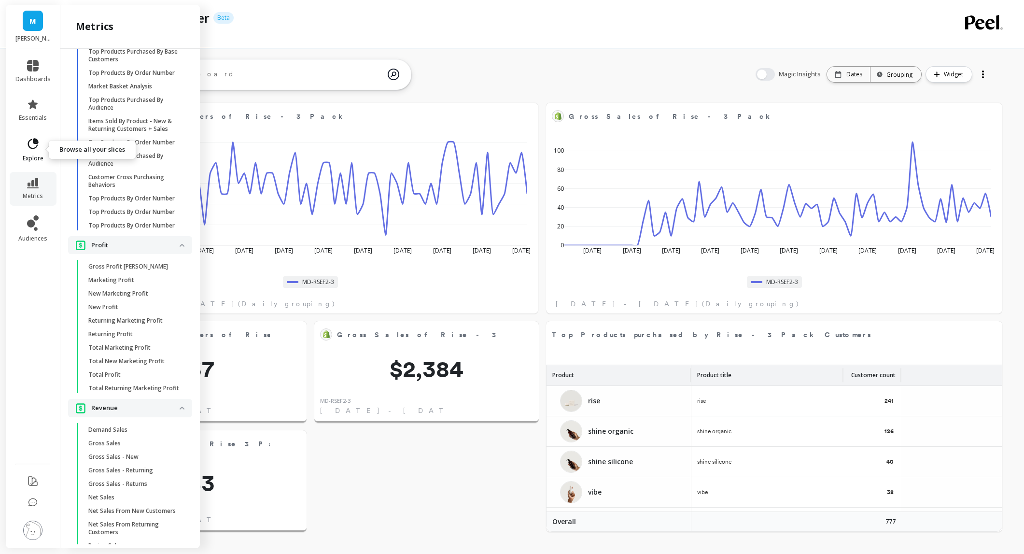
click at [37, 155] on span "explore" at bounding box center [33, 158] width 21 height 8
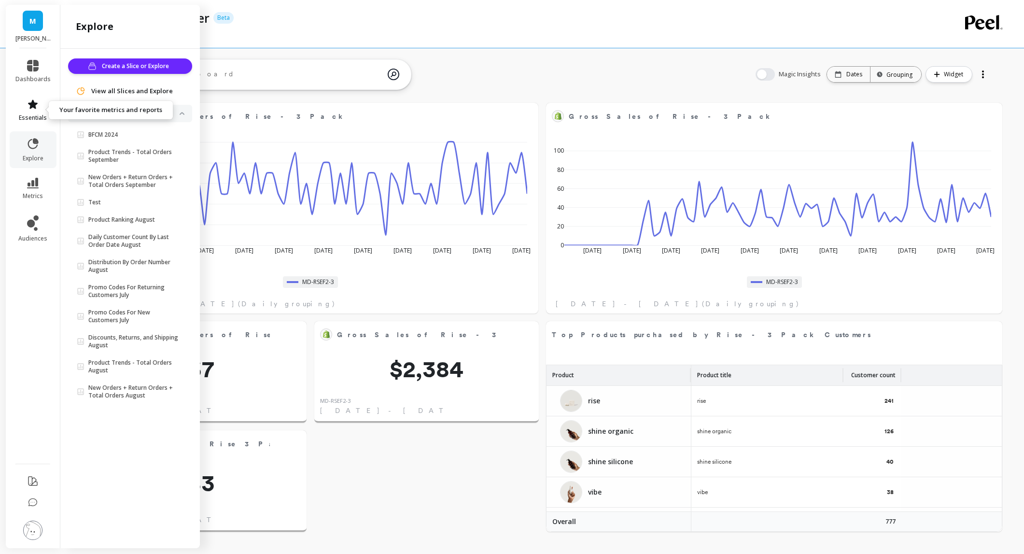
click at [37, 113] on link "essentials" at bounding box center [32, 109] width 35 height 23
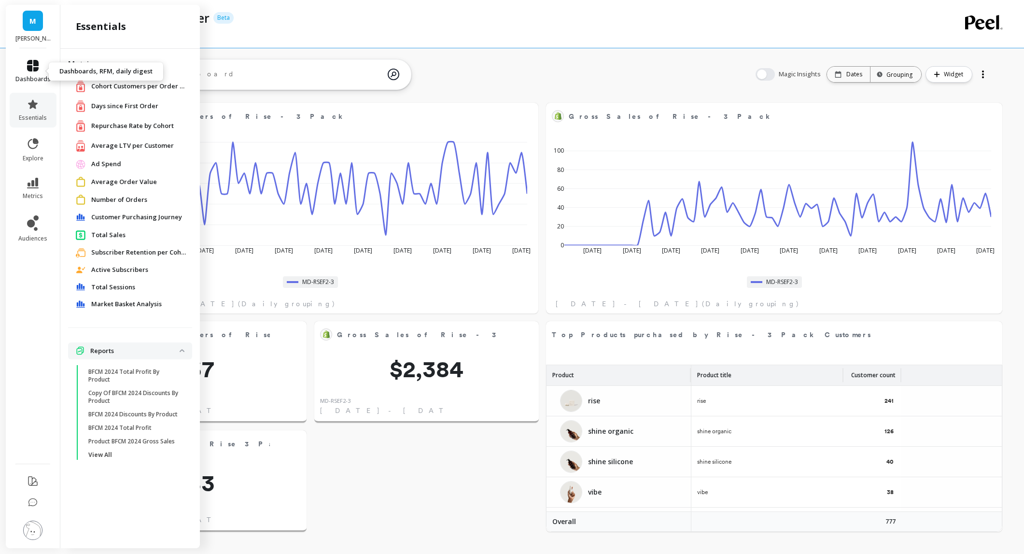
click at [37, 82] on span "dashboards" at bounding box center [32, 79] width 35 height 8
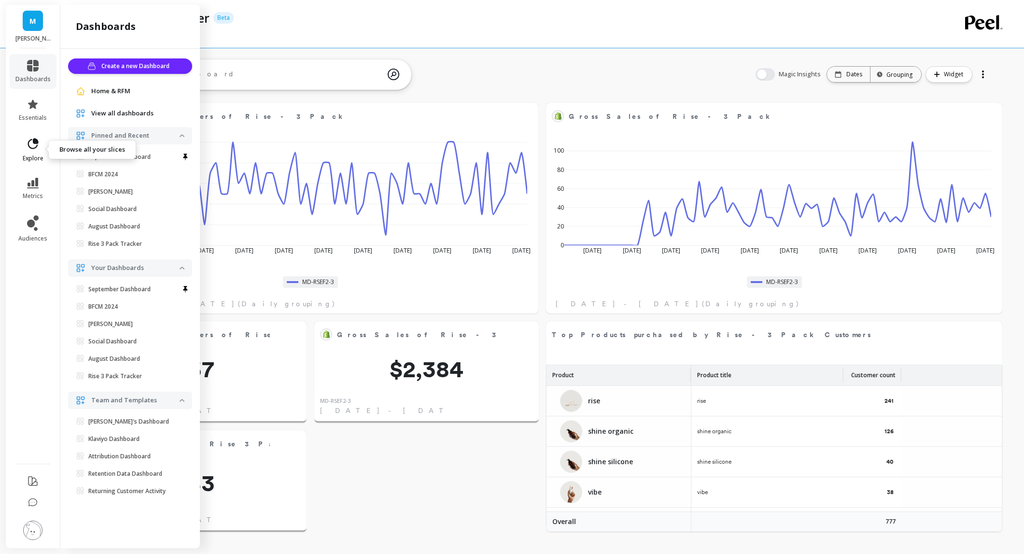
click at [32, 154] on span "explore" at bounding box center [33, 158] width 21 height 8
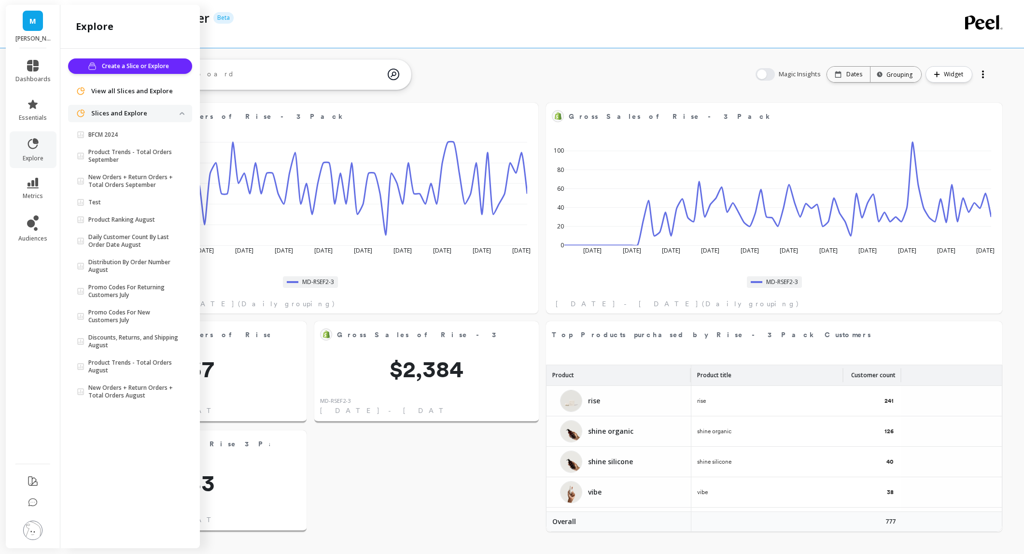
click at [37, 122] on li "essentials" at bounding box center [33, 110] width 47 height 35
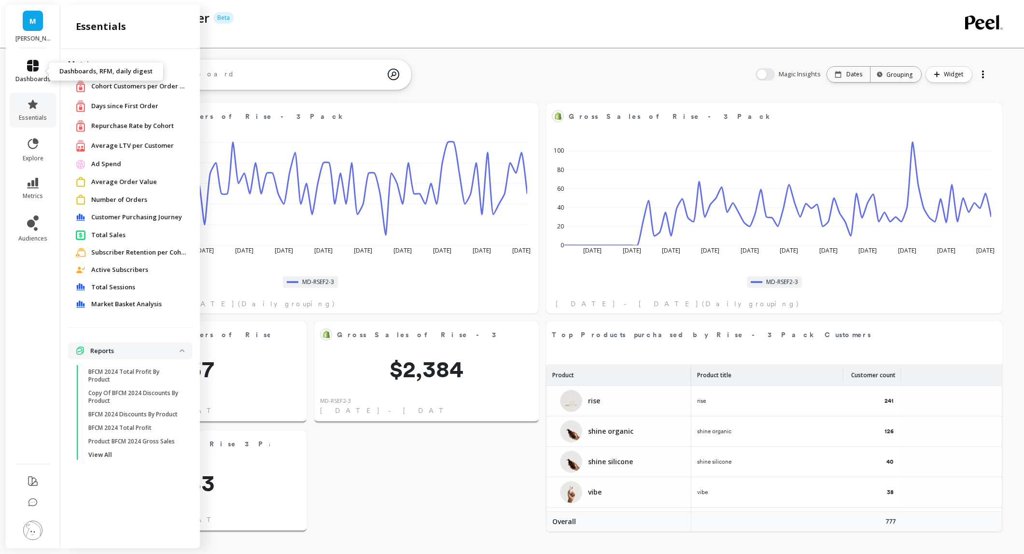
click at [35, 73] on link "dashboards" at bounding box center [32, 71] width 35 height 23
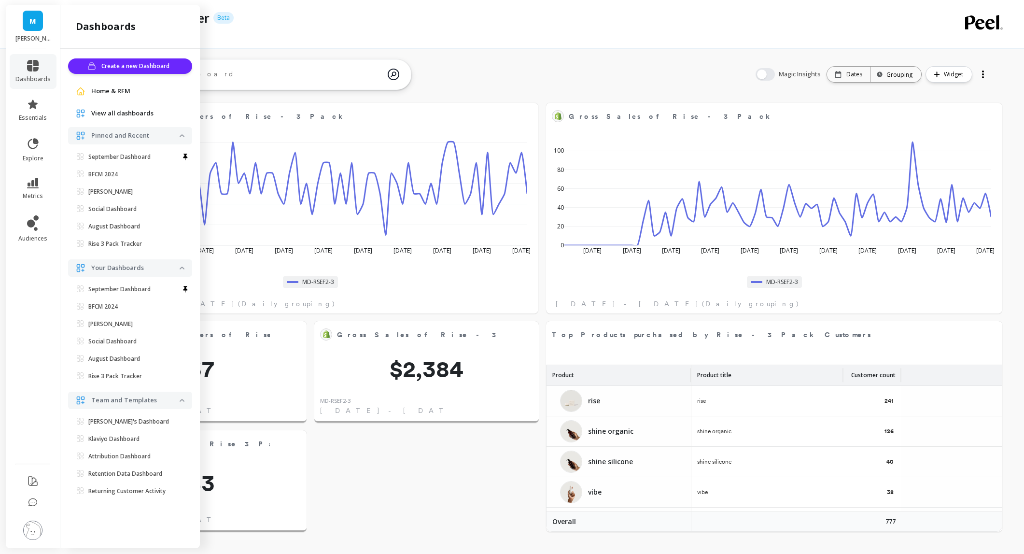
click at [122, 113] on span "View all dashboards" at bounding box center [122, 114] width 62 height 10
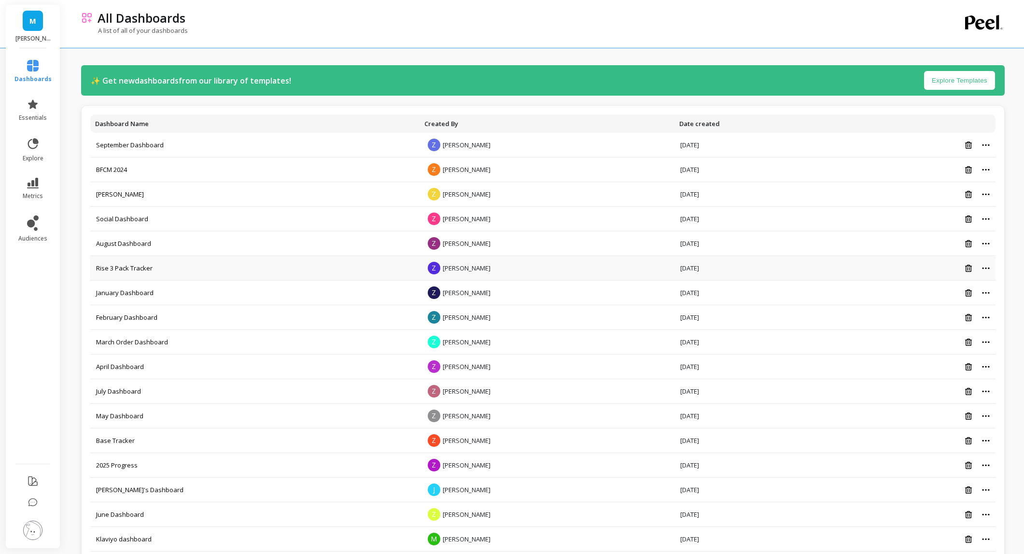
click at [987, 270] on div at bounding box center [918, 268] width 142 height 8
click at [985, 267] on icon at bounding box center [985, 267] width 7 height 1
click at [938, 298] on button "Create a copy" at bounding box center [938, 298] width 121 height 14
click at [153, 170] on link "Copy of Rise 3 Pack Tracker" at bounding box center [136, 169] width 81 height 9
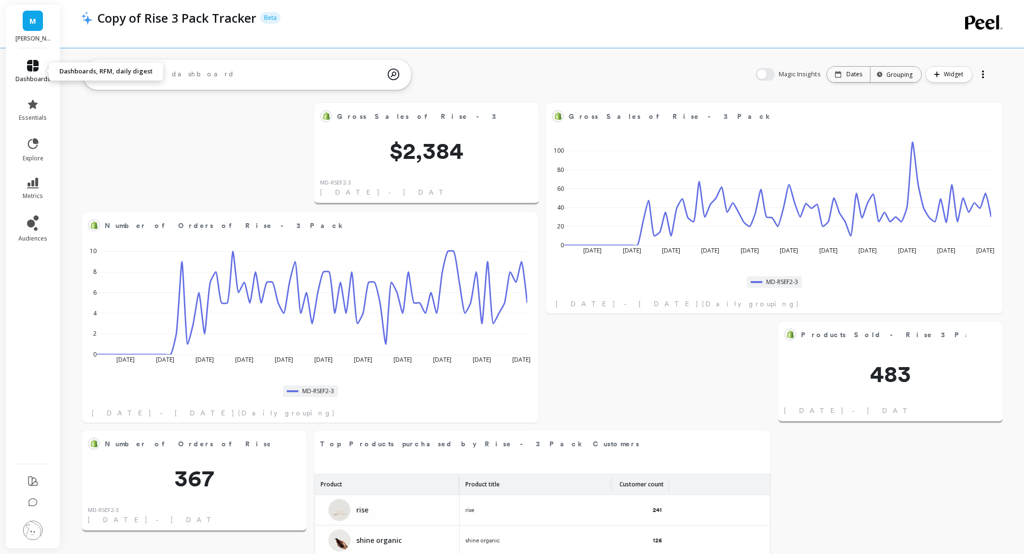
click at [31, 65] on icon at bounding box center [33, 66] width 12 height 12
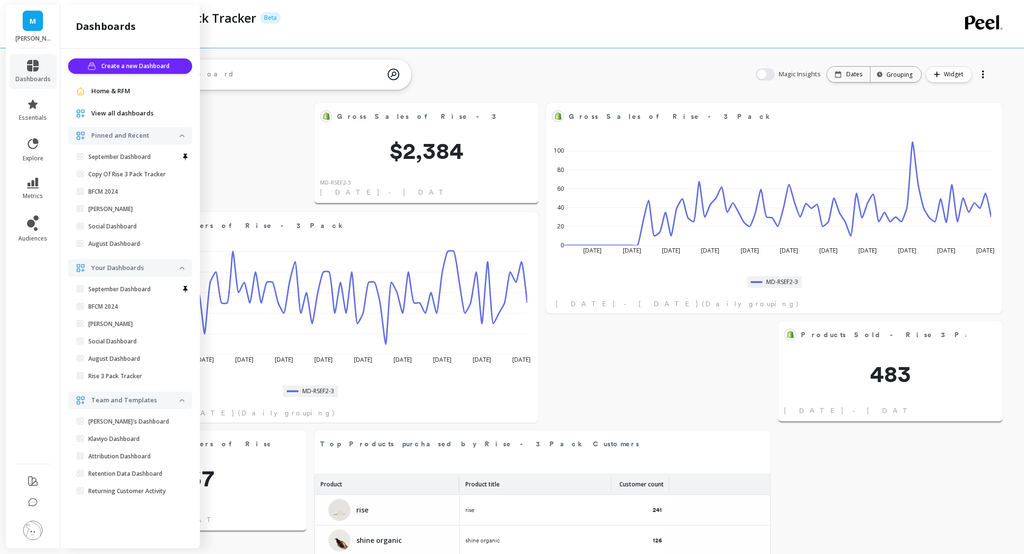
click at [135, 95] on link "Home & RFM" at bounding box center [137, 91] width 93 height 10
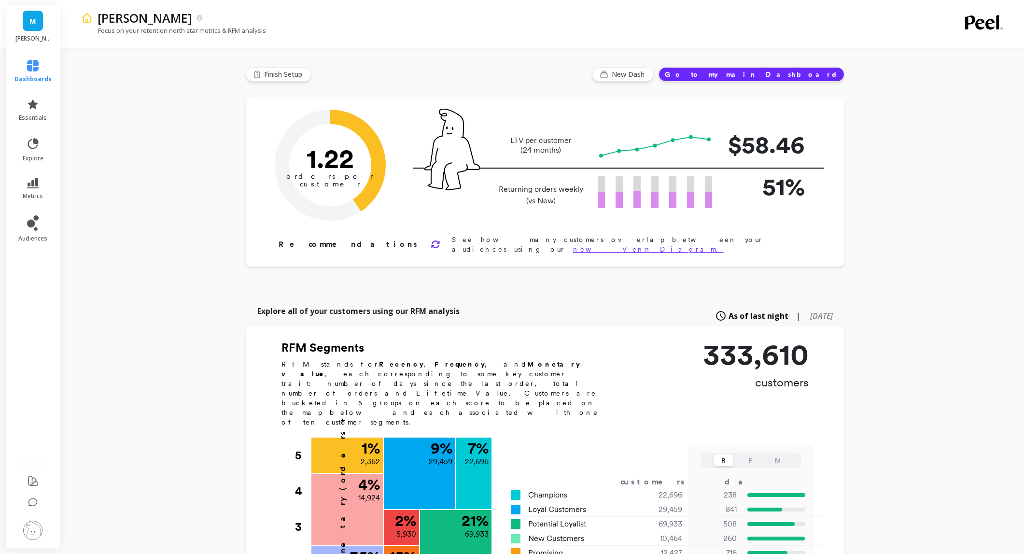
click at [38, 69] on icon at bounding box center [33, 66] width 12 height 12
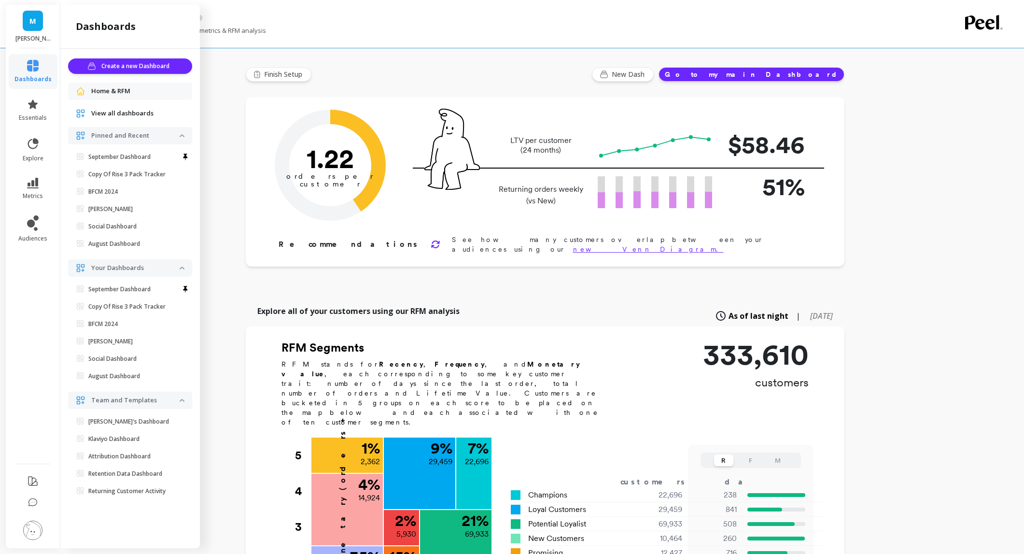
click at [125, 117] on span "View all dashboards" at bounding box center [122, 114] width 62 height 10
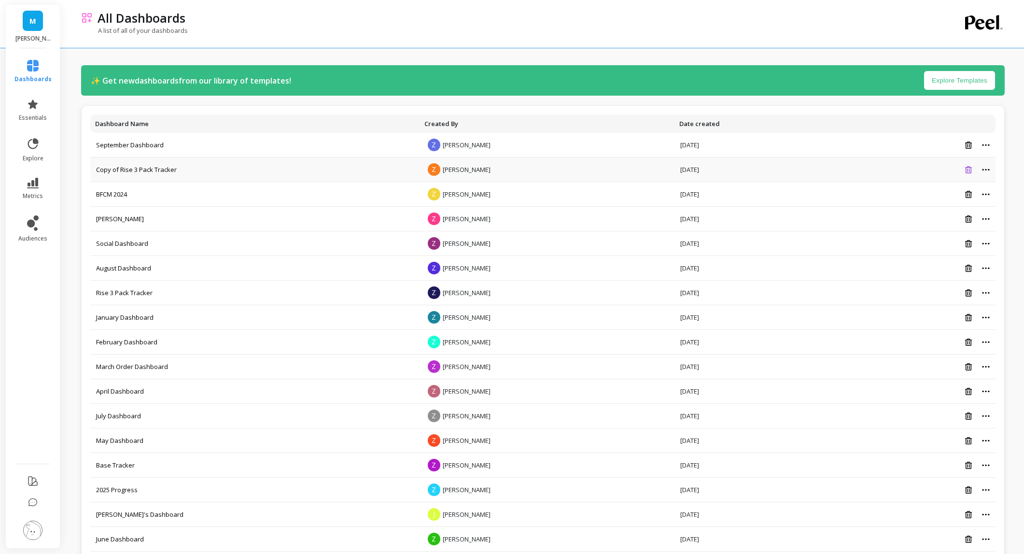
click at [968, 168] on icon at bounding box center [968, 169] width 7 height 7
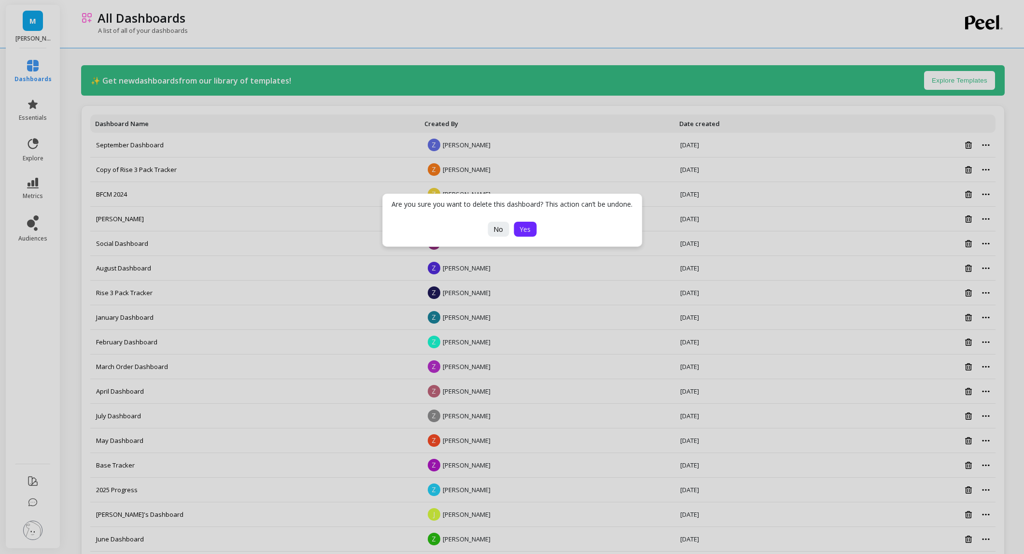
click at [529, 228] on span "Yes" at bounding box center [524, 228] width 11 height 9
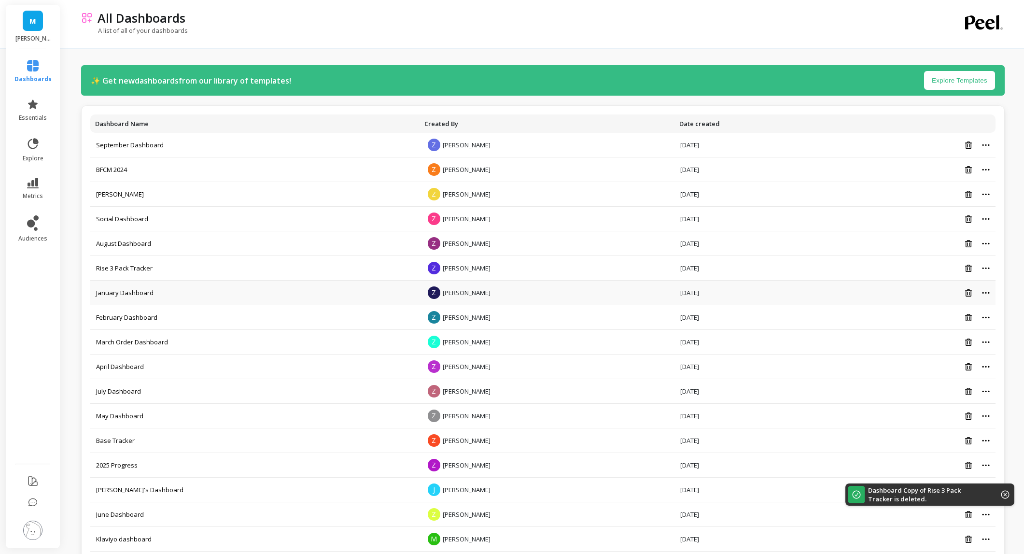
scroll to position [65, 0]
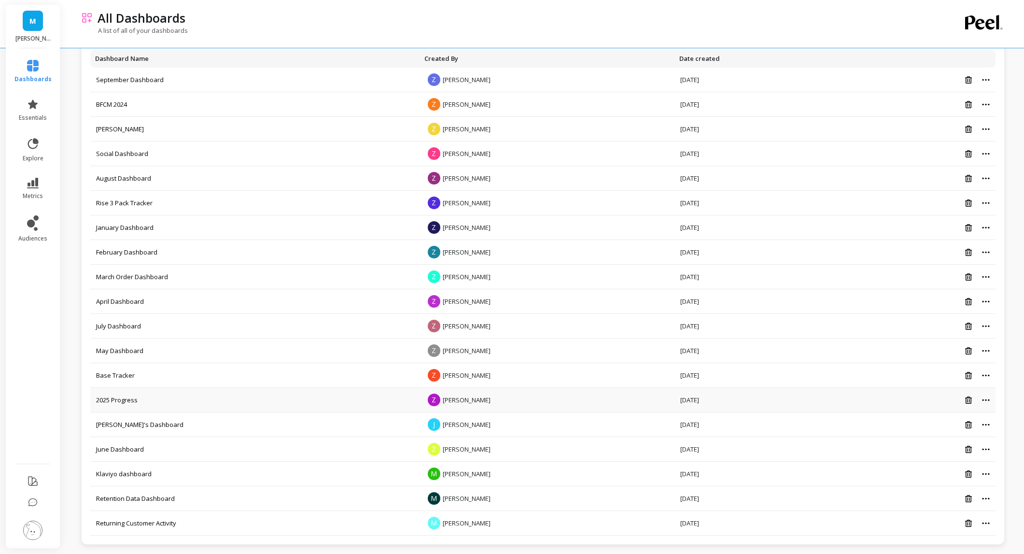
click at [127, 393] on td "2025 Progress" at bounding box center [254, 400] width 329 height 25
click at [127, 396] on link "2025 Progress" at bounding box center [117, 399] width 42 height 9
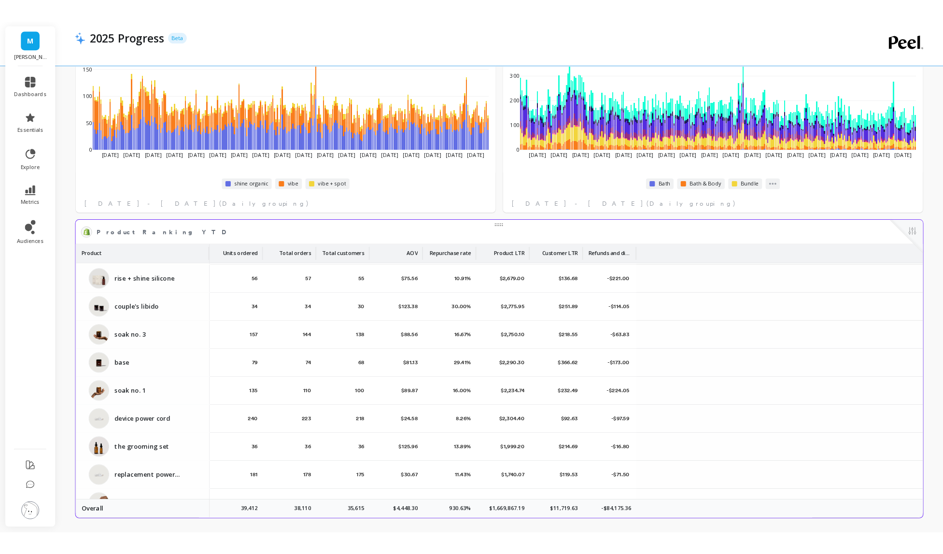
scroll to position [911, 0]
